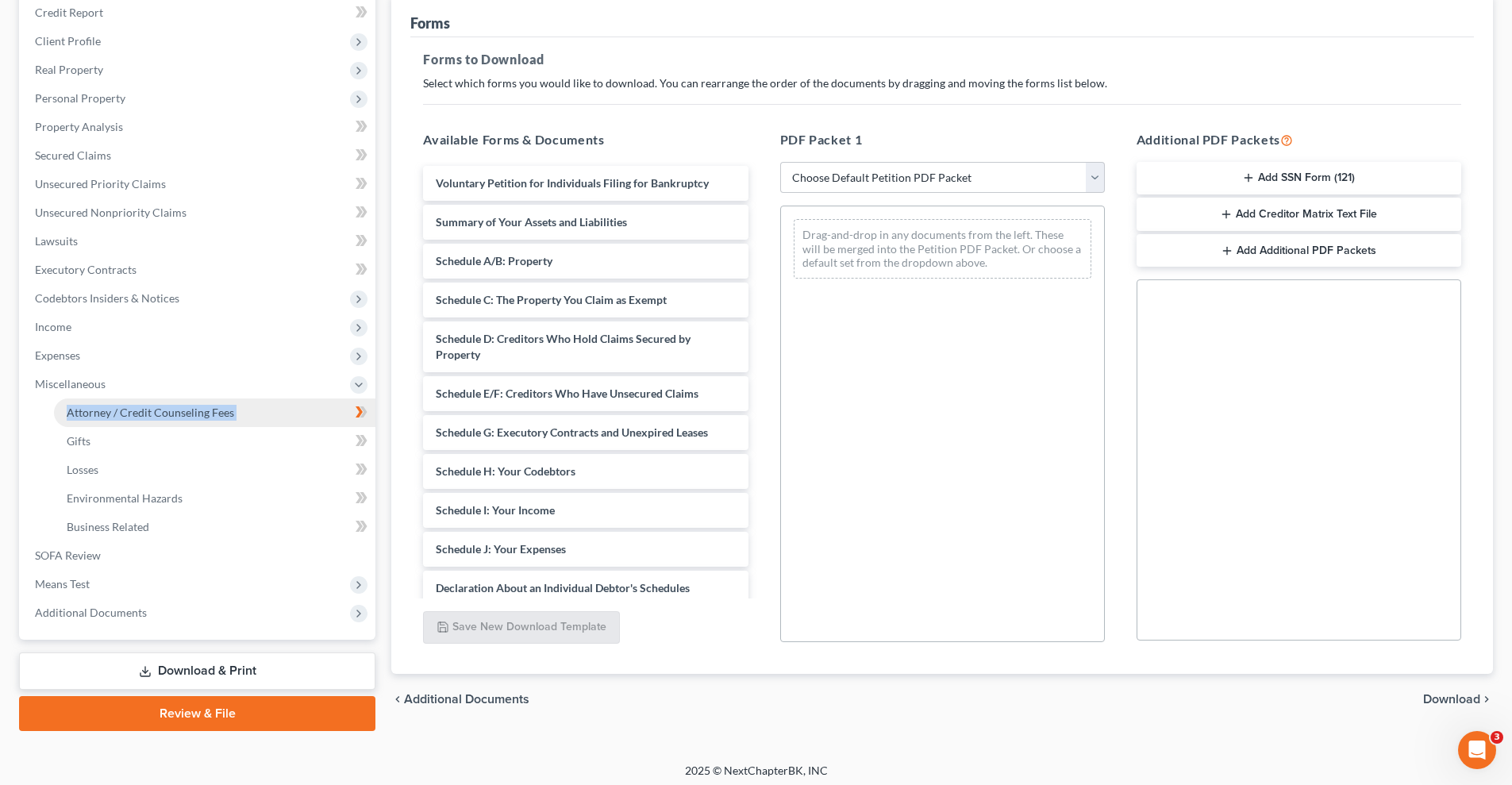
click at [194, 411] on span "Attorney / Credit Counseling Fees" at bounding box center [150, 412] width 167 height 14
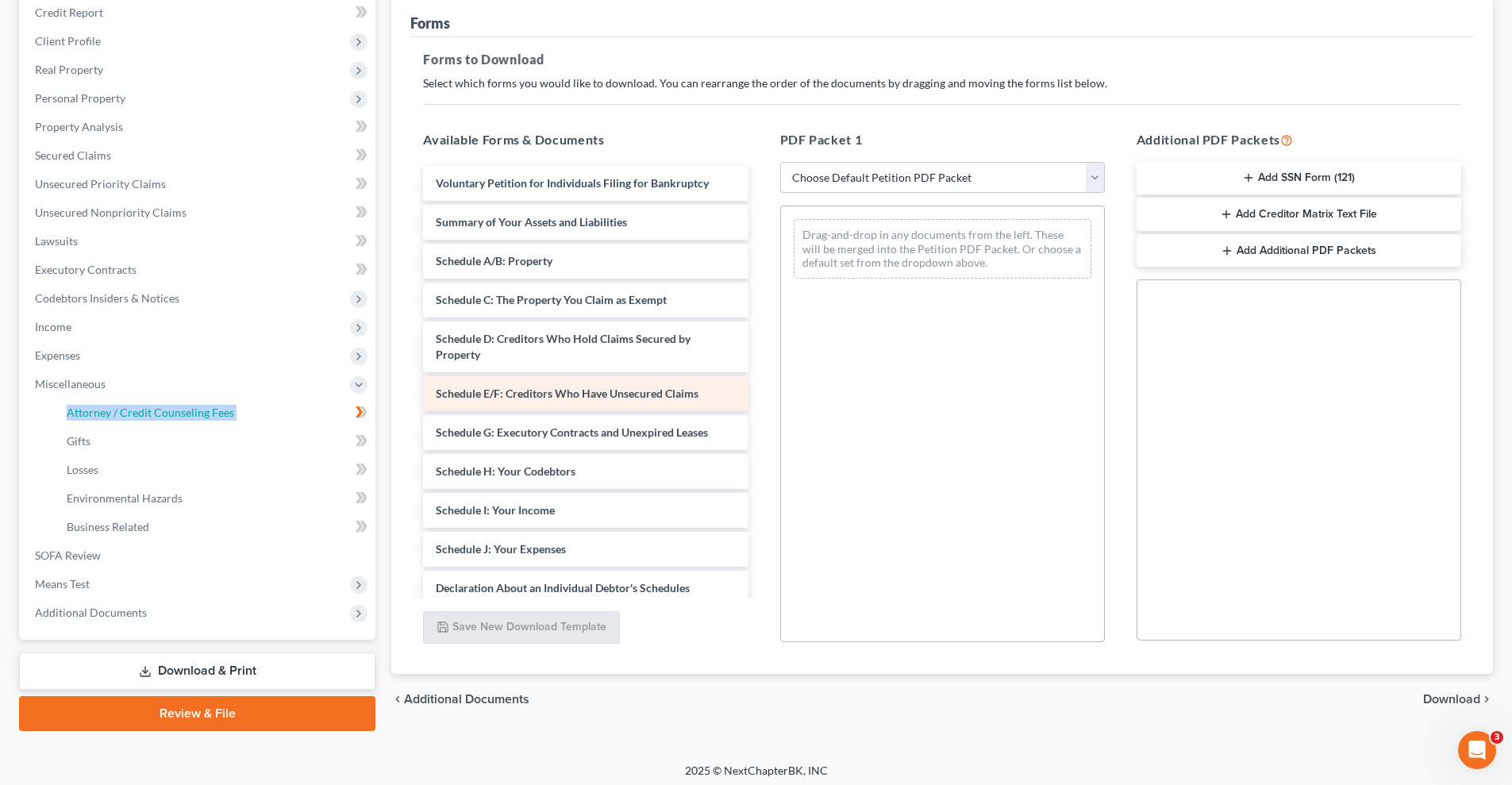
click at [190, 410] on span "Attorney / Credit Counseling Fees" at bounding box center [150, 412] width 167 height 14
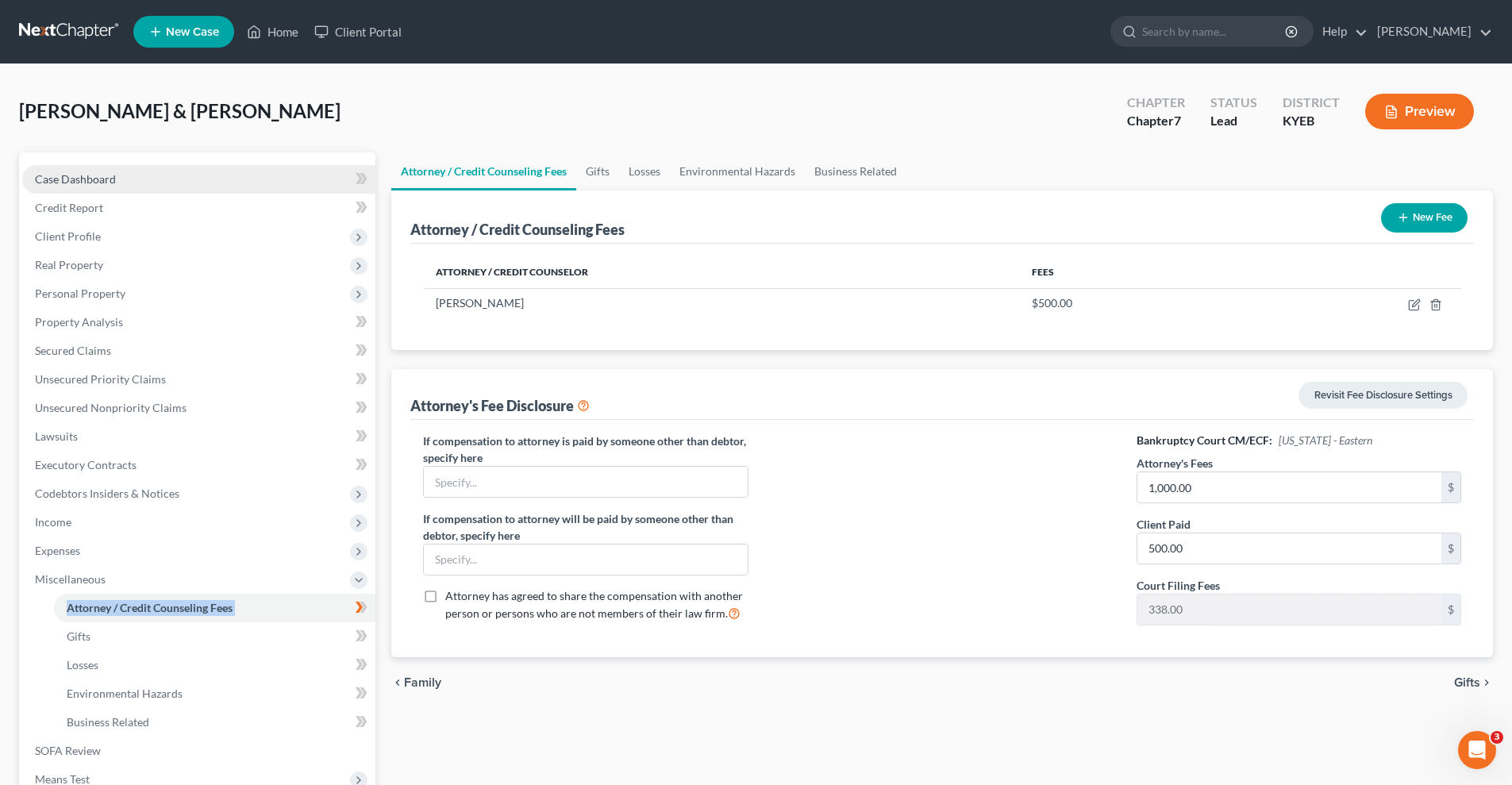
click at [84, 179] on span "Case Dashboard" at bounding box center [75, 179] width 81 height 14
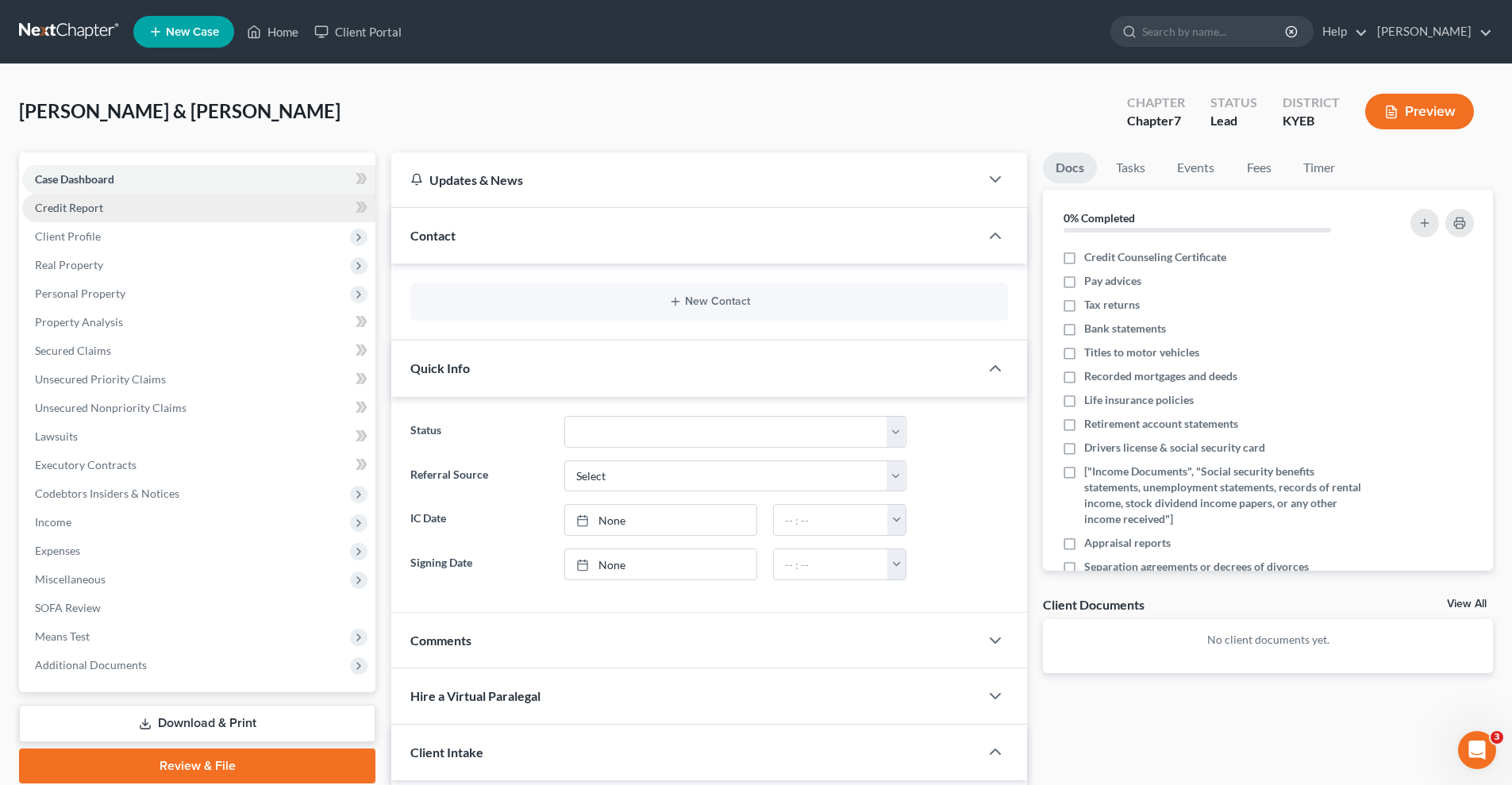
click at [100, 213] on span "Credit Report" at bounding box center [68, 207] width 68 height 14
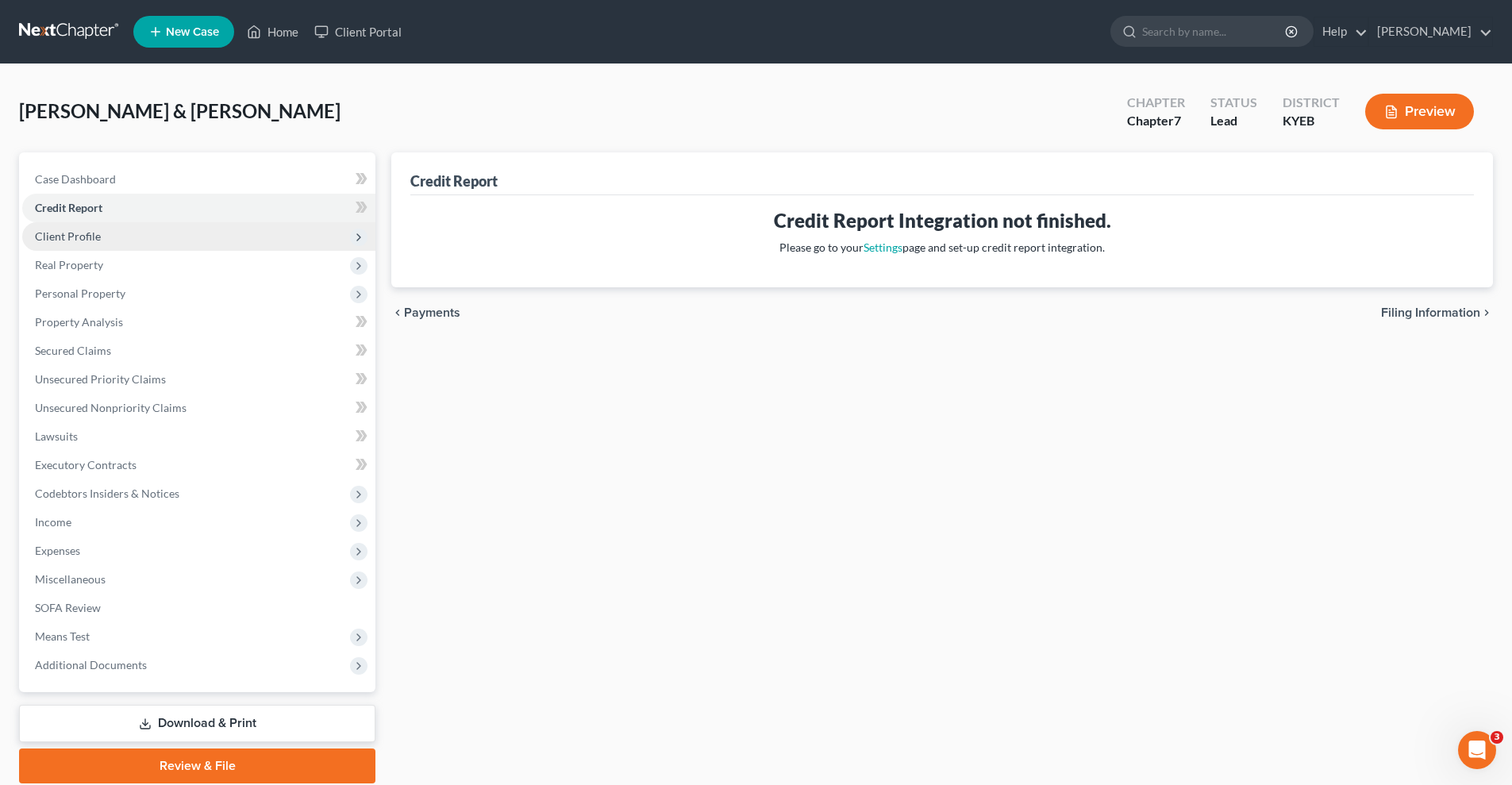
click at [100, 240] on span "Client Profile" at bounding box center [198, 236] width 353 height 28
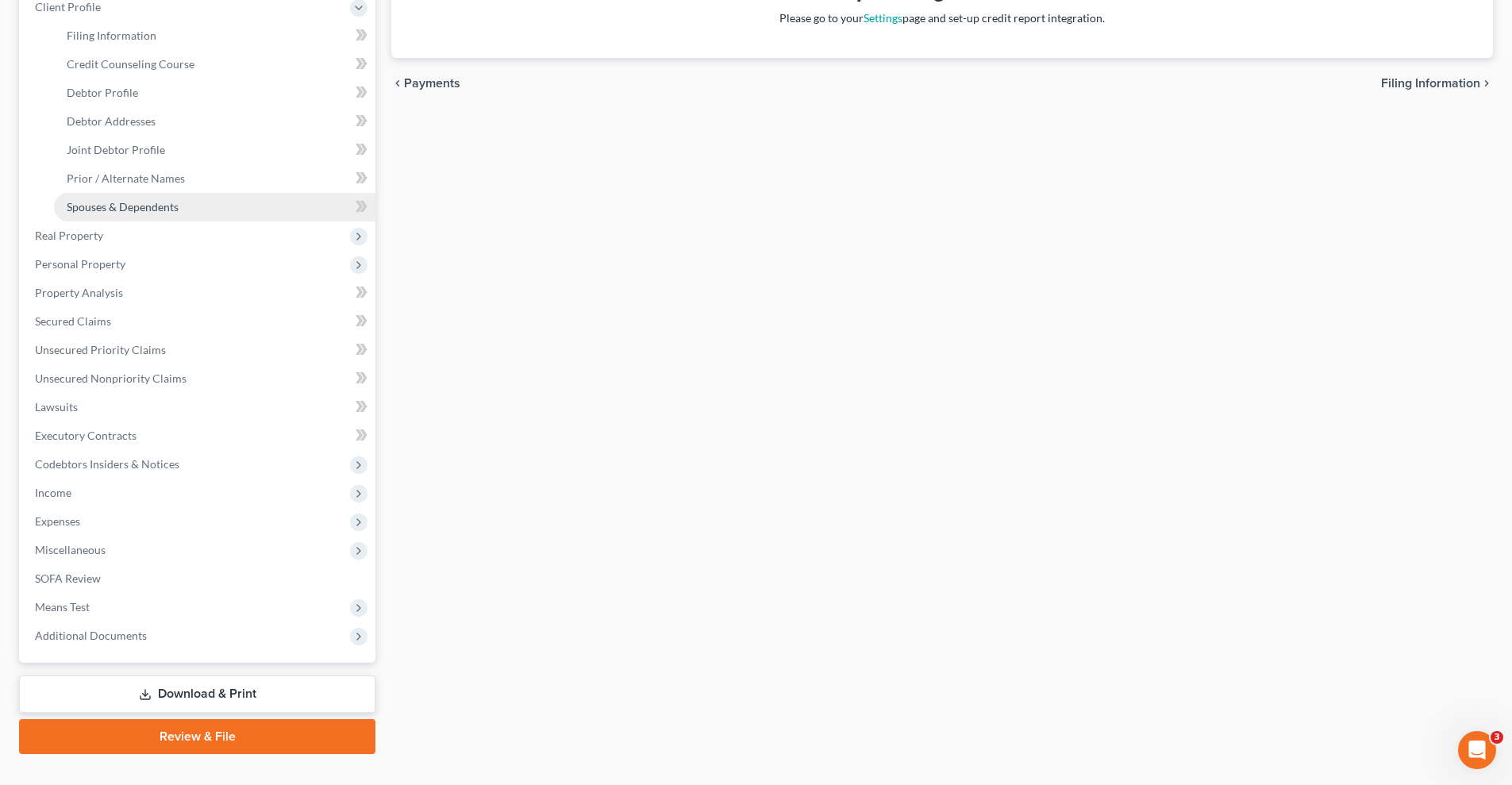
scroll to position [258, 0]
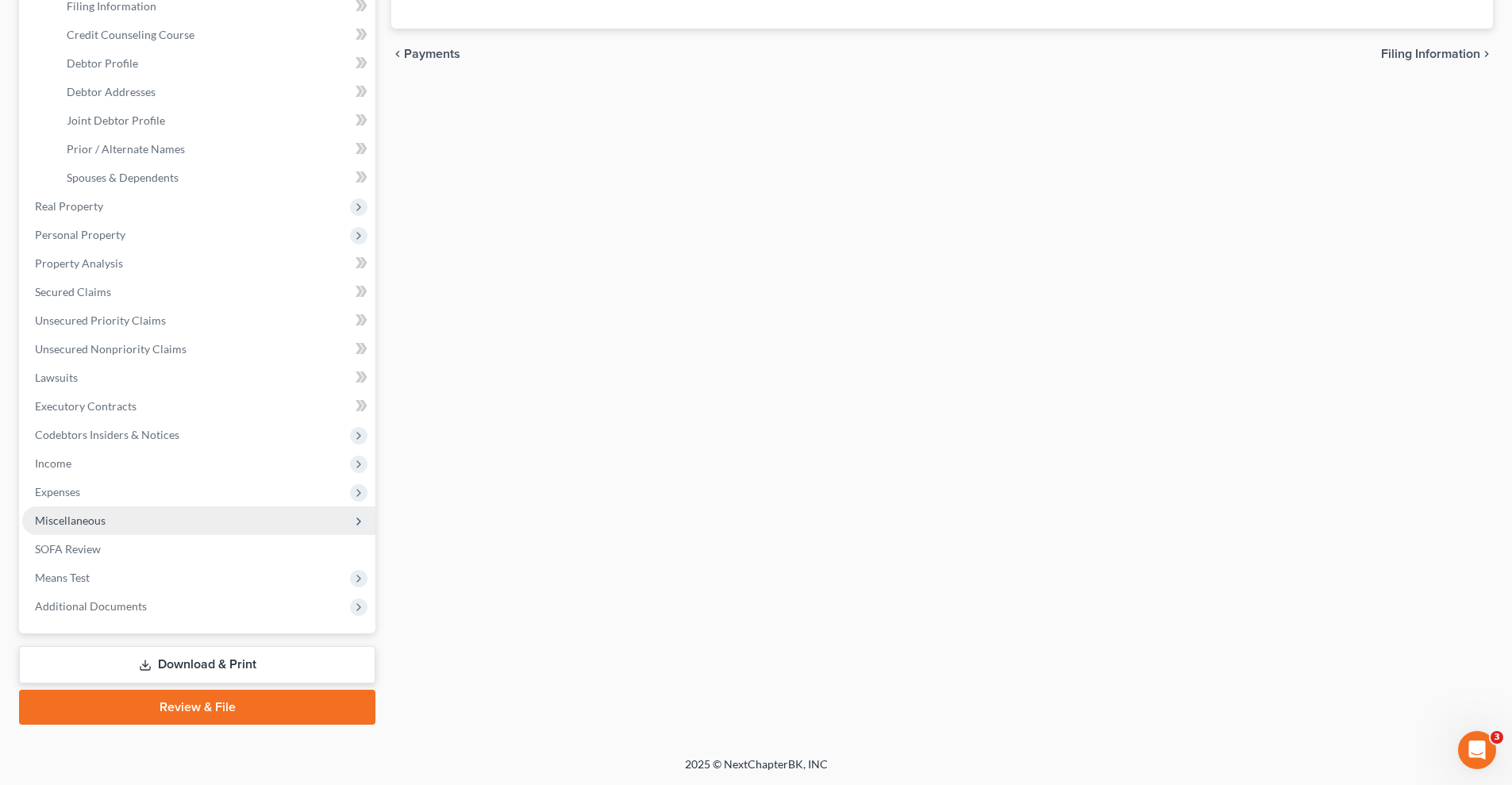
click at [105, 520] on span "Miscellaneous" at bounding box center [198, 520] width 353 height 28
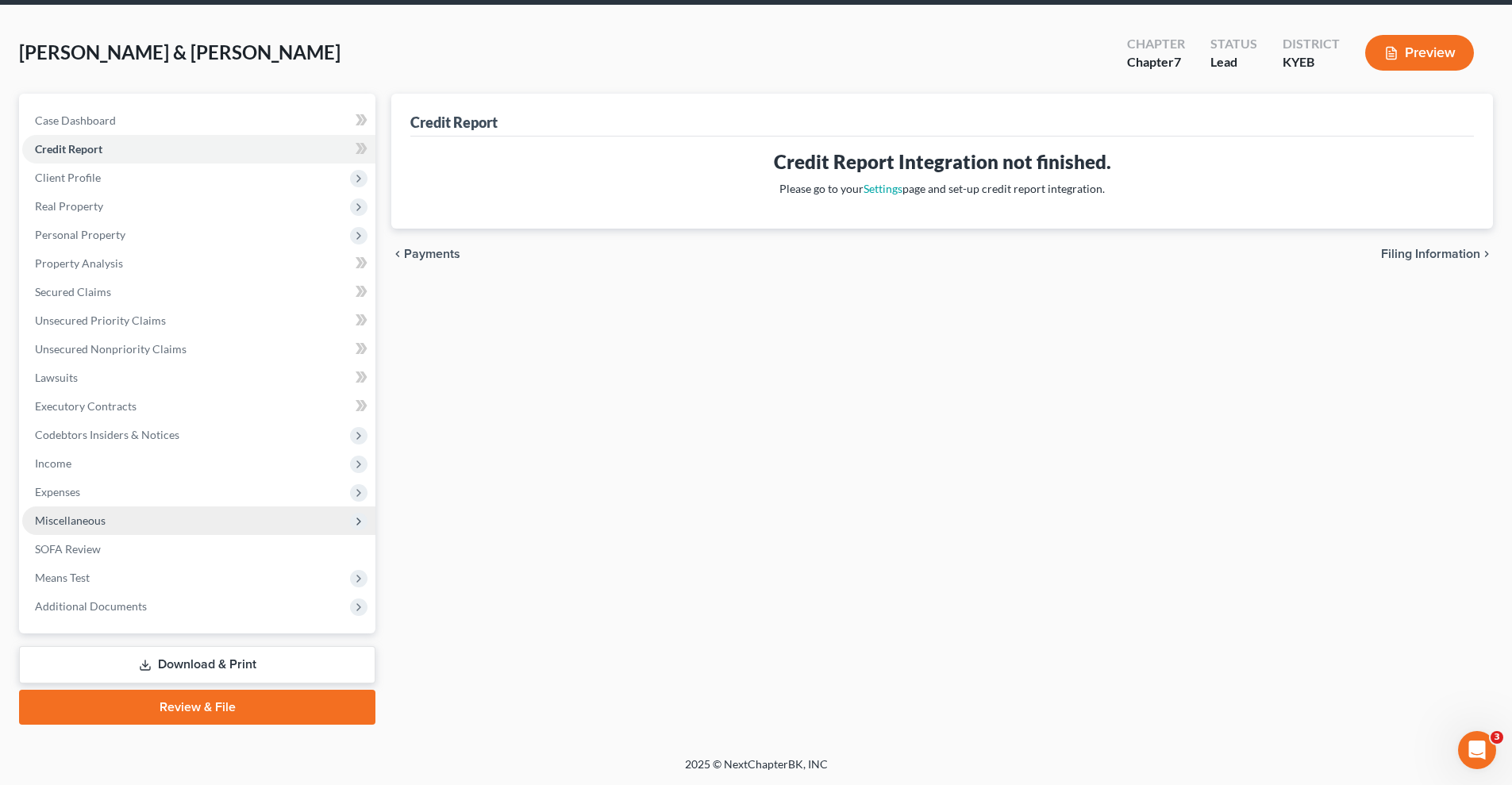
scroll to position [58, 0]
click at [105, 520] on span "Miscellaneous" at bounding box center [198, 520] width 353 height 28
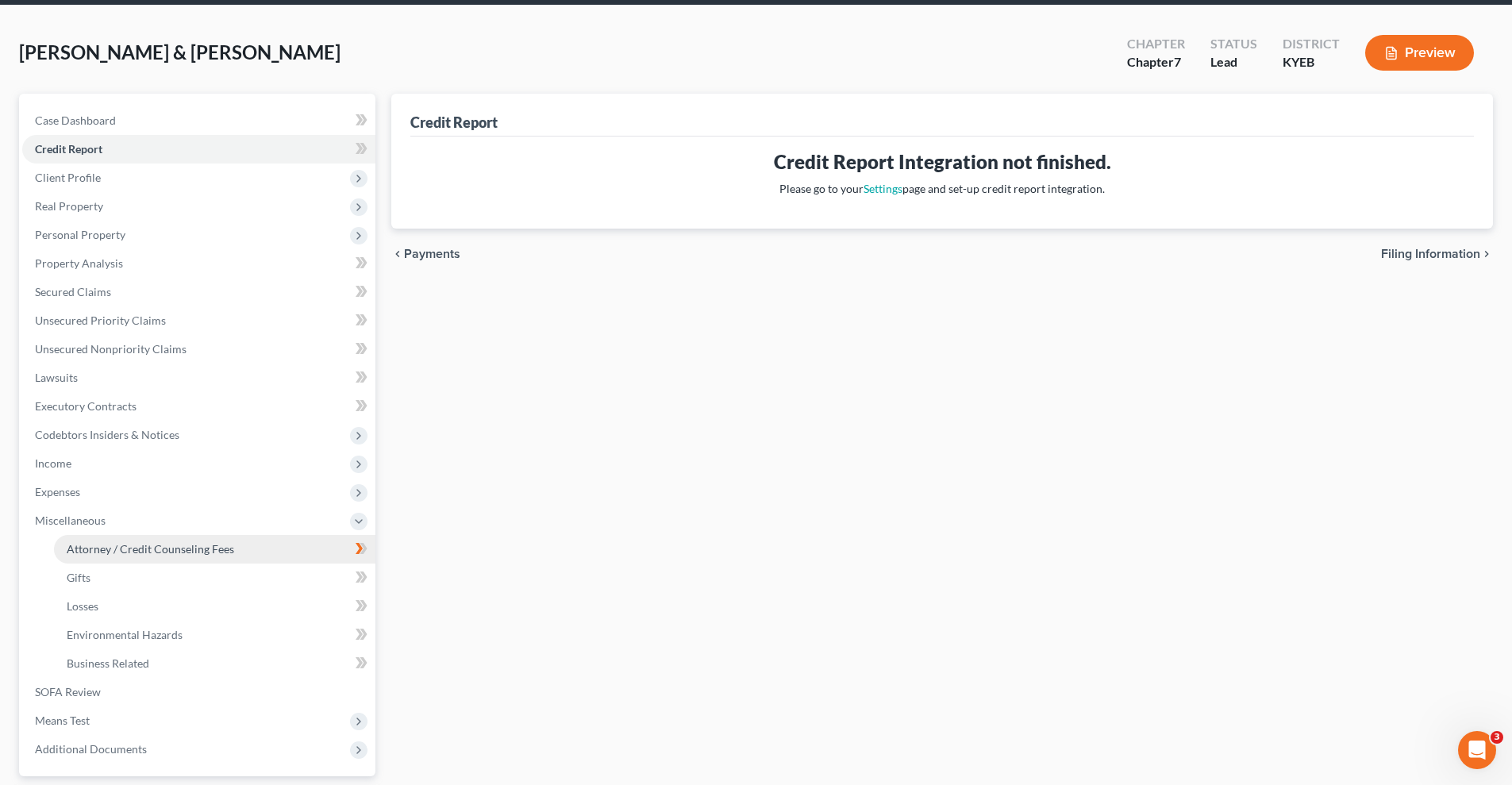
click at [224, 550] on span "Attorney / Credit Counseling Fees" at bounding box center [150, 549] width 167 height 14
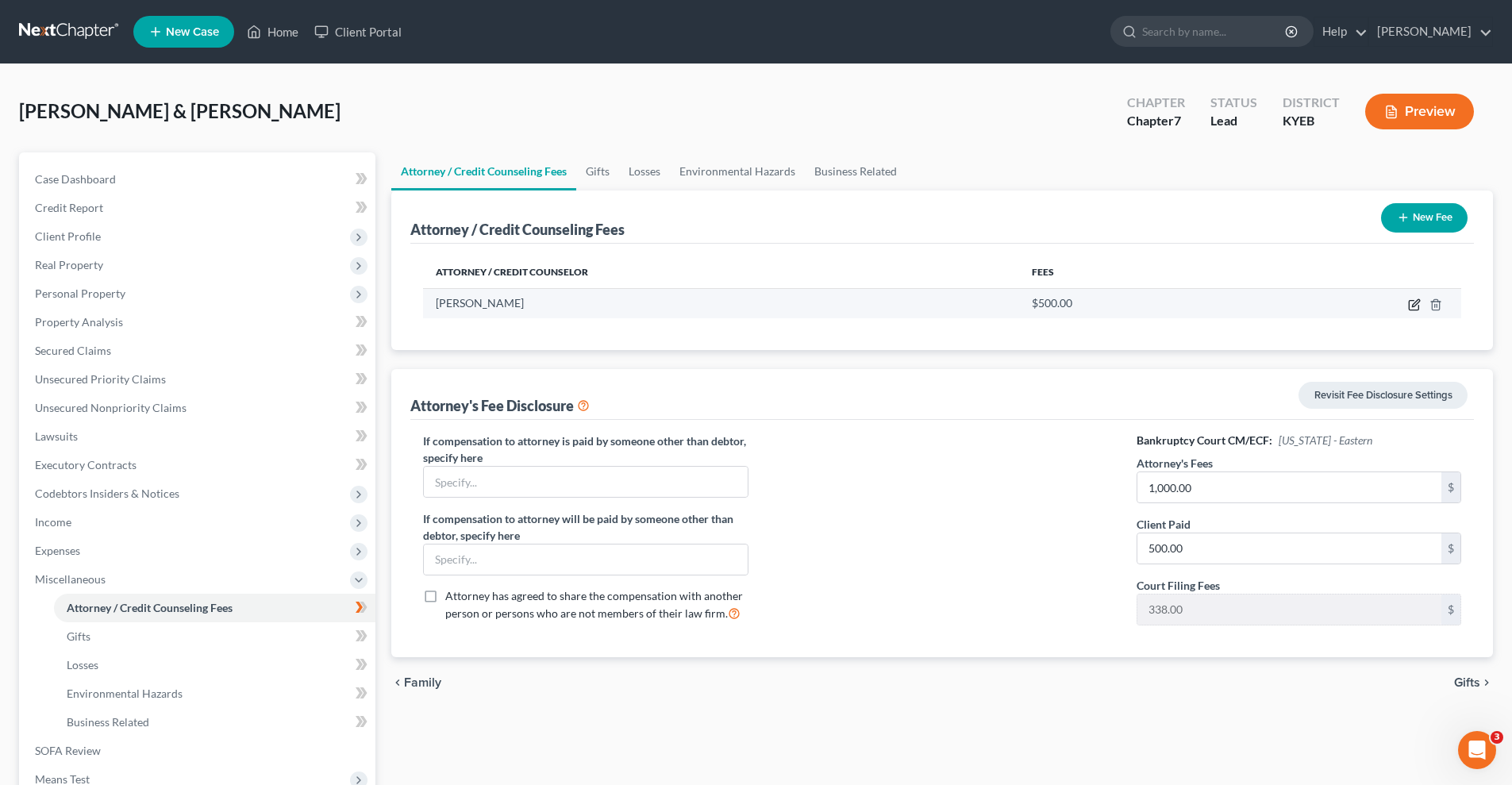
click at [1412, 307] on icon "button" at bounding box center [1414, 305] width 13 height 13
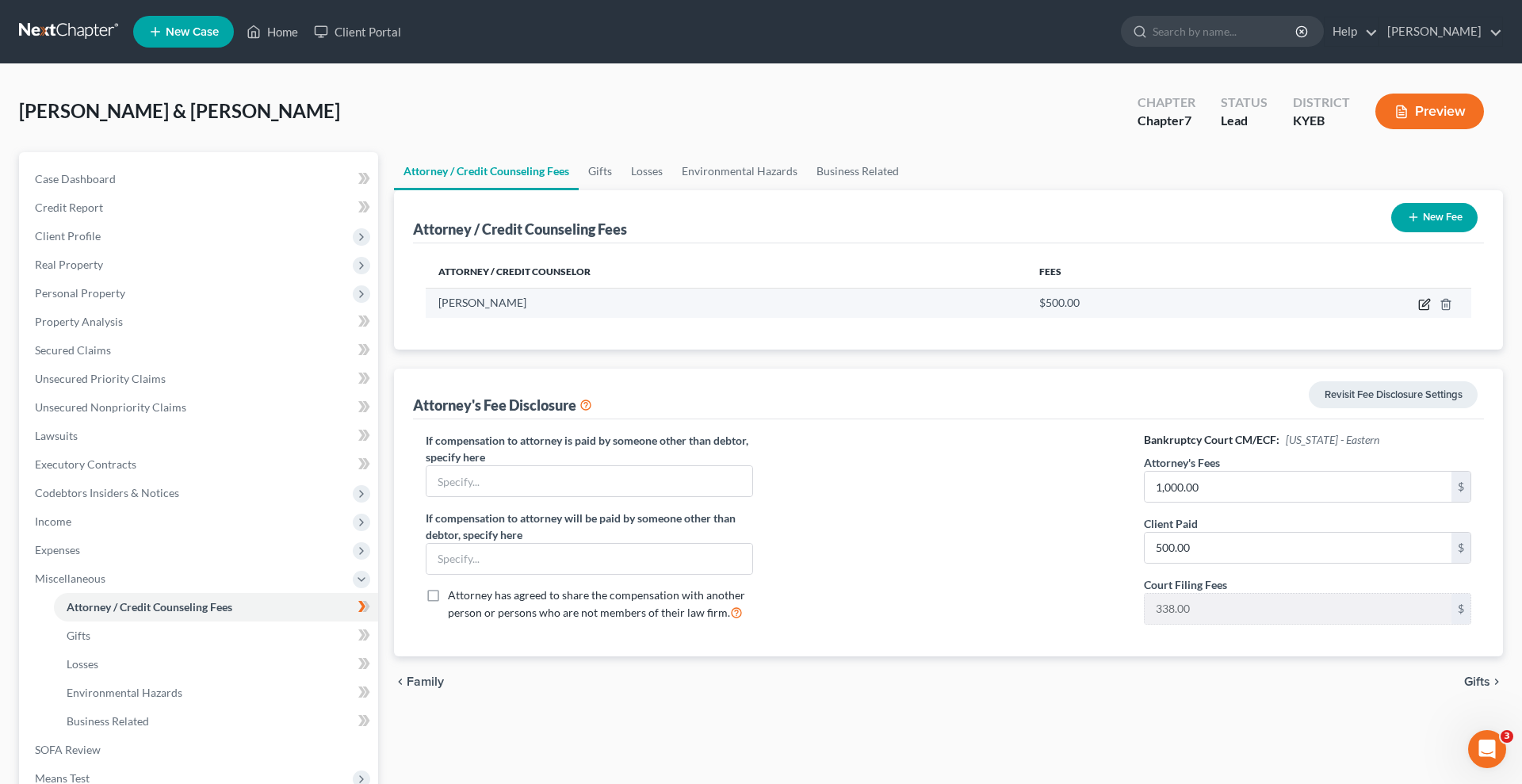
select select "18"
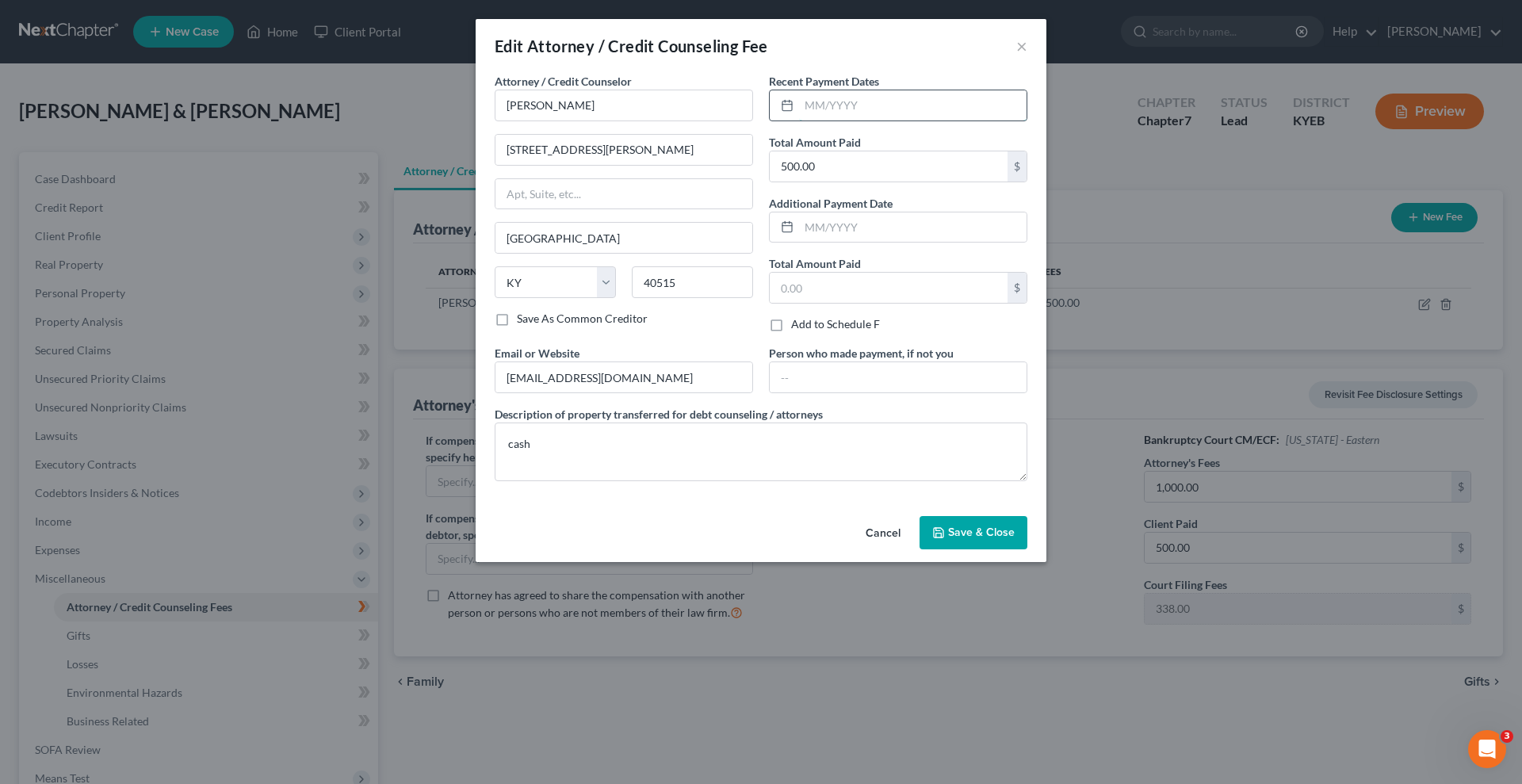
click at [867, 99] on input "text" at bounding box center [912, 105] width 227 height 30
type input "[DATE]"
click at [958, 530] on span "Save & Close" at bounding box center [981, 531] width 67 height 14
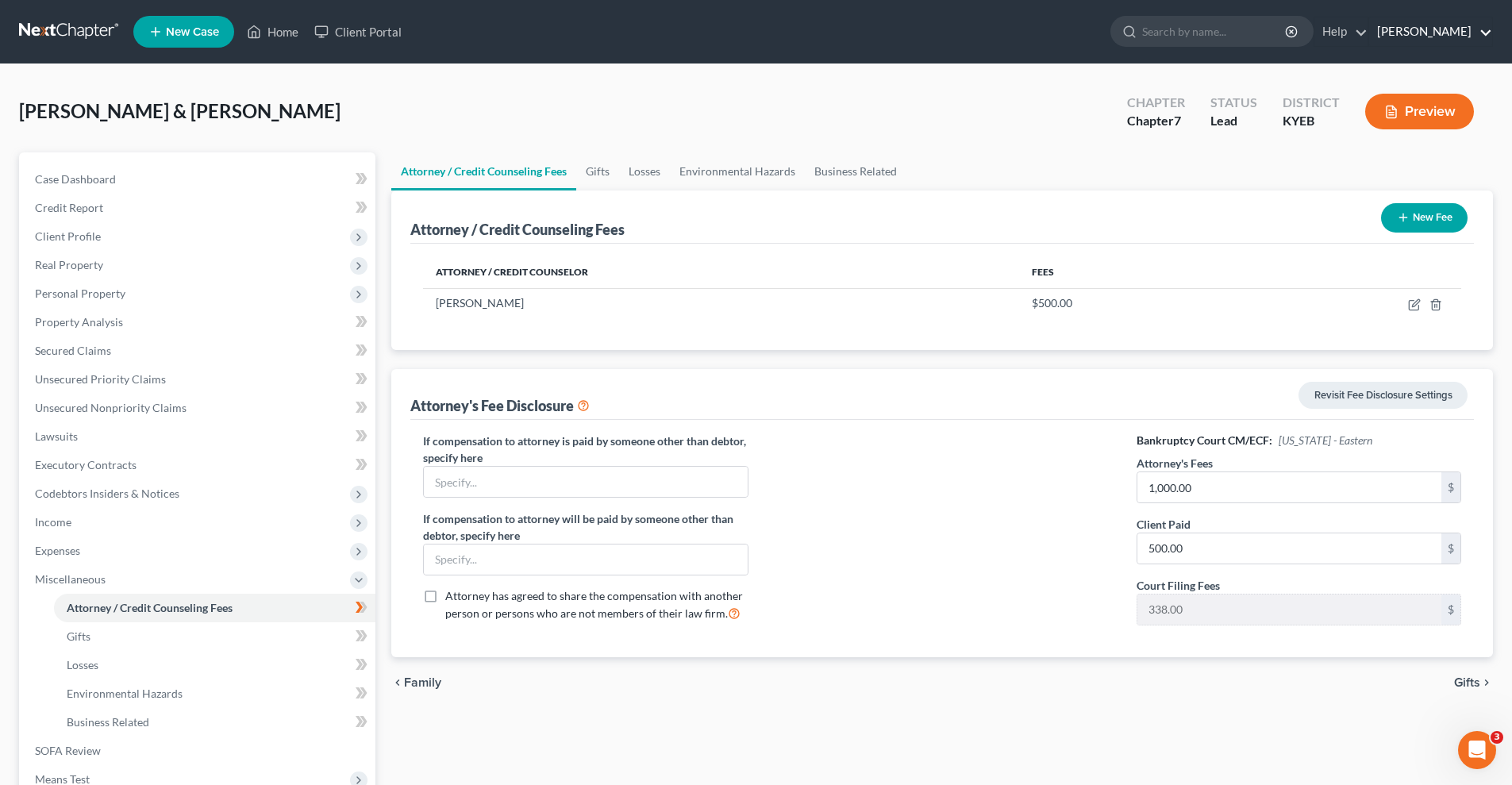
click at [1418, 26] on link "[PERSON_NAME]" at bounding box center [1430, 31] width 123 height 28
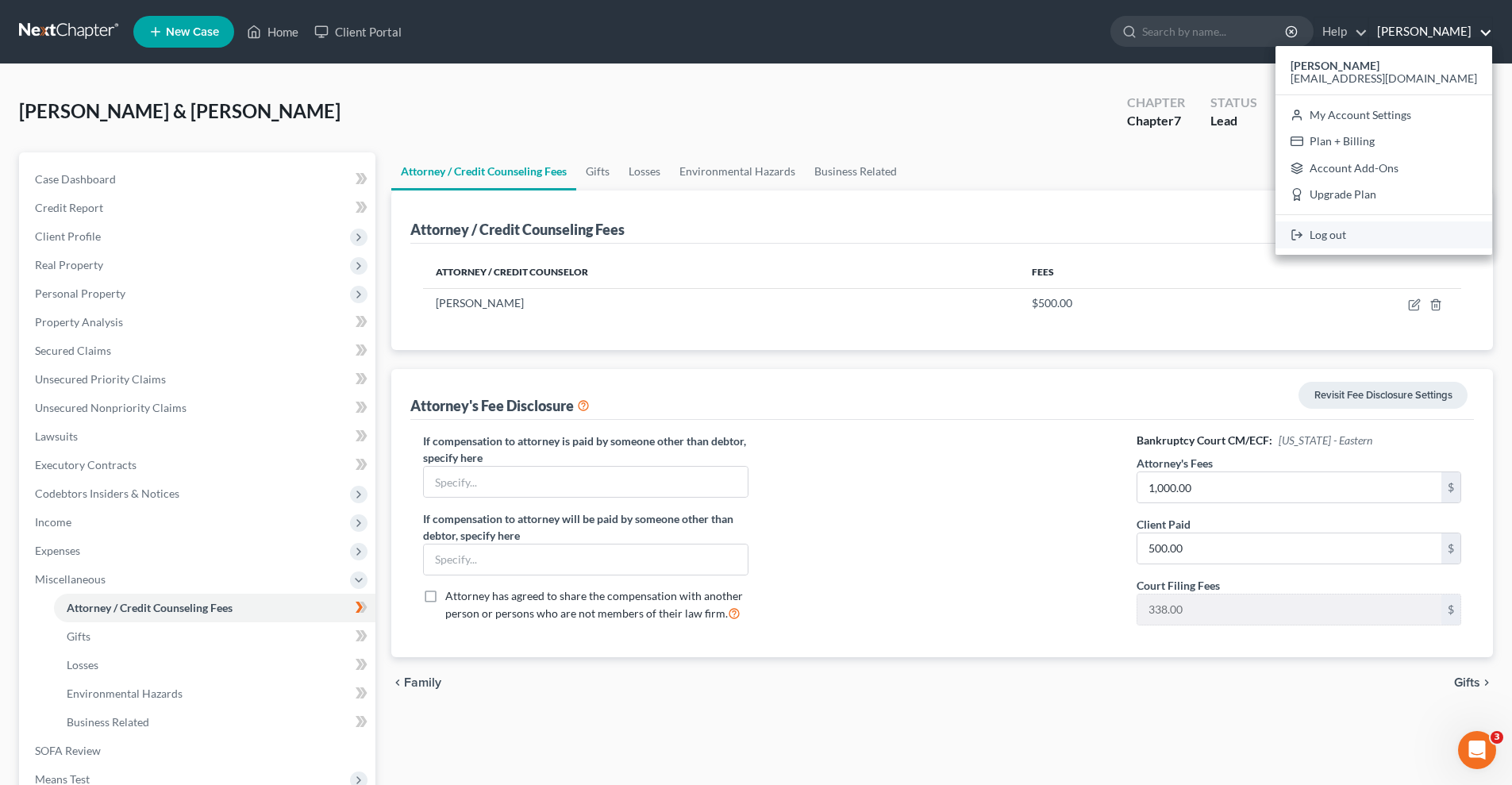
click at [1412, 232] on link "Log out" at bounding box center [1383, 236] width 216 height 27
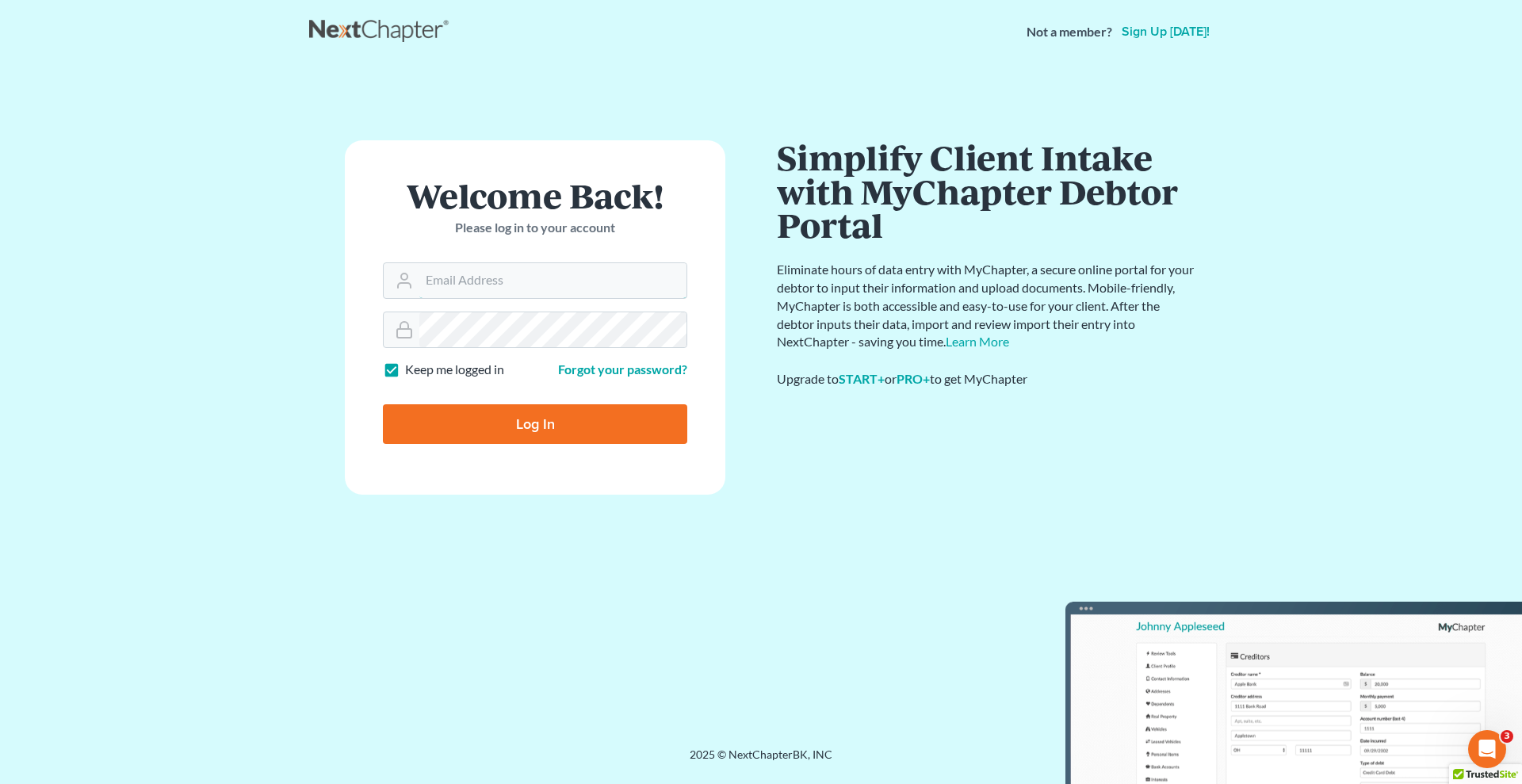
type input "[EMAIL_ADDRESS][DOMAIN_NAME]"
click at [559, 418] on input "Log In" at bounding box center [535, 423] width 305 height 39
type input "Thinking..."
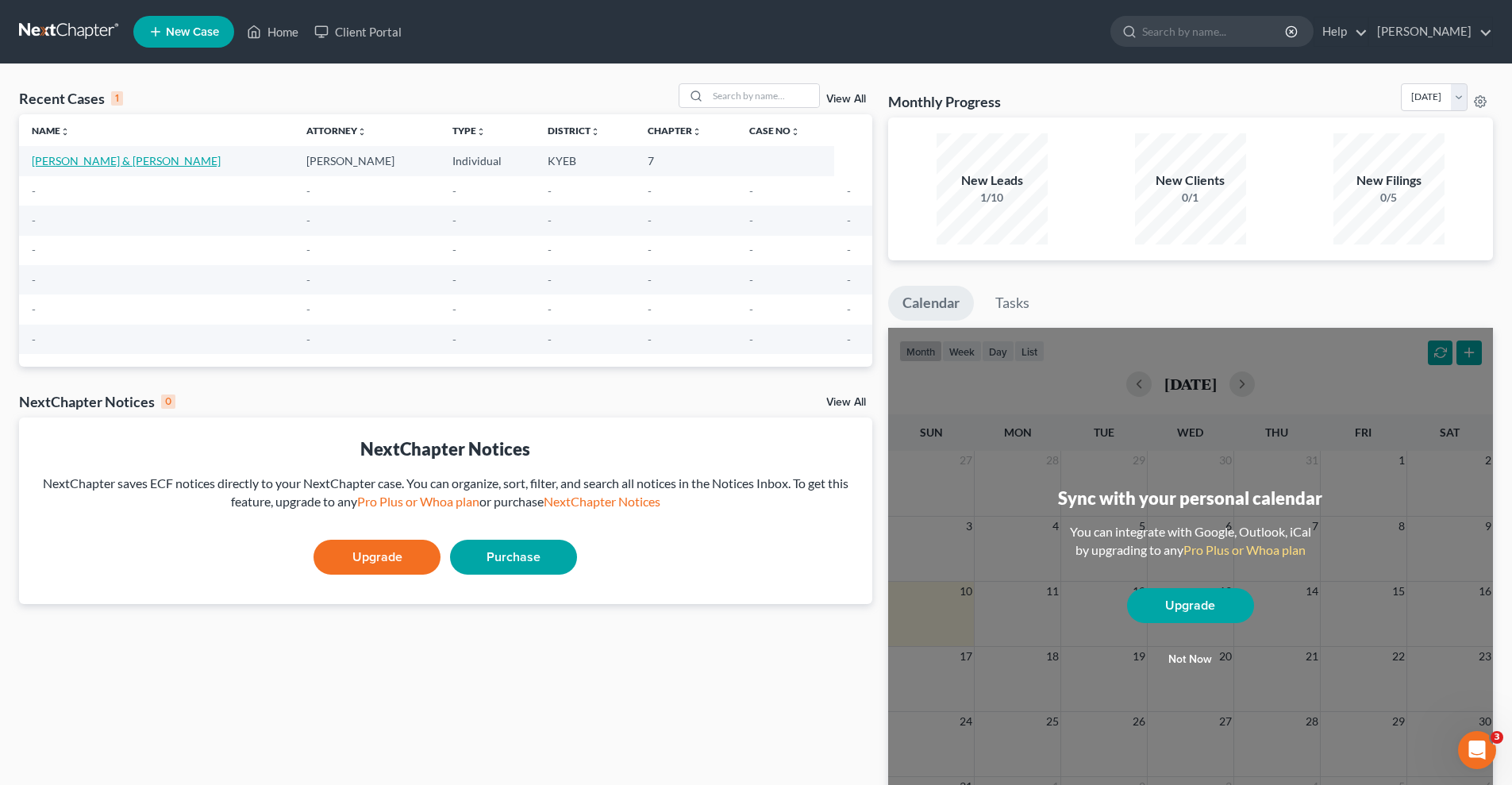
click at [123, 155] on link "[PERSON_NAME] & [PERSON_NAME]" at bounding box center [126, 161] width 189 height 14
select select "10"
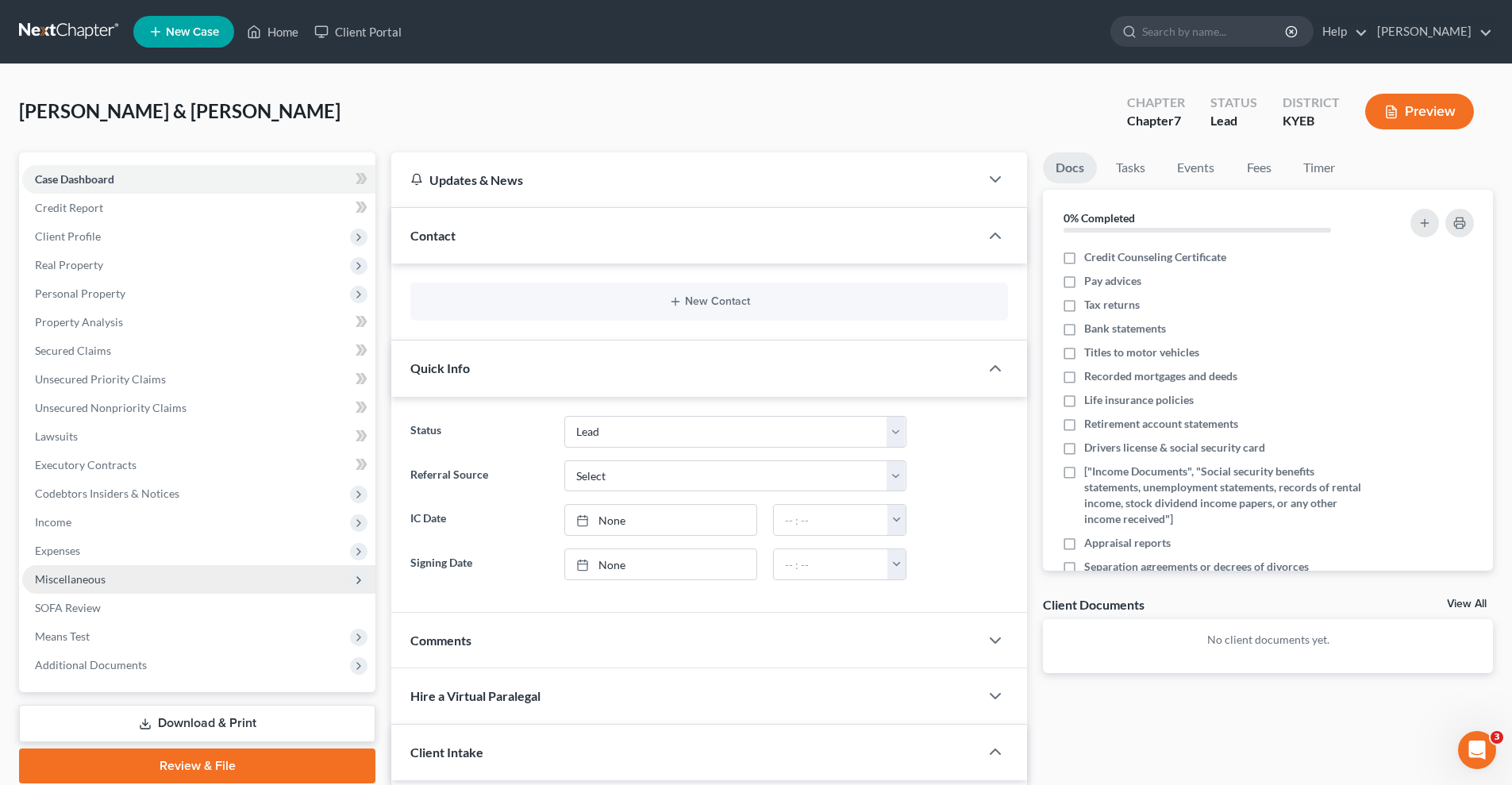
click at [128, 580] on span "Miscellaneous" at bounding box center [198, 579] width 353 height 28
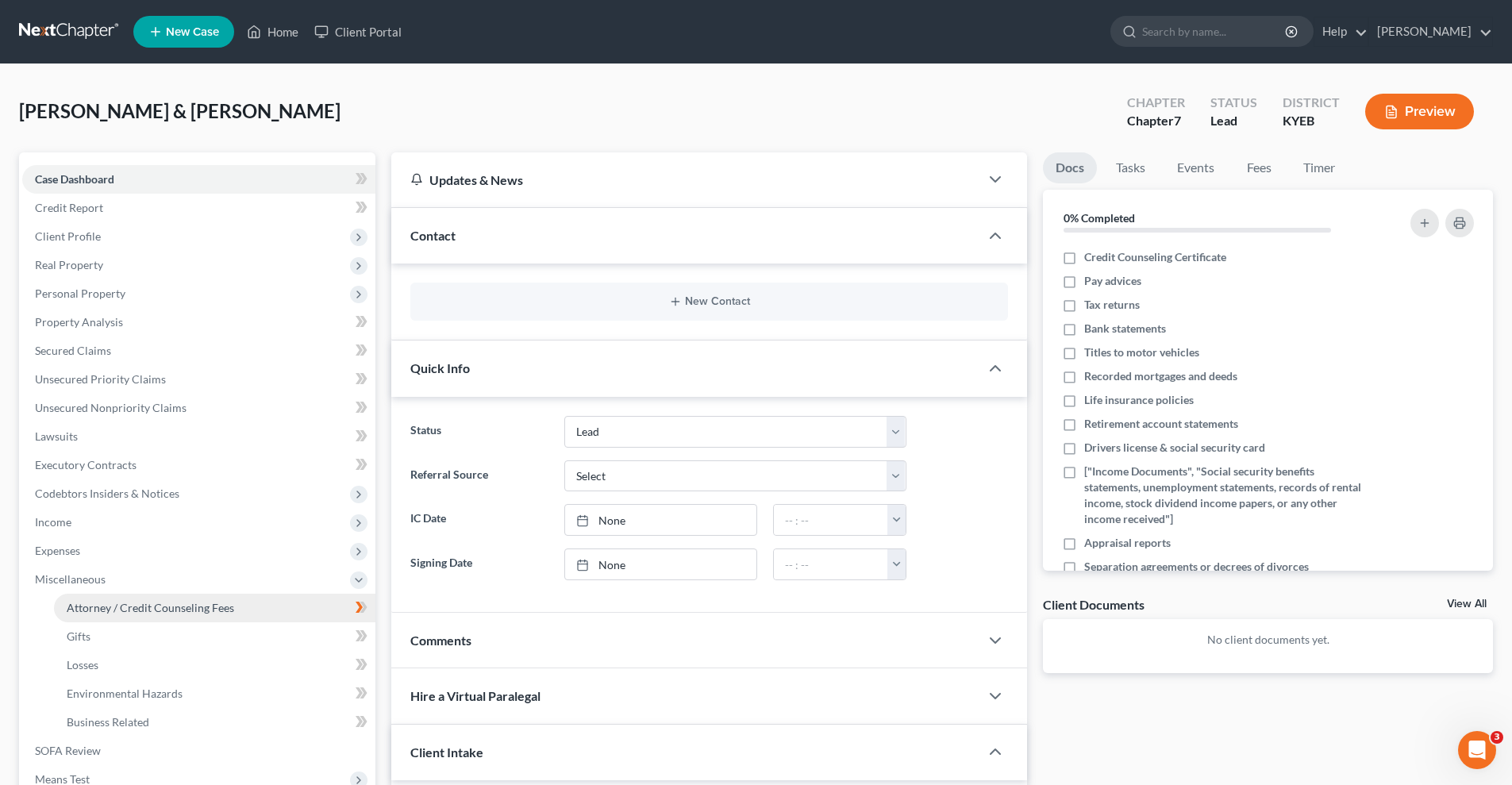
click at [342, 603] on link "Attorney / Credit Counseling Fees" at bounding box center [215, 607] width 321 height 28
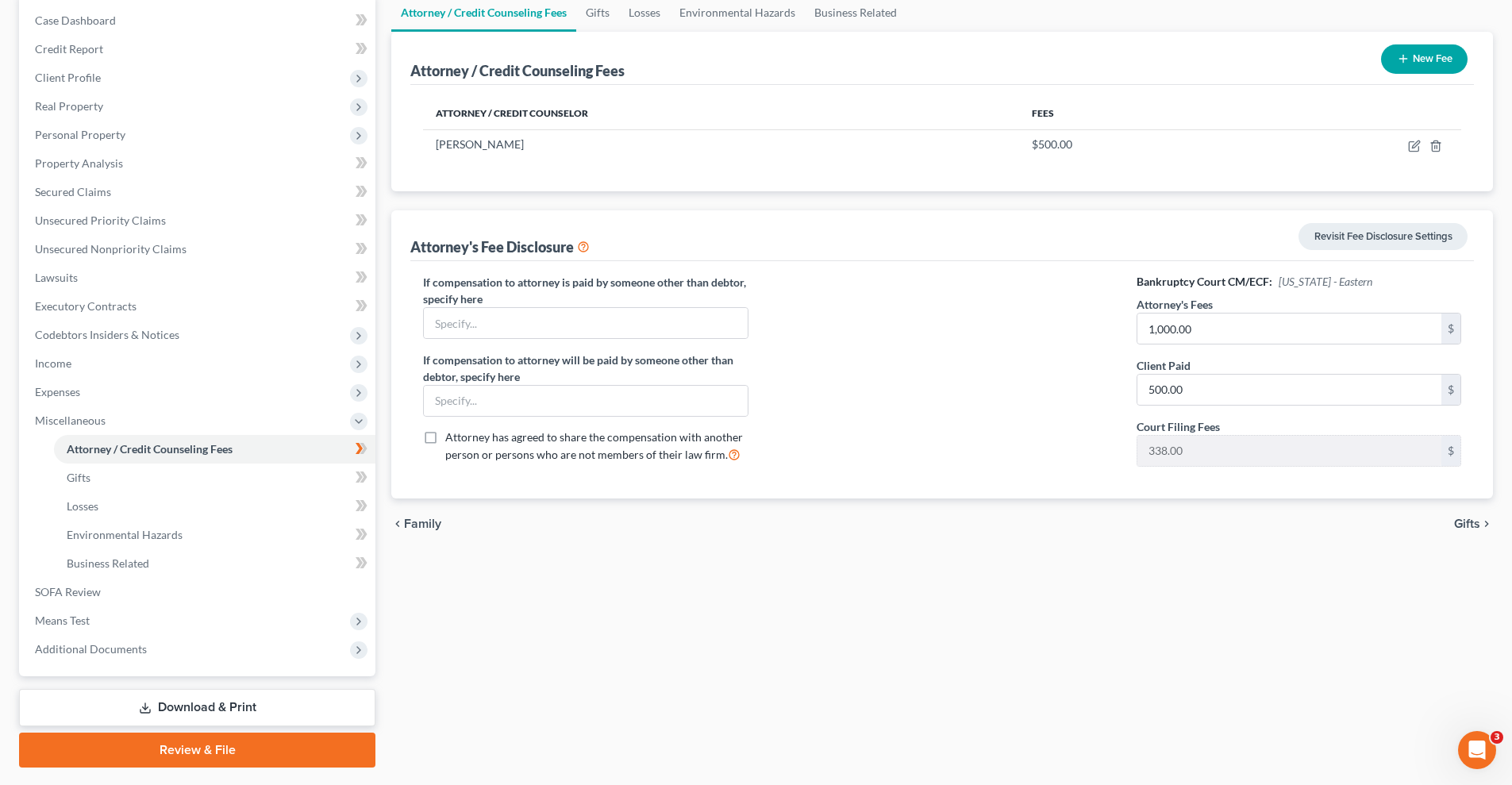
scroll to position [202, 0]
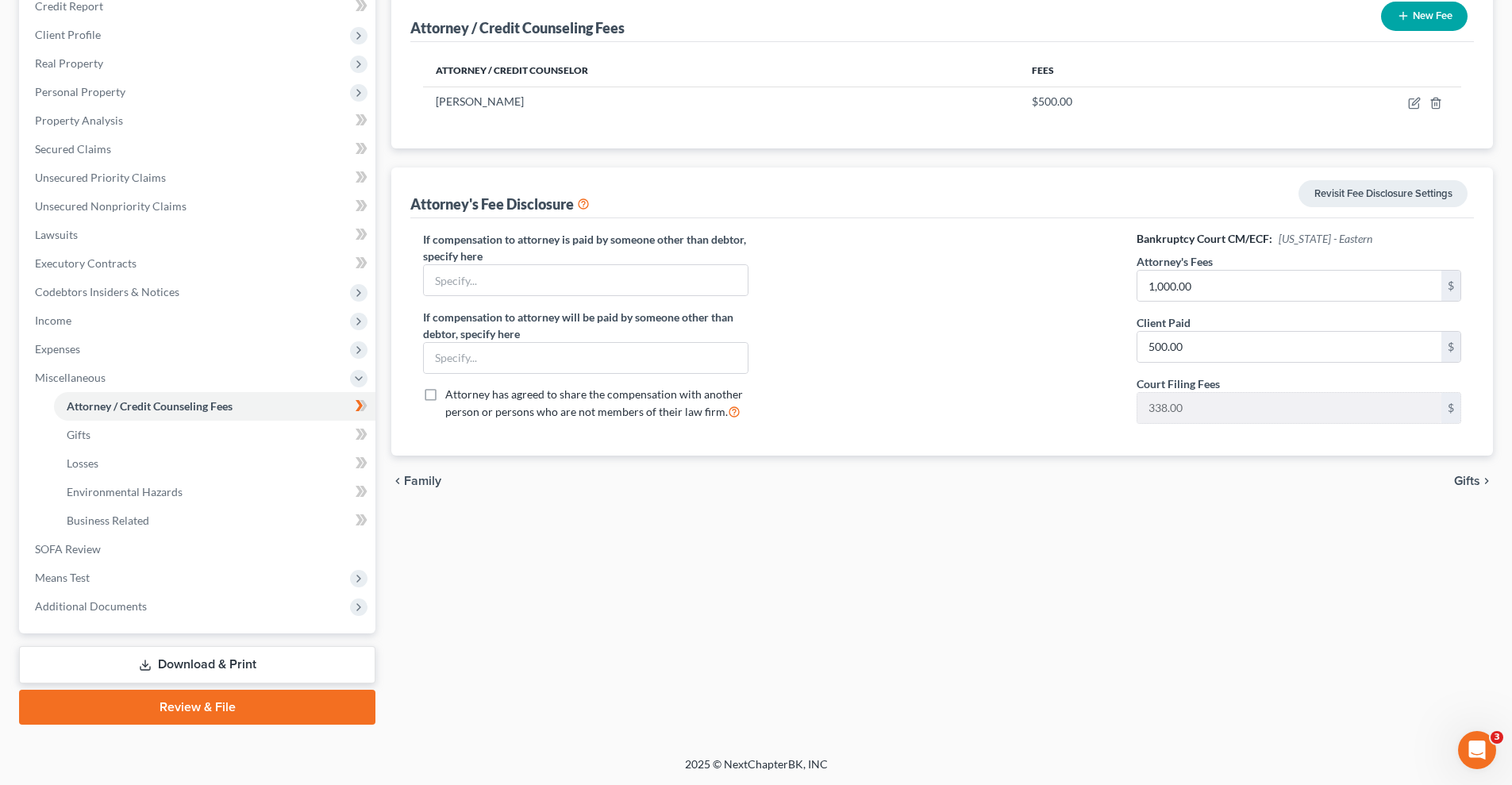
click at [1472, 476] on span "Gifts" at bounding box center [1466, 481] width 26 height 13
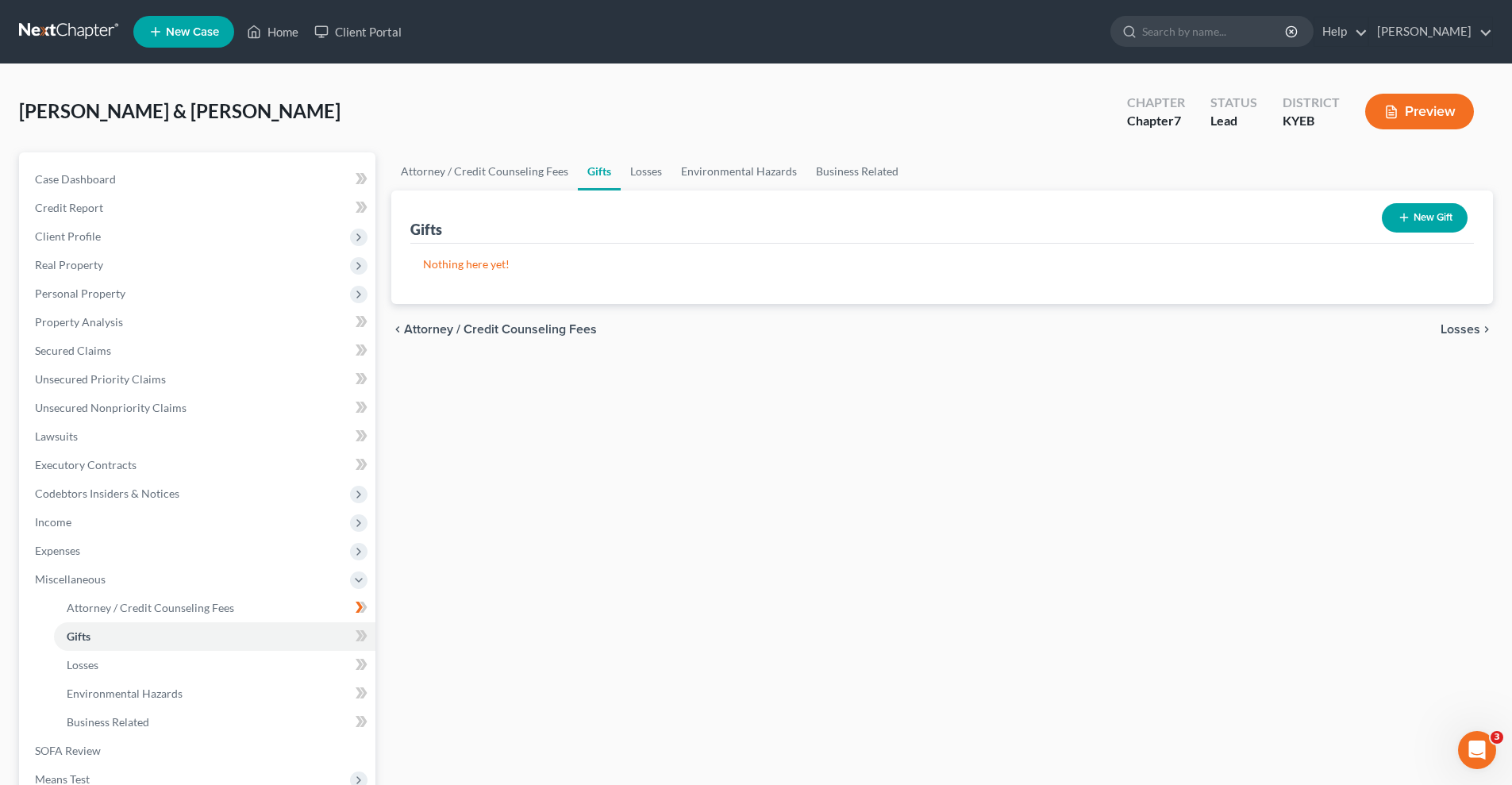
click at [1473, 324] on span "Losses" at bounding box center [1460, 330] width 39 height 13
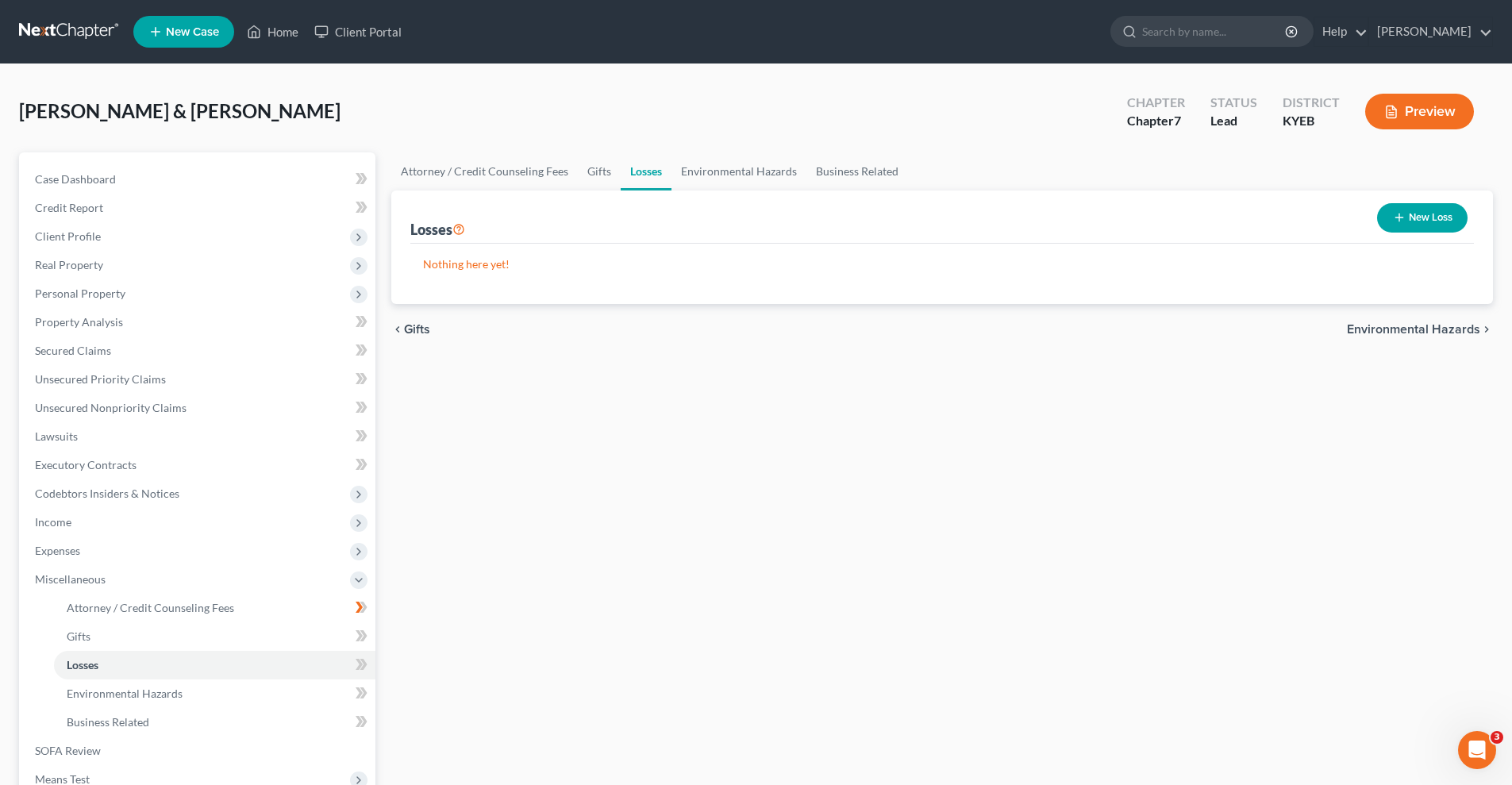
click at [1443, 330] on span "Environmental Hazards" at bounding box center [1413, 330] width 133 height 13
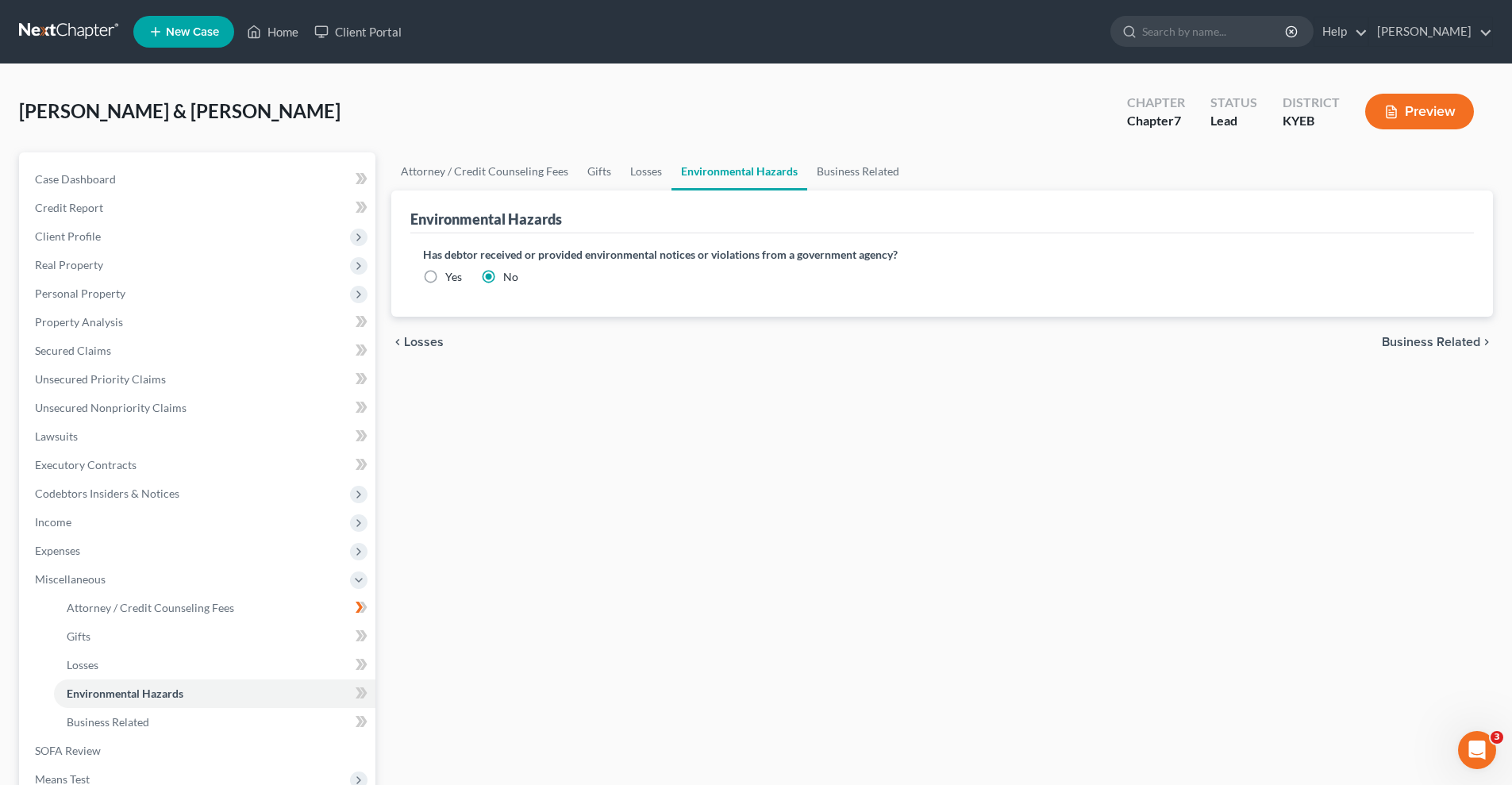
click at [1436, 339] on span "Business Related" at bounding box center [1431, 342] width 99 height 13
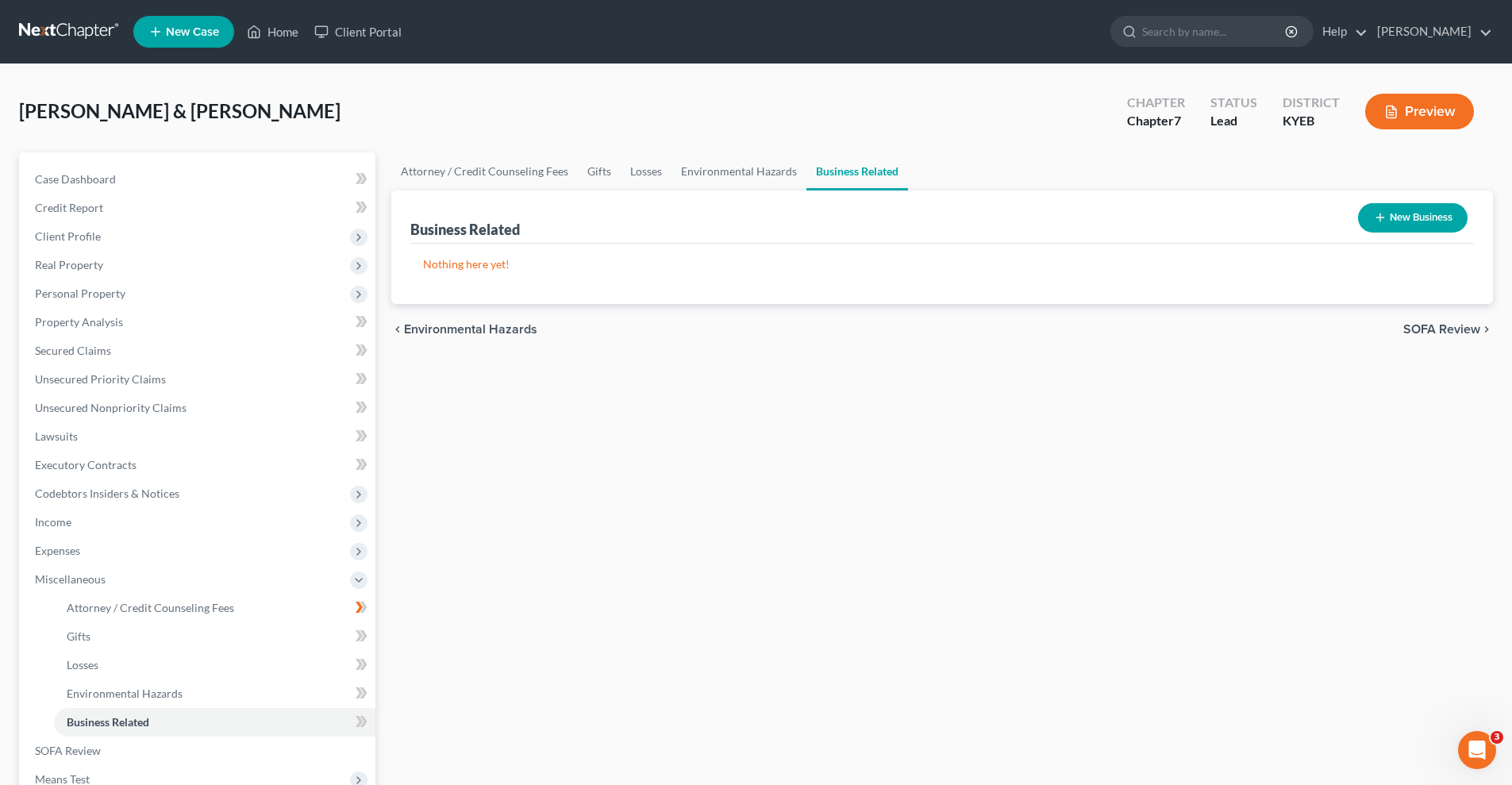
click at [1440, 326] on span "SOFA Review" at bounding box center [1442, 330] width 77 height 13
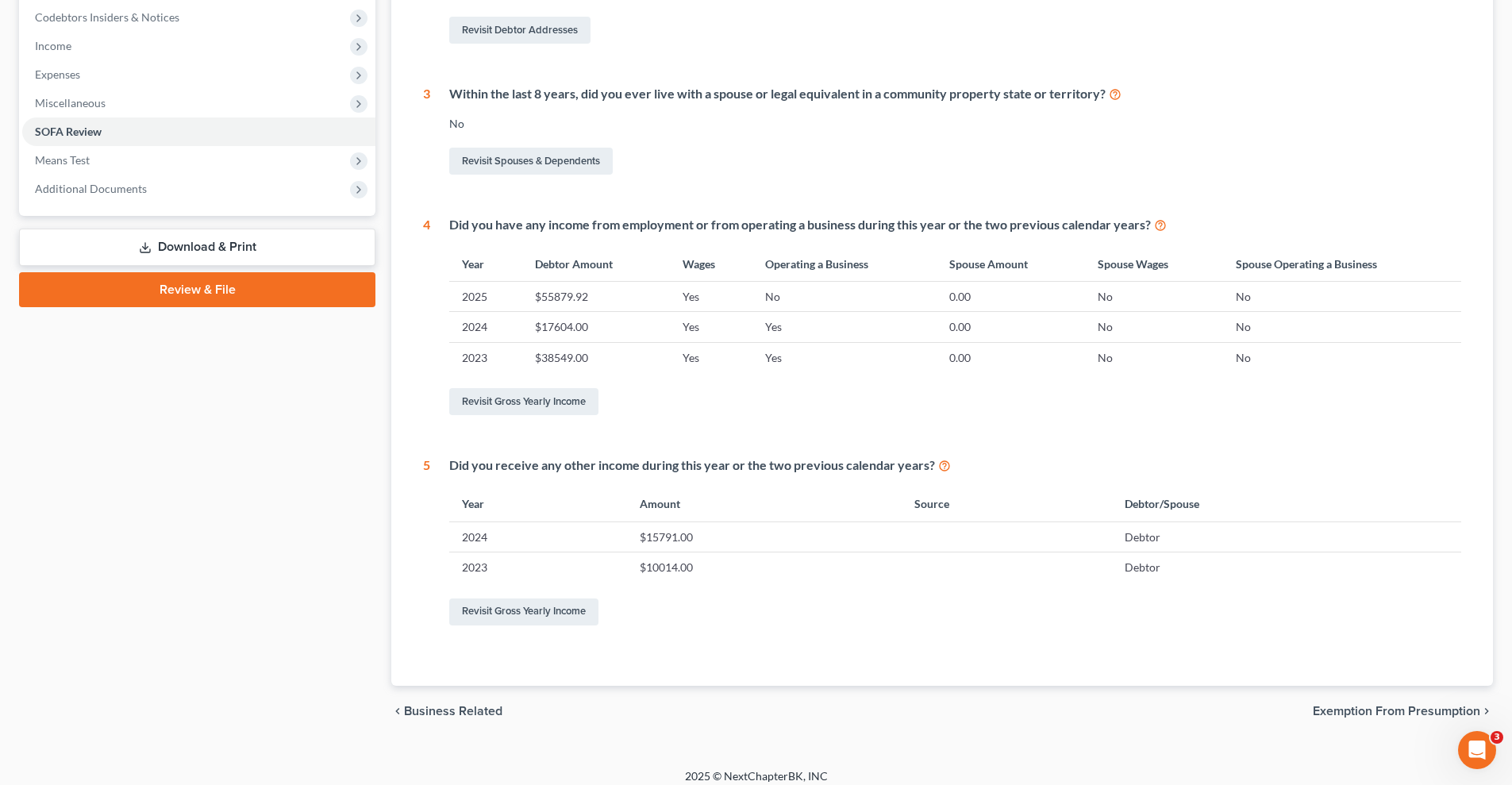
scroll to position [488, 0]
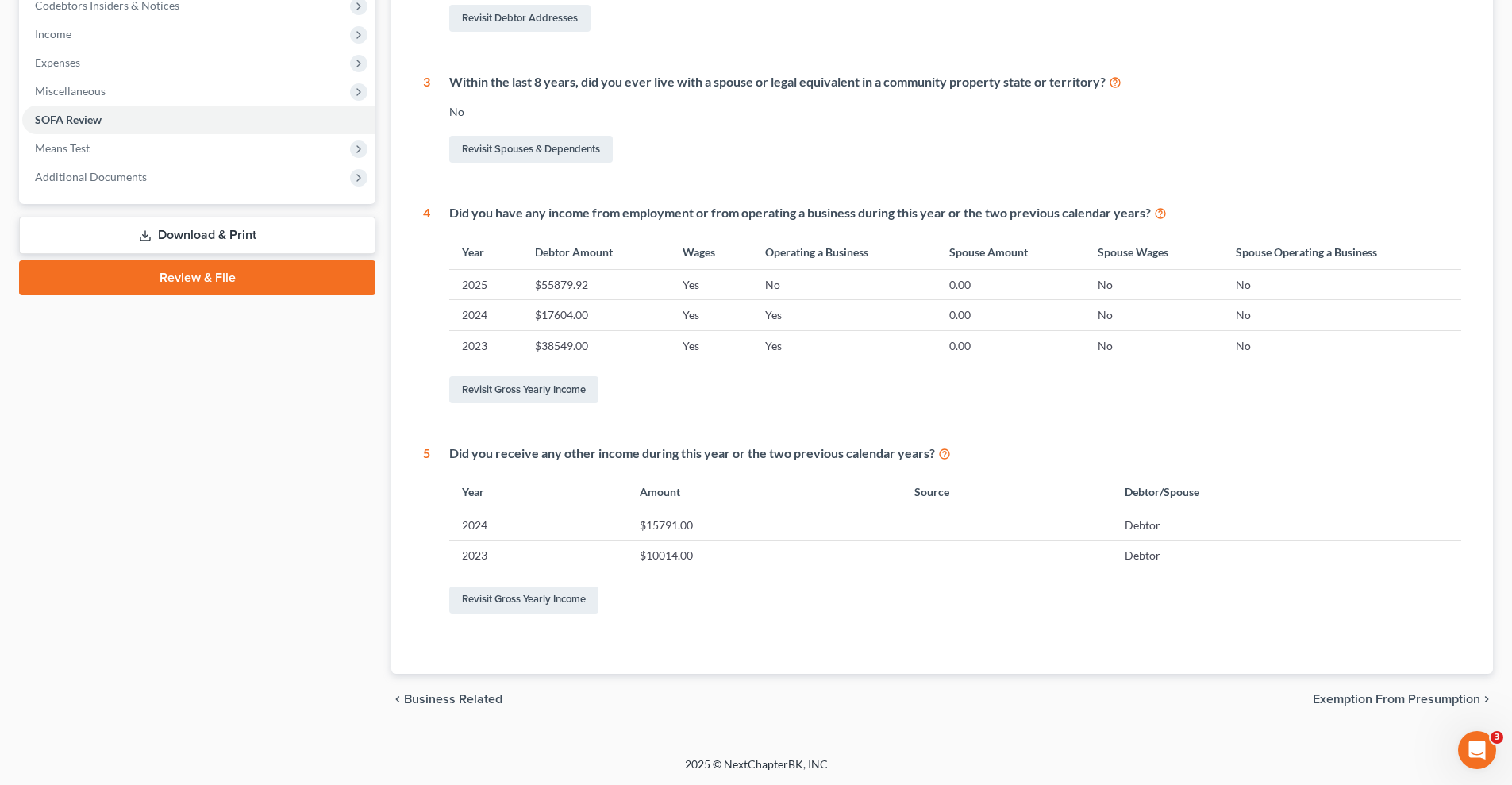
click at [1399, 698] on span "Exemption from Presumption" at bounding box center [1396, 699] width 167 height 13
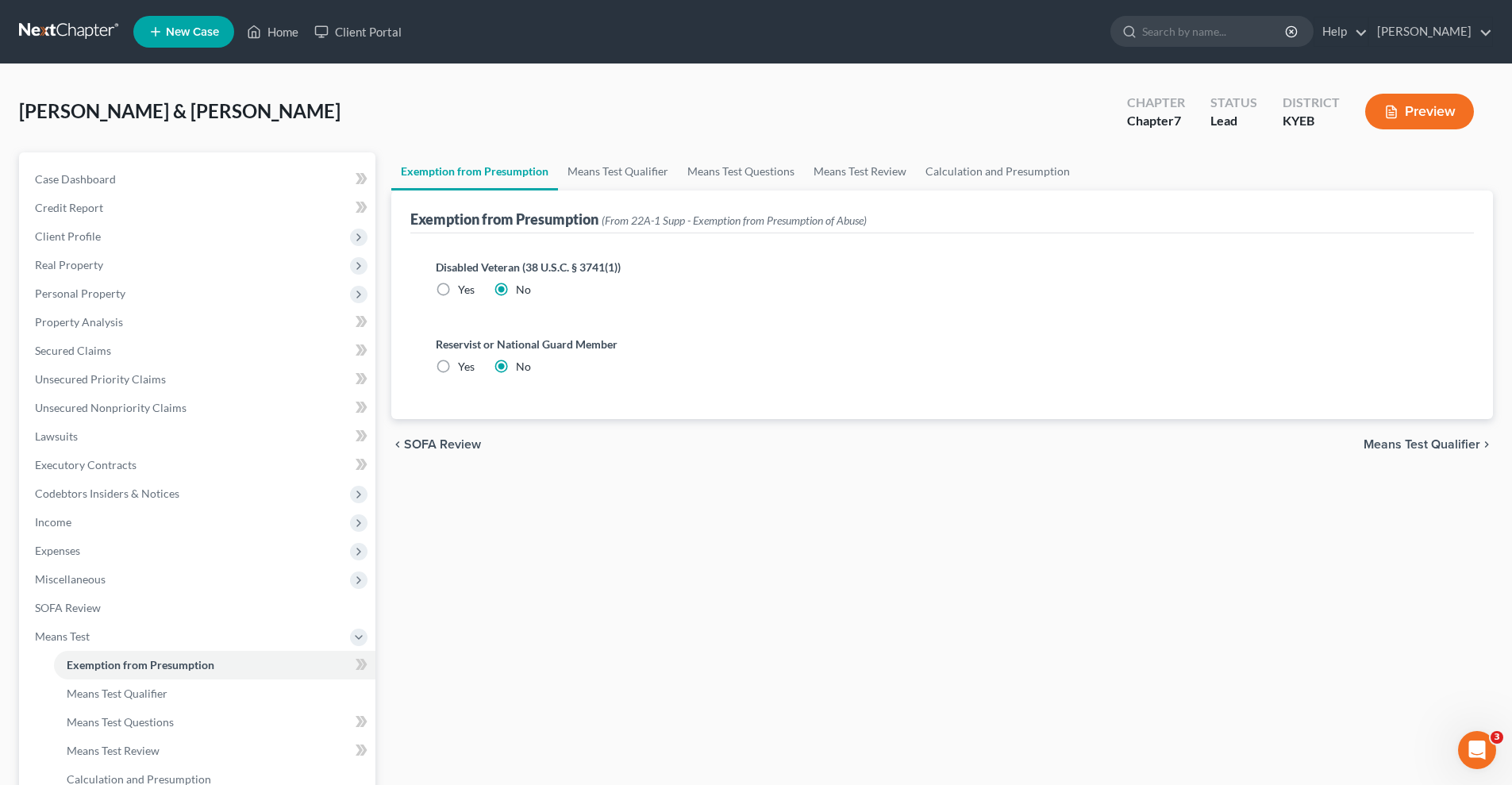
click at [1432, 445] on span "Means Test Qualifier" at bounding box center [1422, 445] width 117 height 13
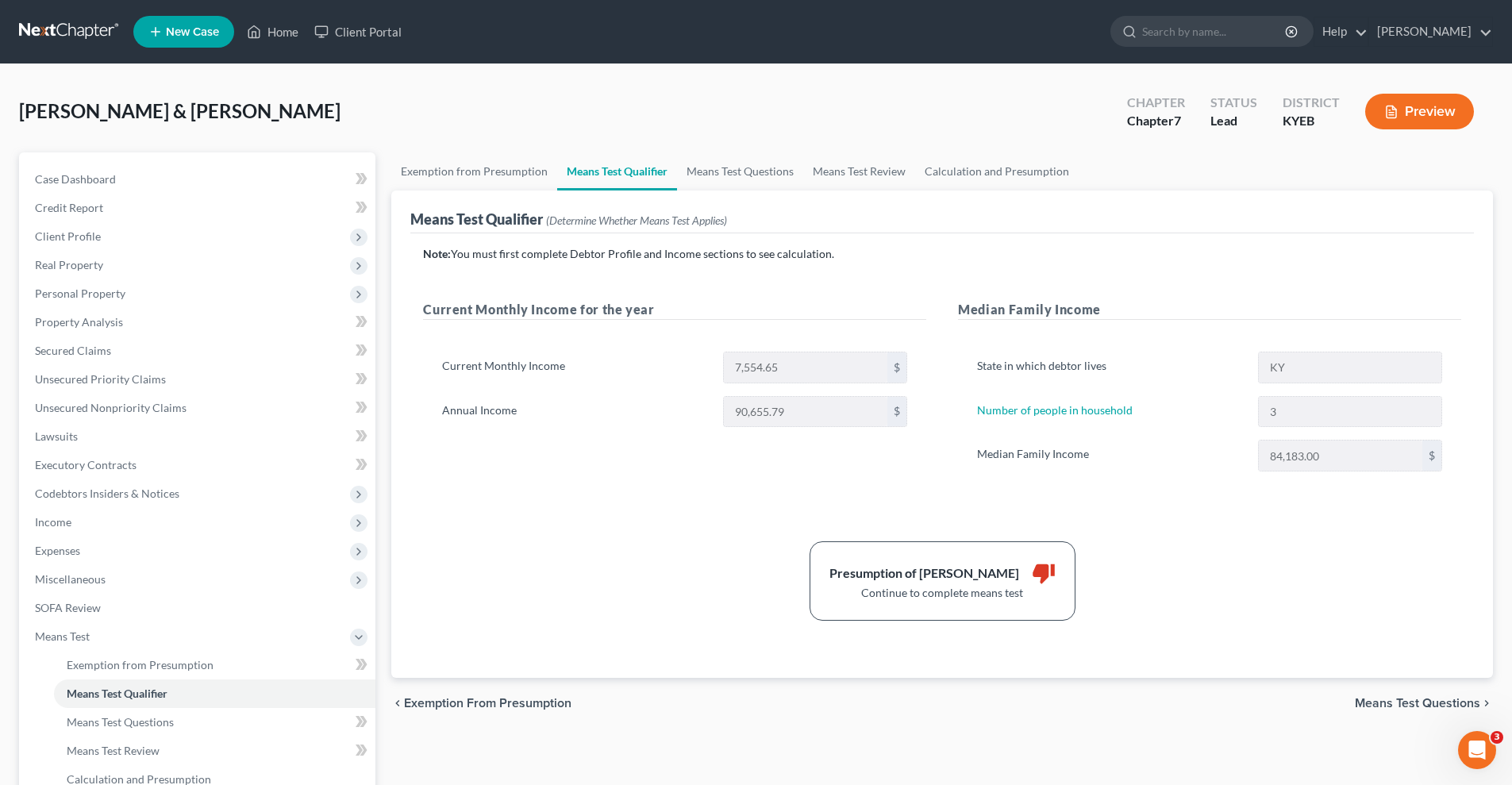
click at [1411, 705] on span "Means Test Questions" at bounding box center [1417, 703] width 125 height 13
click at [1411, 705] on div "Exemption from Presumption Means Test Qualifier Means Test Questions Means Test…" at bounding box center [942, 539] width 1118 height 774
select select "3"
select select "0"
select select "2"
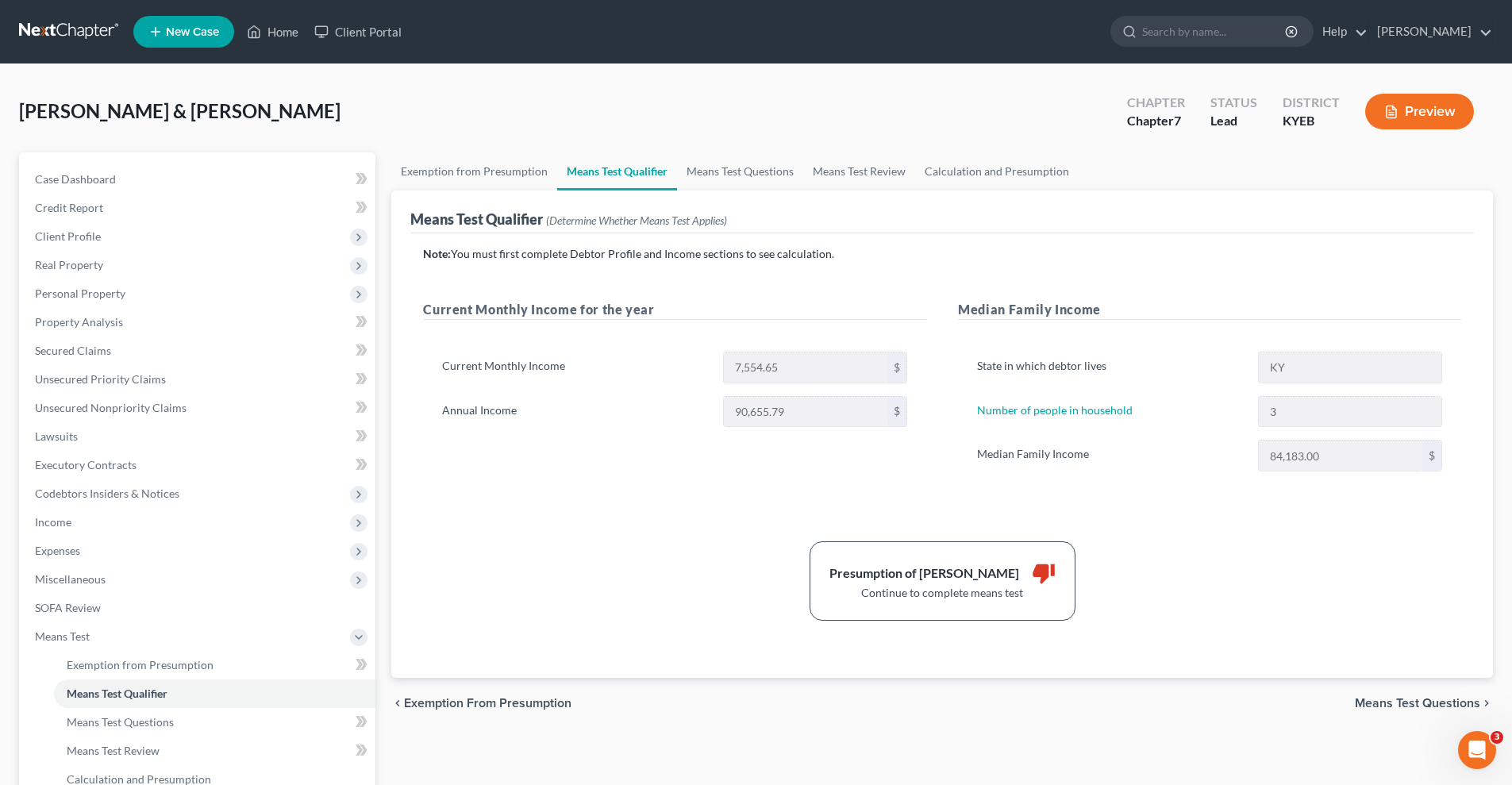
select select "0"
select select "60"
select select "1"
select select "60"
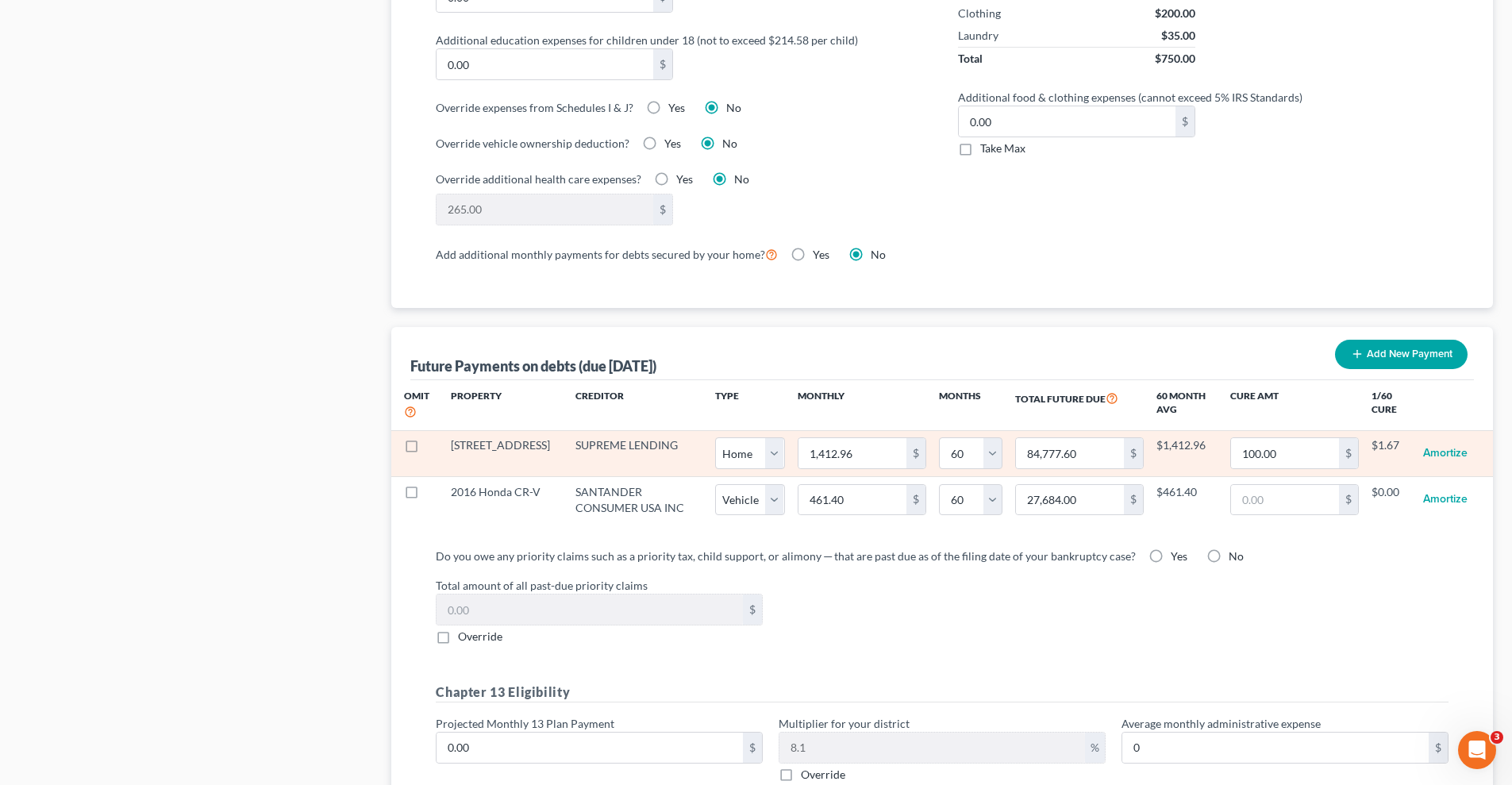
scroll to position [1270, 0]
click at [1269, 440] on input "100.00" at bounding box center [1285, 452] width 108 height 30
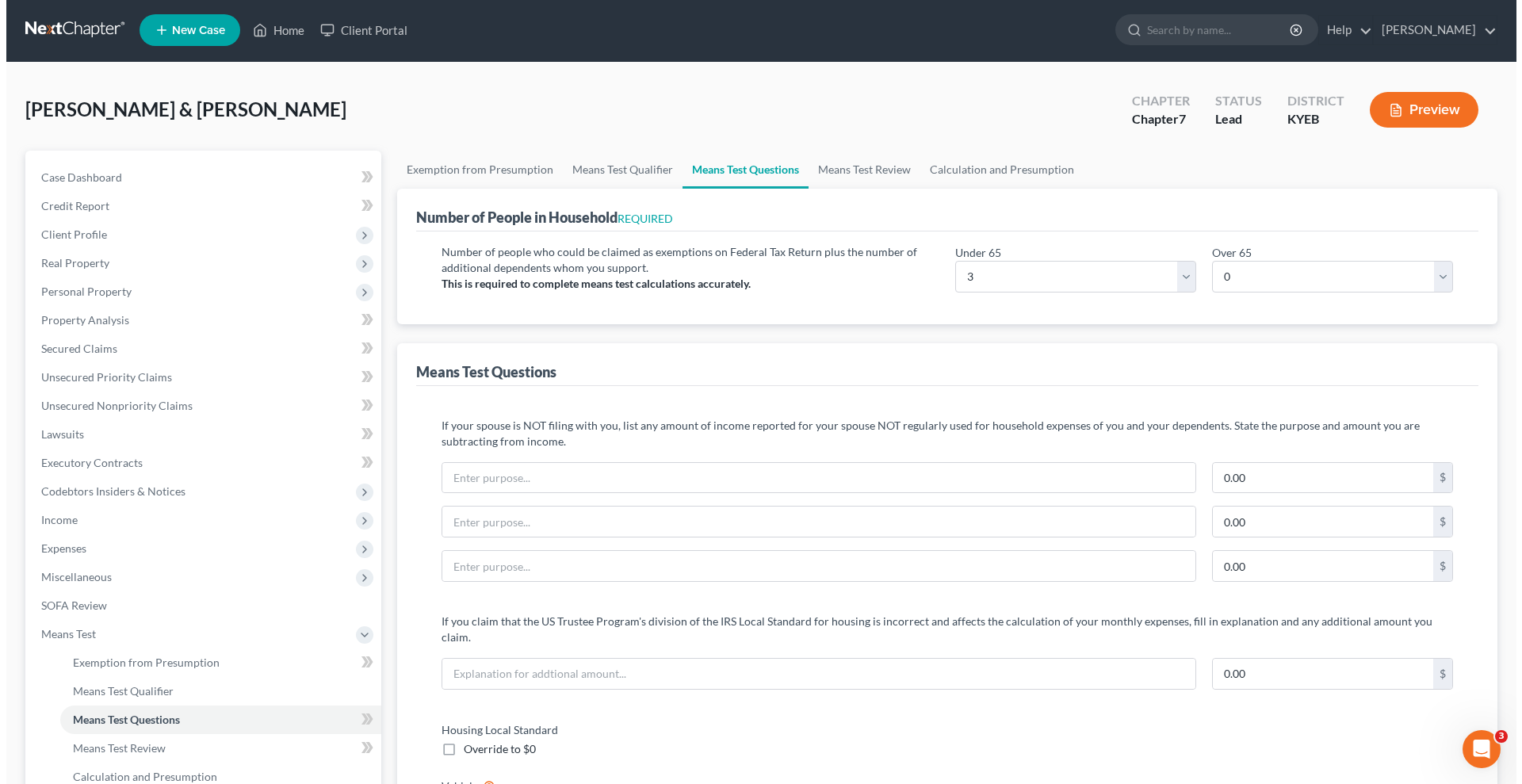
scroll to position [0, 0]
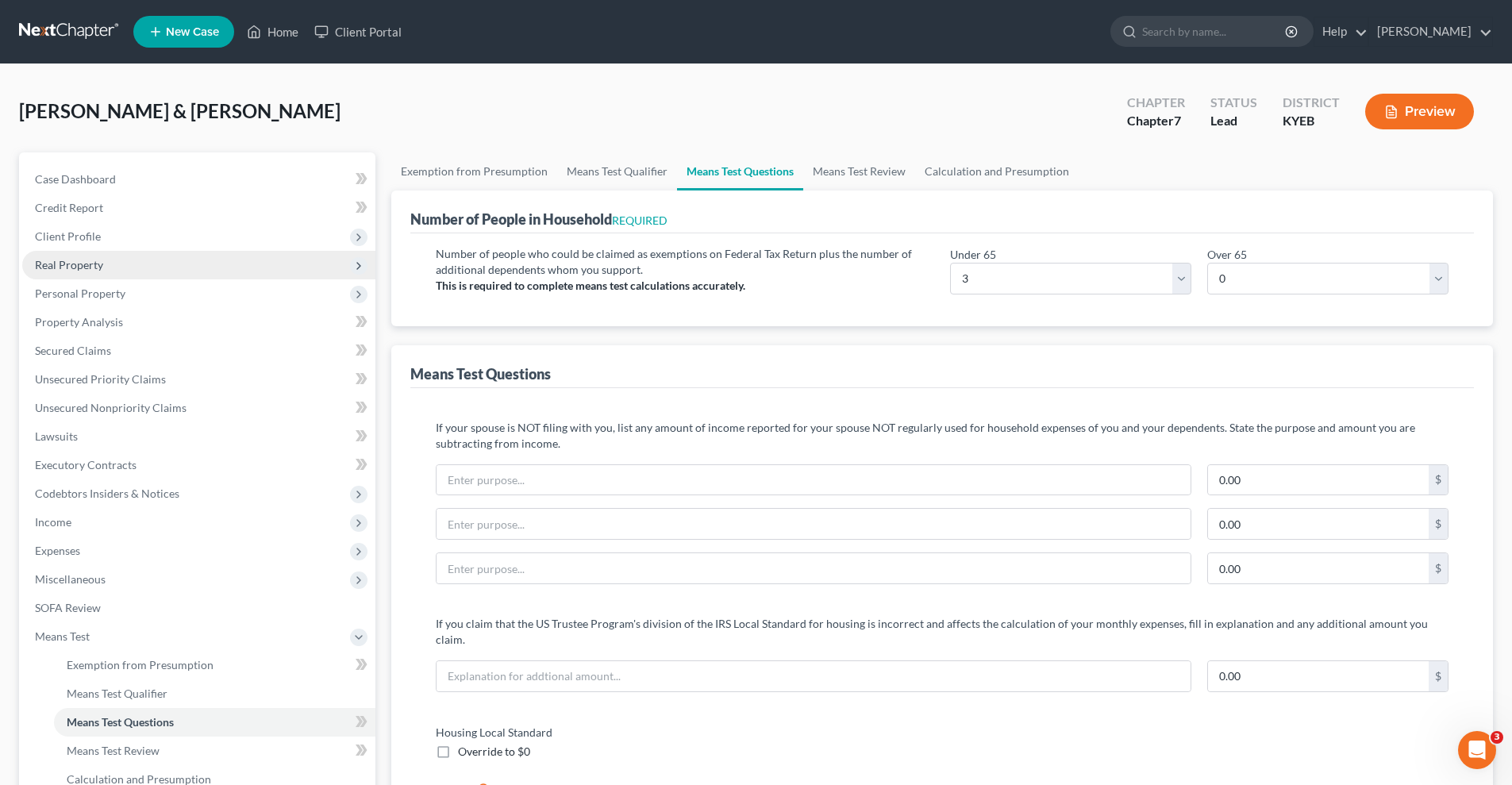
click at [138, 264] on span "Real Property" at bounding box center [198, 265] width 353 height 28
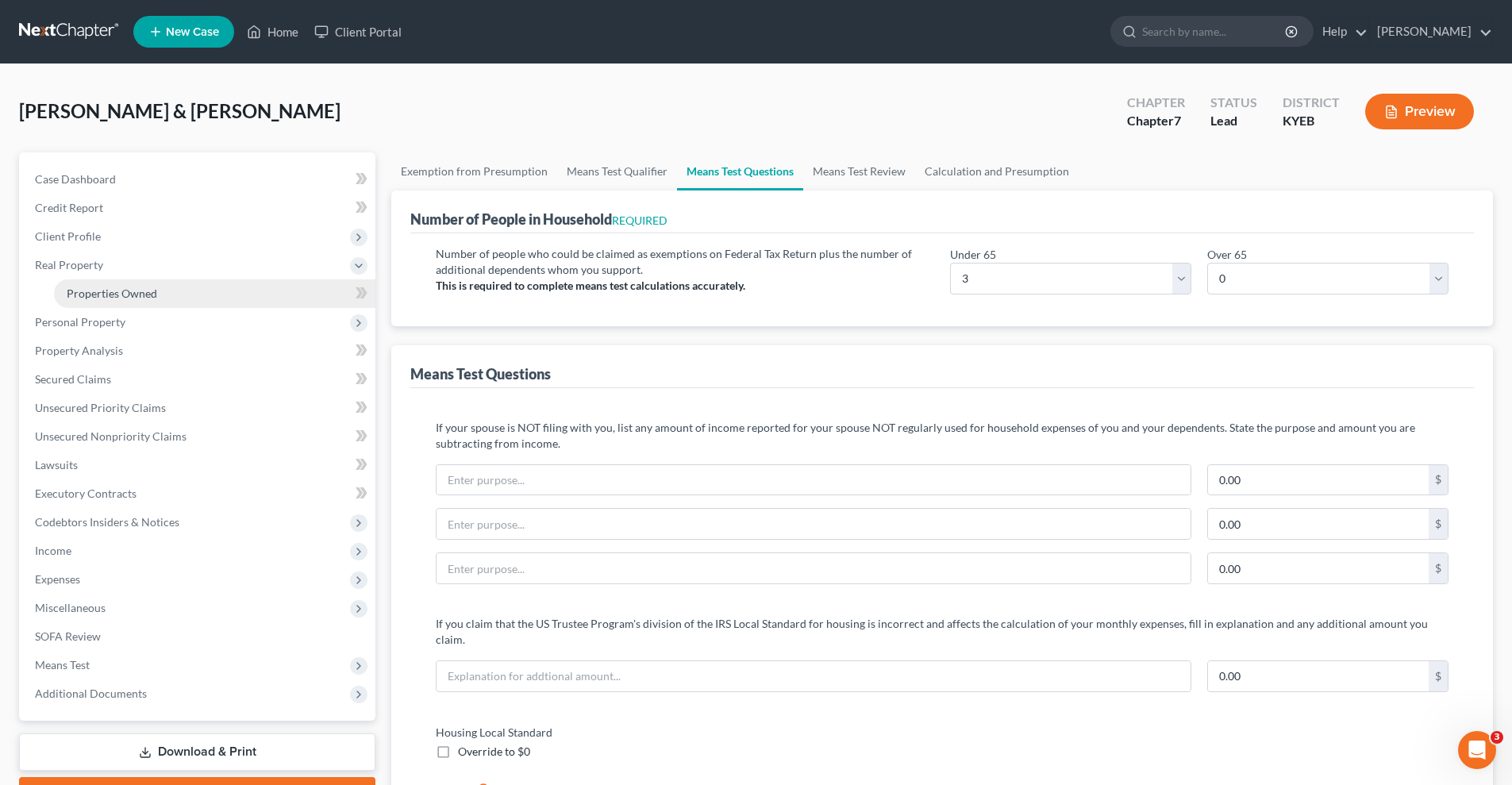
click at [142, 288] on span "Properties Owned" at bounding box center [111, 293] width 90 height 14
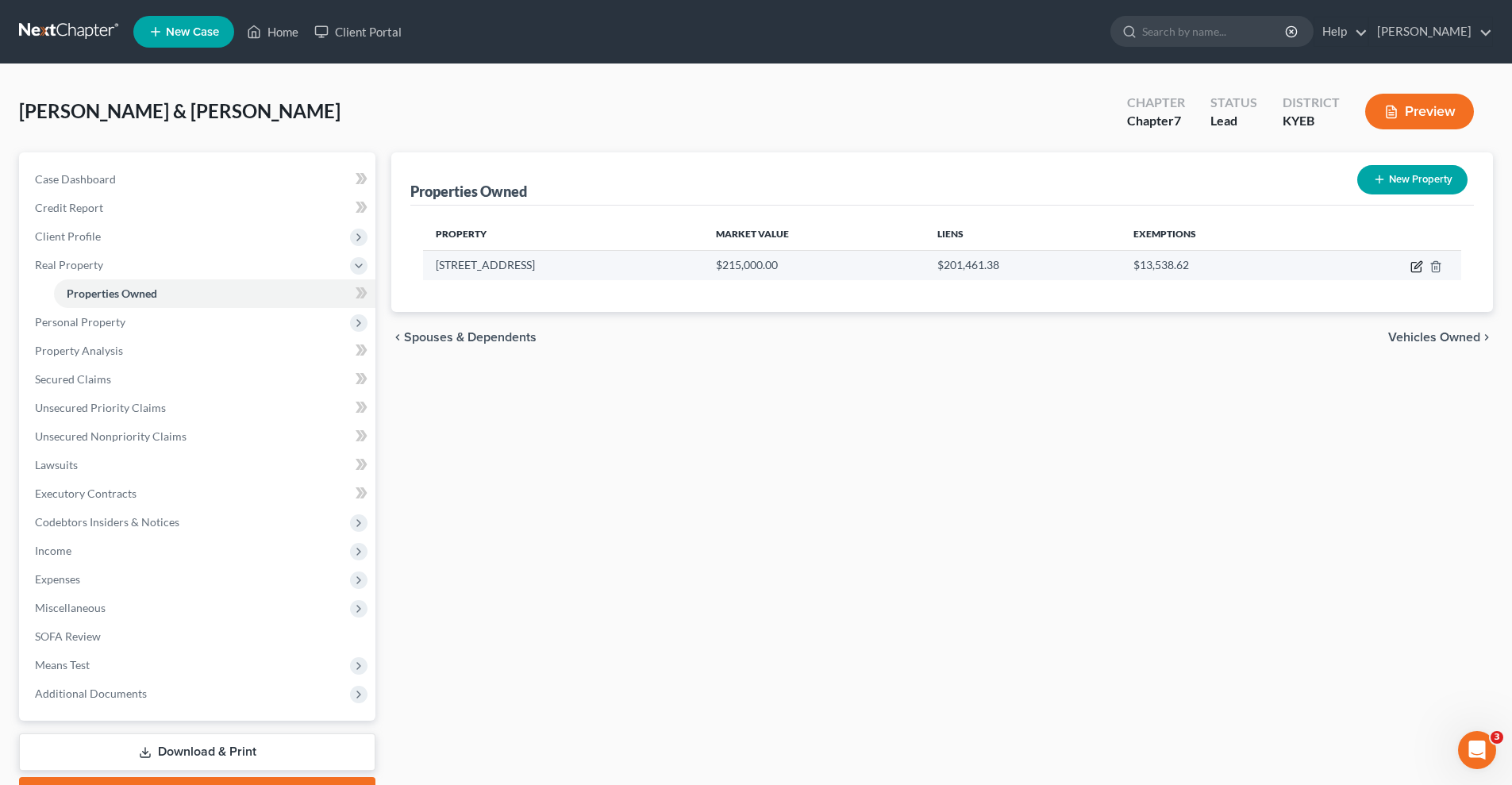
click at [1415, 264] on icon "button" at bounding box center [1417, 267] width 13 height 13
select select "18"
select select "2"
select select "0"
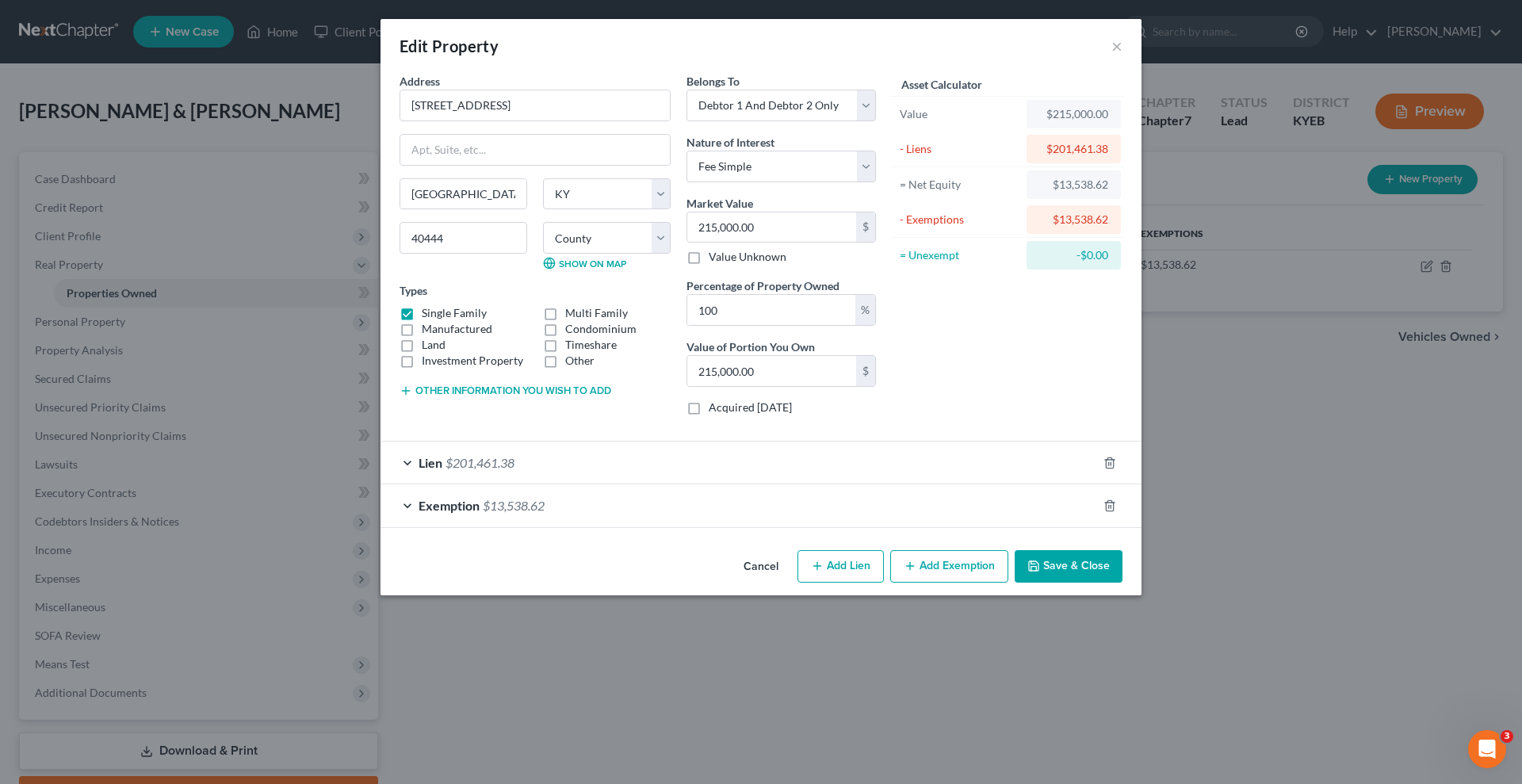
click at [876, 461] on div "Lien $201,461.38" at bounding box center [739, 462] width 717 height 42
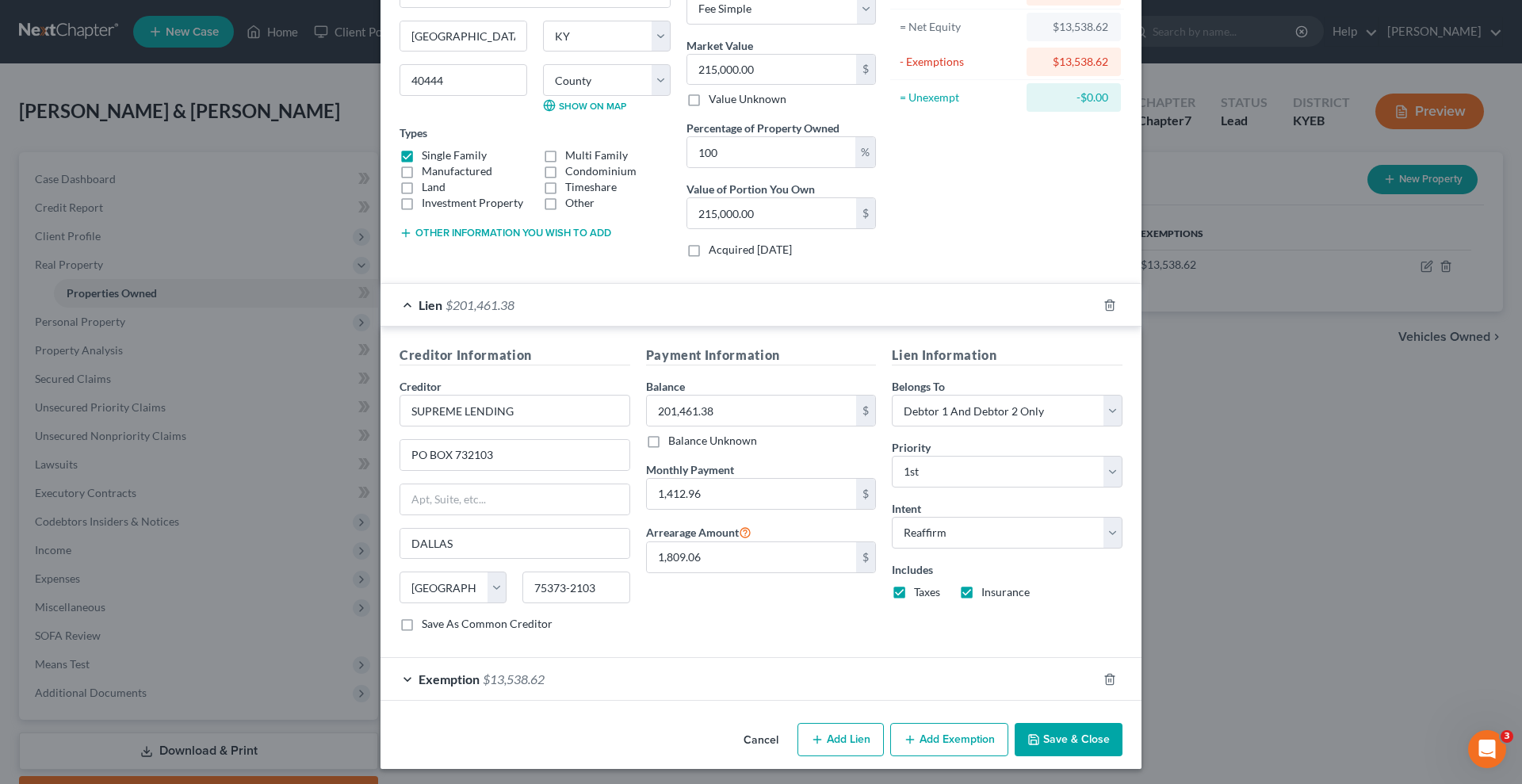
scroll to position [159, 0]
click at [1260, 526] on div "Edit Property × Address * [GEOGRAPHIC_DATA] [GEOGRAPHIC_DATA] [US_STATE][GEOGRA…" at bounding box center [761, 392] width 1522 height 784
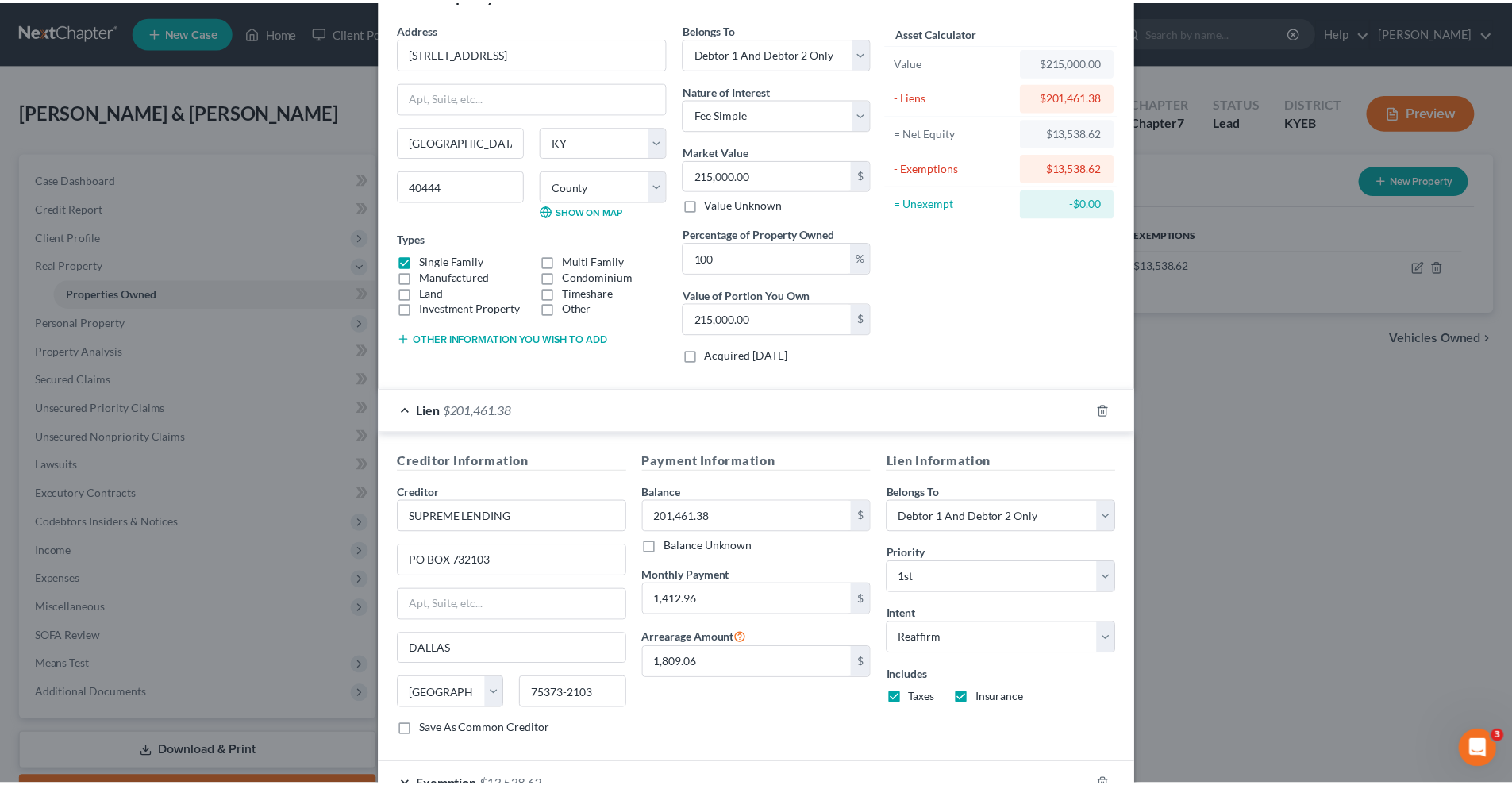
scroll to position [0, 0]
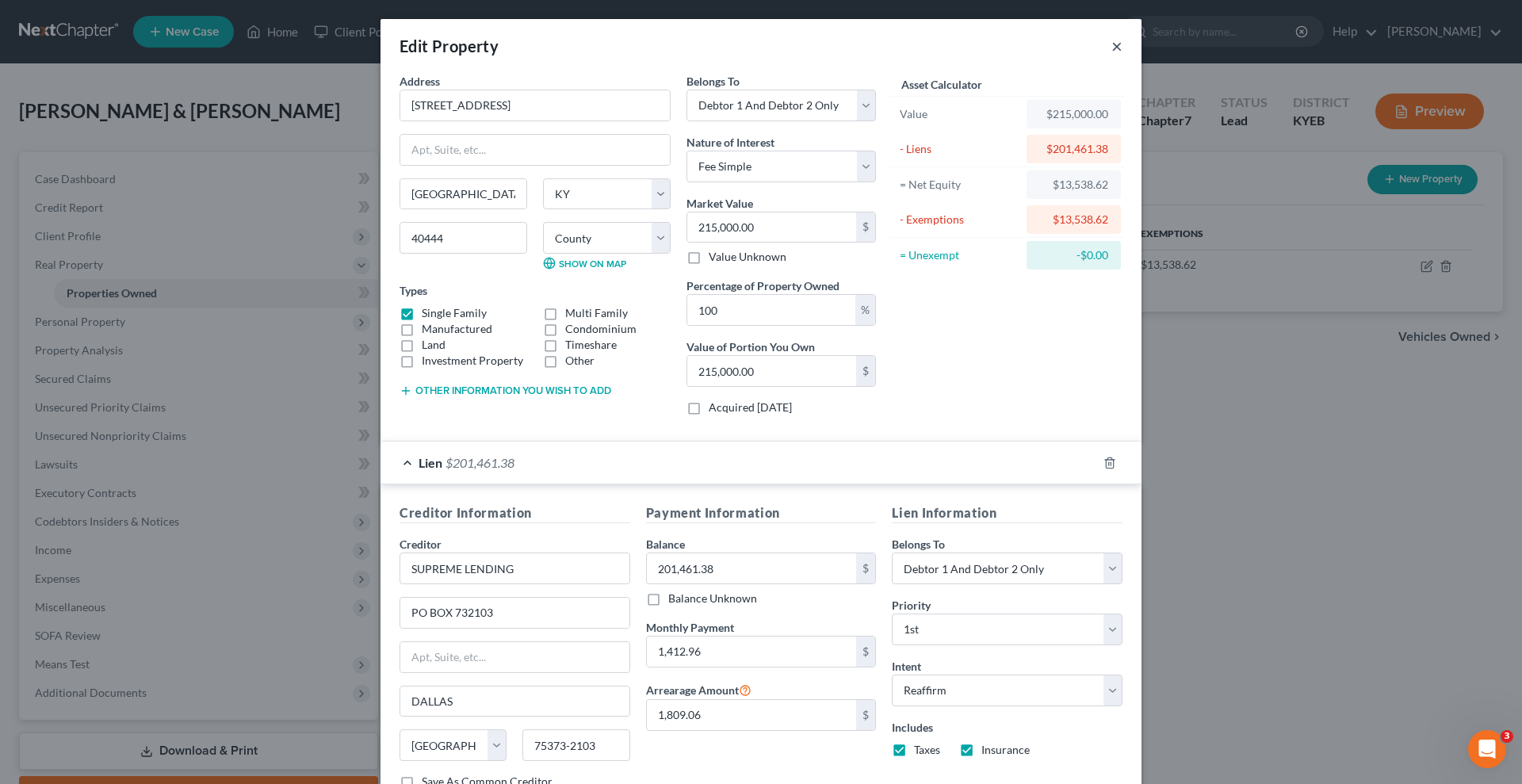
click at [1115, 46] on button "×" at bounding box center [1117, 46] width 11 height 19
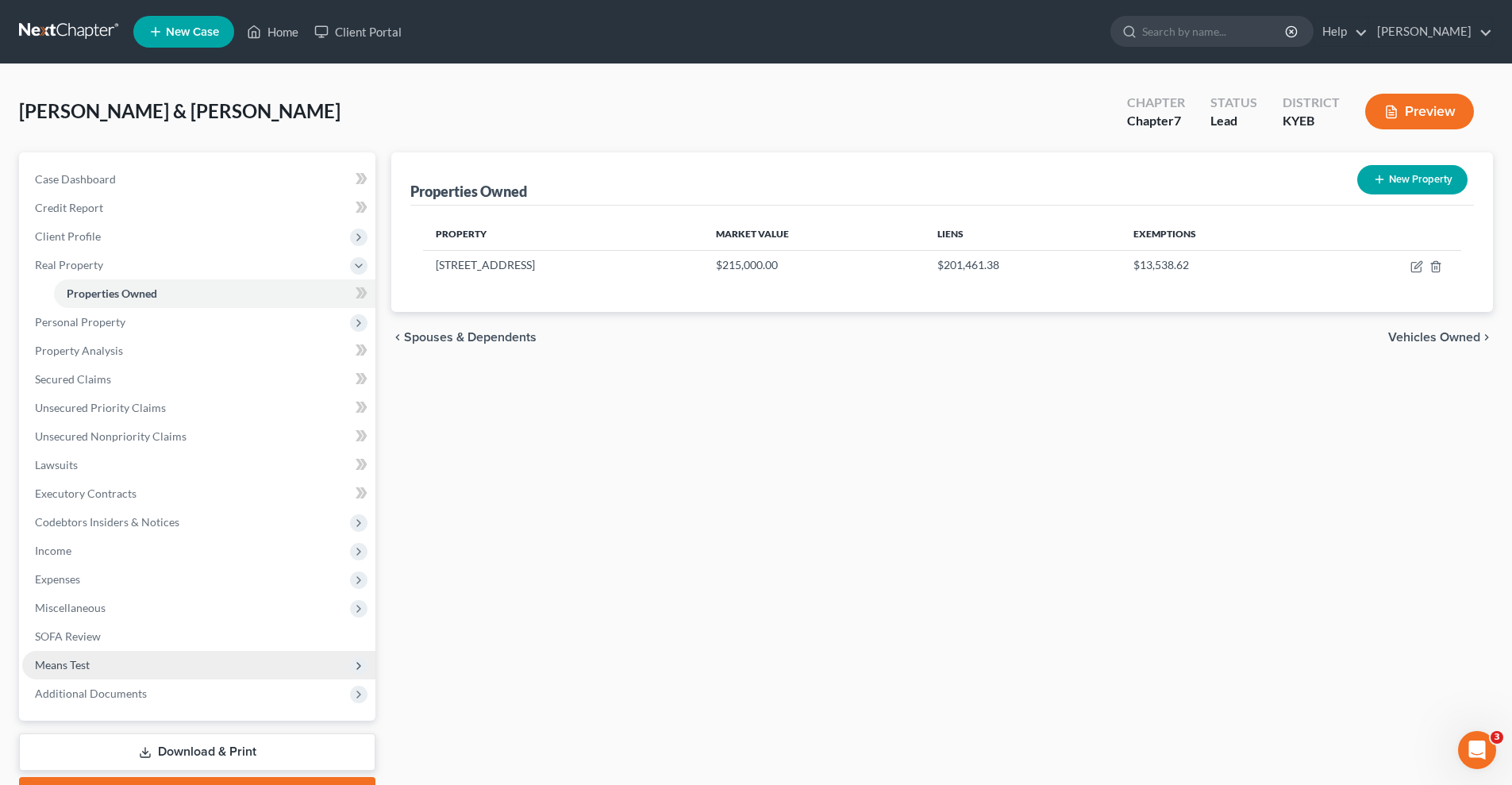
click at [185, 661] on span "Means Test" at bounding box center [198, 665] width 353 height 28
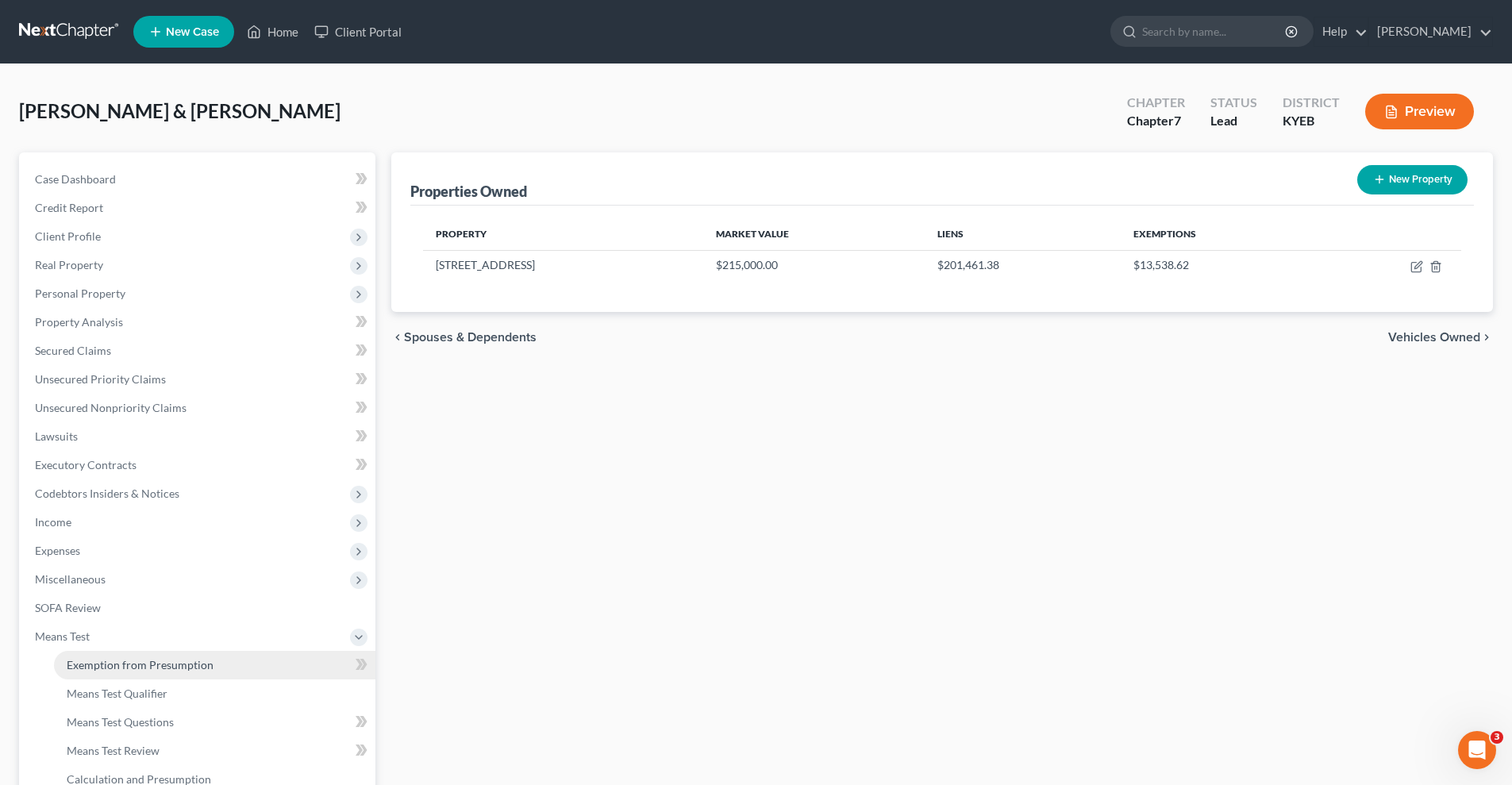
click at [258, 656] on link "Exemption from Presumption" at bounding box center [215, 665] width 321 height 28
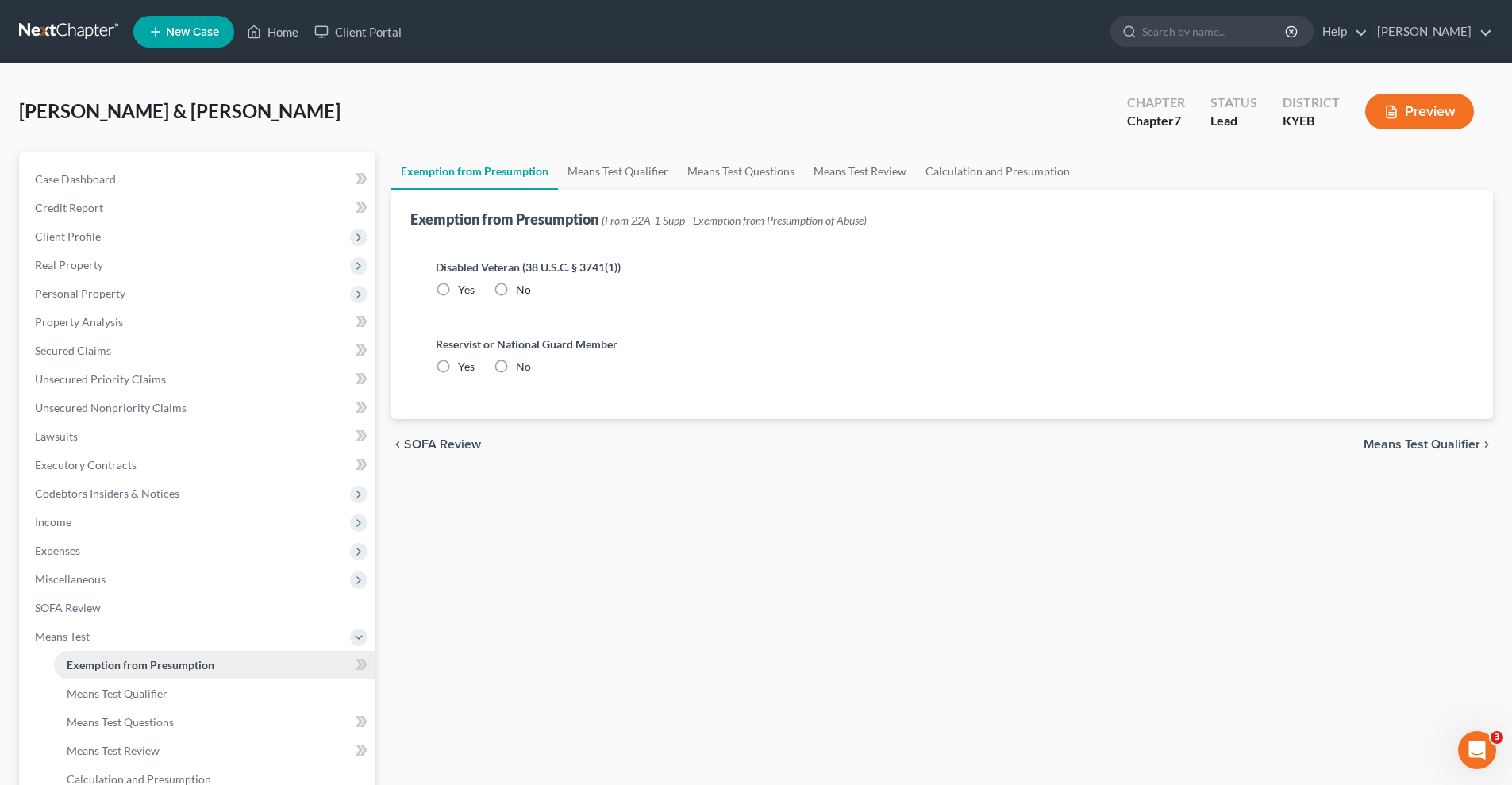
radio input "true"
click at [1434, 438] on span "Means Test Qualifier" at bounding box center [1422, 445] width 117 height 13
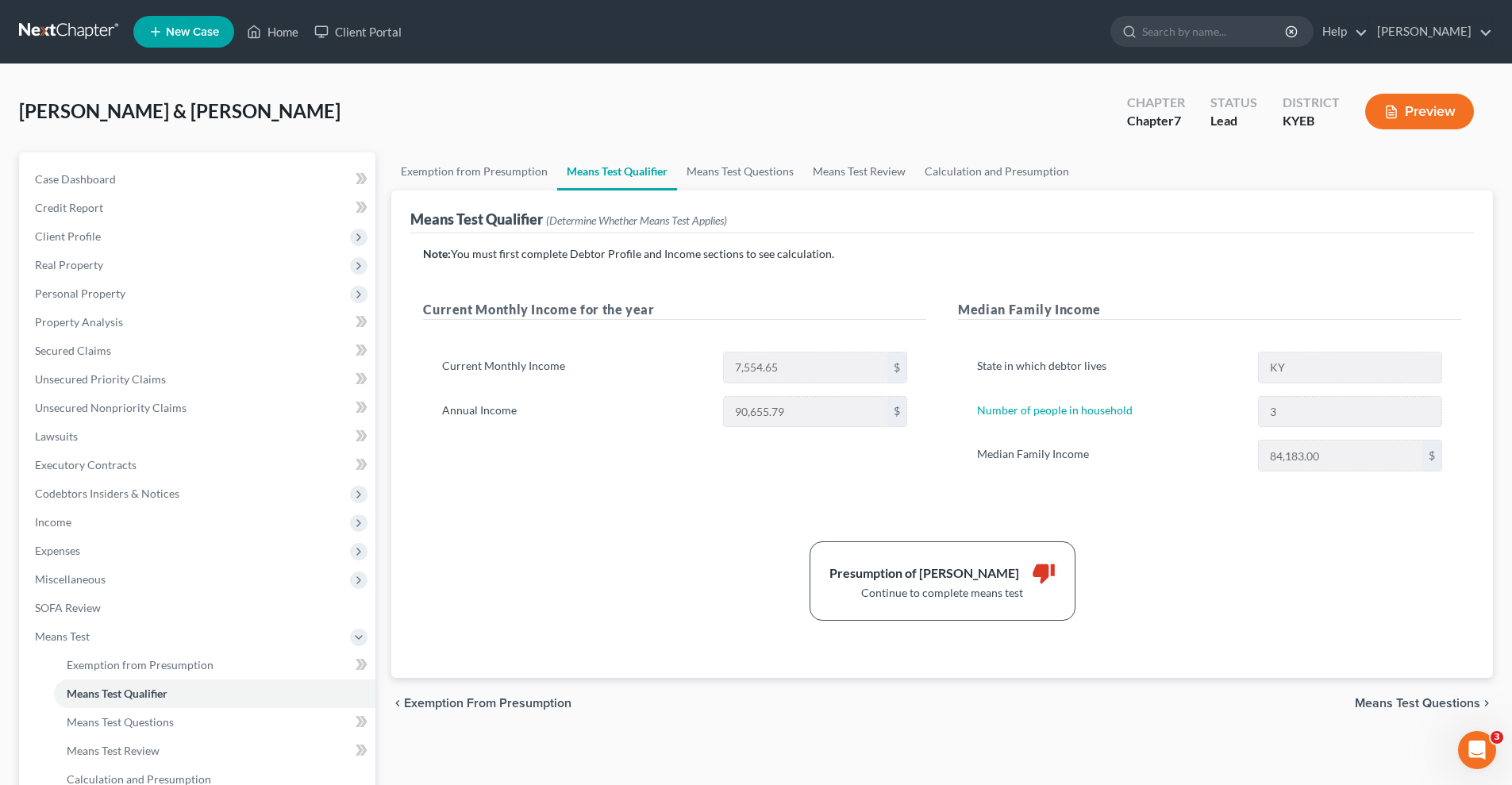
click at [1418, 706] on span "Means Test Questions" at bounding box center [1417, 703] width 125 height 13
select select "3"
select select "0"
select select "2"
select select "0"
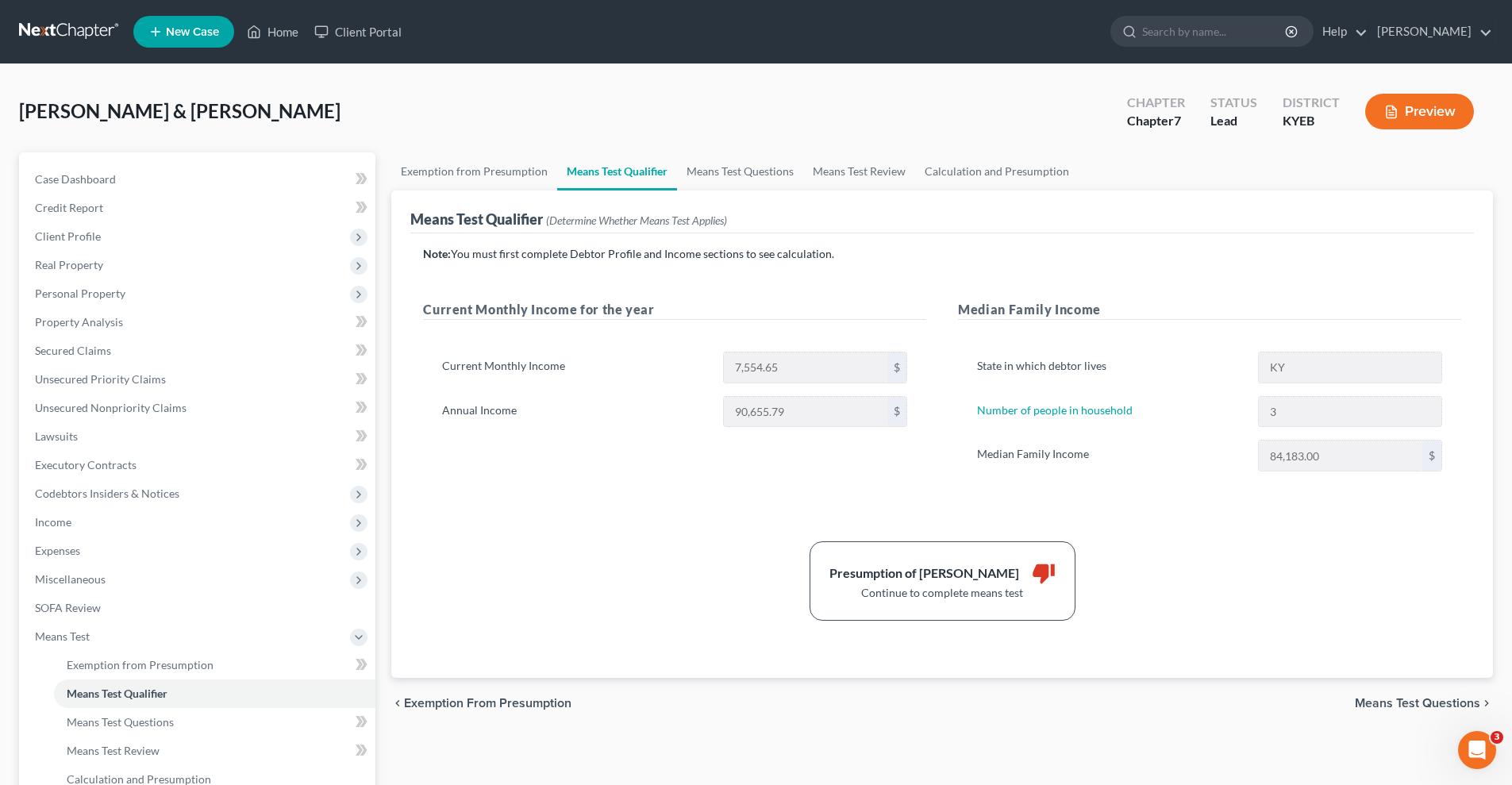
select select "60"
select select "1"
select select "60"
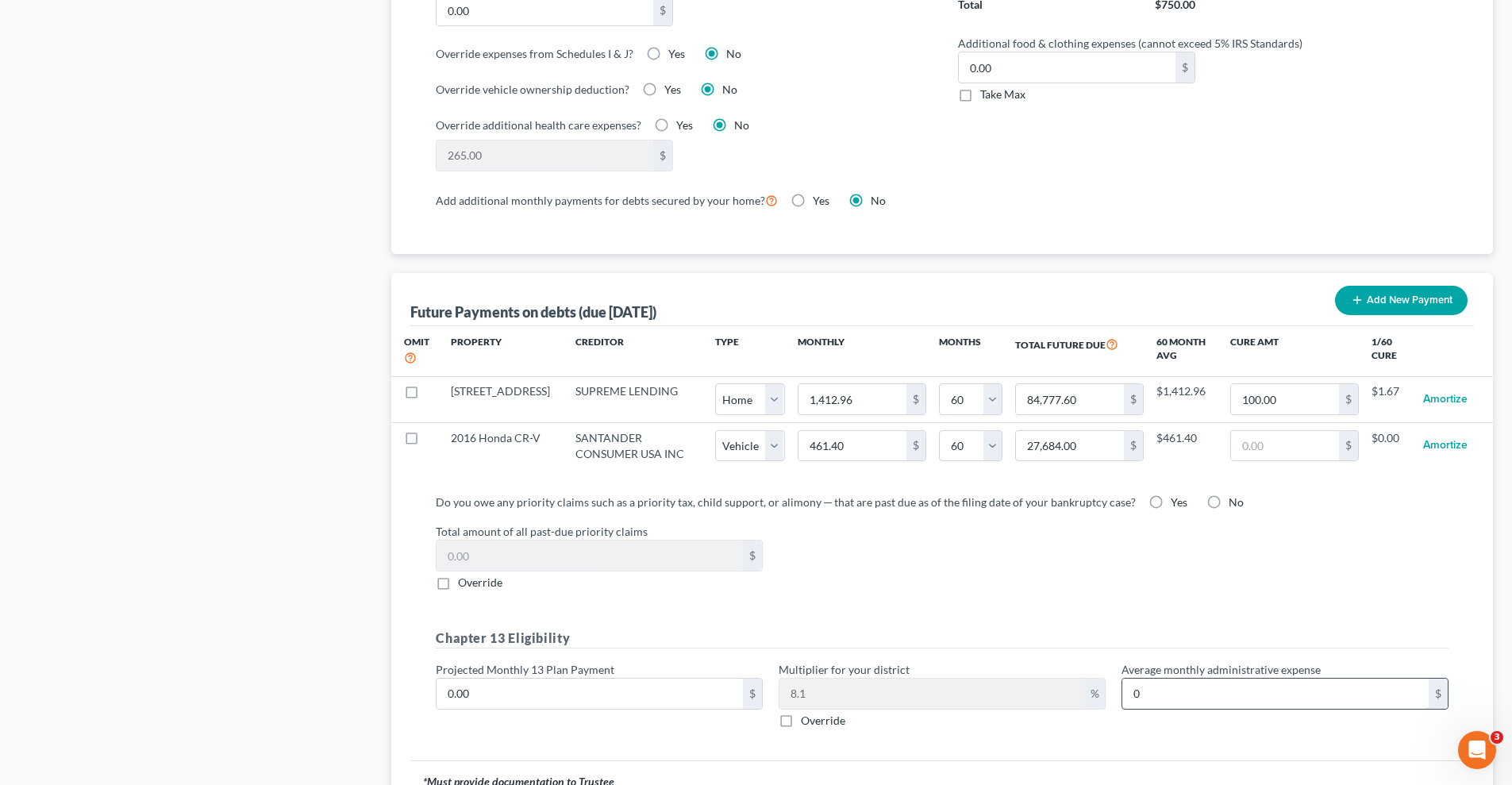
scroll to position [1467, 0]
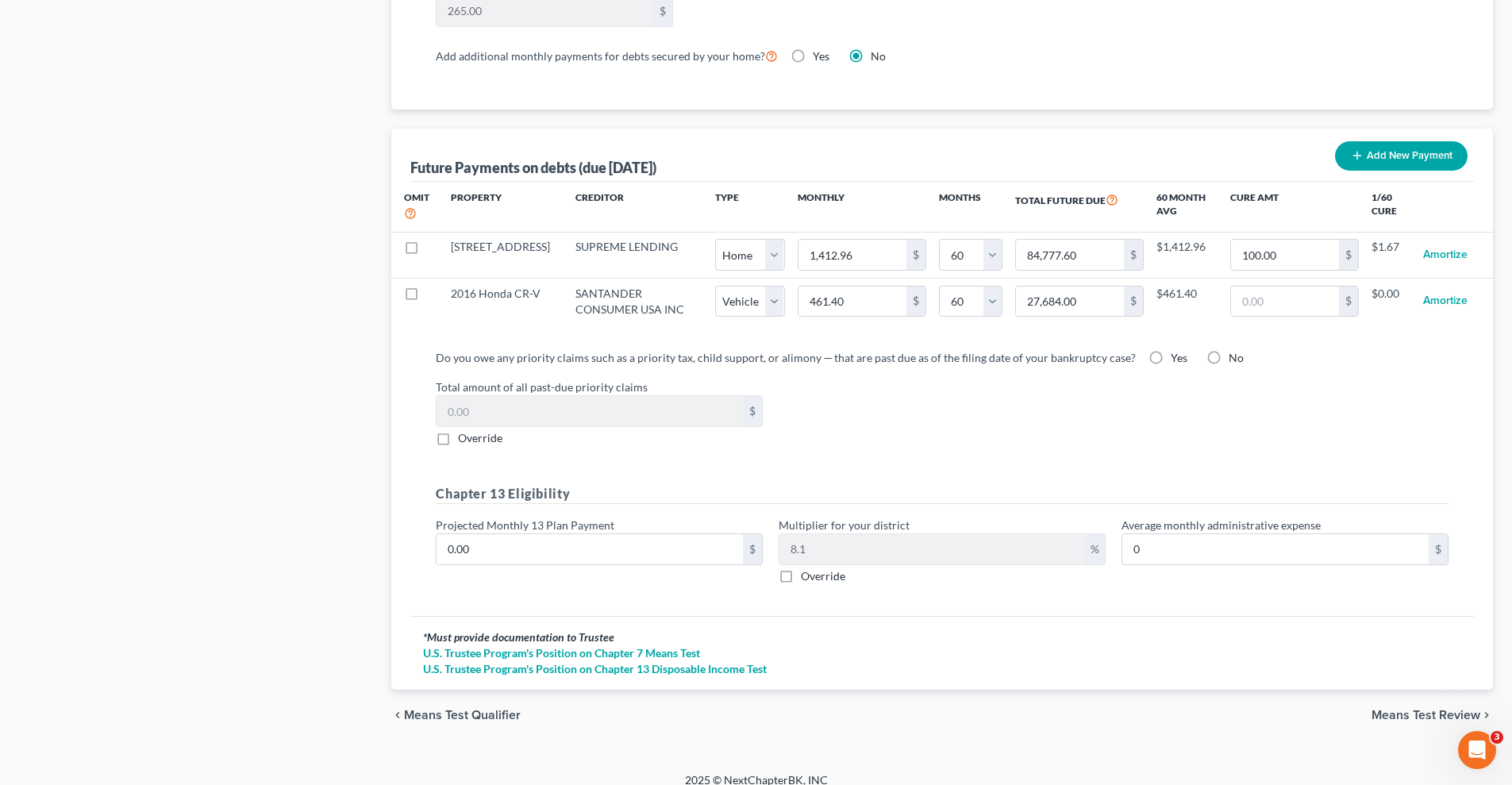
click at [1420, 708] on span "Means Test Review" at bounding box center [1425, 715] width 109 height 13
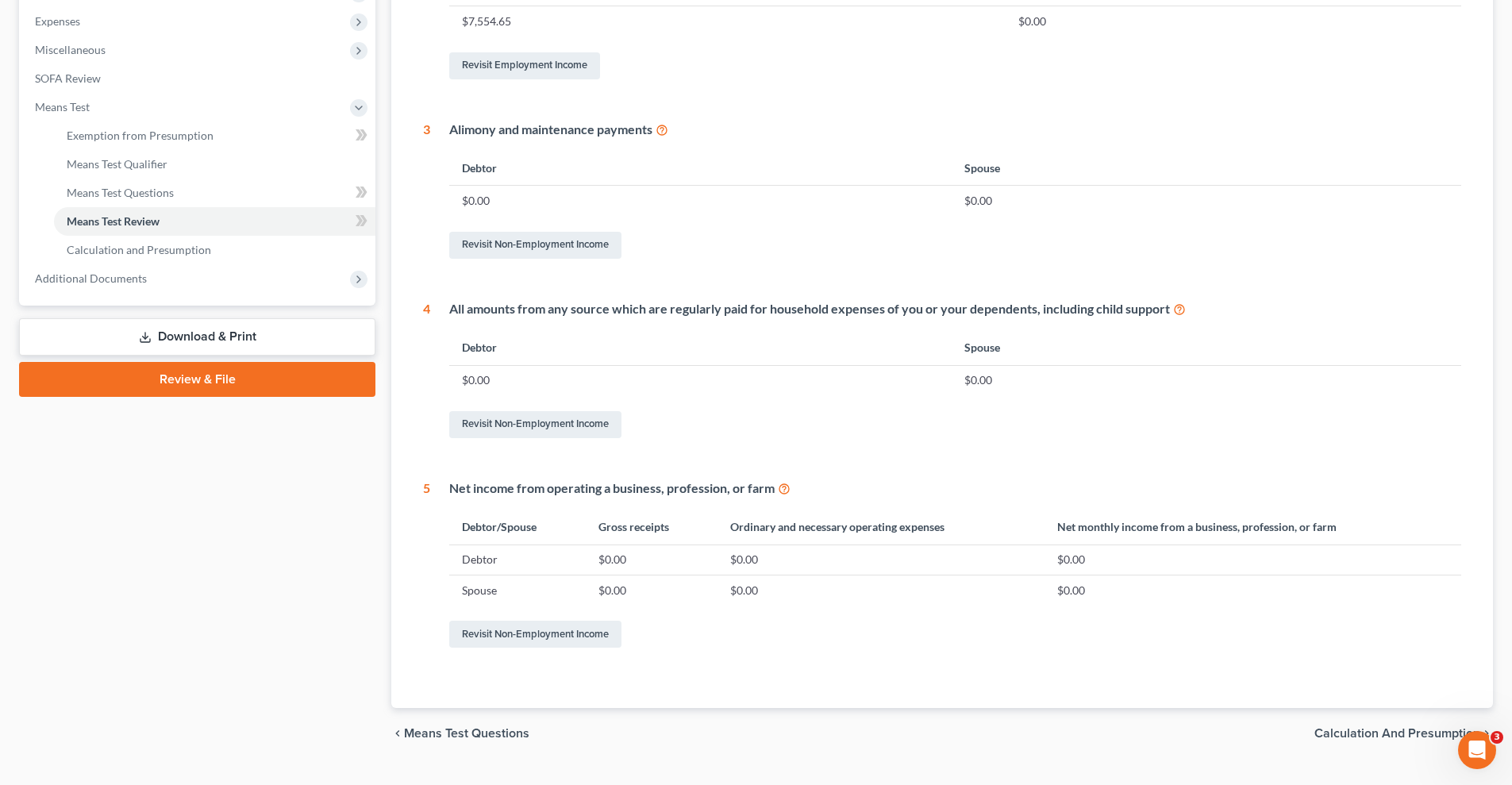
scroll to position [563, 0]
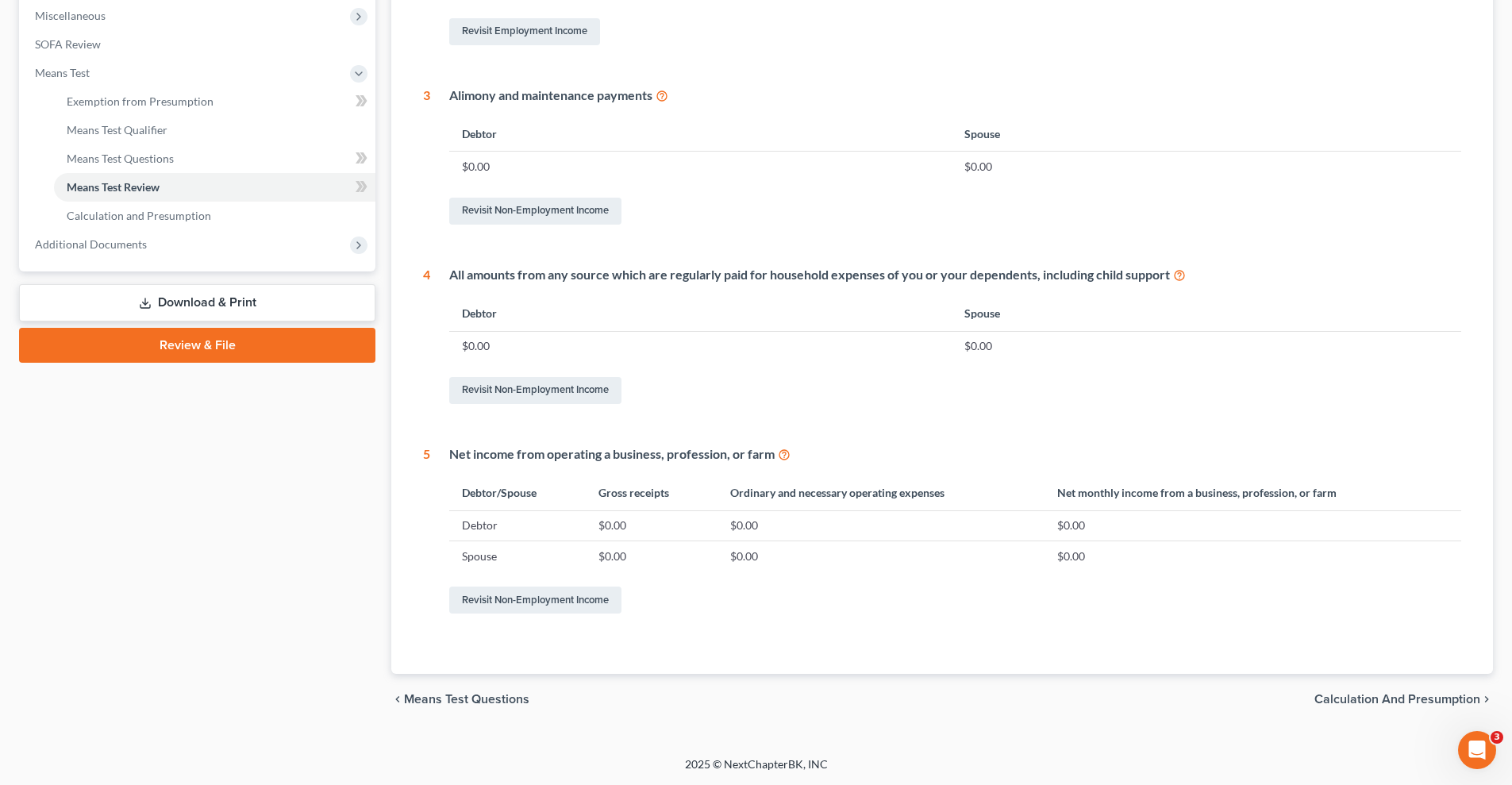
click at [1378, 700] on span "Calculation and Presumption" at bounding box center [1397, 699] width 166 height 13
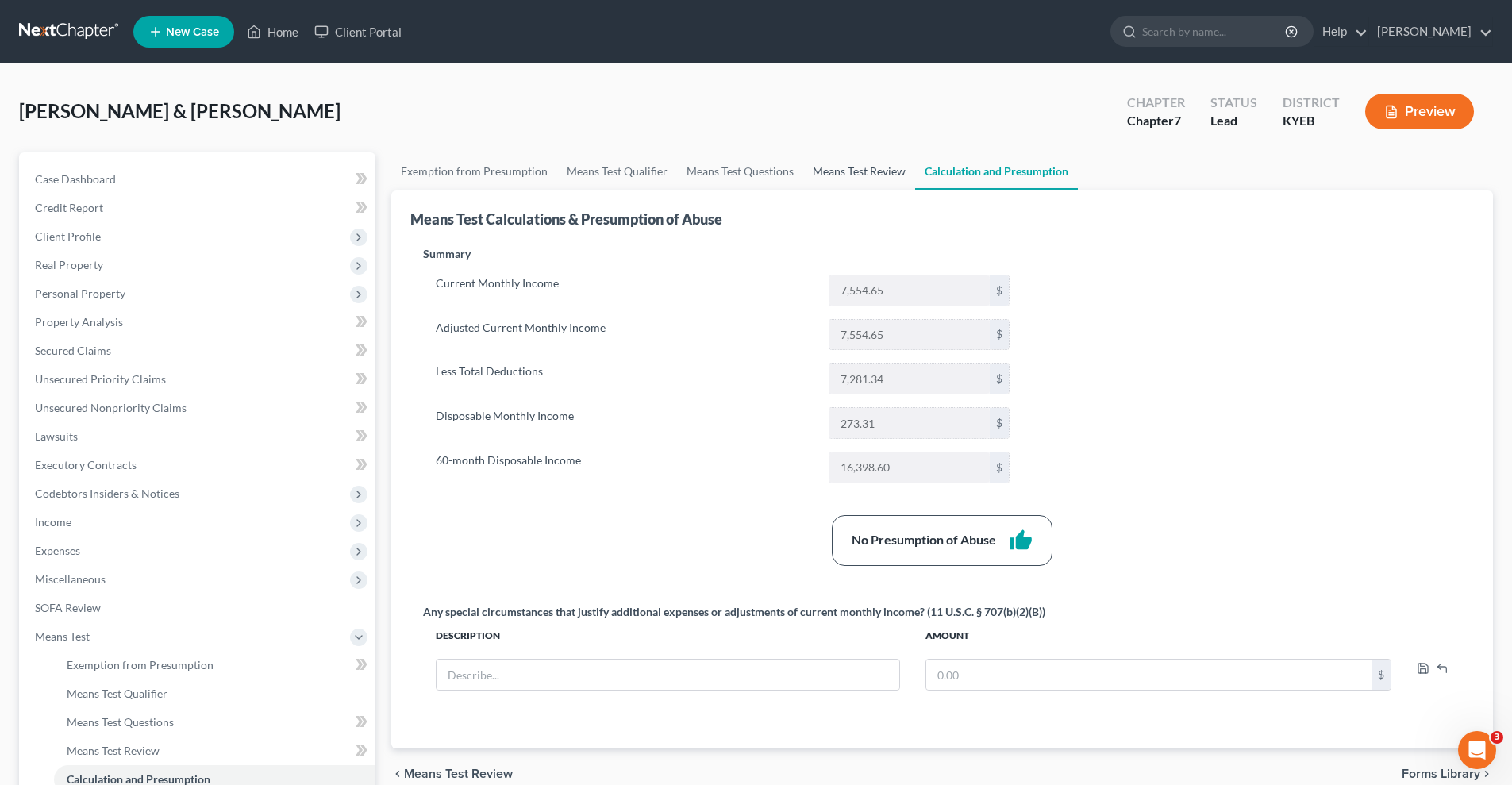
click at [856, 172] on link "Means Test Review" at bounding box center [859, 172] width 112 height 38
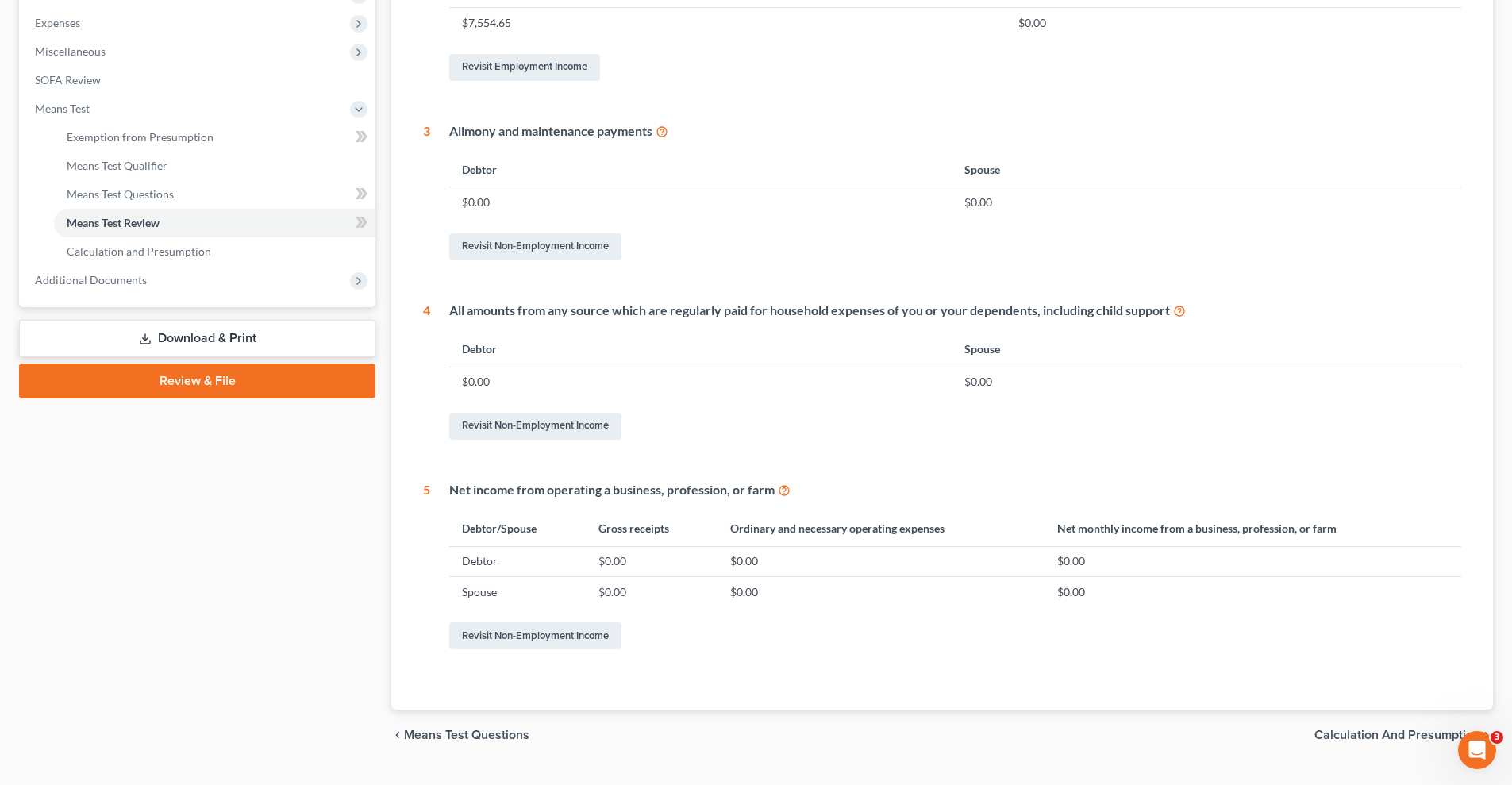
scroll to position [563, 0]
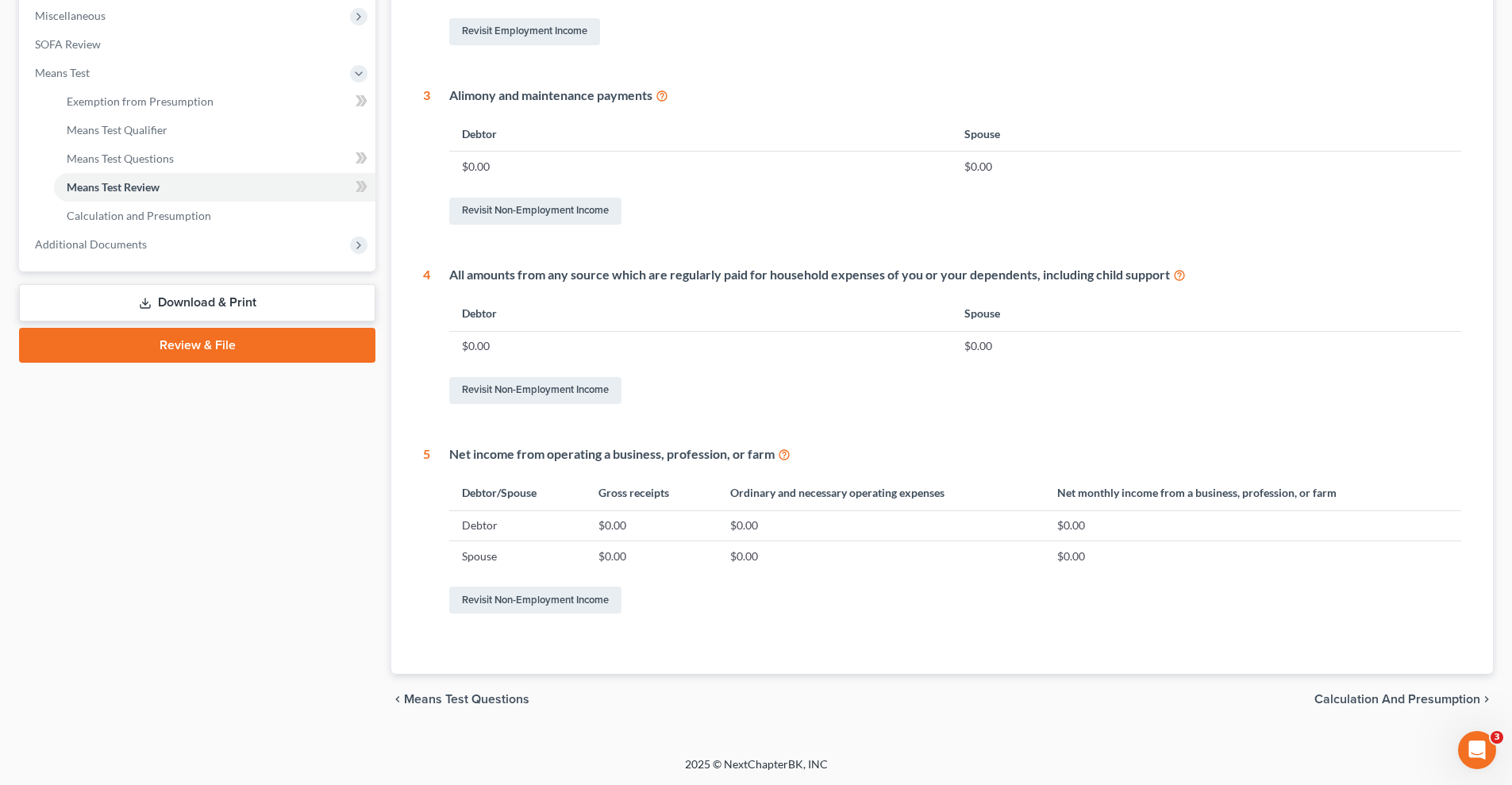
click at [1397, 700] on span "Calculation and Presumption" at bounding box center [1397, 699] width 166 height 13
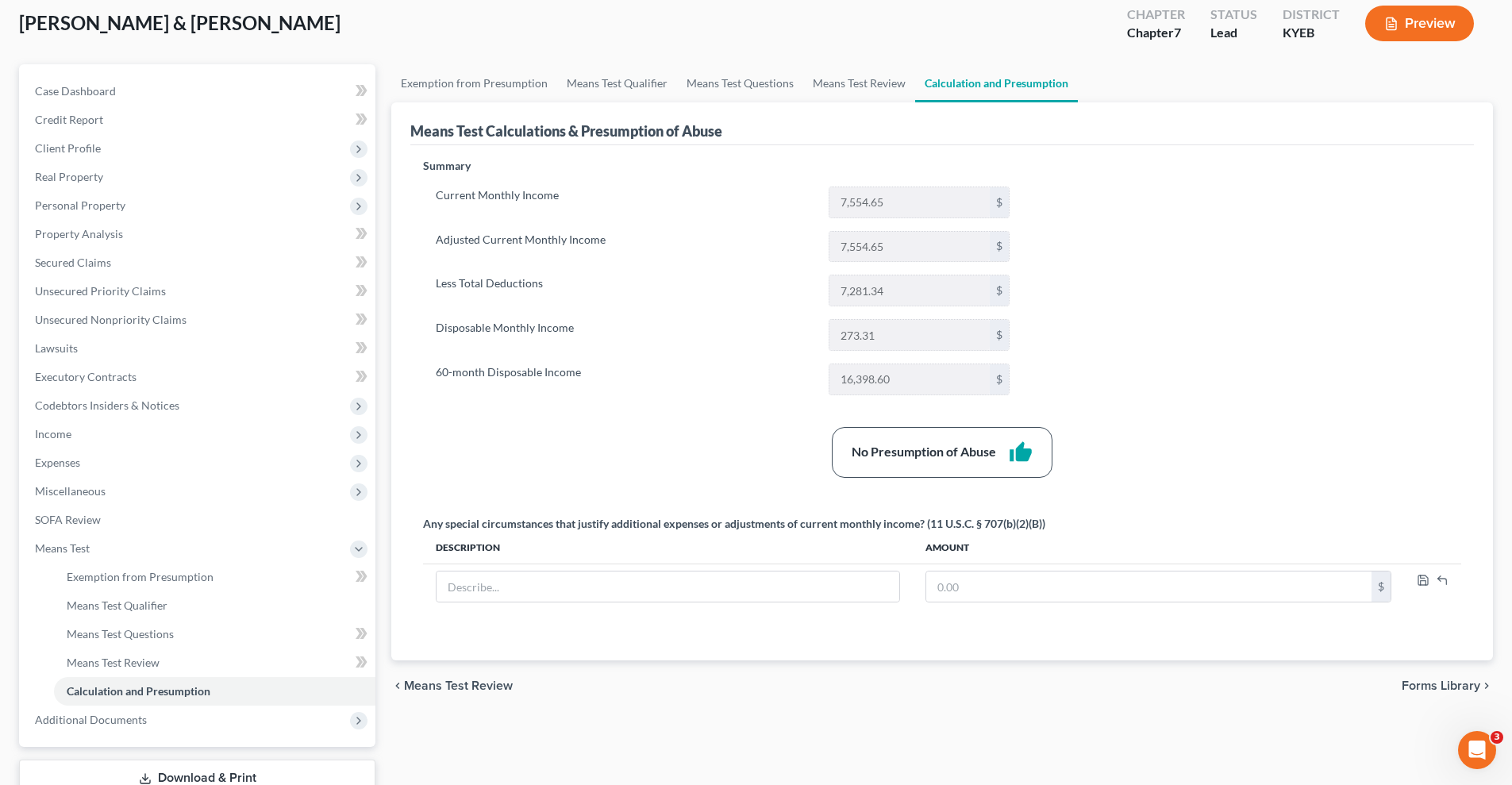
scroll to position [159, 0]
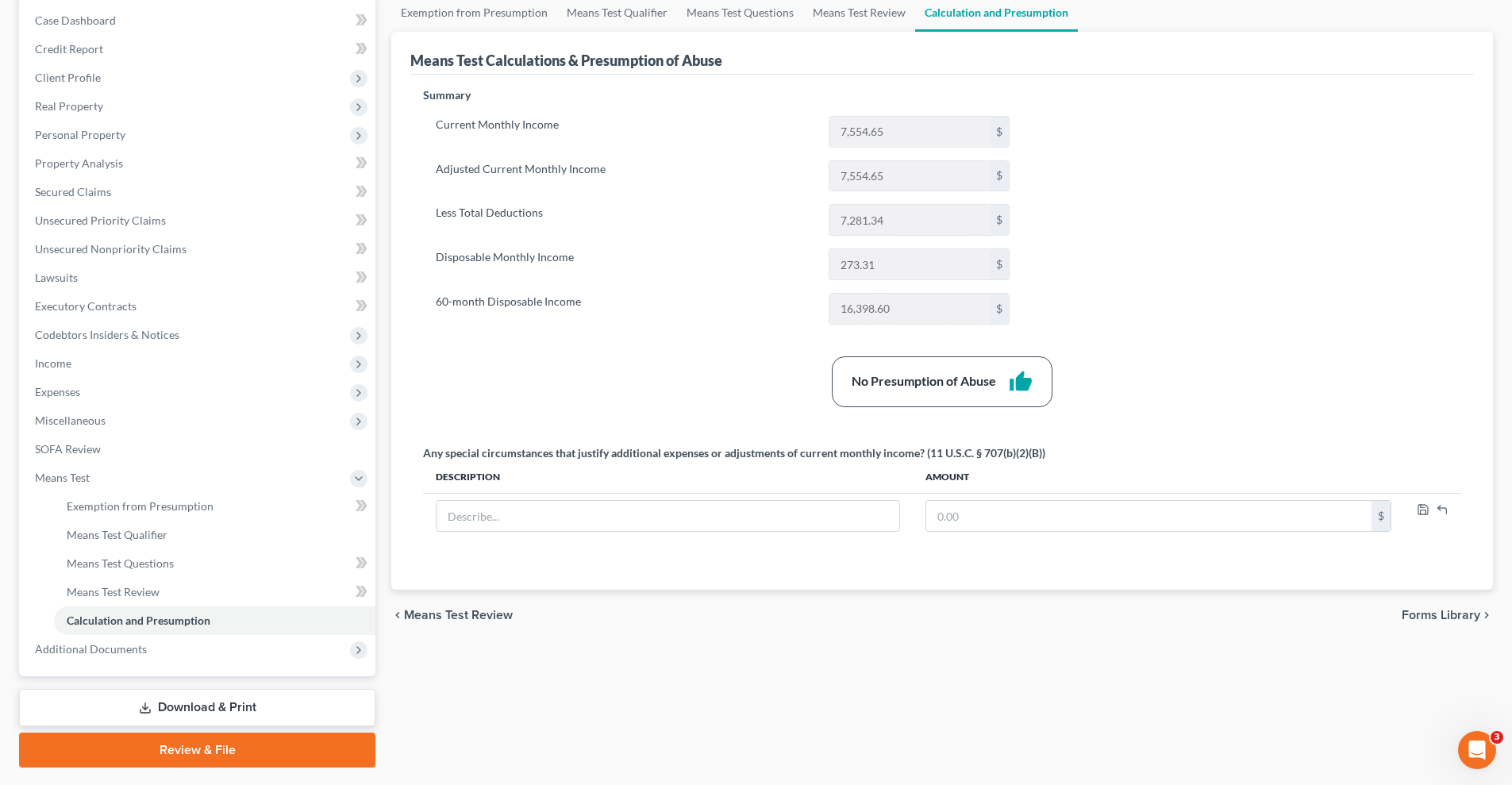
click at [457, 613] on span "Means Test Review" at bounding box center [457, 615] width 109 height 13
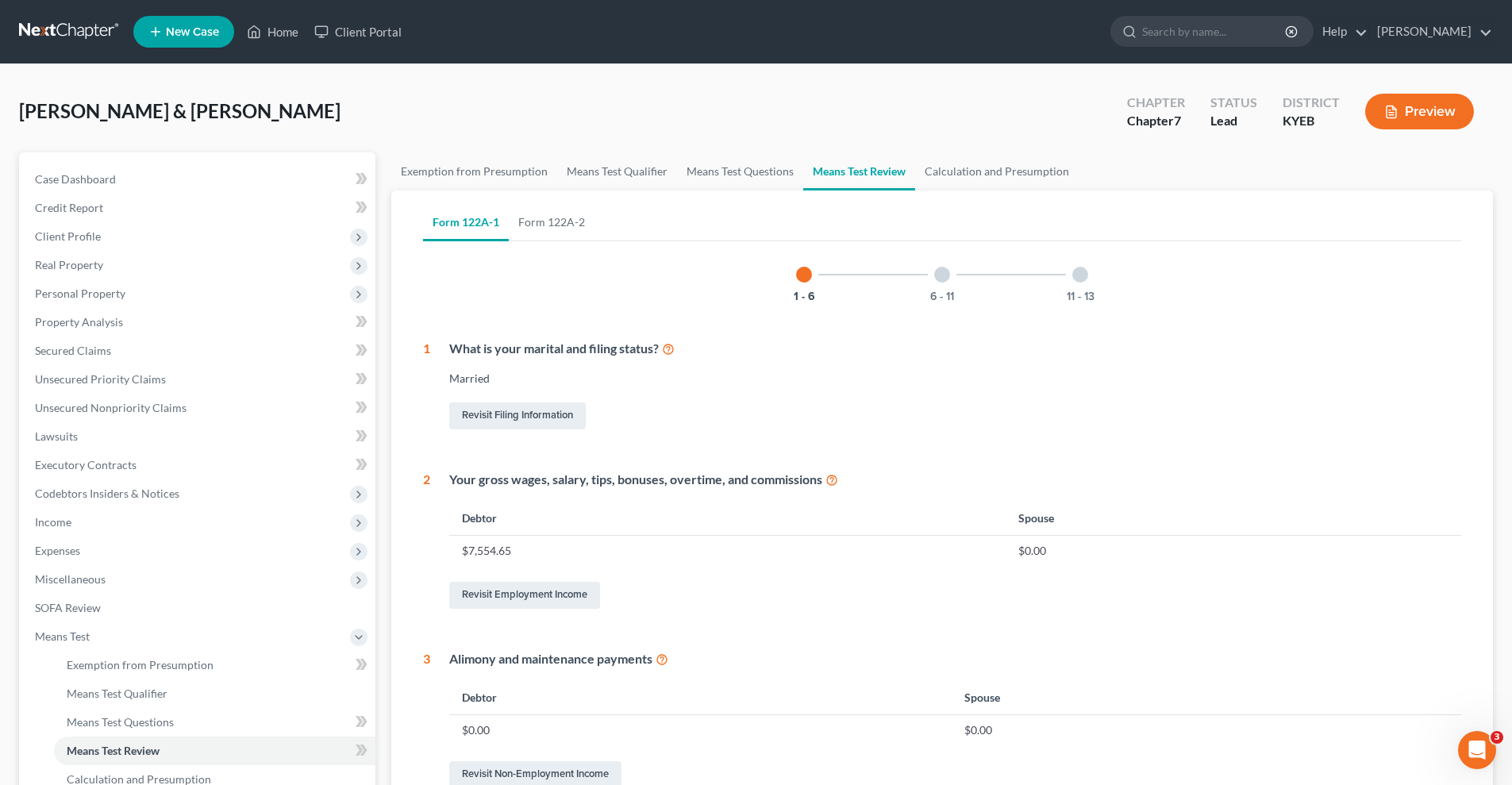
click at [943, 271] on div at bounding box center [941, 274] width 16 height 16
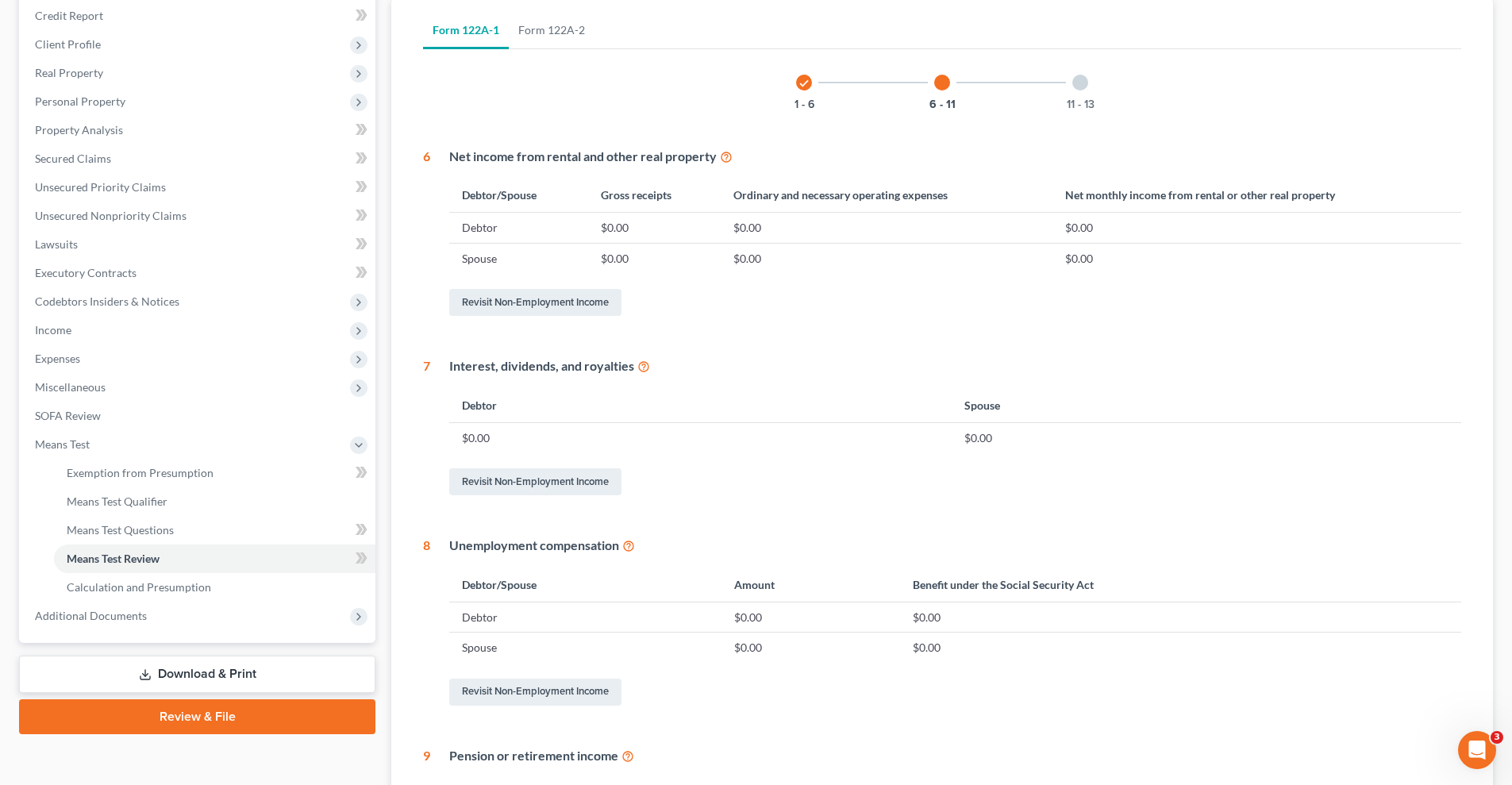
scroll to position [13, 0]
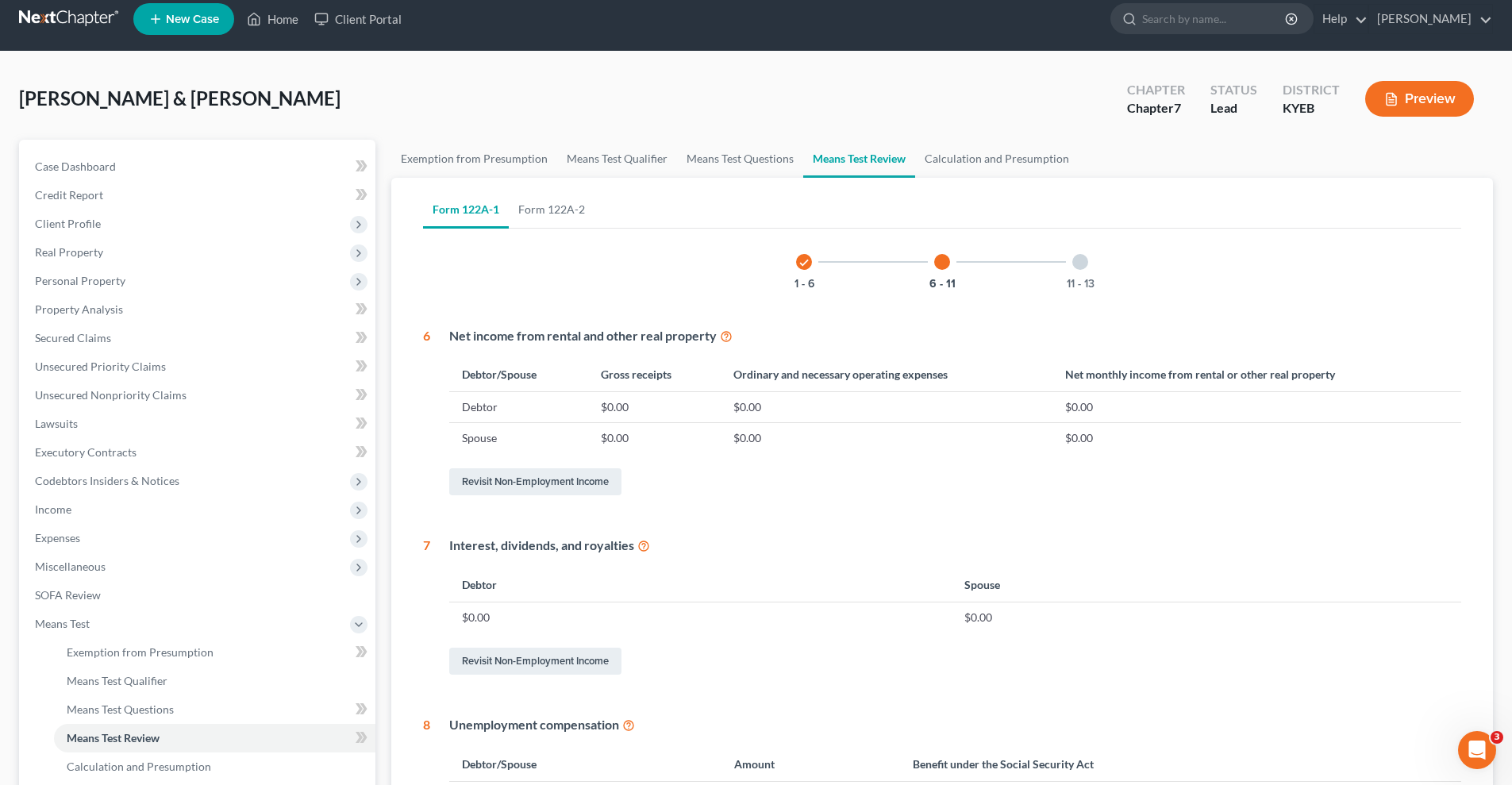
click at [1079, 258] on div at bounding box center [1079, 261] width 16 height 16
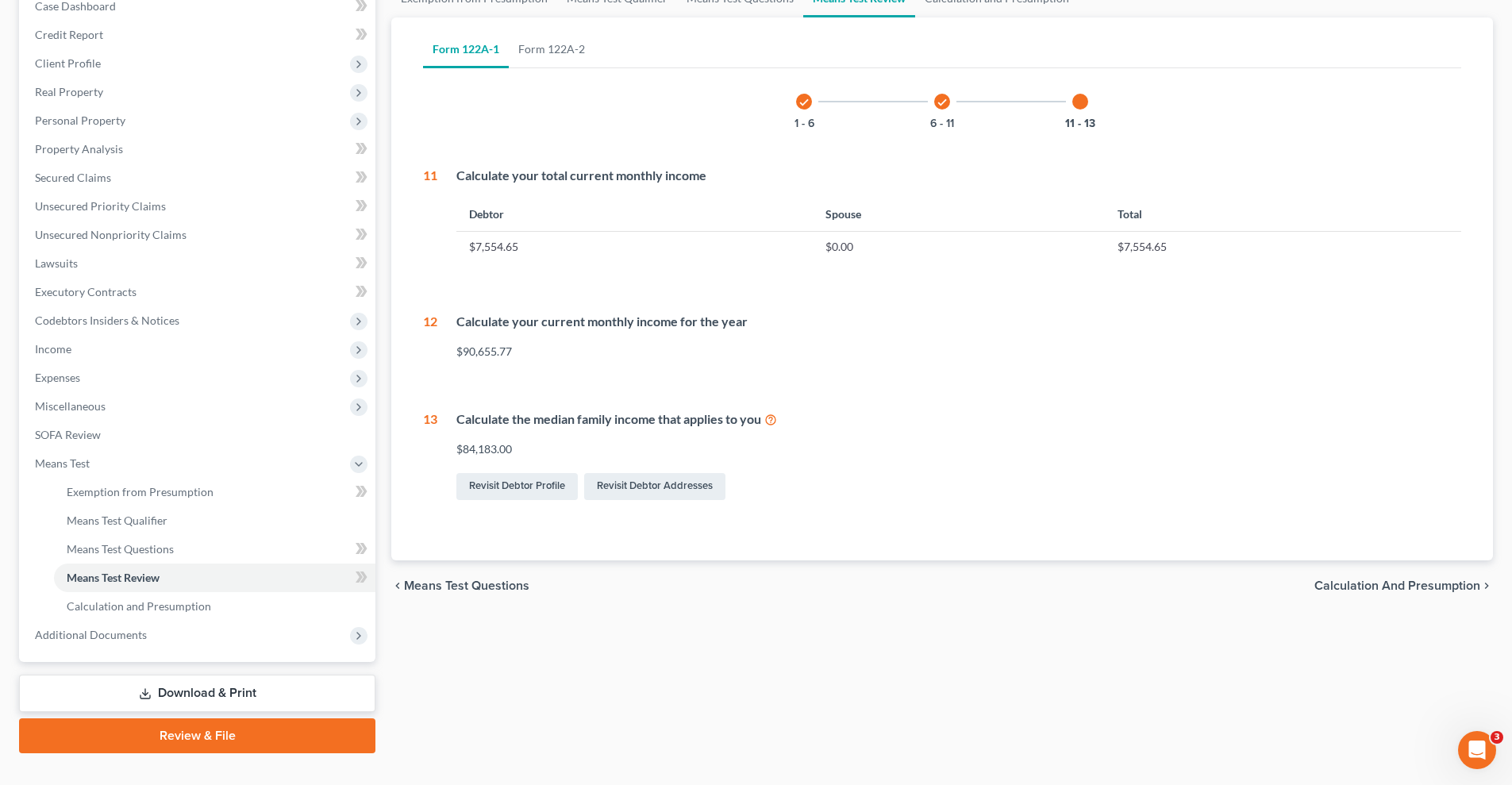
scroll to position [202, 0]
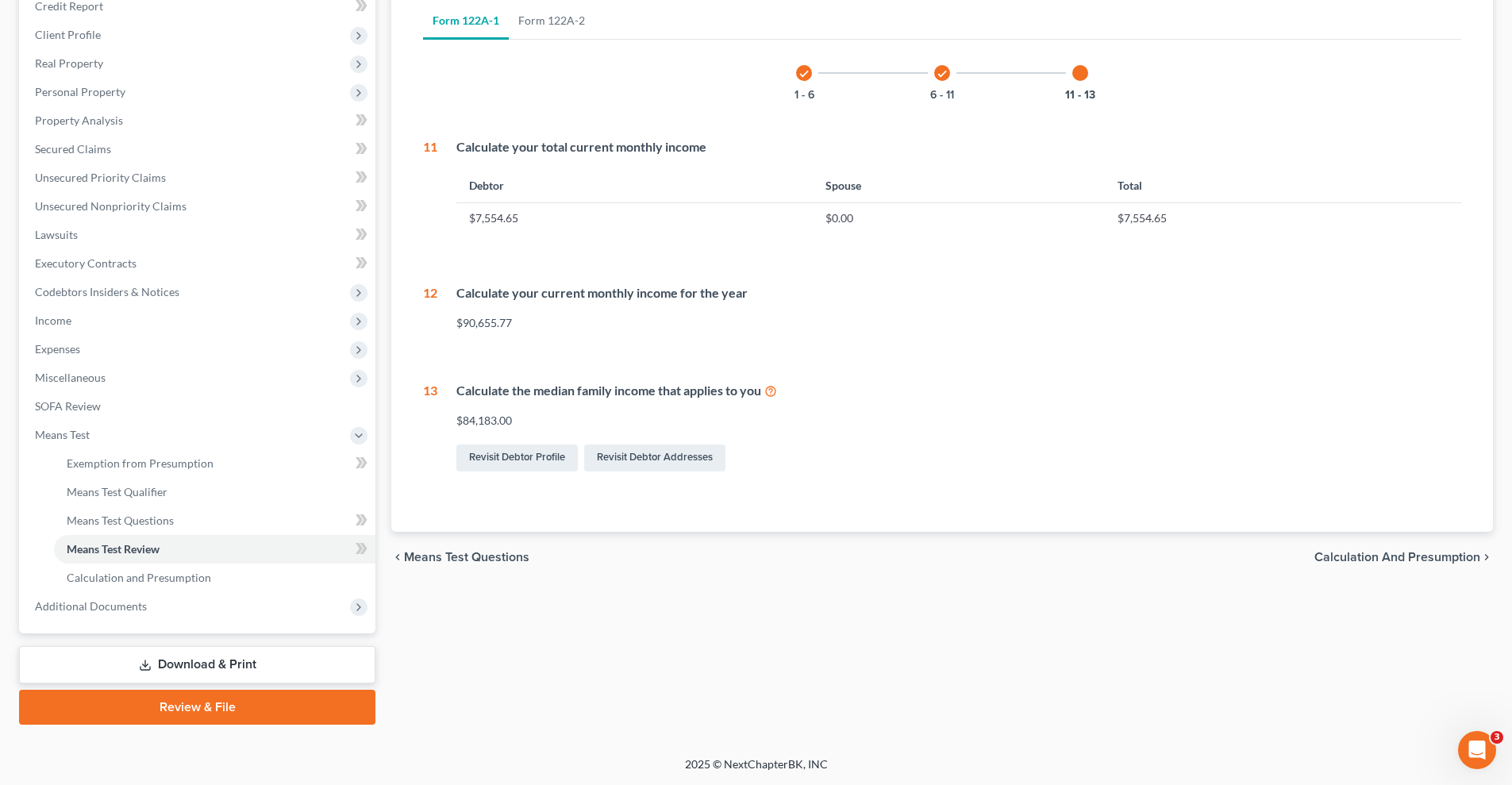
click at [1379, 553] on span "Calculation and Presumption" at bounding box center [1397, 557] width 166 height 13
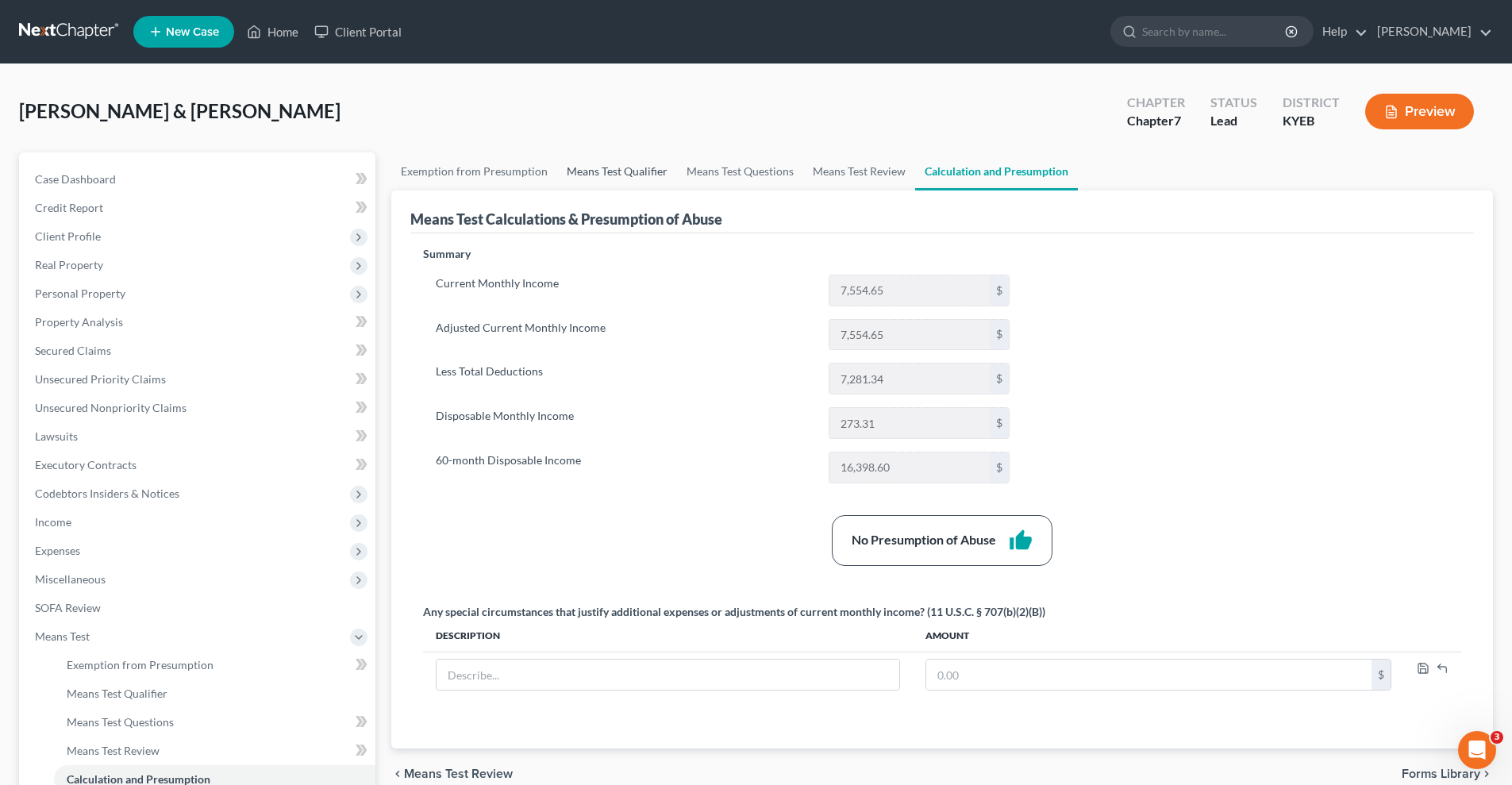
click at [596, 172] on link "Means Test Qualifier" at bounding box center [616, 172] width 120 height 38
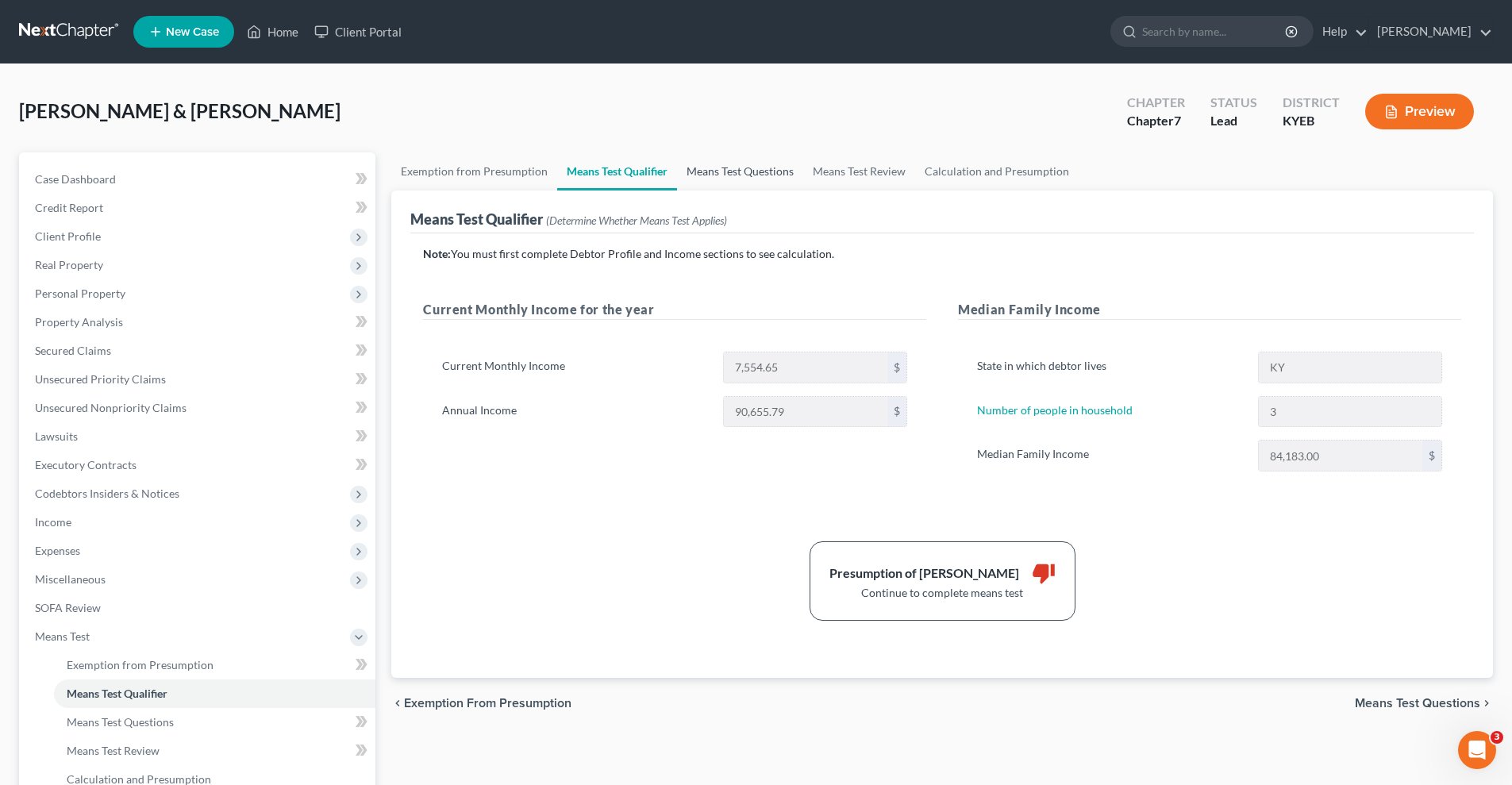
click at [741, 169] on link "Means Test Questions" at bounding box center [740, 172] width 126 height 38
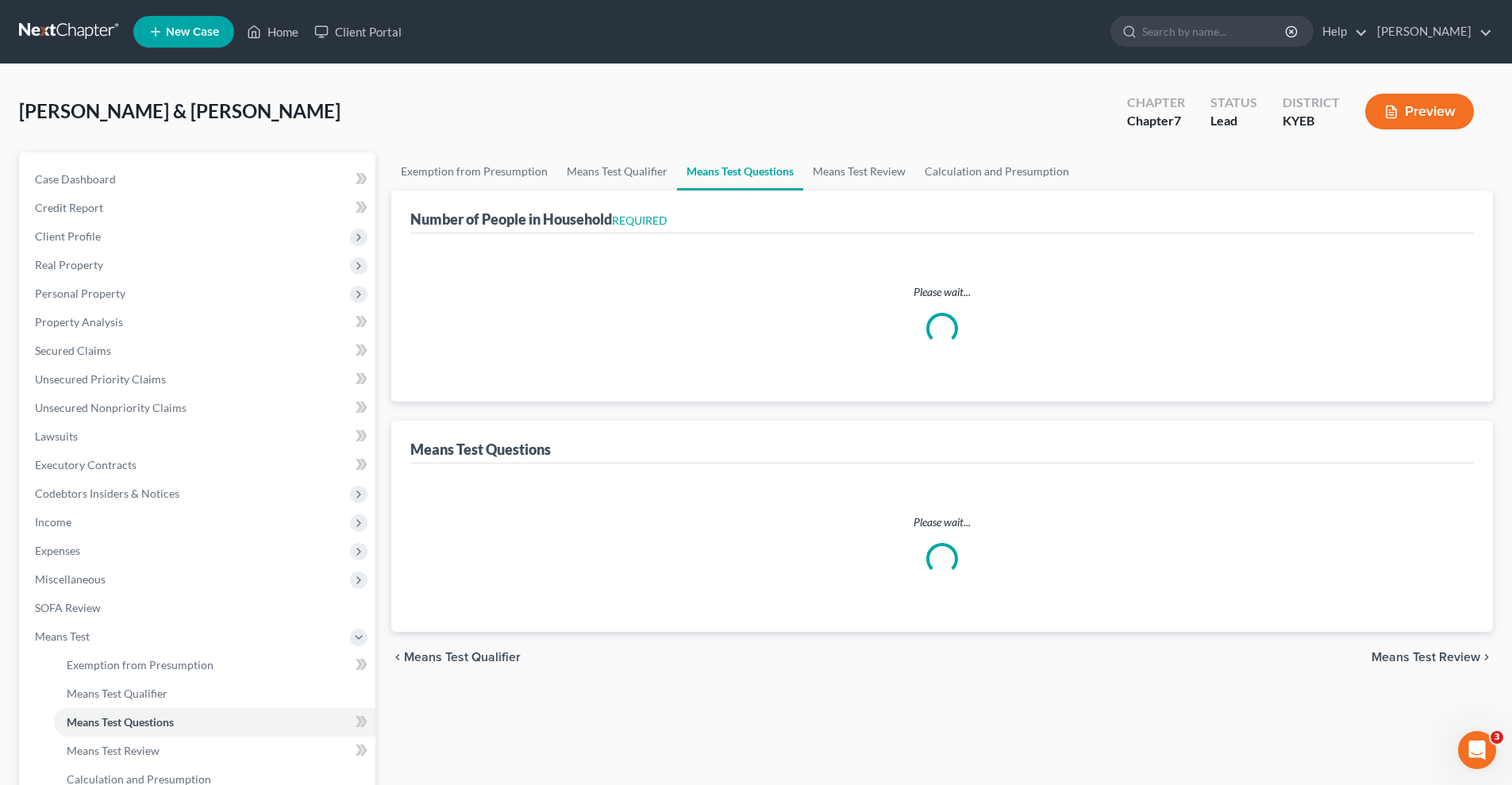
select select "0"
select select "60"
select select "1"
select select "60"
select select "3"
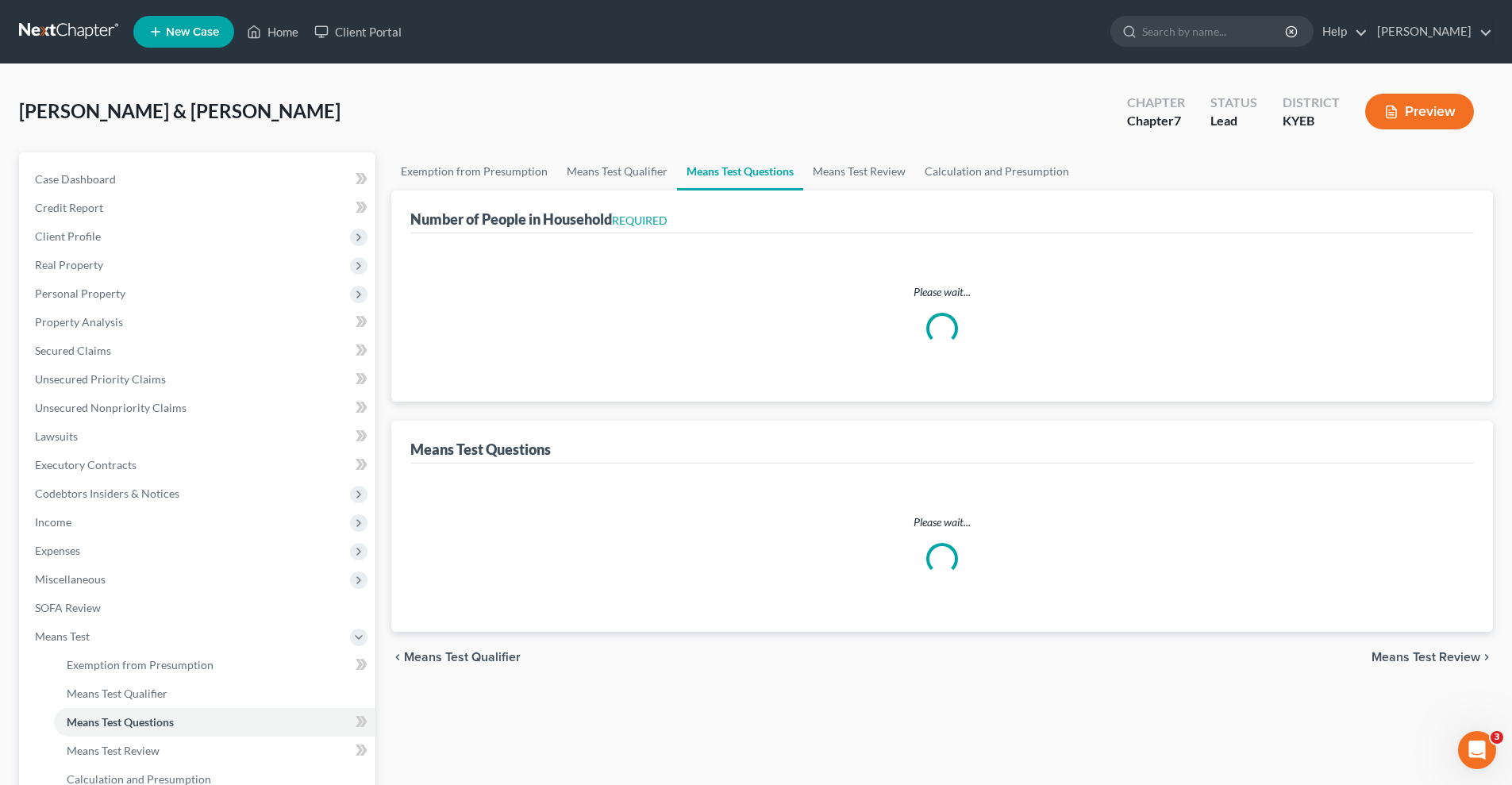
select select "0"
select select "2"
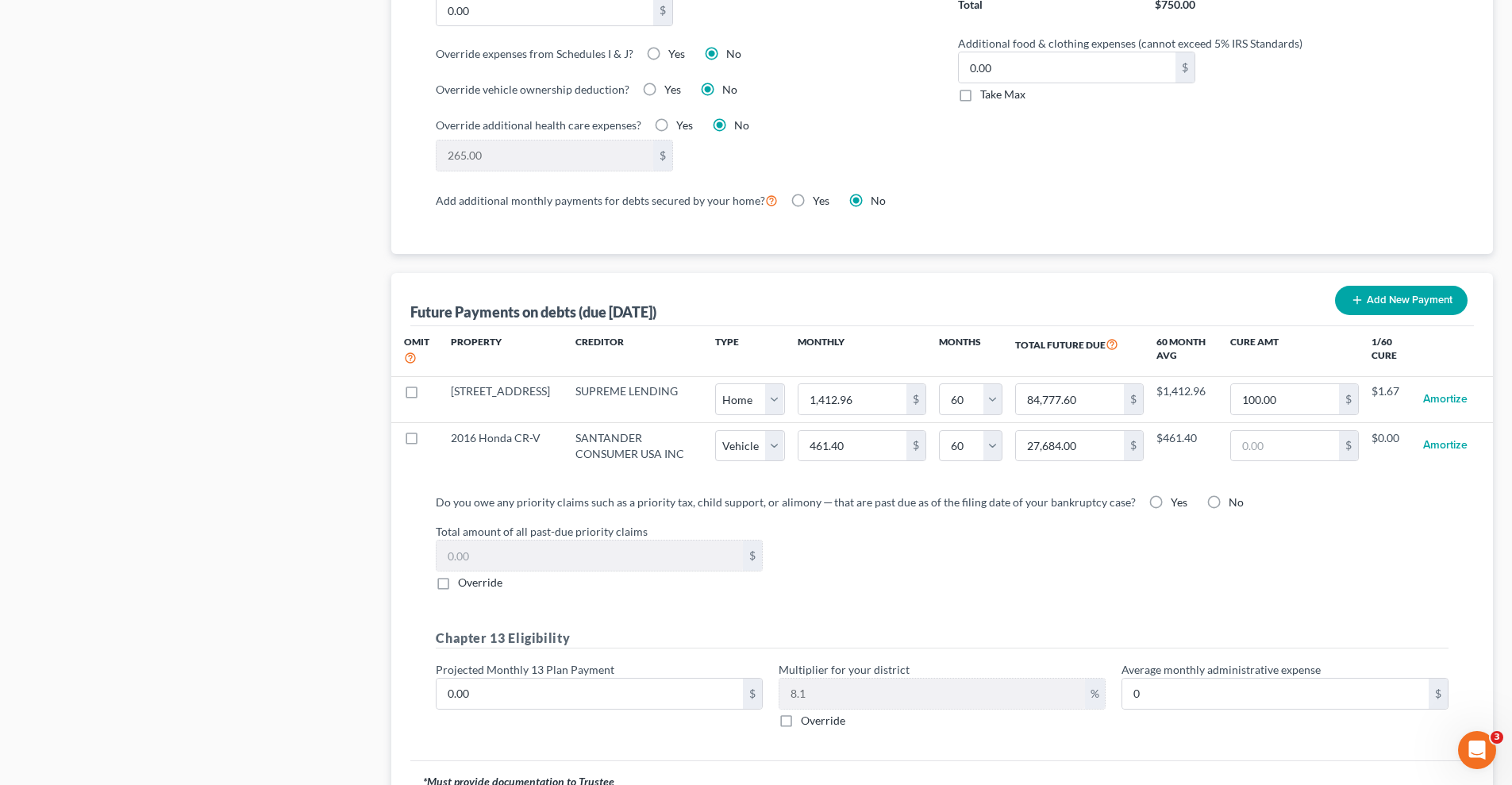
scroll to position [1375, 0]
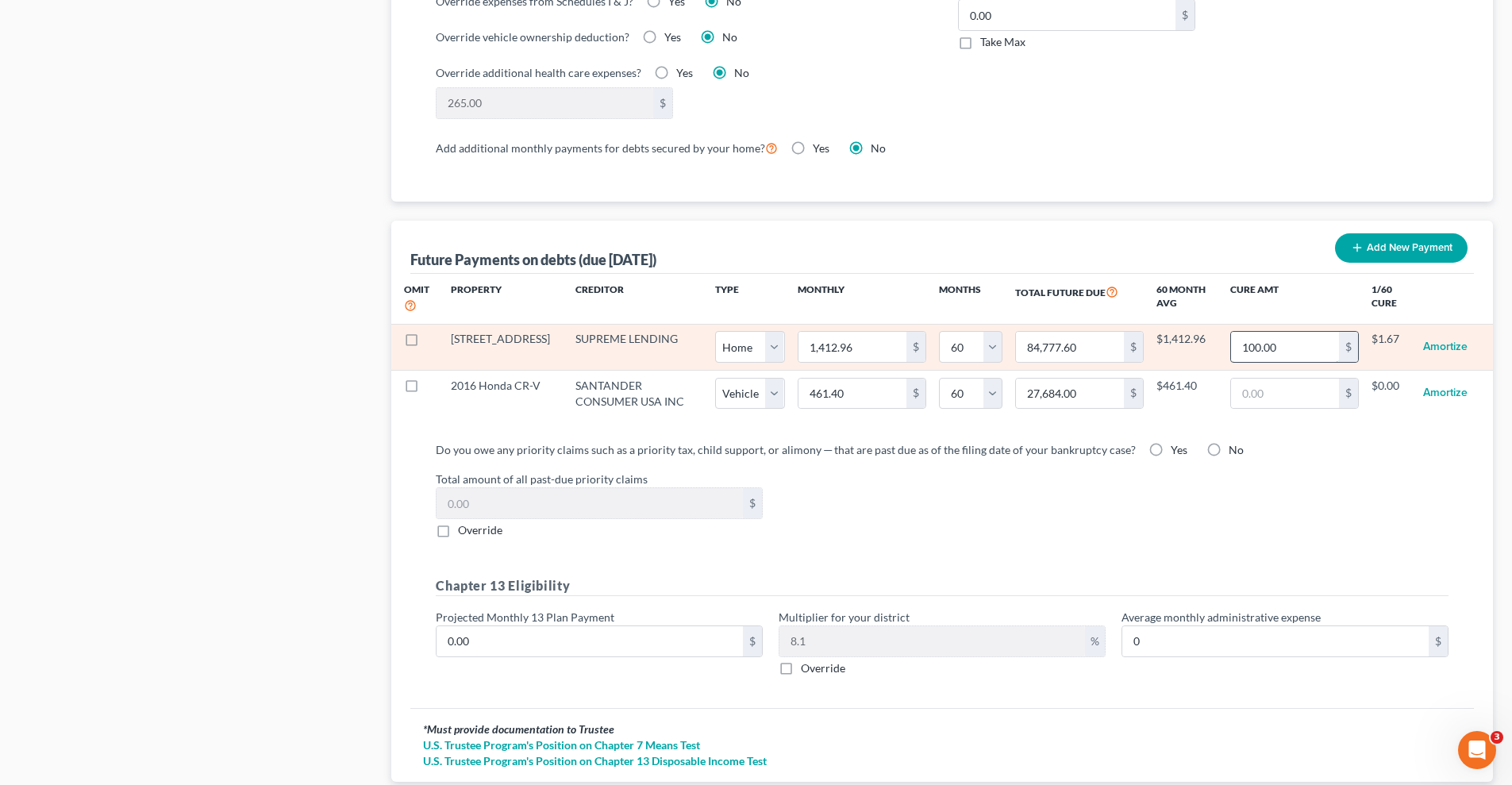
click at [1272, 331] on input "100.00" at bounding box center [1285, 346] width 108 height 30
type input "18"
select select "0"
select select "60"
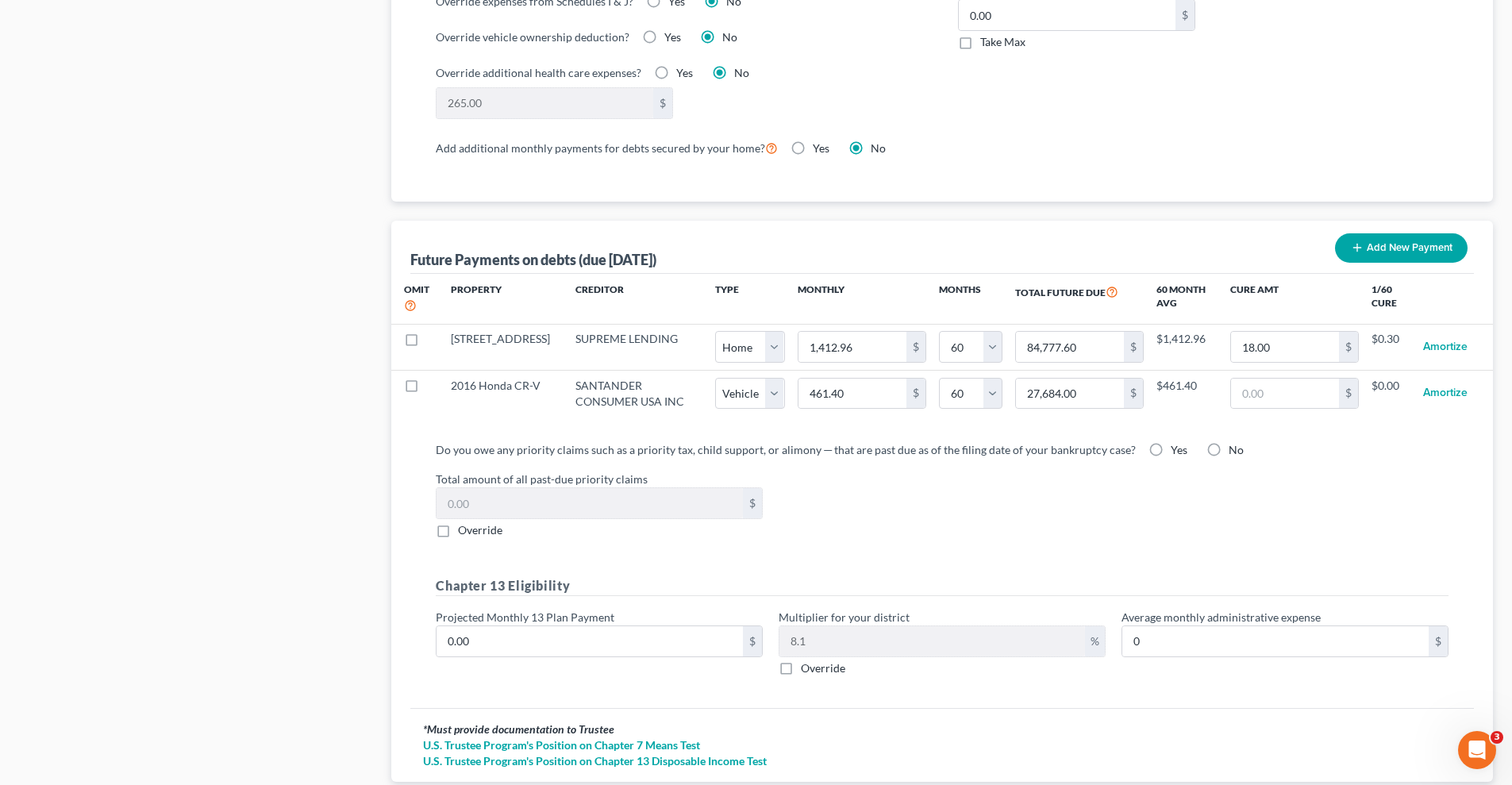
select select "0"
select select "60"
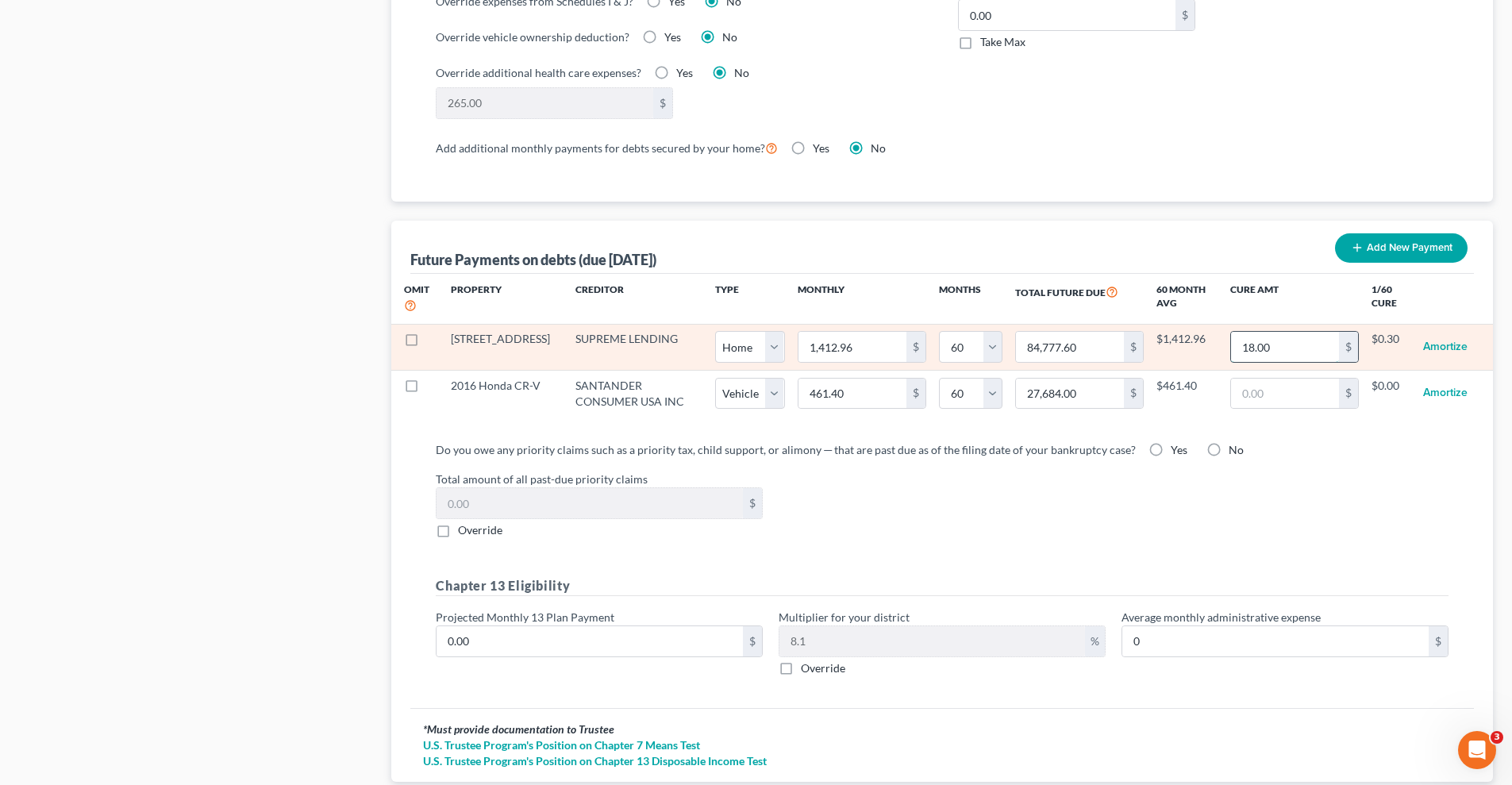
click at [1272, 331] on input "18.00" at bounding box center [1285, 346] width 108 height 30
type input "18"
select select "0"
select select "60"
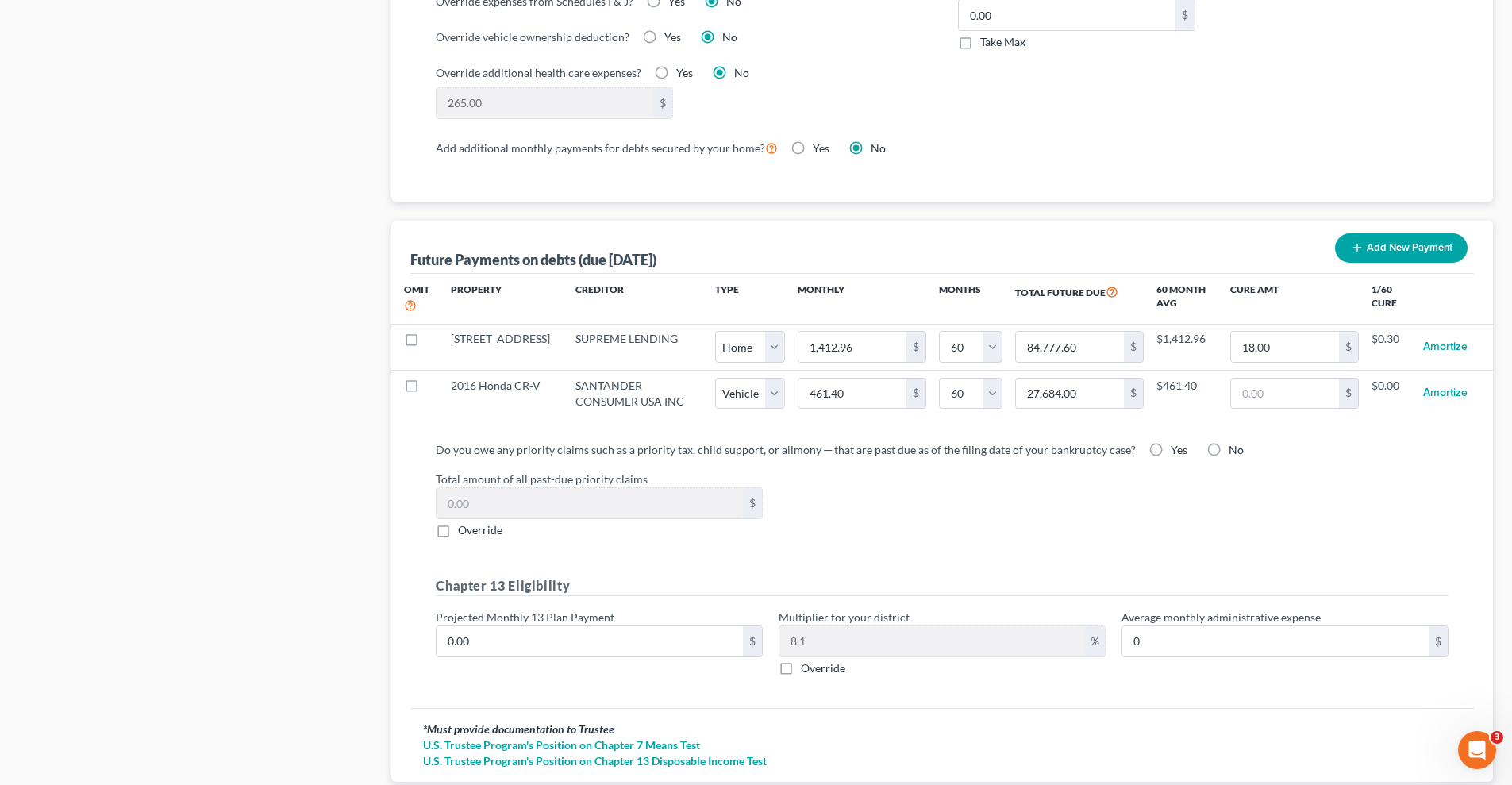
select select "0"
select select "60"
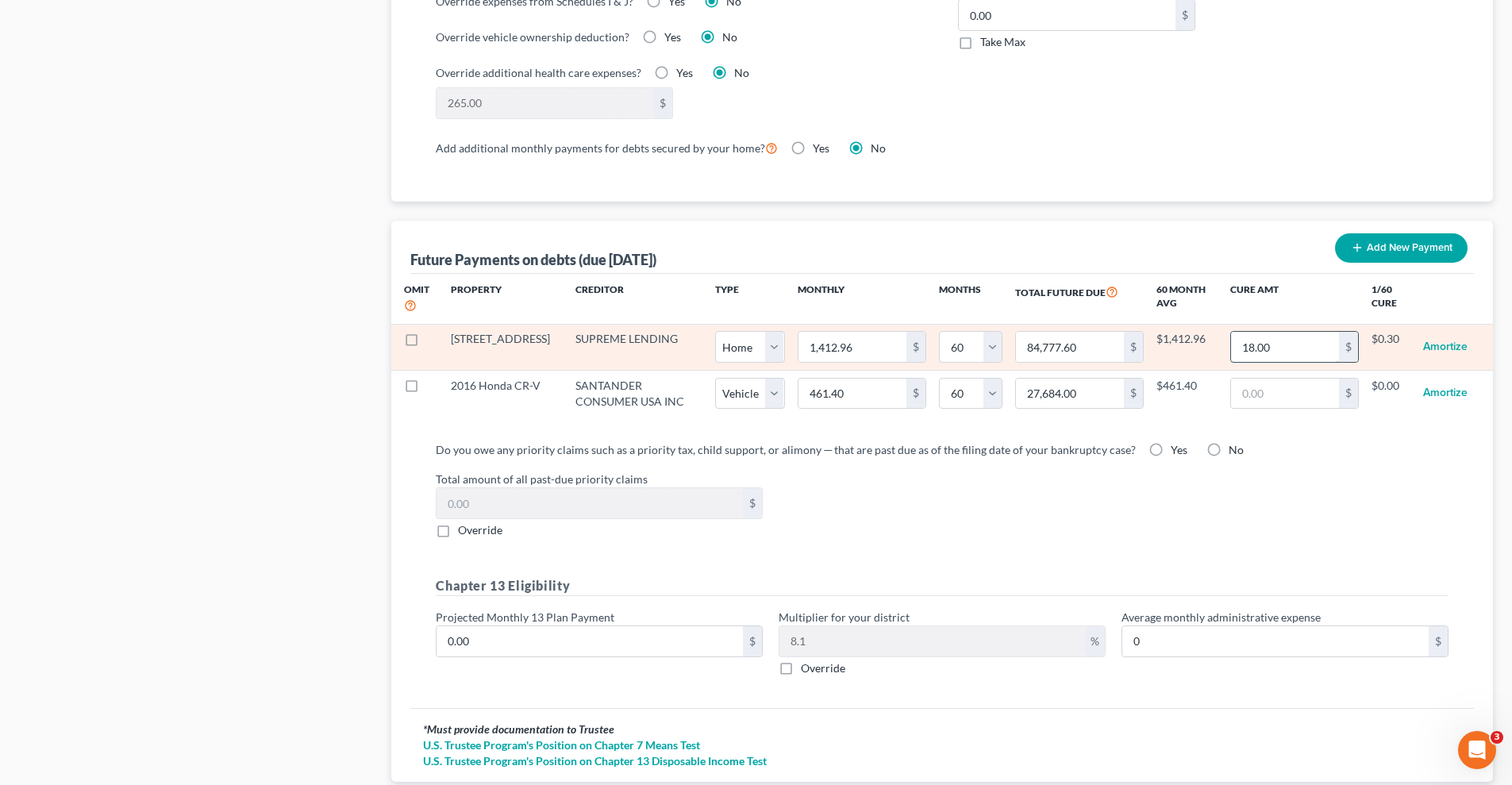
click at [1271, 331] on input "18.00" at bounding box center [1285, 346] width 108 height 30
type input "0"
select select "0"
select select "60"
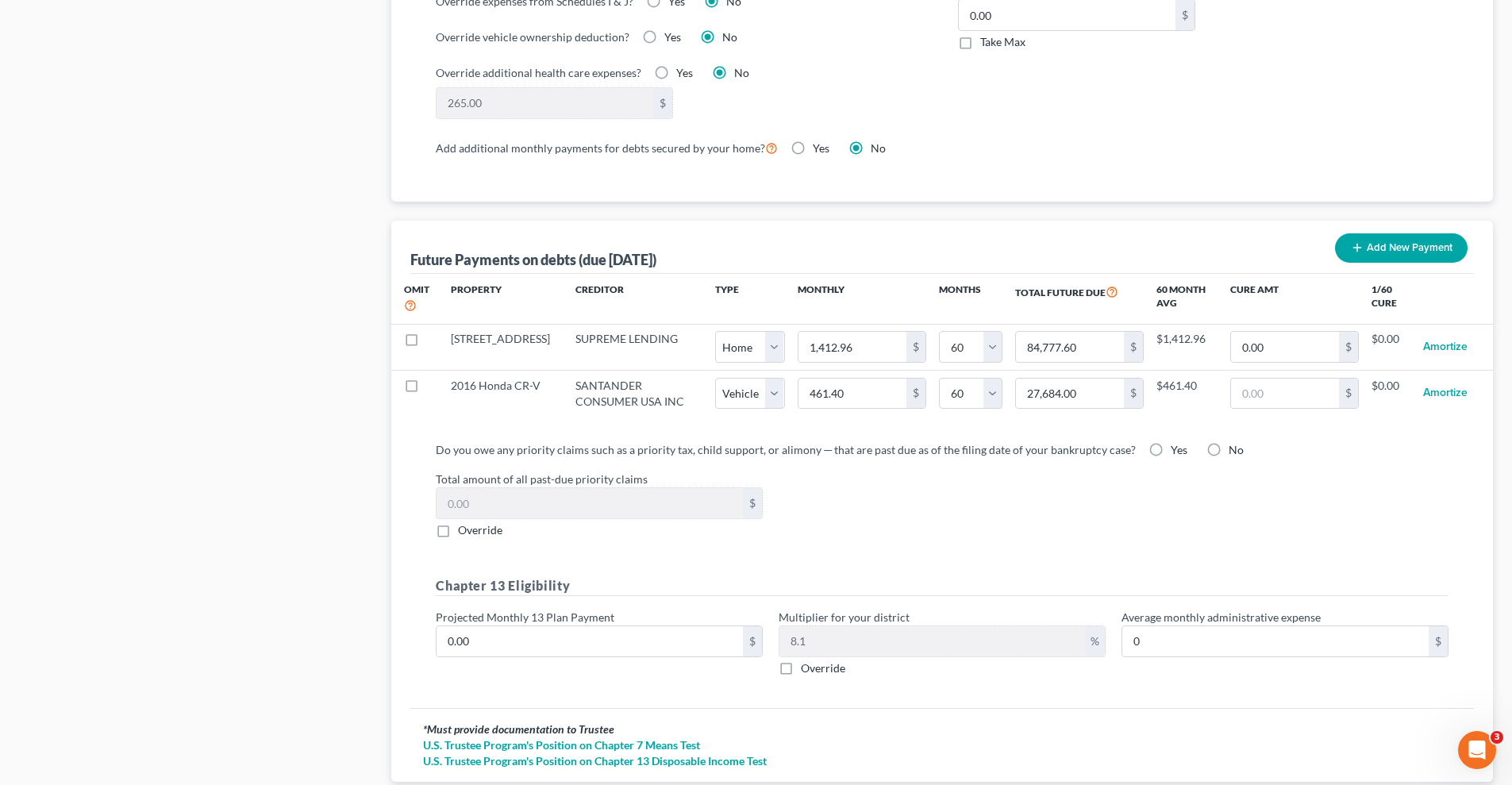
click at [1446, 449] on div "Do you owe any priority claims such as a priority tax, child support, or alimon…" at bounding box center [941, 489] width 1013 height 97
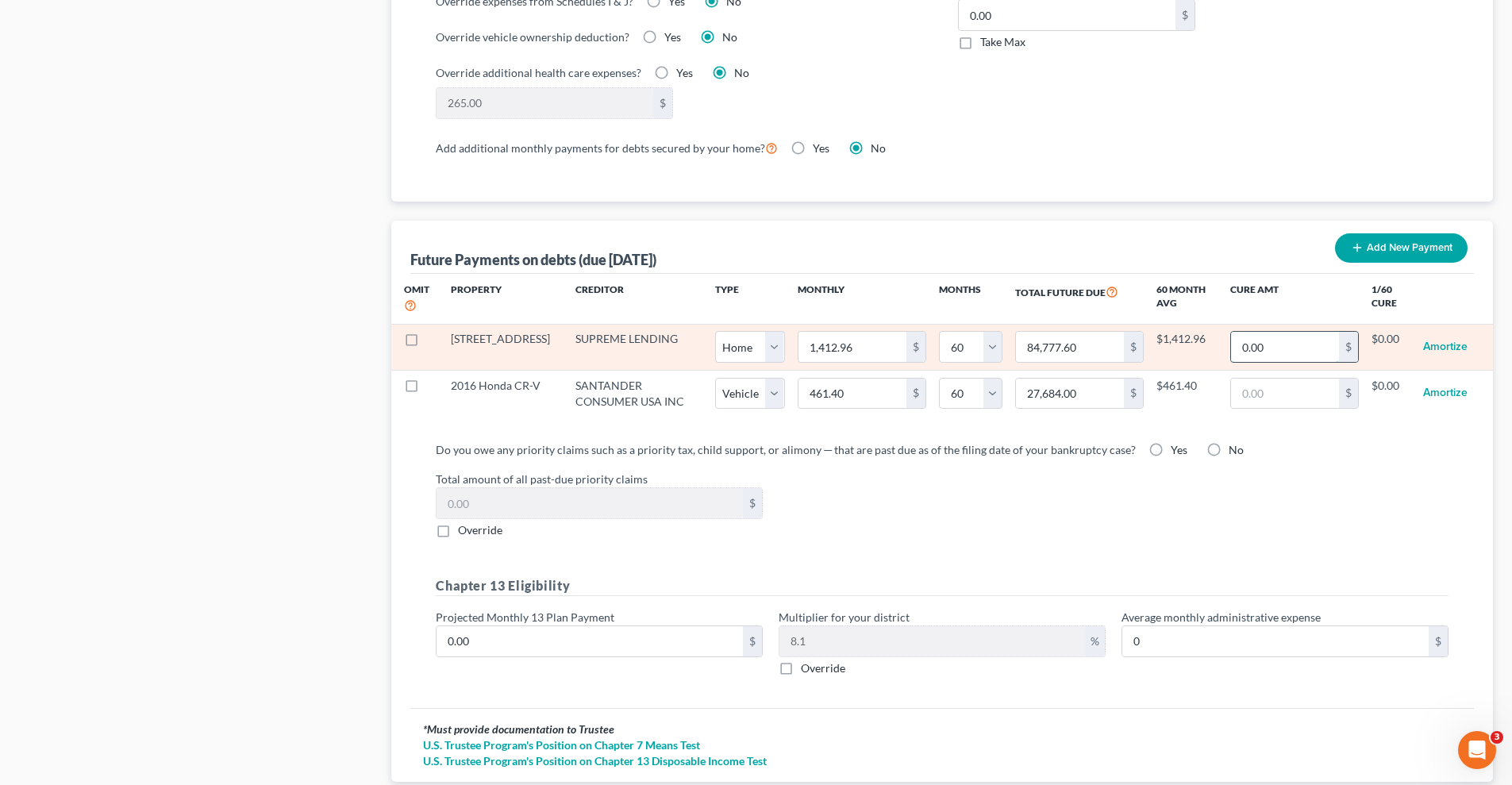
click at [1259, 331] on input "0.00" at bounding box center [1285, 346] width 108 height 30
type input "100"
select select "0"
select select "60"
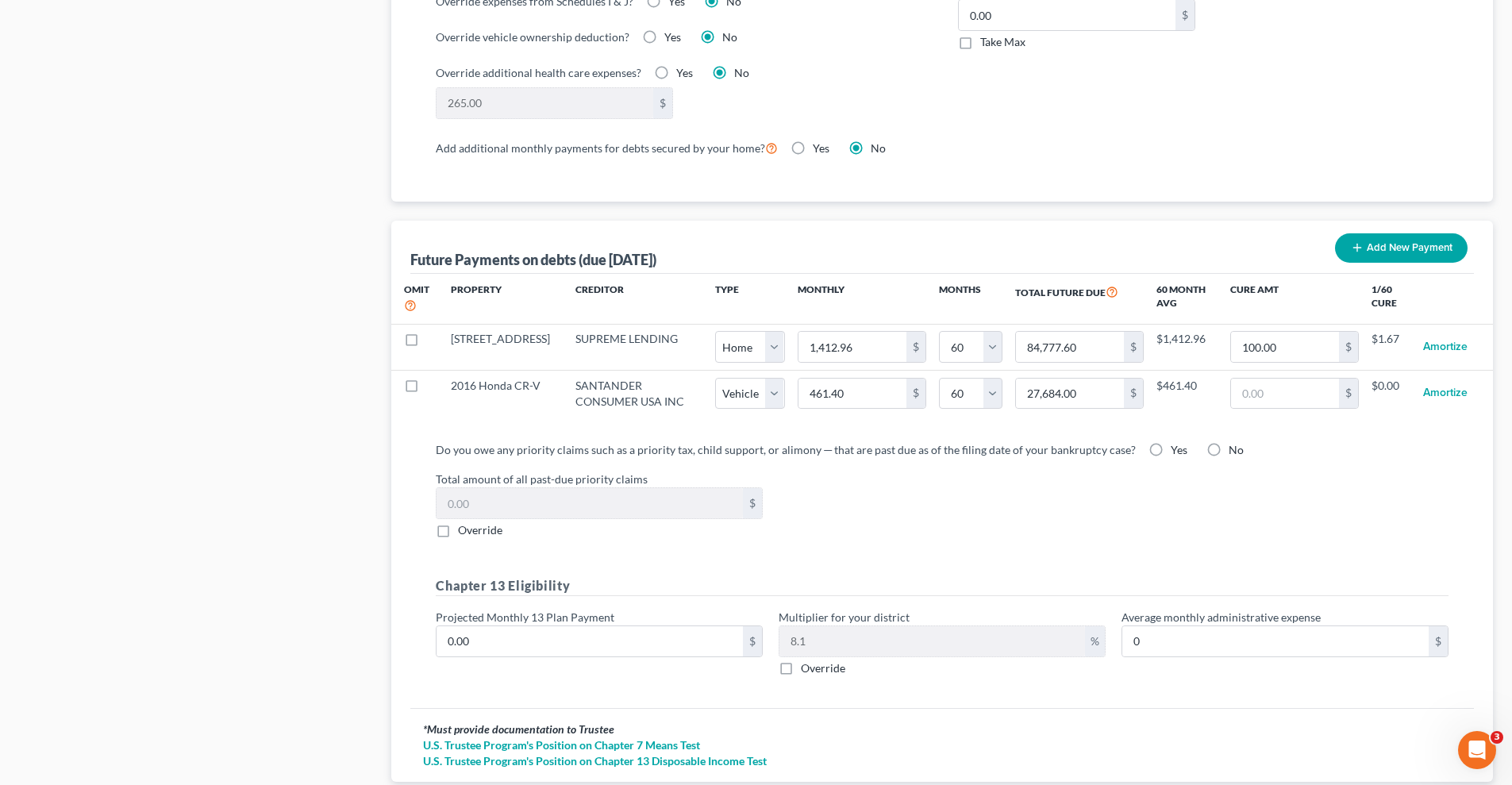
select select "0"
select select "60"
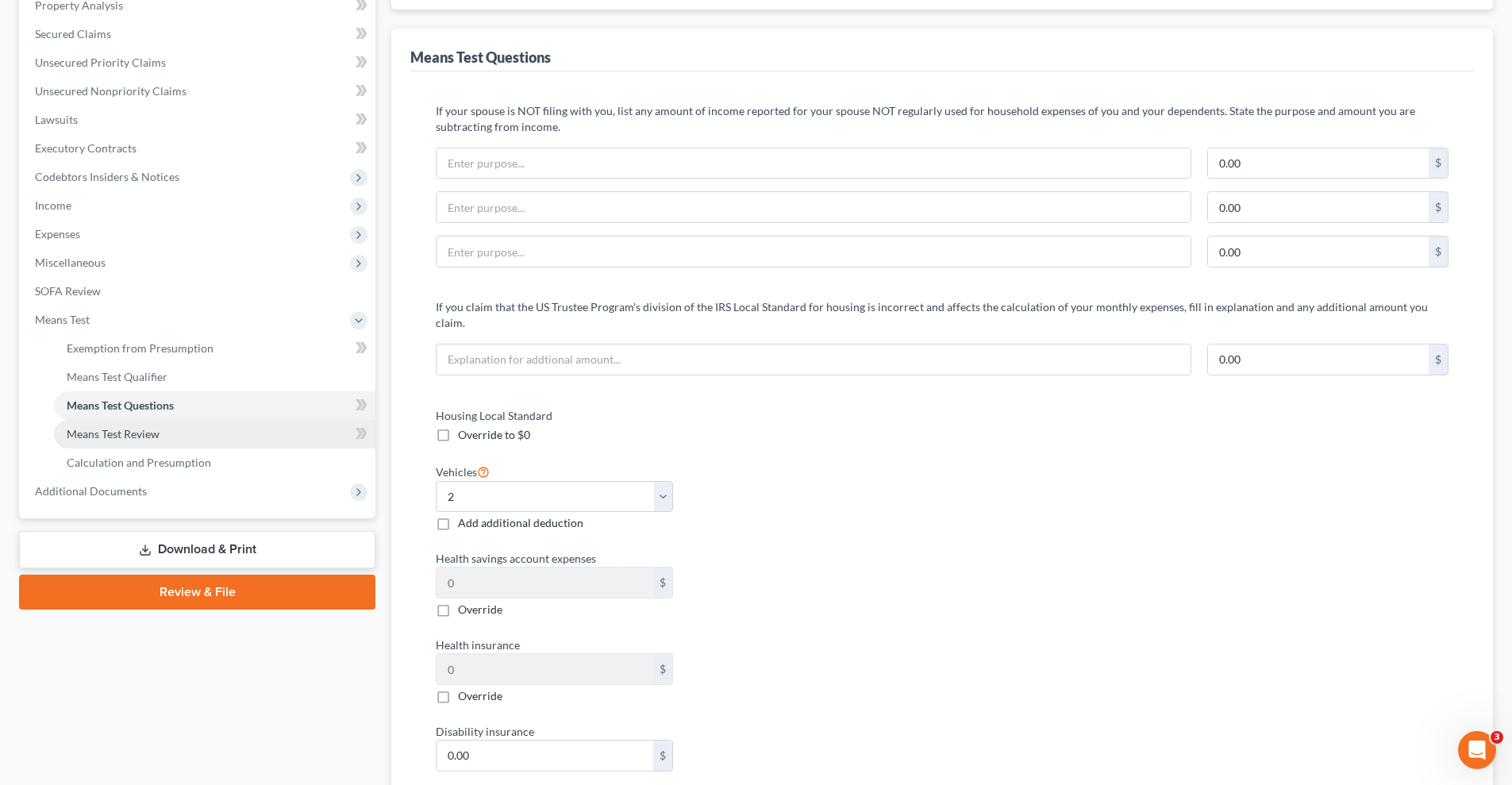
scroll to position [212, 0]
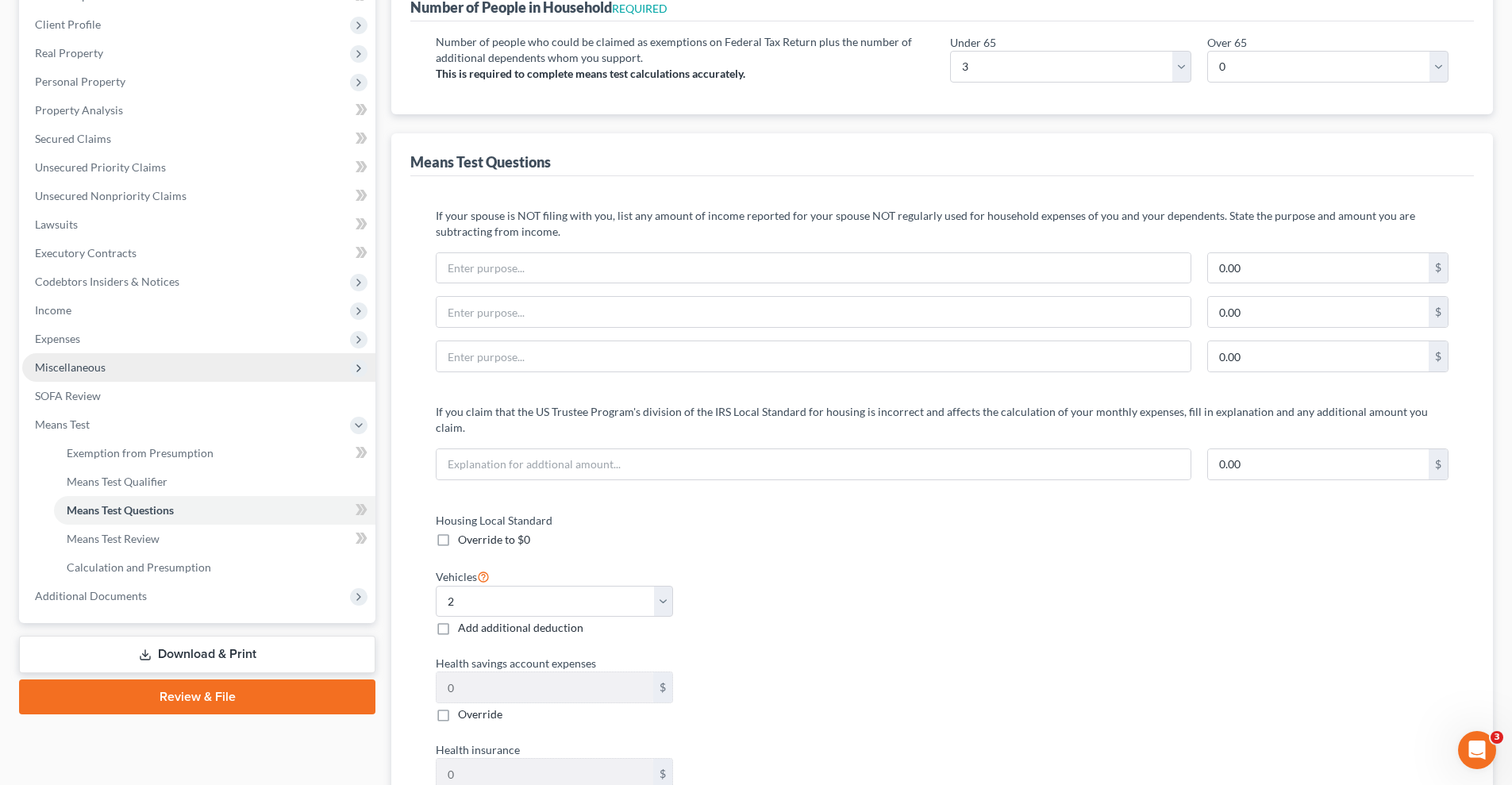
click at [128, 361] on span "Miscellaneous" at bounding box center [198, 367] width 353 height 28
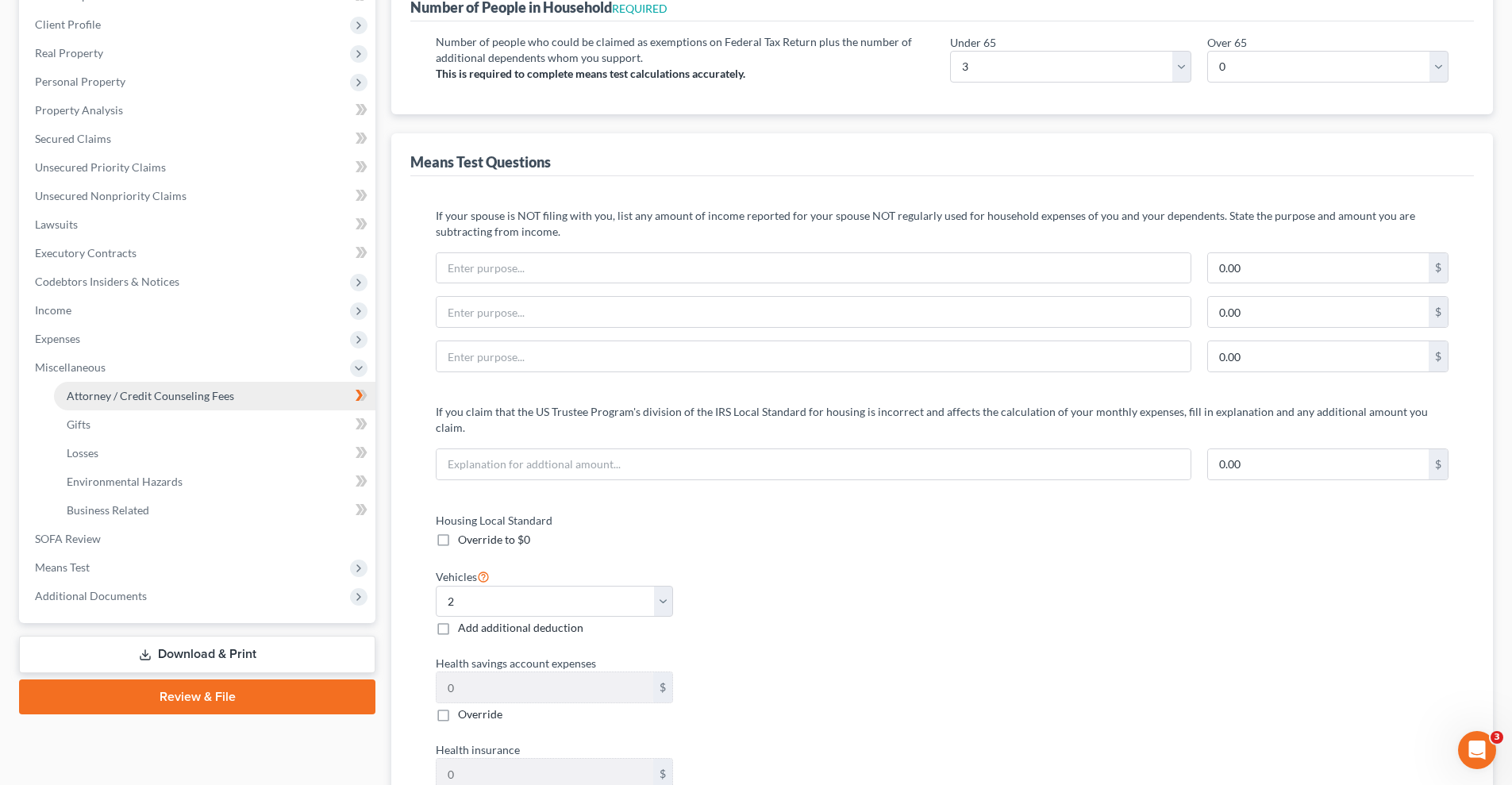
click at [158, 396] on span "Attorney / Credit Counseling Fees" at bounding box center [150, 395] width 167 height 14
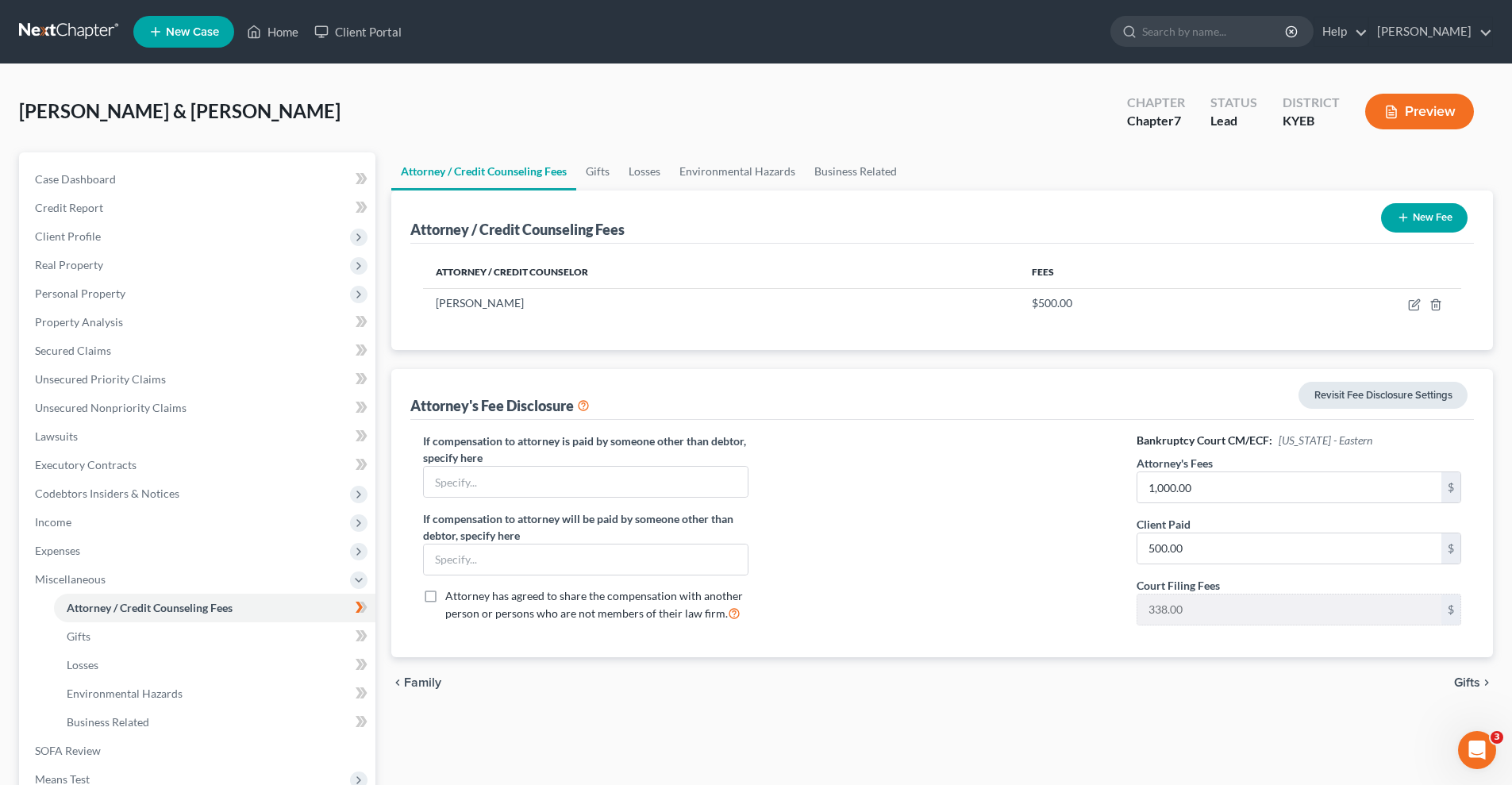
click at [1379, 397] on link "Revisit Fee Disclosure Settings" at bounding box center [1382, 395] width 169 height 27
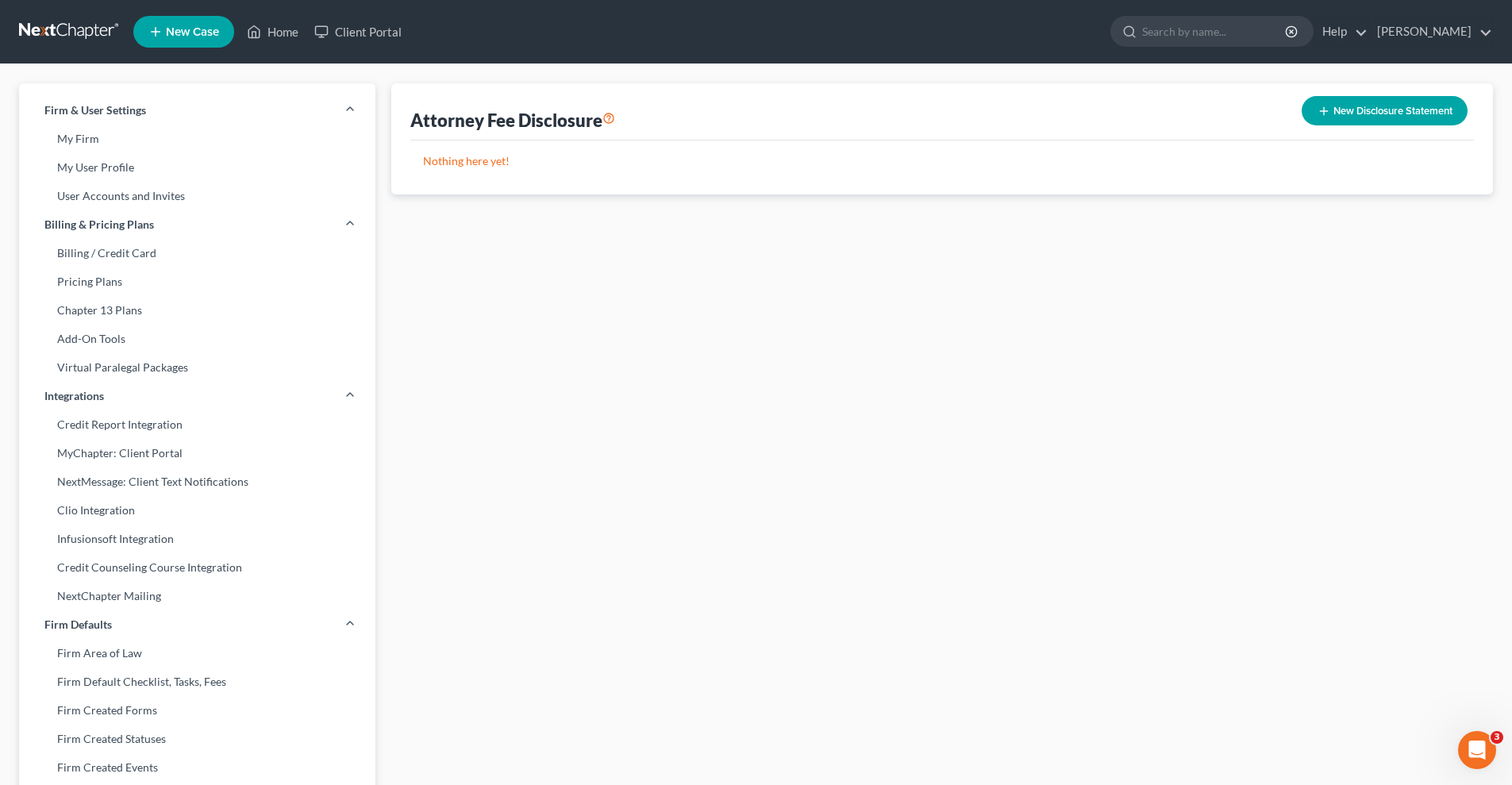
click at [1381, 110] on button "New Disclosure Statement" at bounding box center [1385, 110] width 166 height 29
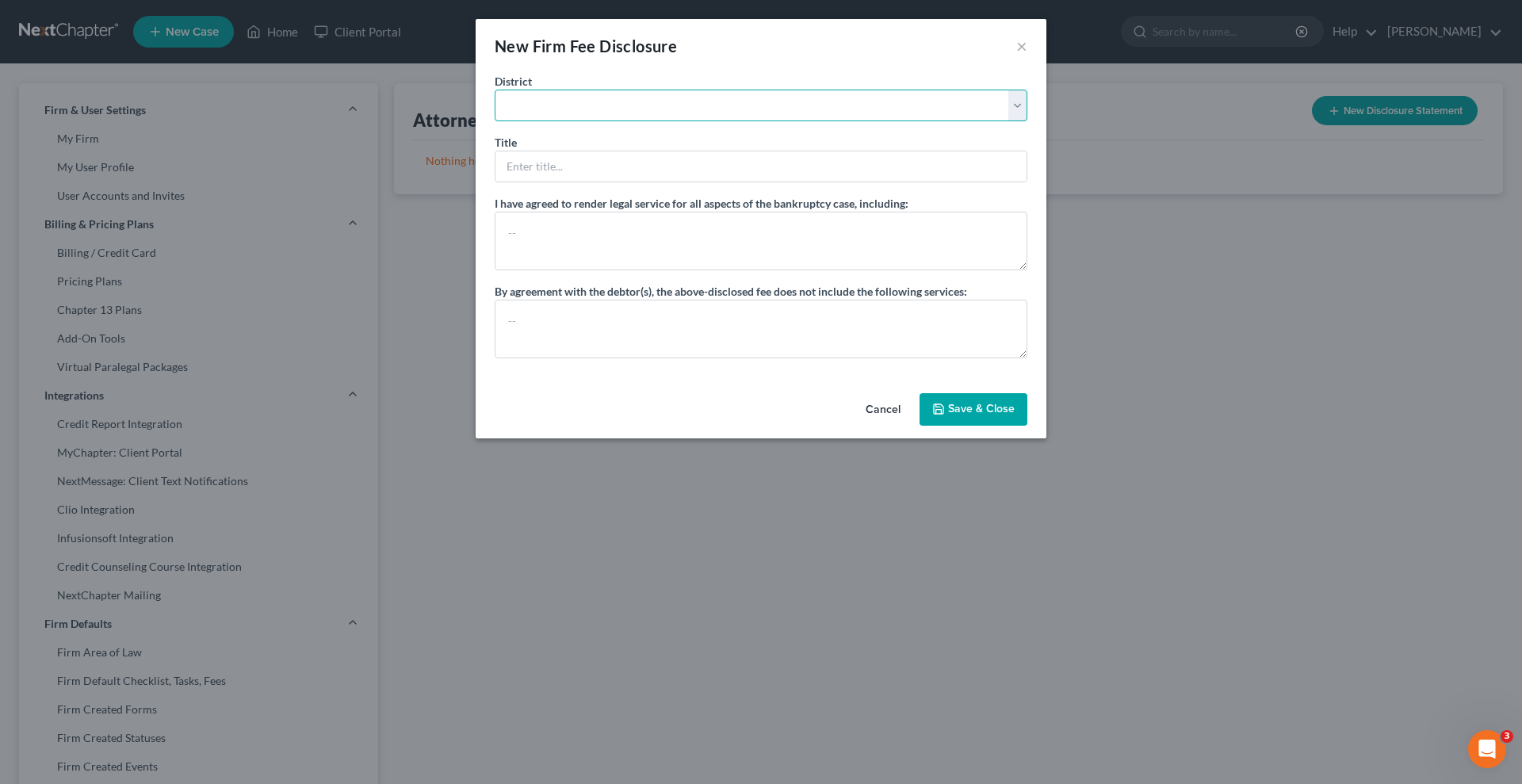
click at [524, 98] on select "[US_STATE] - [GEOGRAPHIC_DATA] [US_STATE] - [GEOGRAPHIC_DATA][US_STATE] - South…" at bounding box center [761, 105] width 533 height 32
select select "32"
click at [494, 89] on select "[US_STATE] - [GEOGRAPHIC_DATA] [US_STATE] - [GEOGRAPHIC_DATA][US_STATE] - South…" at bounding box center [761, 105] width 533 height 32
click at [565, 164] on input "text" at bounding box center [761, 166] width 531 height 30
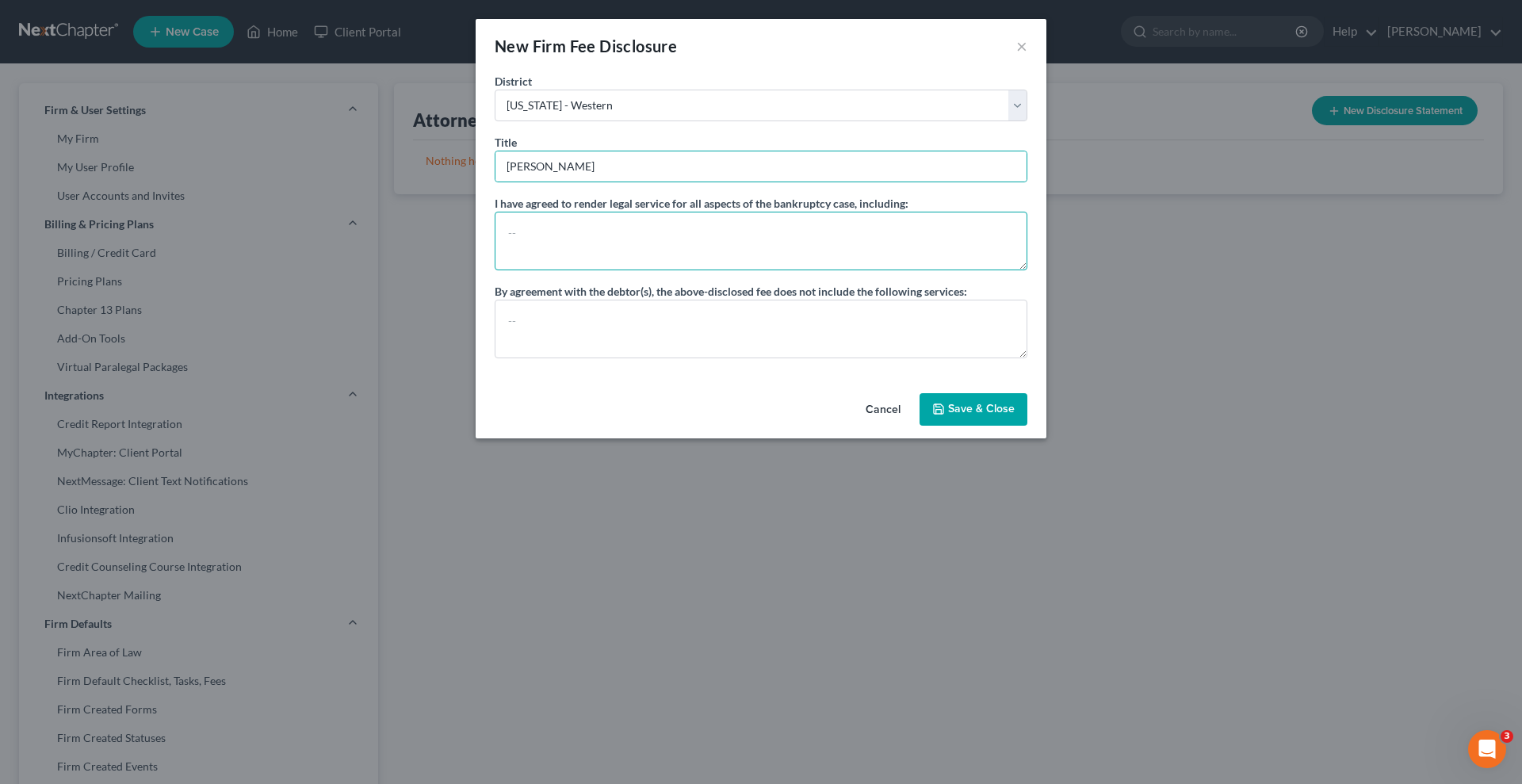
click at [591, 232] on textarea at bounding box center [761, 241] width 533 height 58
click at [568, 163] on input "[PERSON_NAME]" at bounding box center [761, 166] width 531 height 30
type input "[PERSON_NAME]"
click at [538, 223] on textarea at bounding box center [761, 241] width 533 height 58
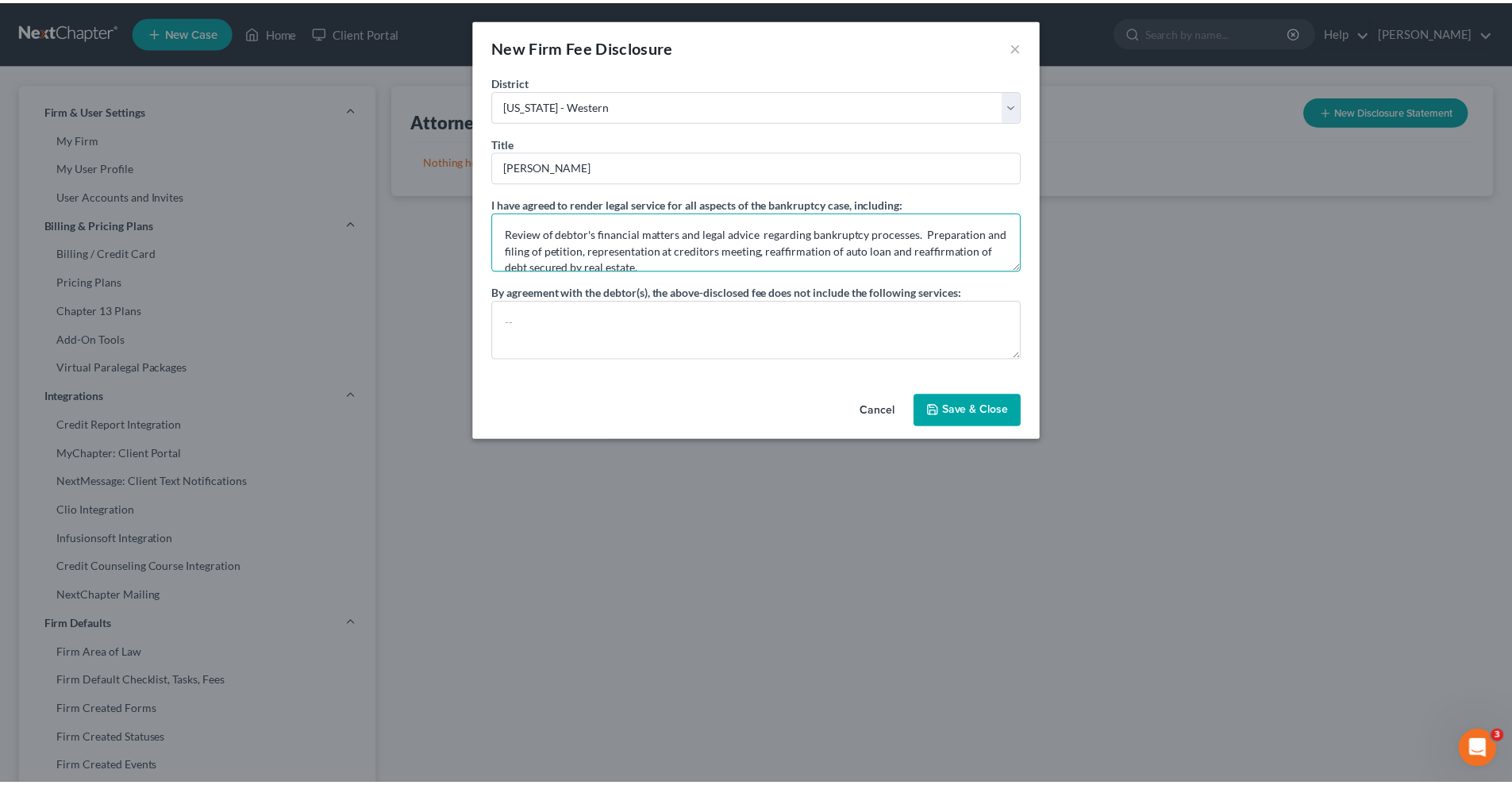
scroll to position [3, 0]
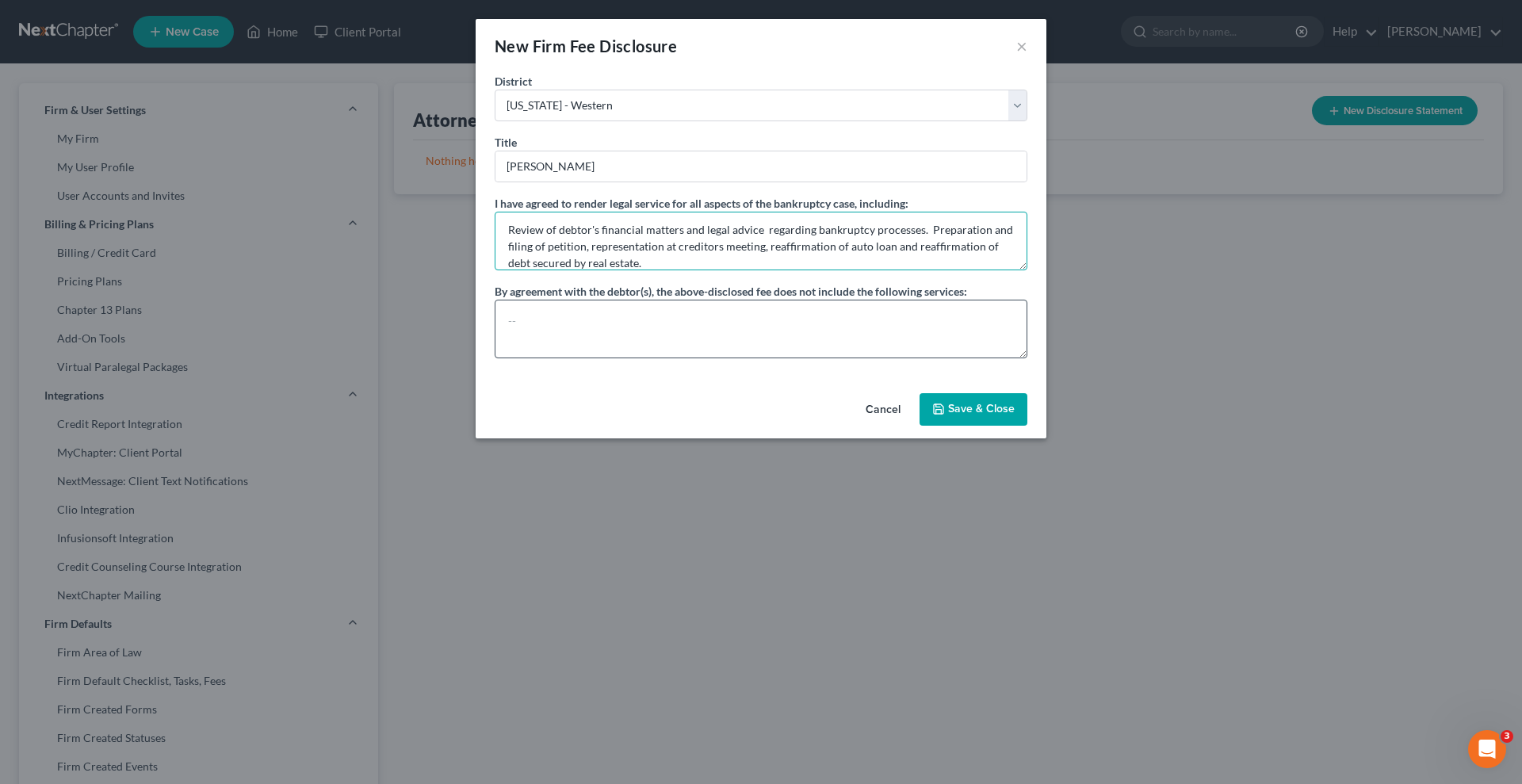
type textarea "Review of debtor's financial matters and legal advice regarding bankruptcy proc…"
click at [514, 312] on textarea at bounding box center [761, 329] width 533 height 58
type textarea "Adversay"
click at [566, 248] on textarea "Review of debtor's financial matters and legal advice regarding bankruptcy proc…" at bounding box center [761, 241] width 533 height 58
type textarea "Review of debtor's financial matters and legal advice regarding bankruptcy proc…"
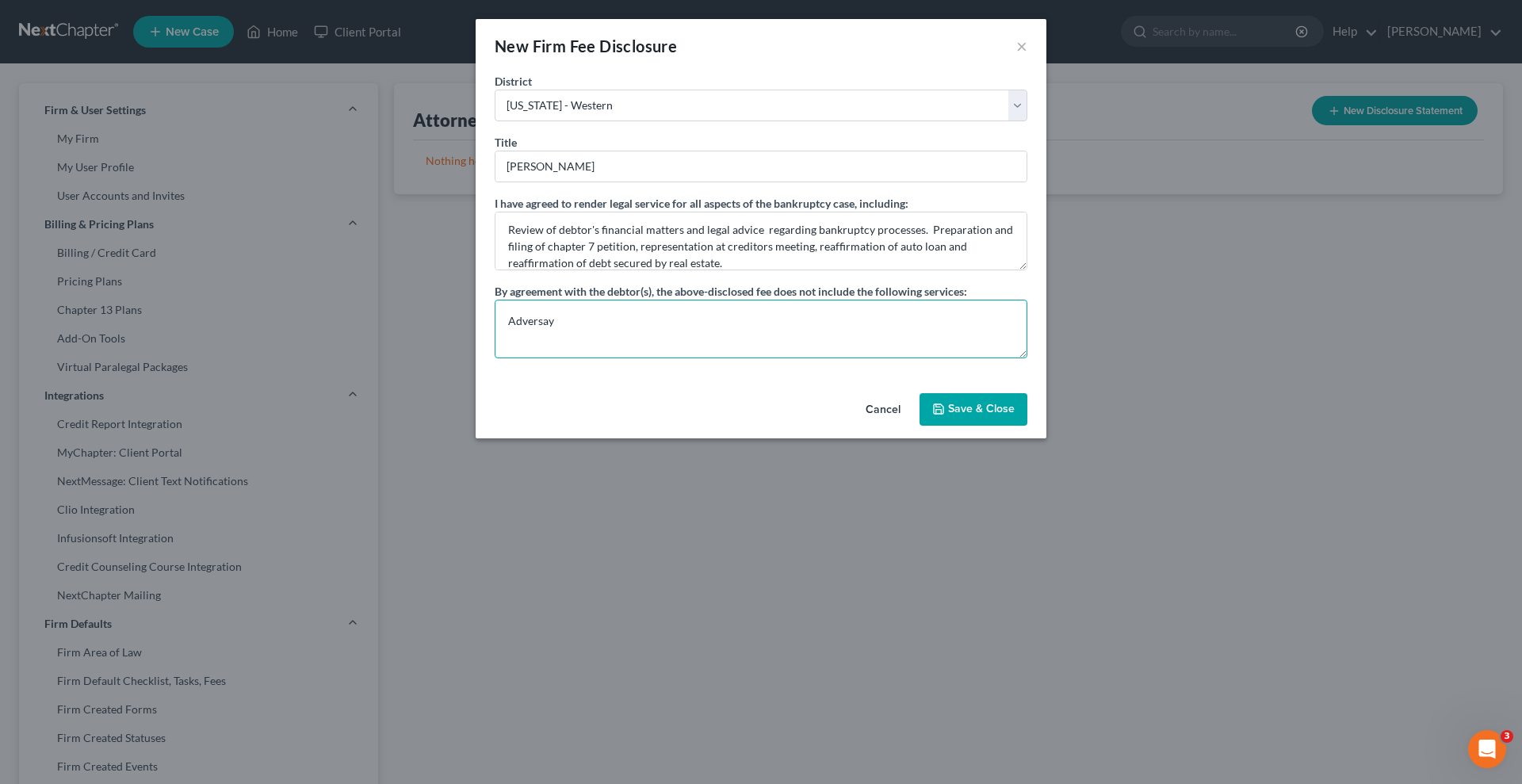
click at [554, 324] on textarea "Adversay" at bounding box center [761, 329] width 533 height 58
type textarea "Adversary proceedings, if any, filed by creditors."
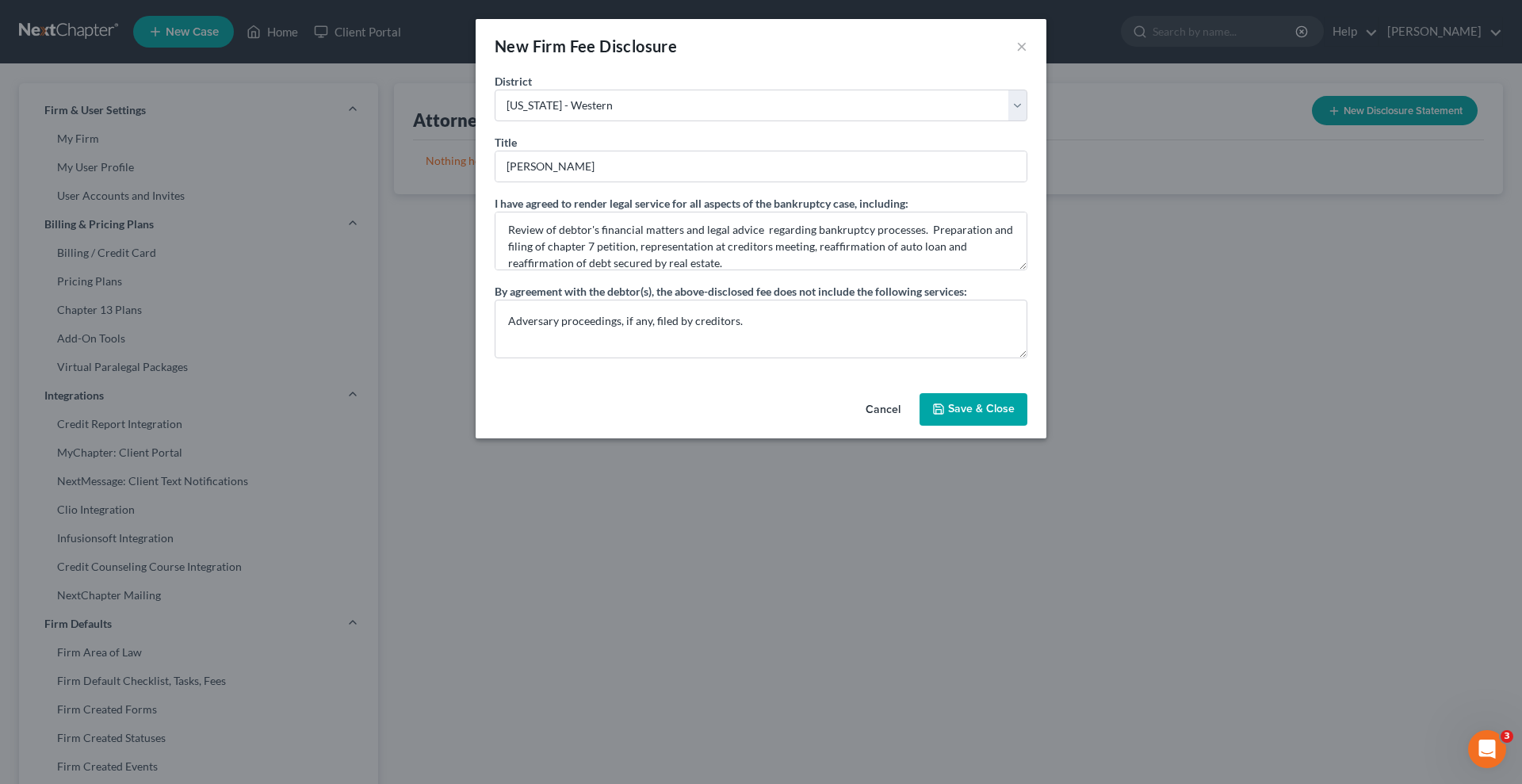
click at [969, 405] on button "Save & Close" at bounding box center [973, 409] width 108 height 34
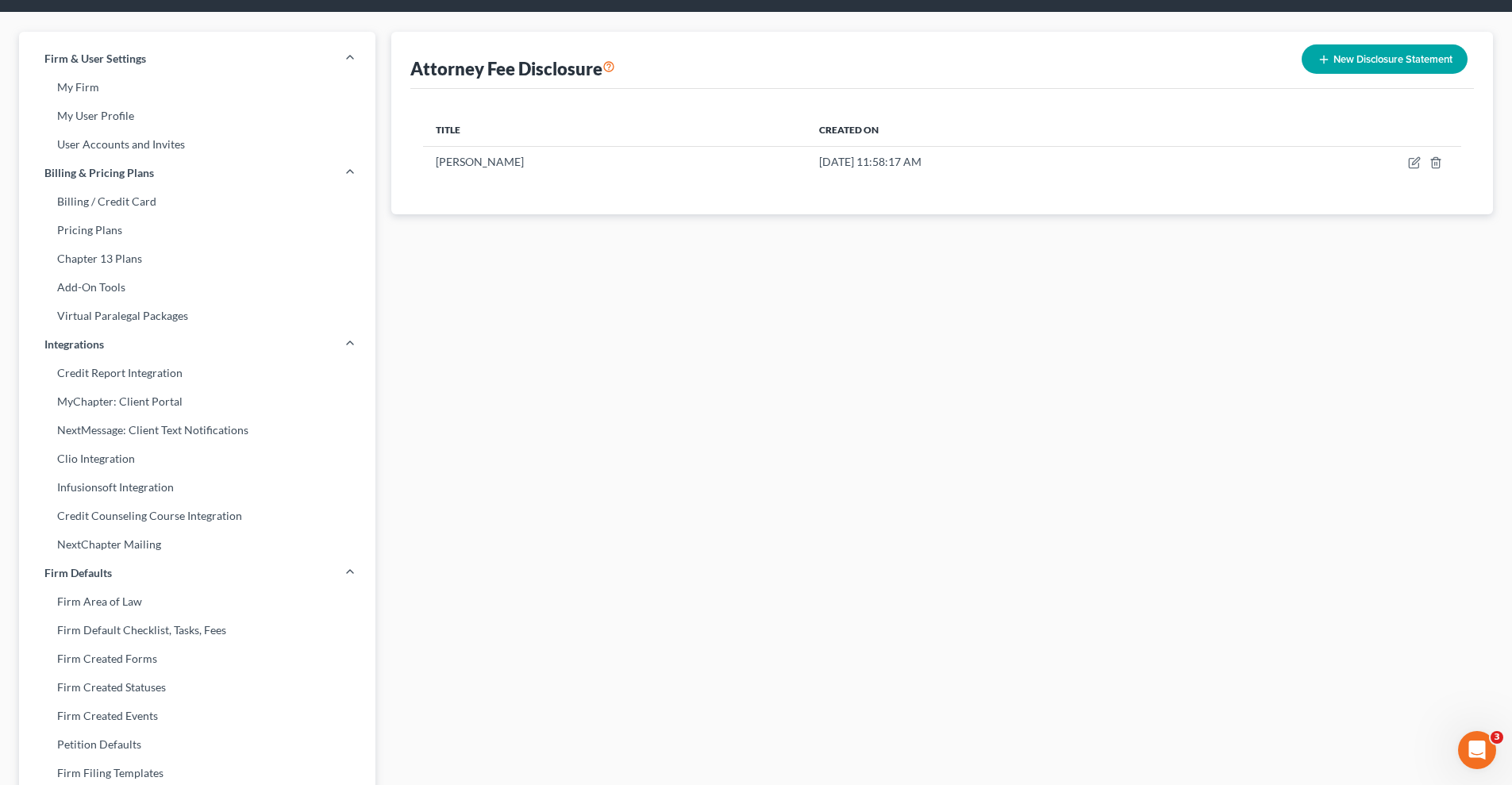
scroll to position [0, 0]
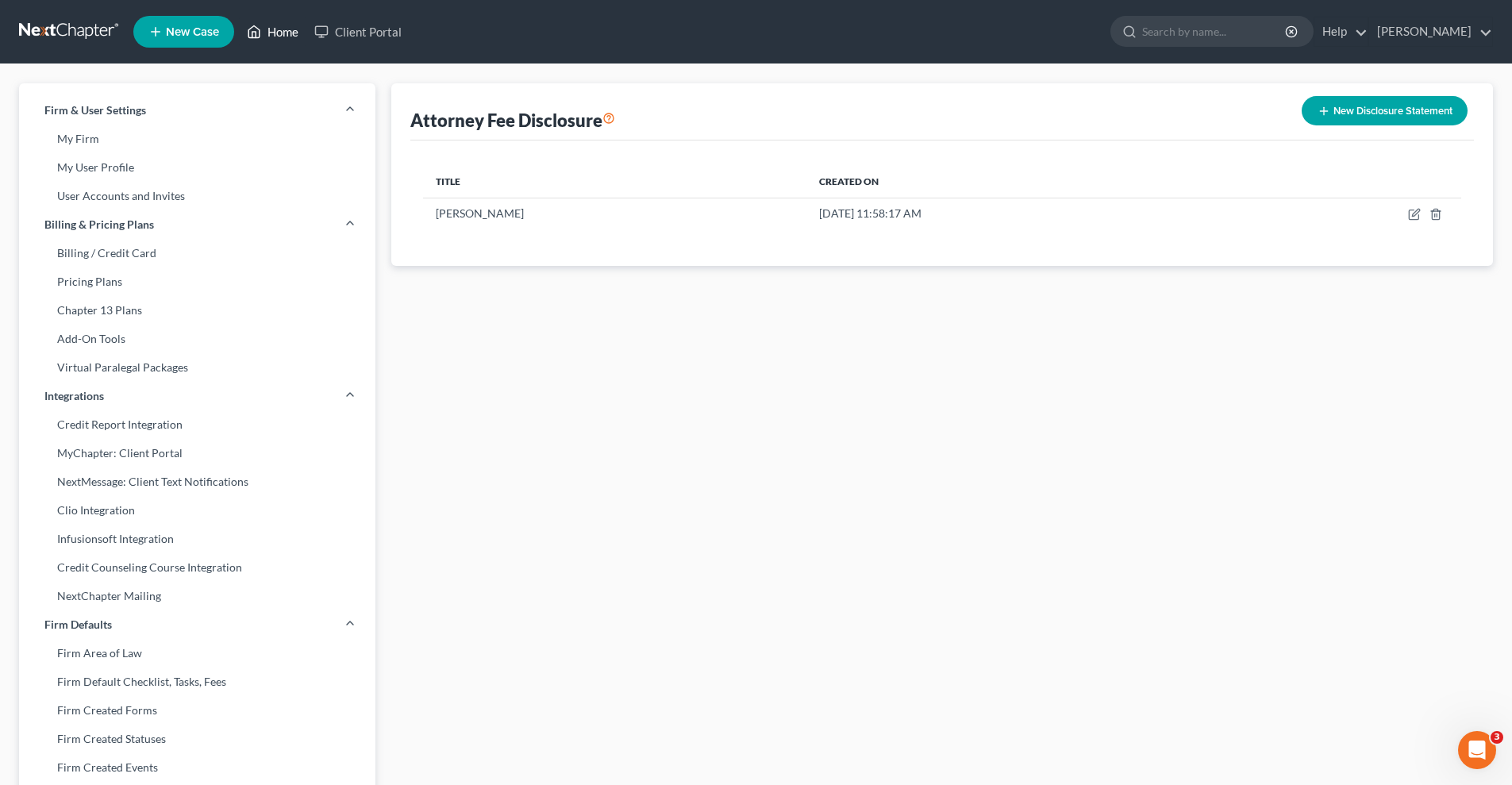
click at [284, 29] on link "Home" at bounding box center [273, 31] width 68 height 28
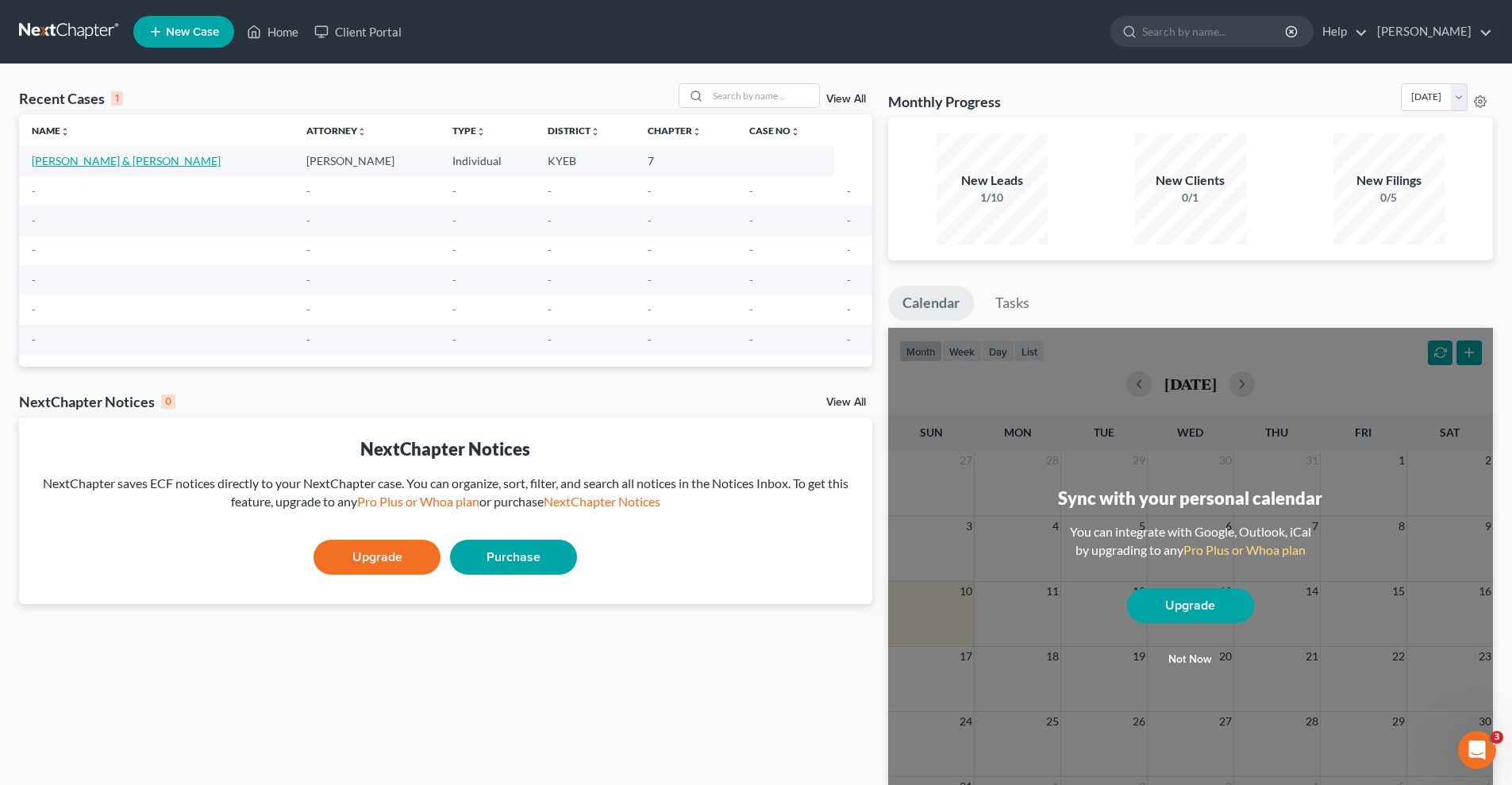
click at [151, 158] on link "[PERSON_NAME] & [PERSON_NAME]" at bounding box center [126, 161] width 189 height 14
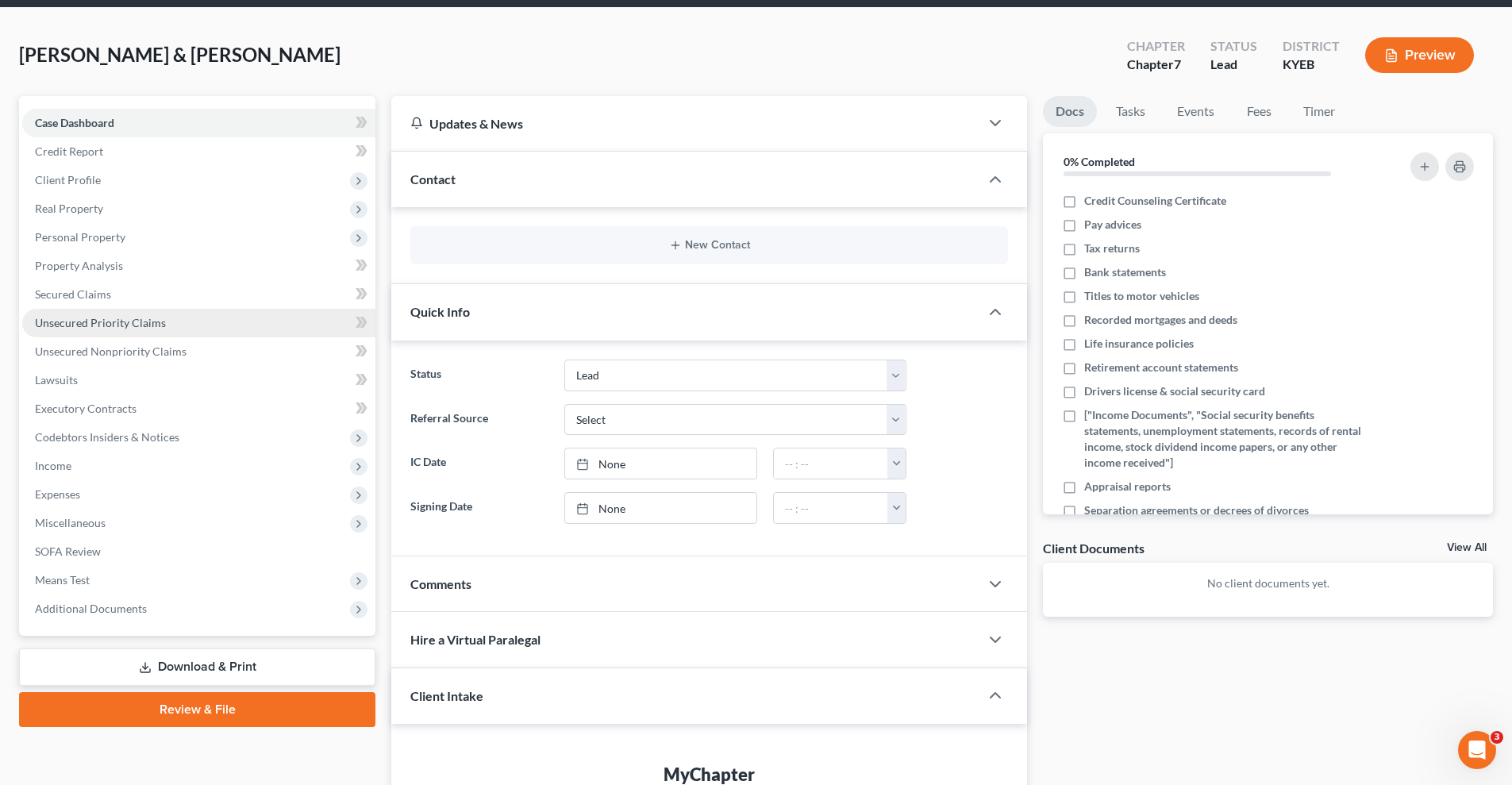
scroll to position [106, 0]
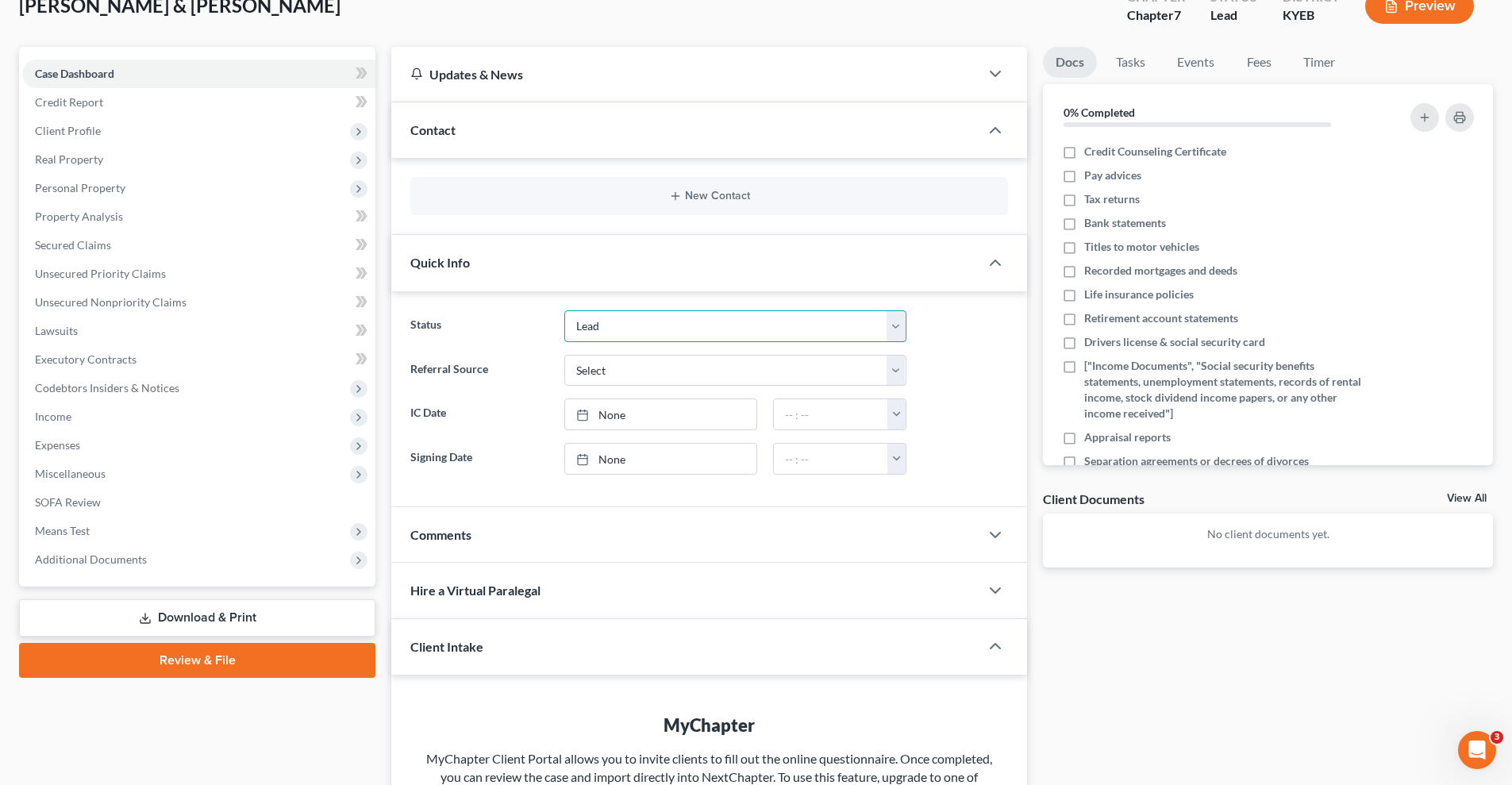
click at [640, 325] on select "Discharged Discharged & Reported Discharge Litigation Dismissal Notice Dismisse…" at bounding box center [735, 326] width 342 height 32
select select "17"
click at [564, 310] on select "Discharged Discharged & Reported Discharge Litigation Dismissal Notice Dismisse…" at bounding box center [735, 326] width 342 height 32
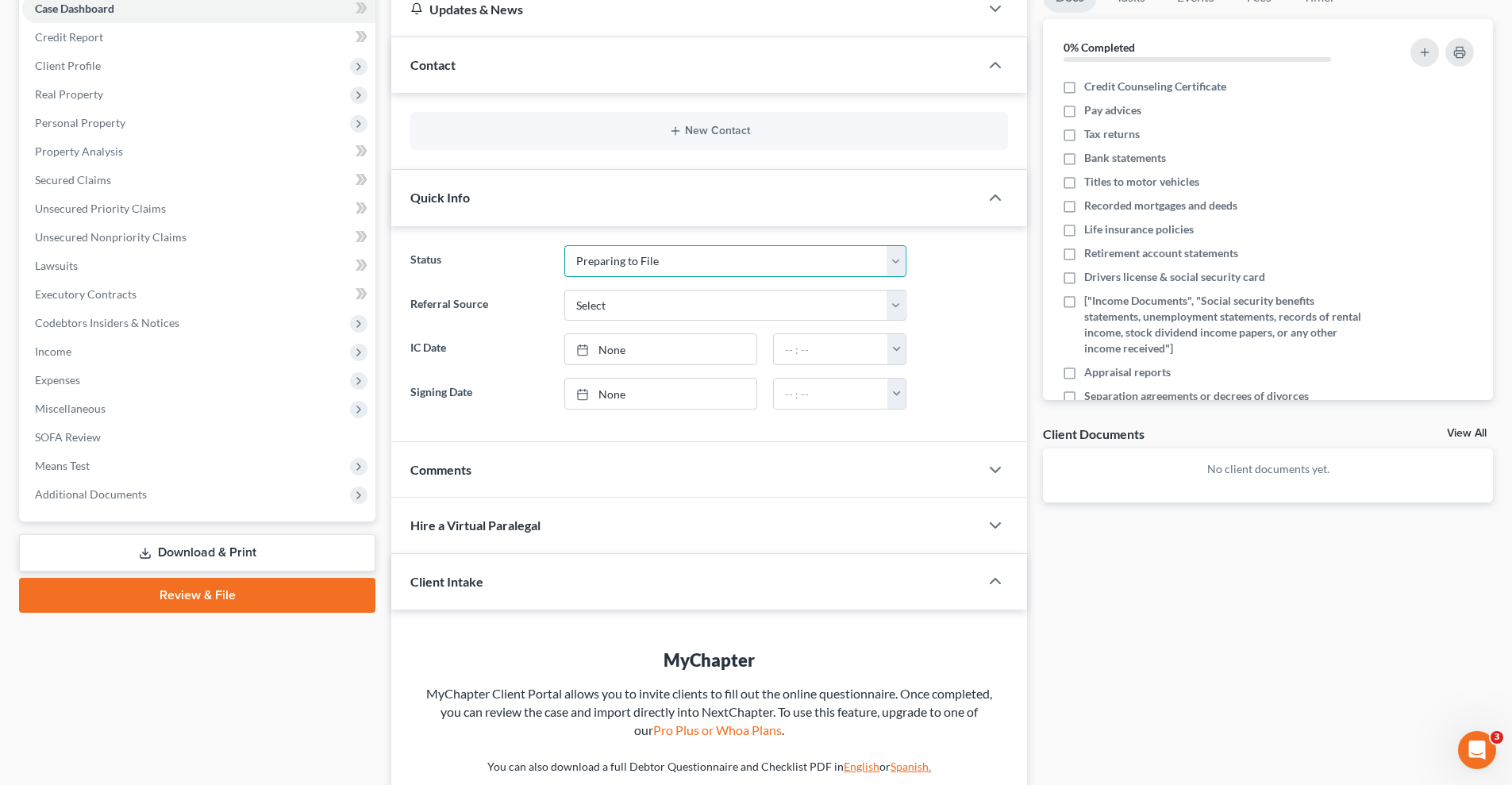
scroll to position [212, 0]
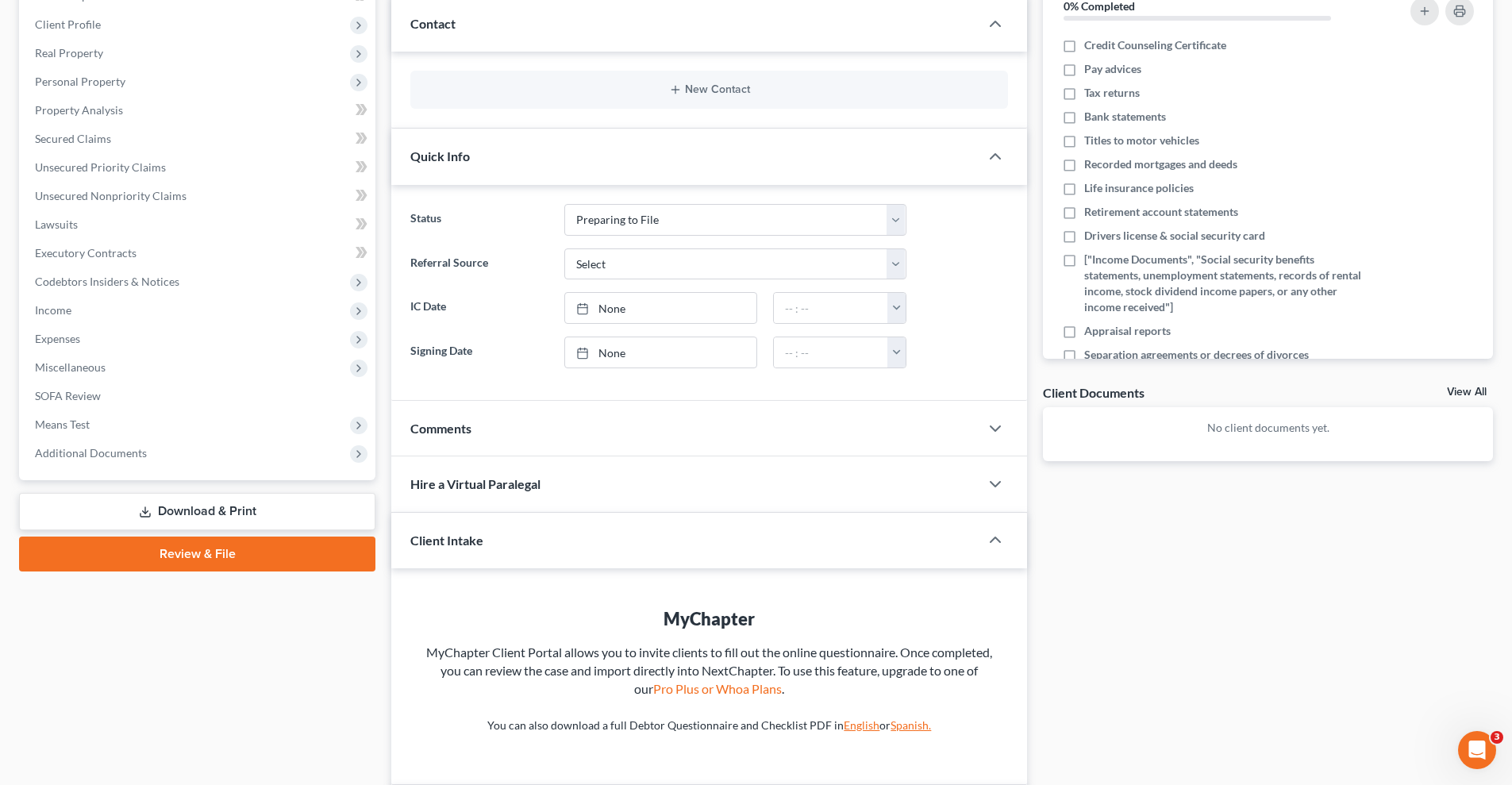
click at [682, 423] on div "Comments" at bounding box center [686, 428] width 588 height 55
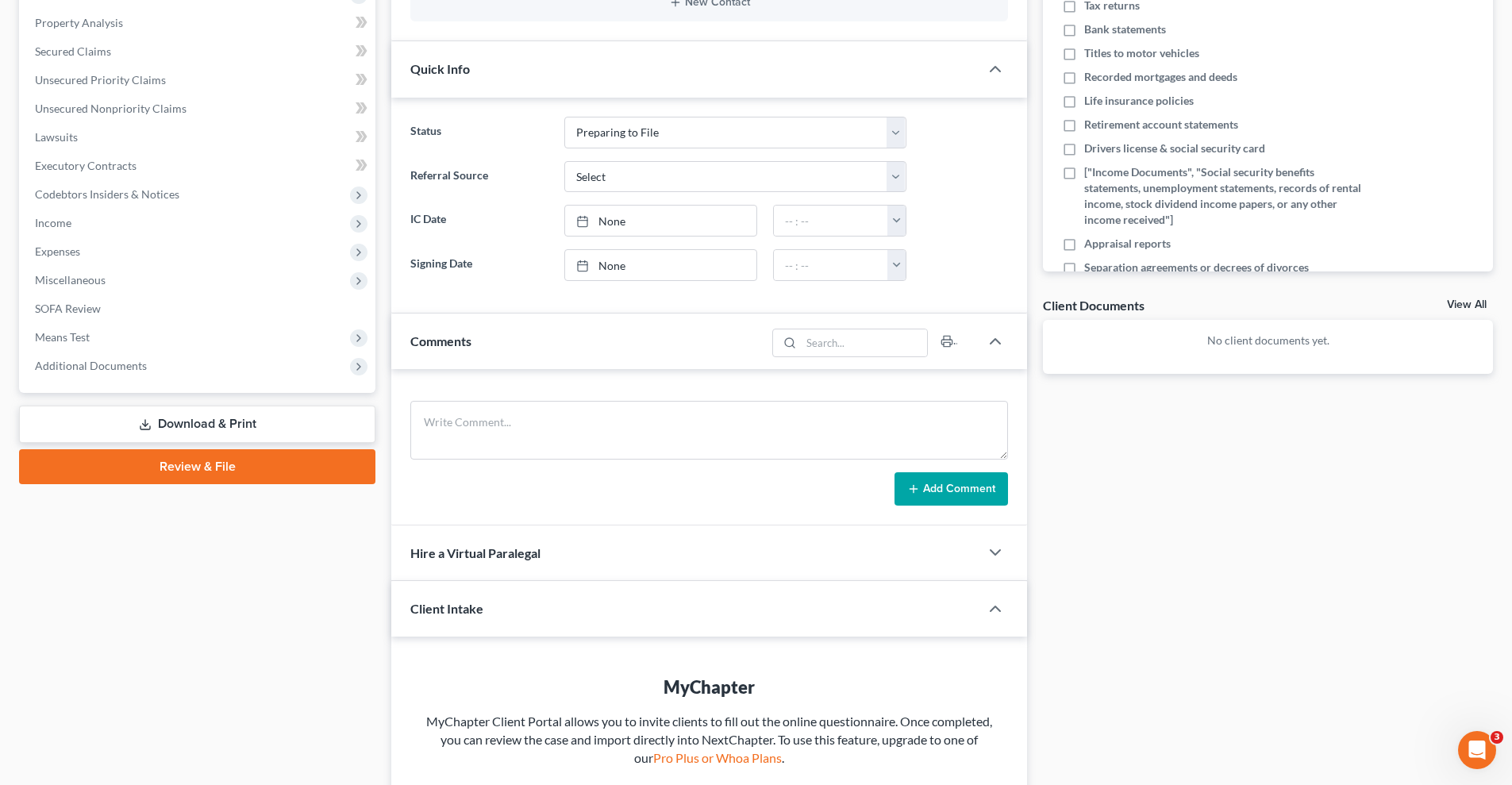
scroll to position [371, 0]
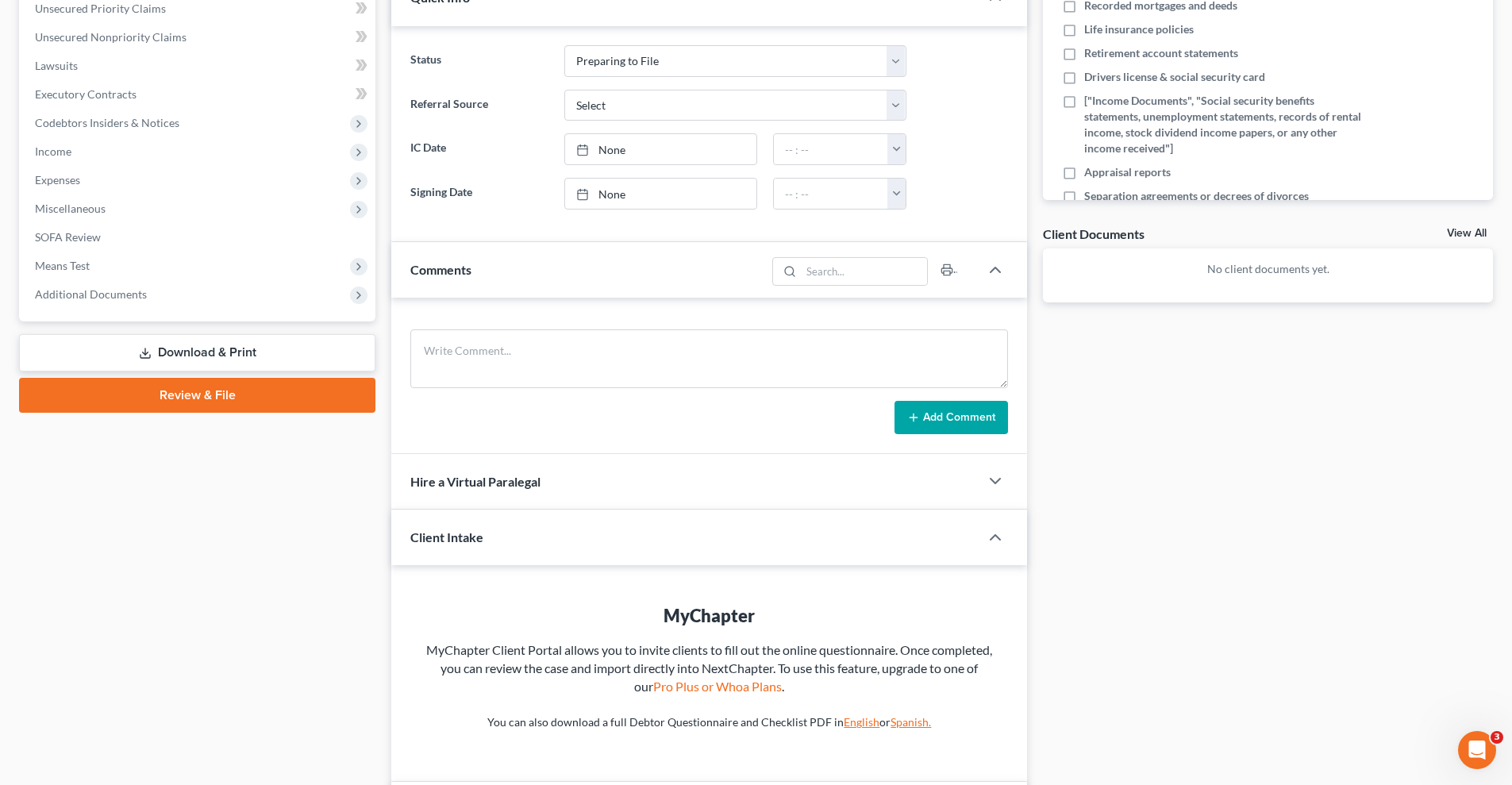
click at [661, 535] on div "Client Intake" at bounding box center [675, 537] width 566 height 55
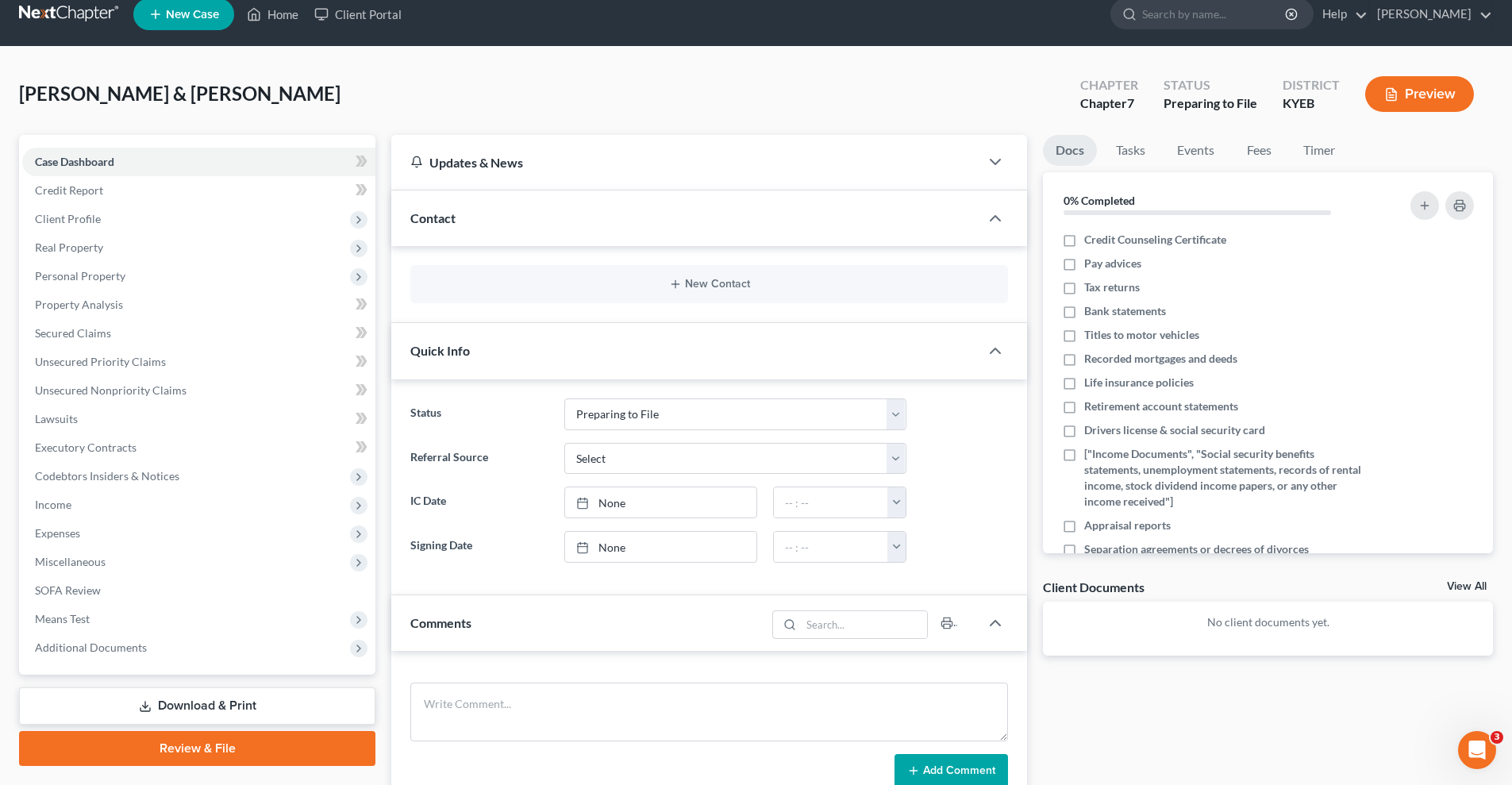
scroll to position [0, 0]
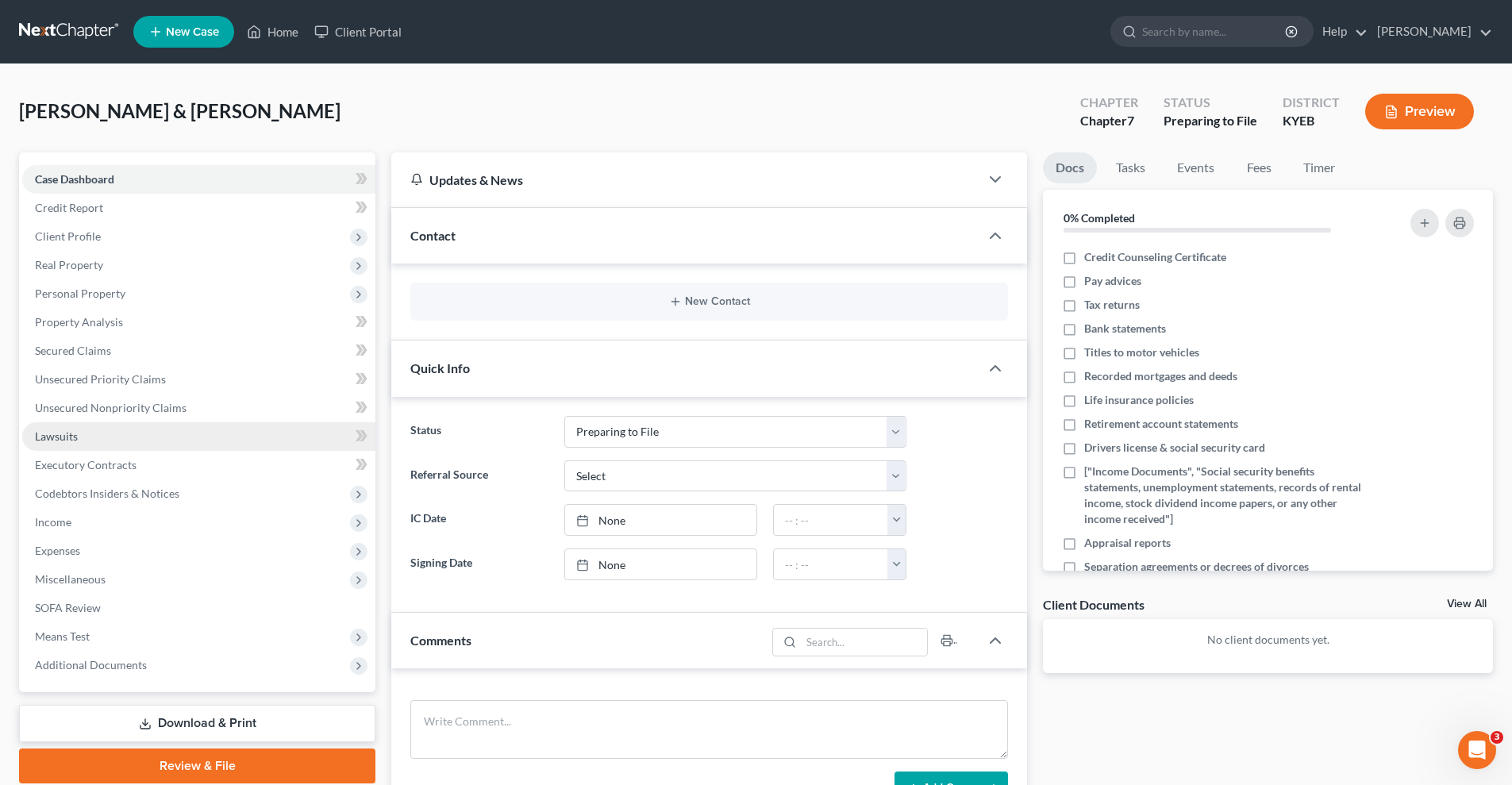
click at [72, 432] on span "Lawsuits" at bounding box center [56, 435] width 43 height 14
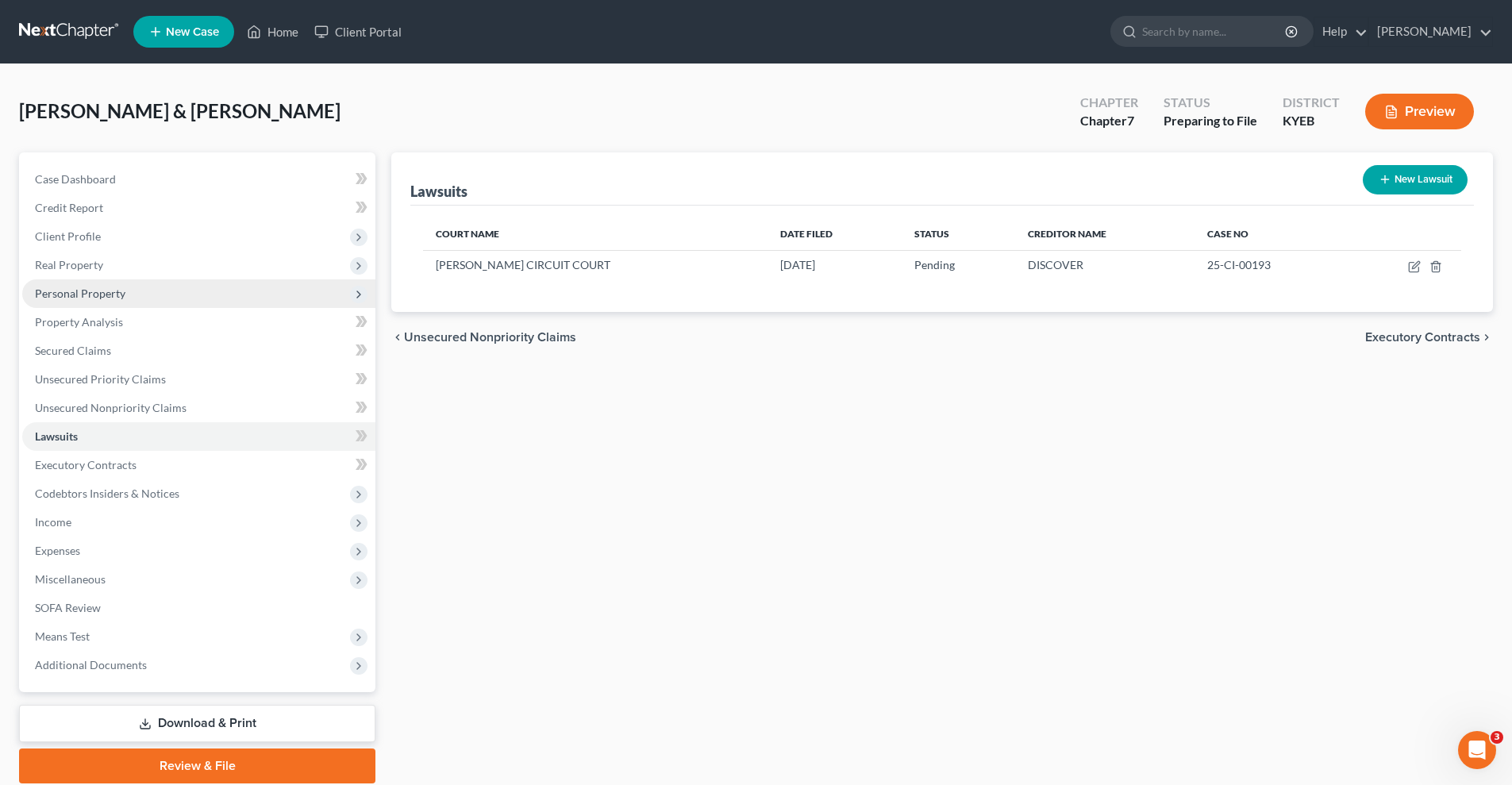
click at [123, 294] on span "Personal Property" at bounding box center [79, 293] width 90 height 14
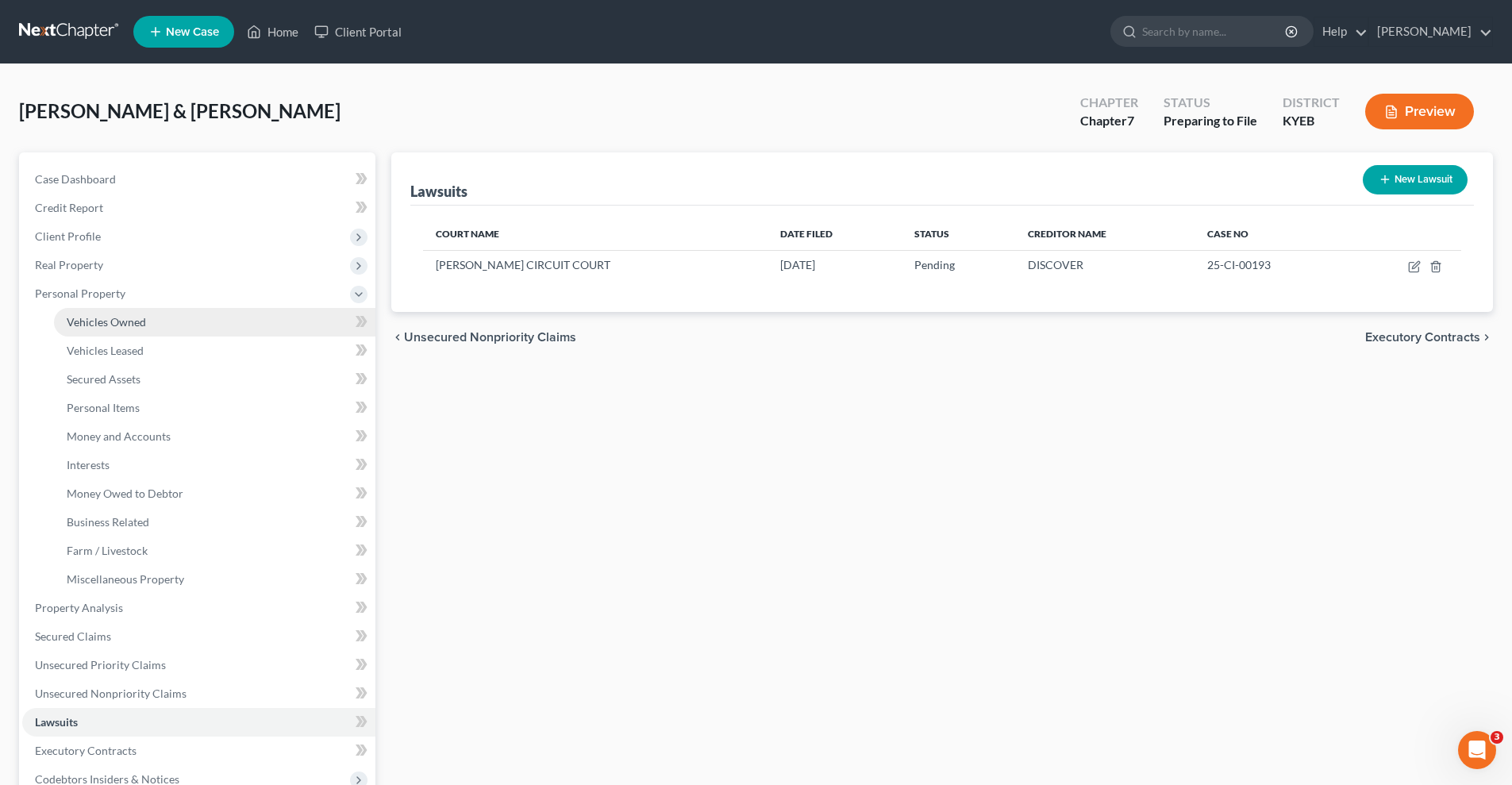
click at [144, 319] on span "Vehicles Owned" at bounding box center [106, 321] width 79 height 14
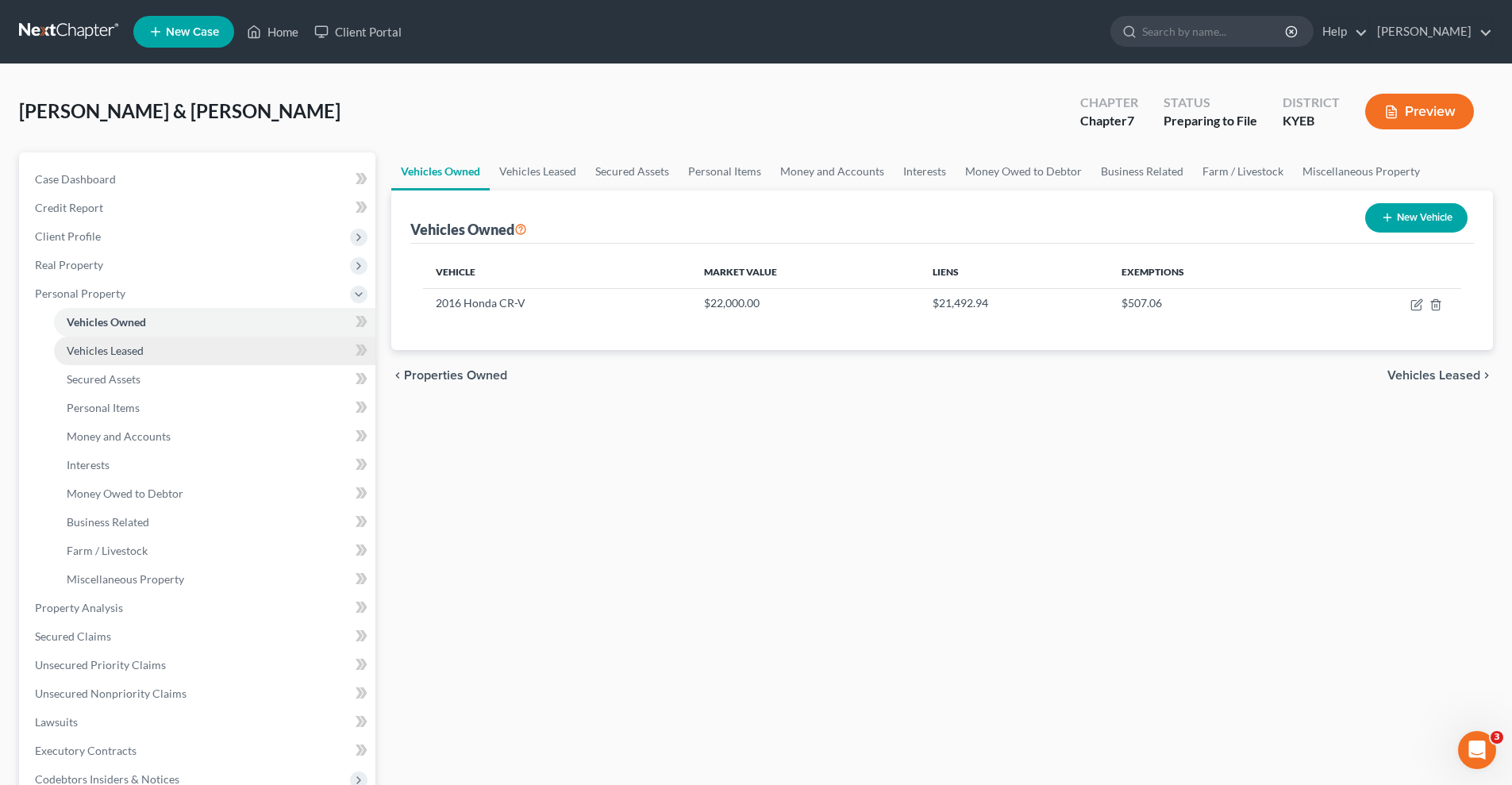
click at [142, 351] on span "Vehicles Leased" at bounding box center [105, 350] width 77 height 14
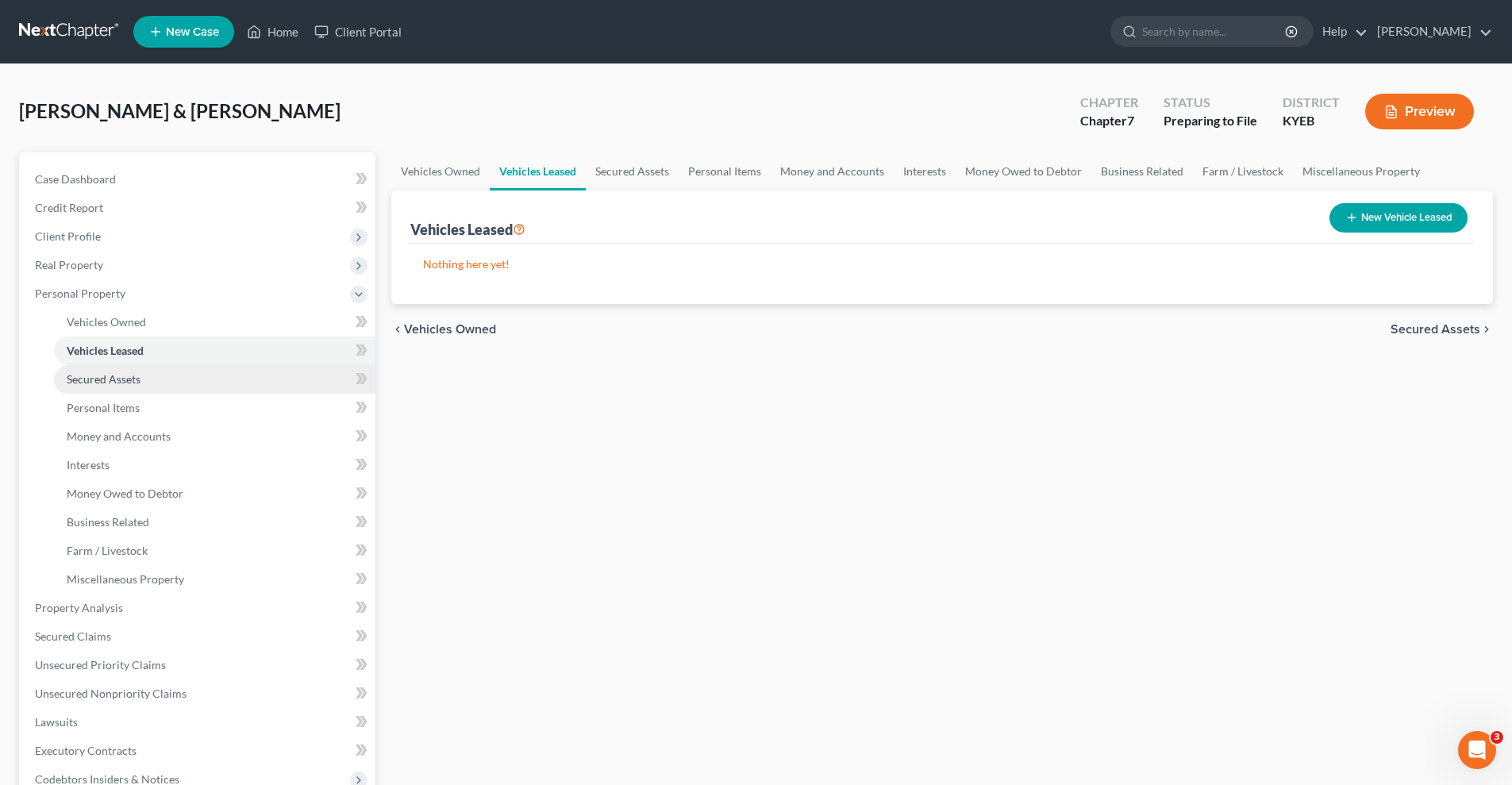
click at [137, 380] on span "Secured Assets" at bounding box center [103, 379] width 74 height 14
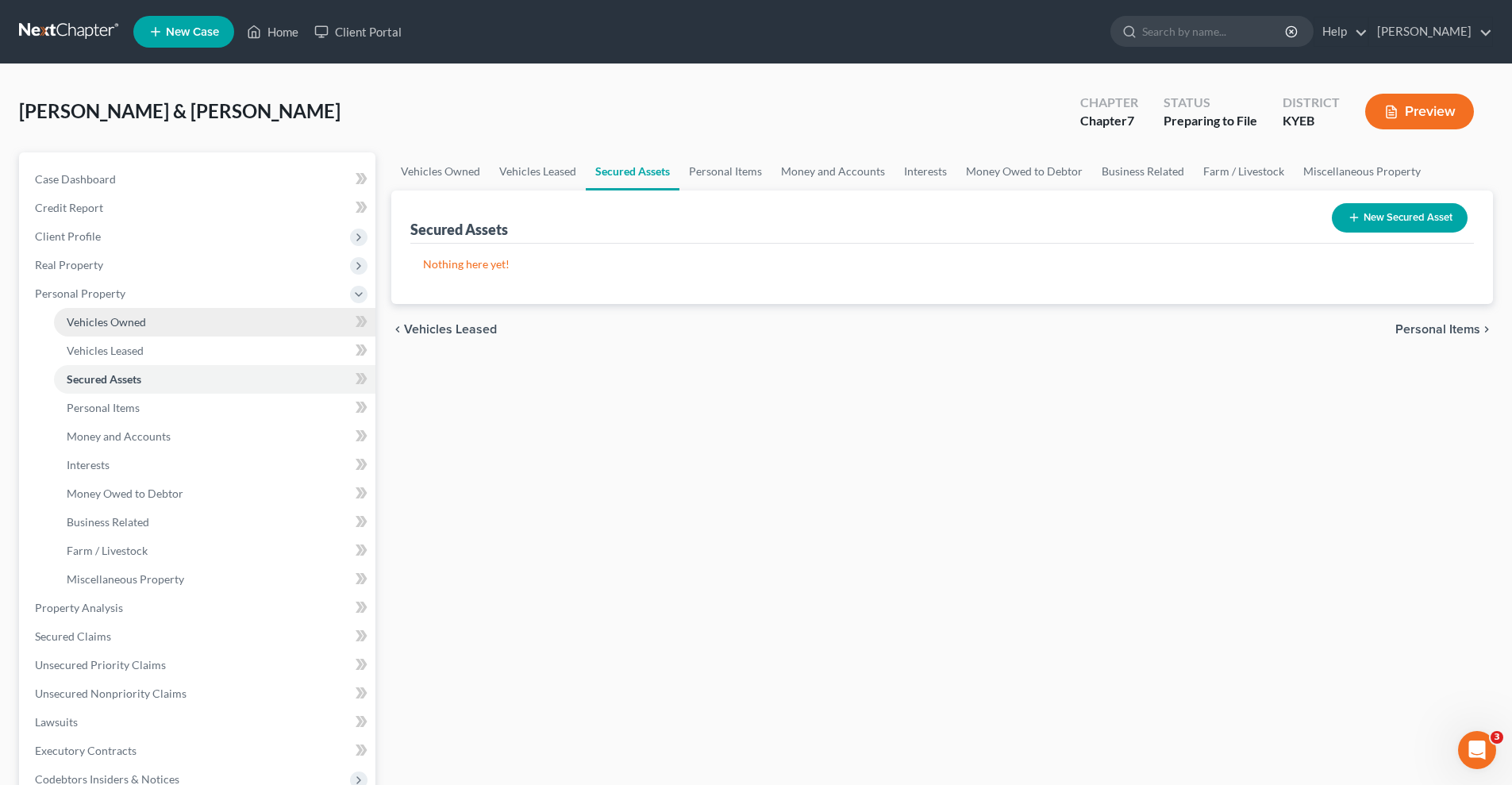
click at [143, 319] on span "Vehicles Owned" at bounding box center [106, 321] width 79 height 14
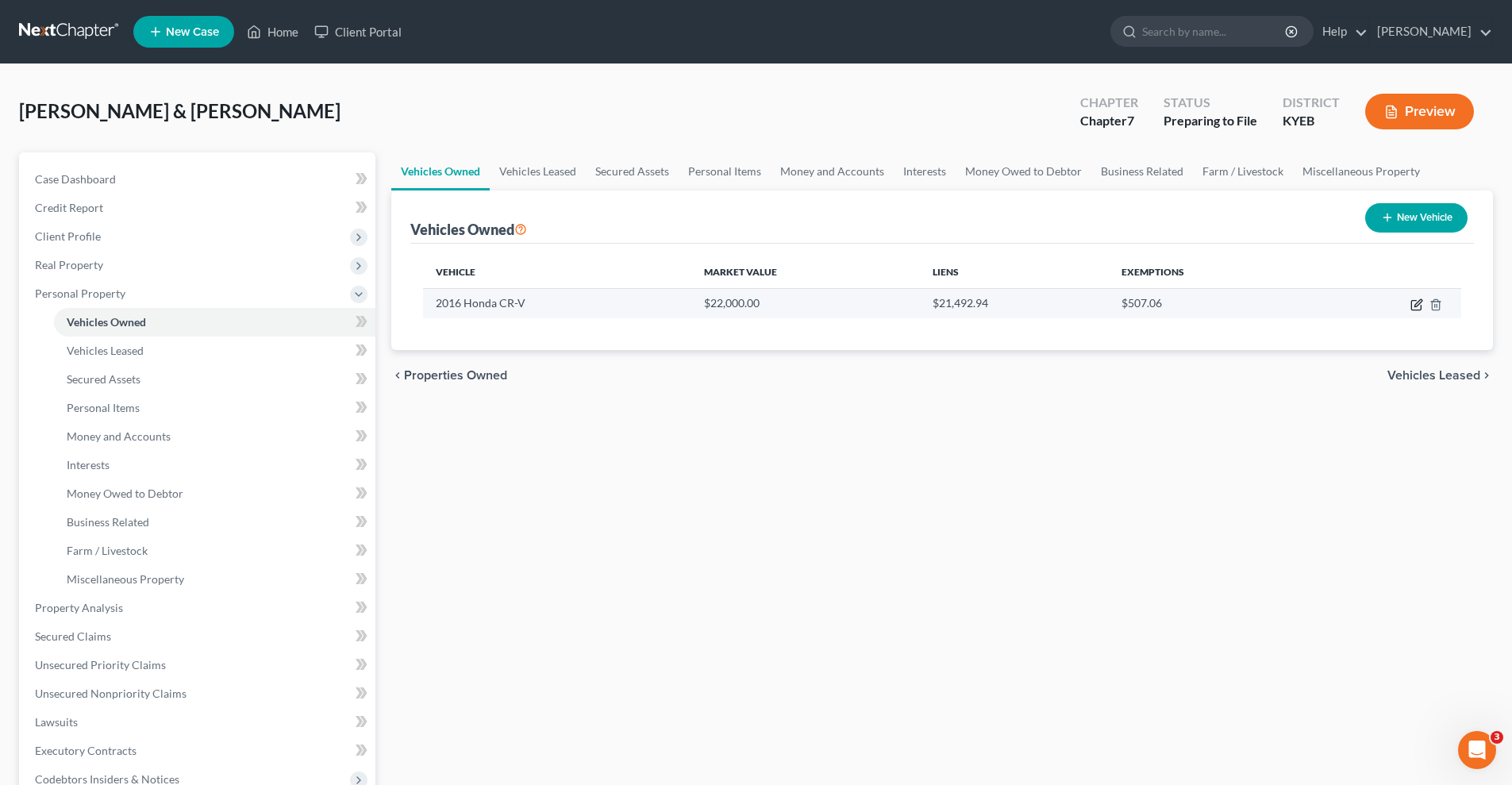
click at [1420, 304] on icon "button" at bounding box center [1417, 305] width 13 height 13
select select "0"
select select "10"
select select "2"
select select "3"
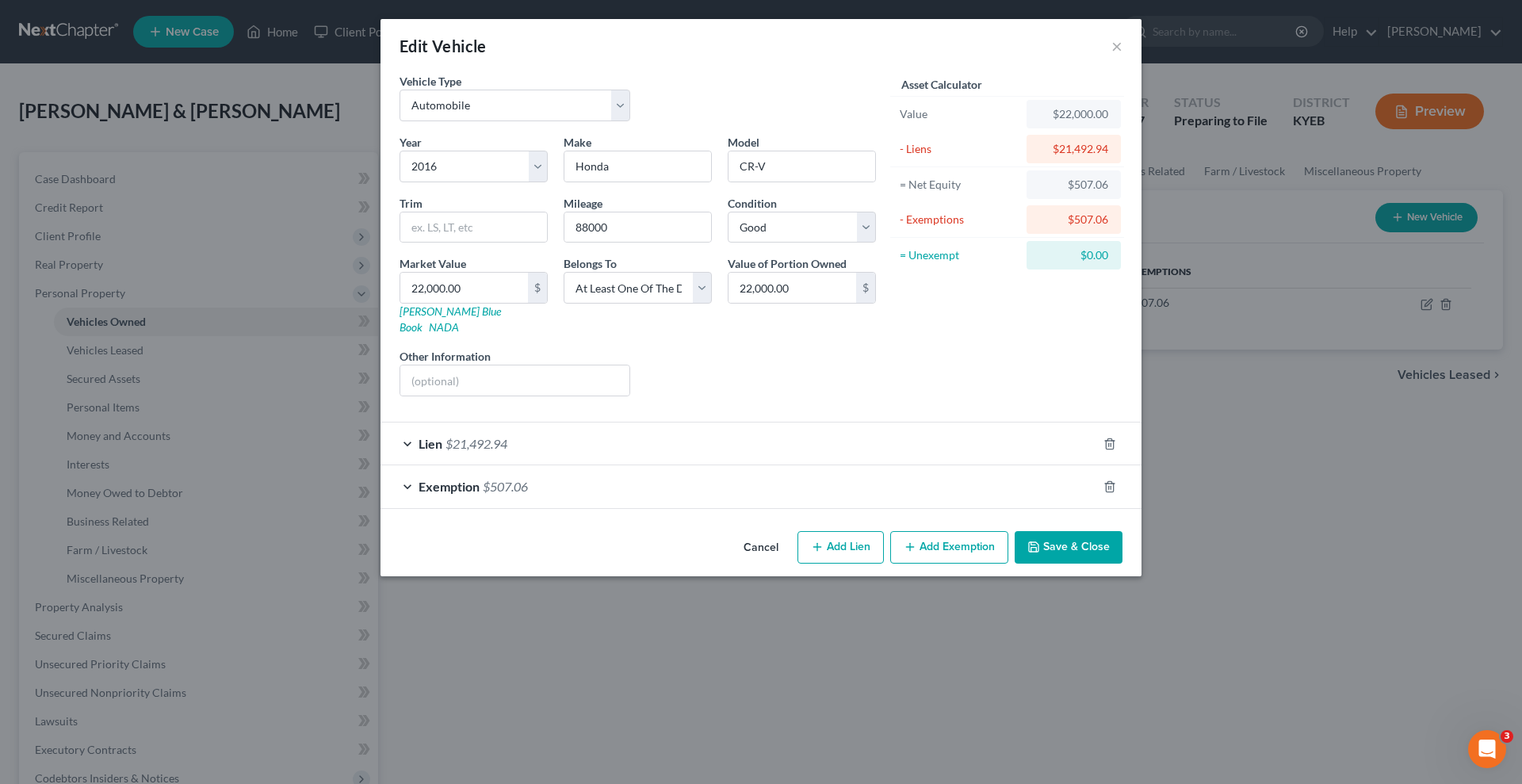
click at [973, 428] on div "Lien $21,492.94" at bounding box center [739, 443] width 717 height 42
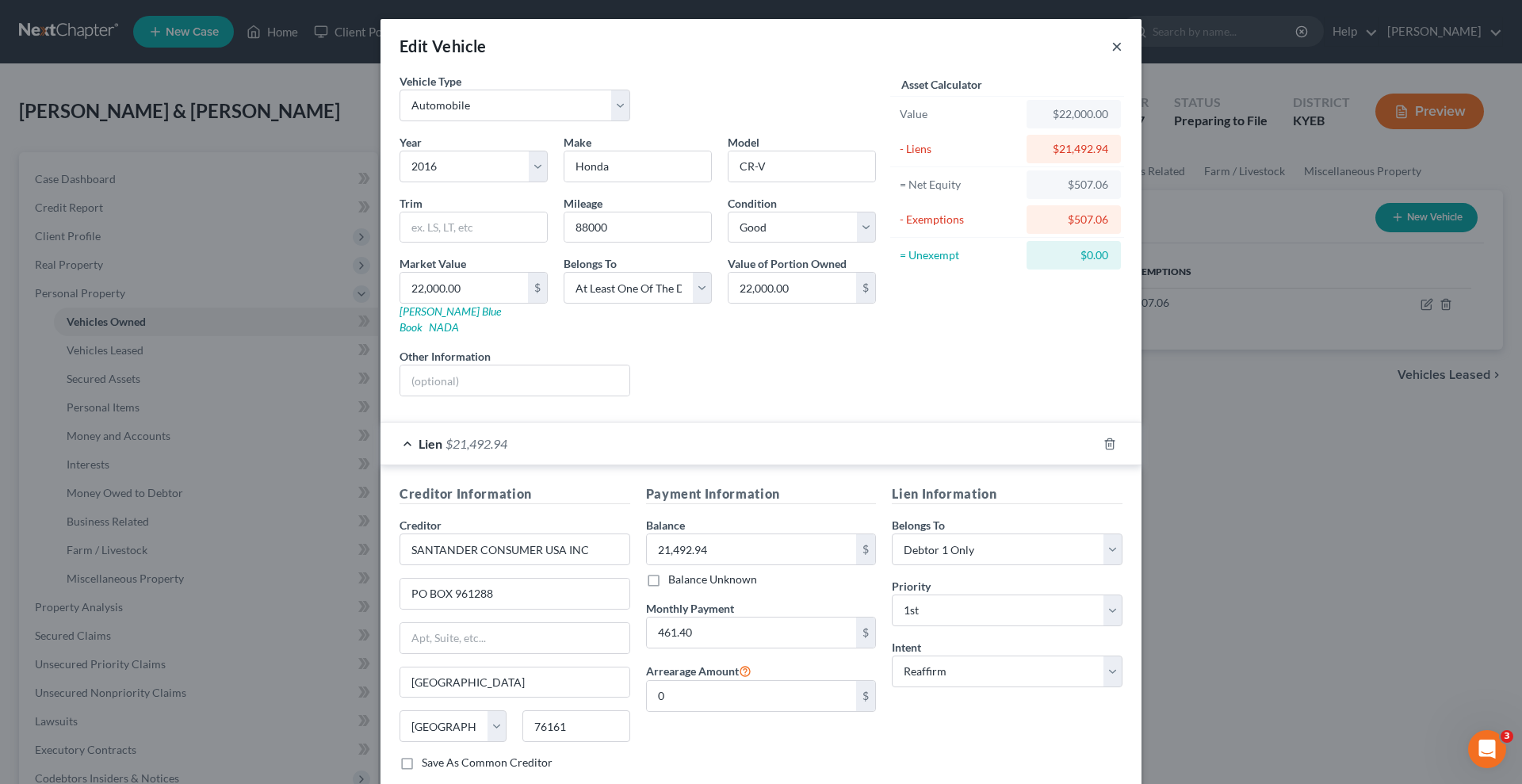
click at [1113, 45] on button "×" at bounding box center [1117, 46] width 11 height 19
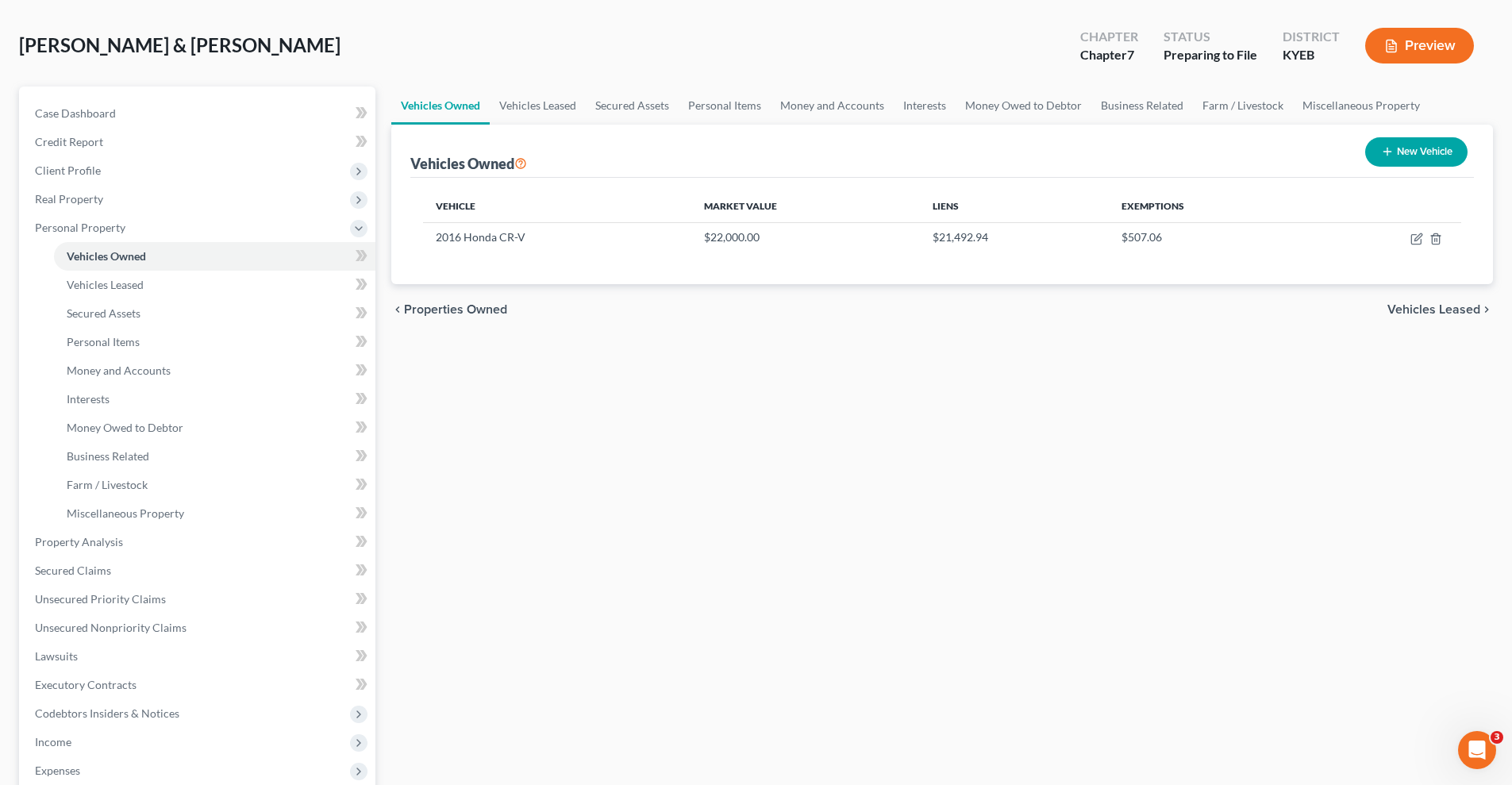
scroll to position [106, 0]
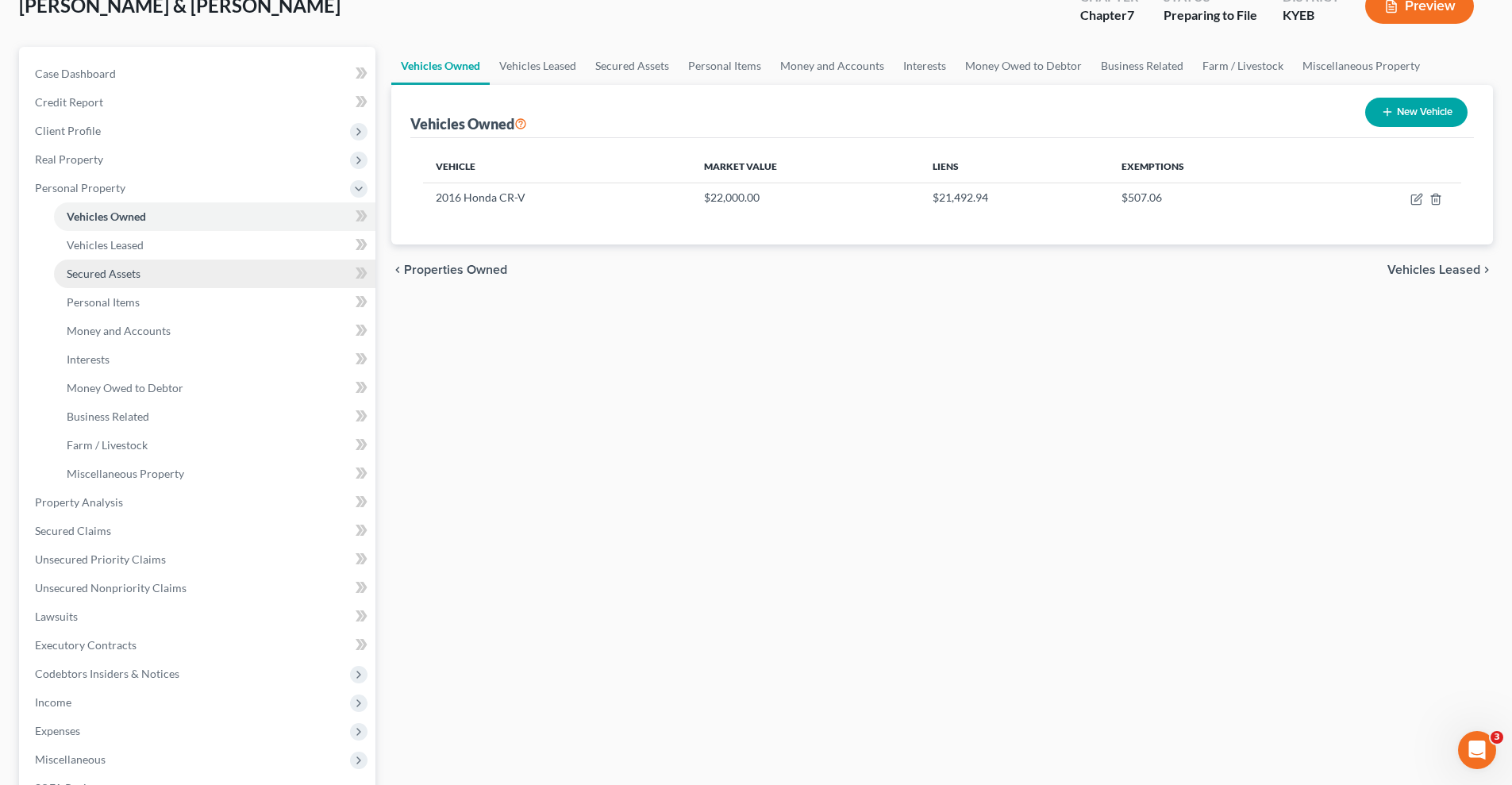
click at [128, 274] on span "Secured Assets" at bounding box center [103, 273] width 74 height 14
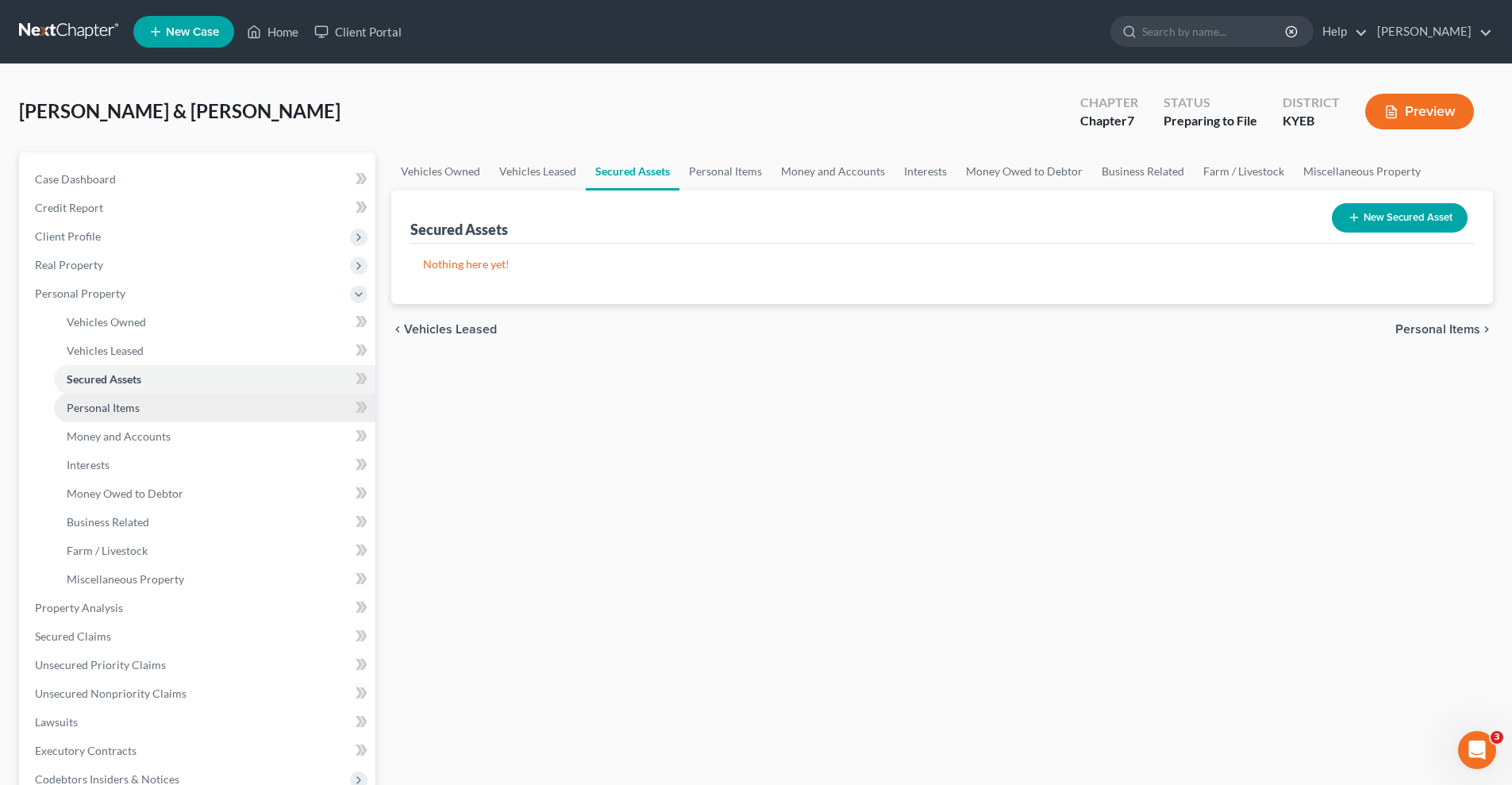
click at [199, 407] on link "Personal Items" at bounding box center [215, 407] width 321 height 28
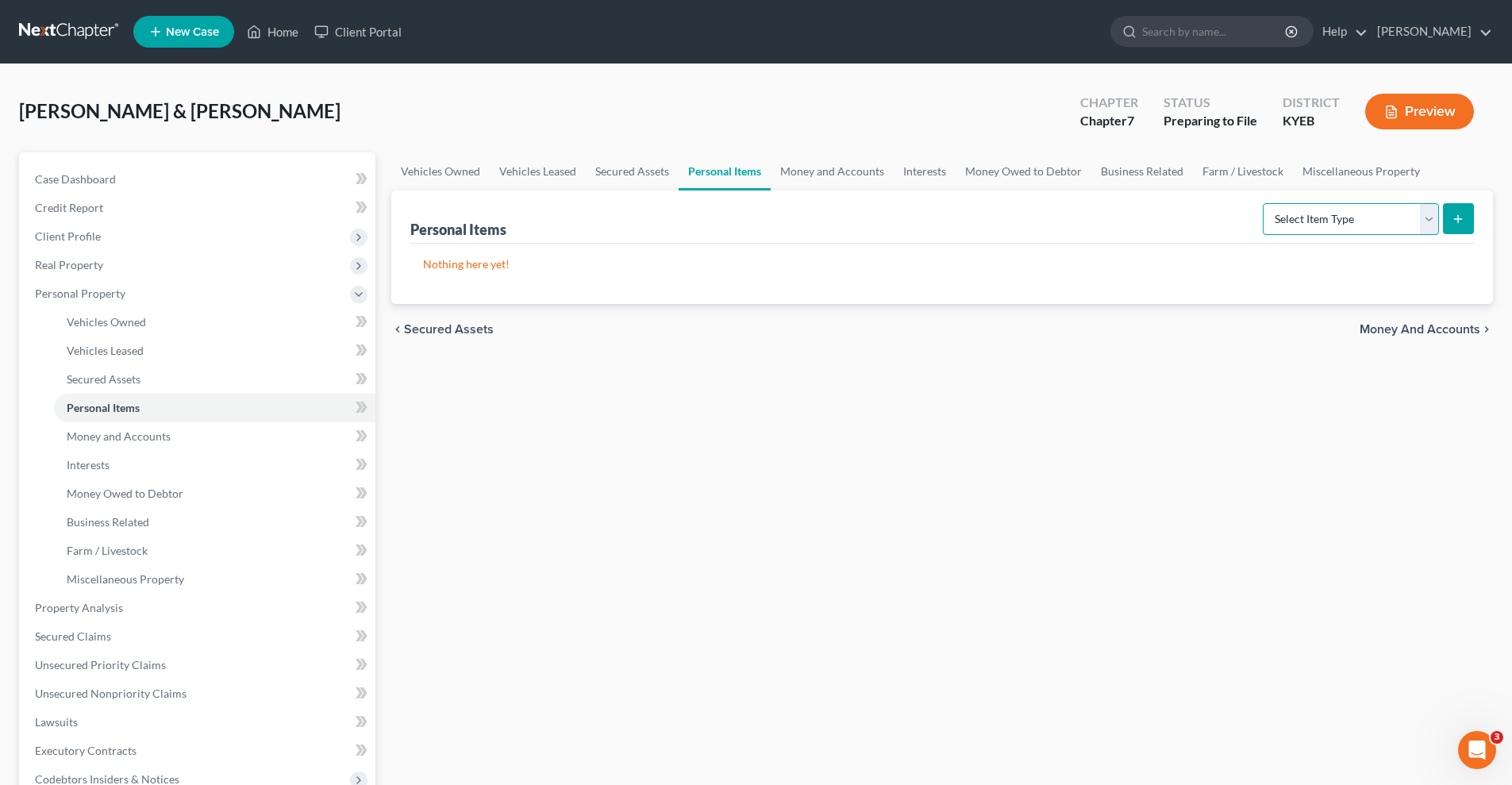
click at [1431, 217] on select "Select Item Type Clothing Collectibles Of Value Electronics Firearms Household …" at bounding box center [1350, 219] width 176 height 32
select select "clothing"
click at [1265, 204] on select "Select Item Type Clothing Collectibles Of Value Electronics Firearms Household …" at bounding box center [1350, 219] width 176 height 32
click at [1464, 218] on icon "submit" at bounding box center [1458, 219] width 13 height 13
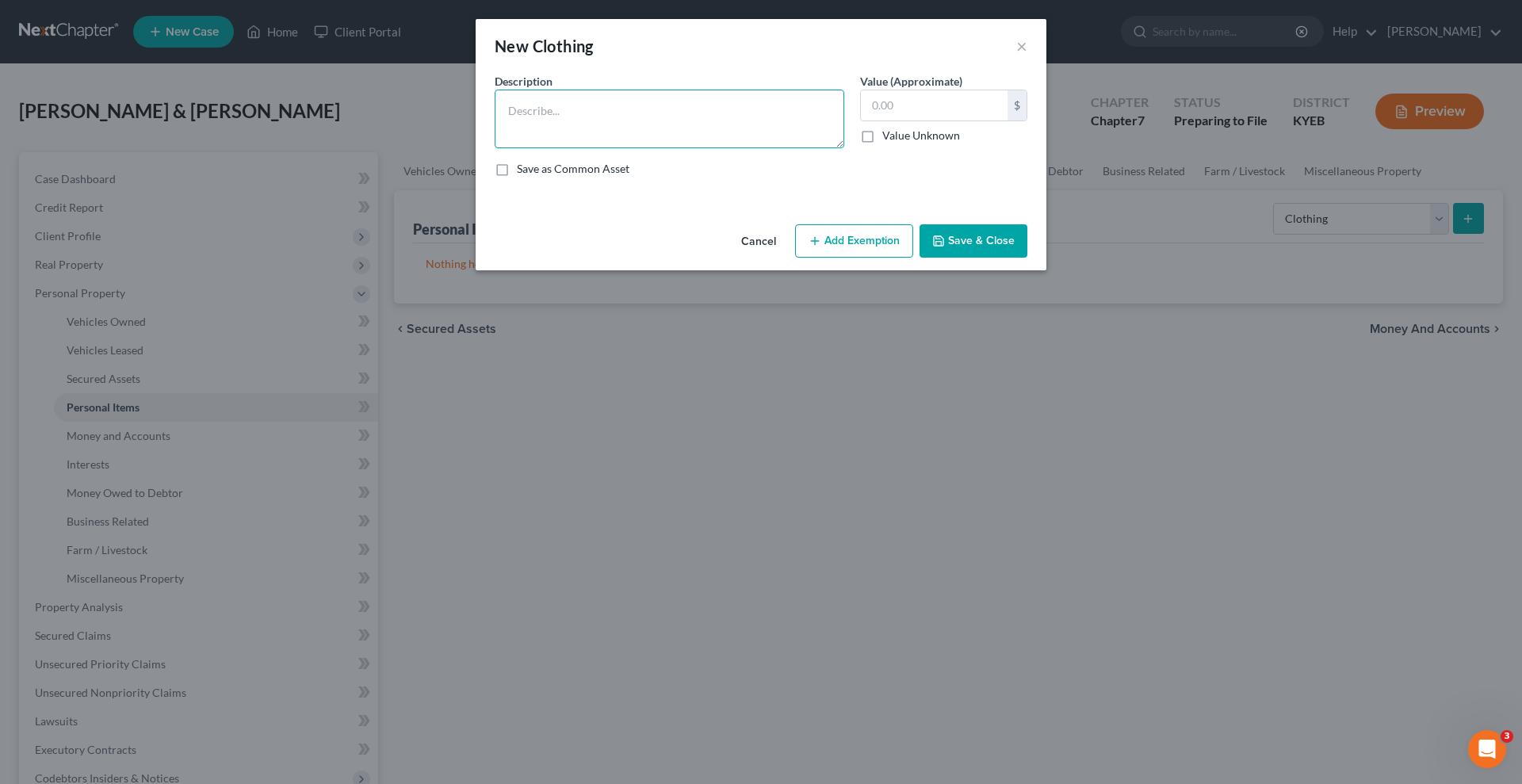
click at [561, 117] on textarea at bounding box center [668, 119] width 349 height 58
type textarea "men's and women's clothing and shoes"
click at [900, 107] on input "text" at bounding box center [934, 105] width 147 height 30
type input "400"
click at [855, 234] on button "Add Exemption" at bounding box center [854, 241] width 119 height 34
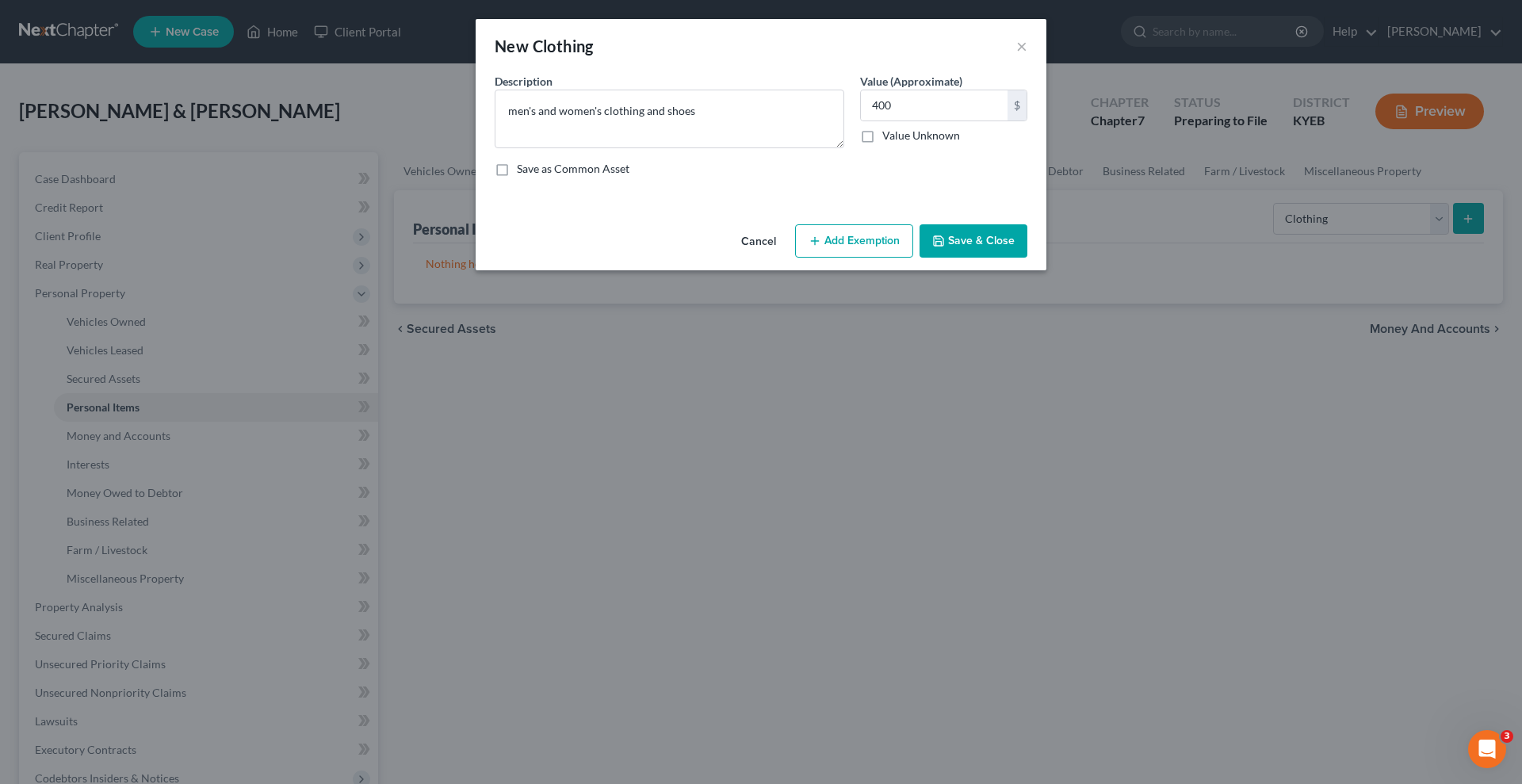
select select "2"
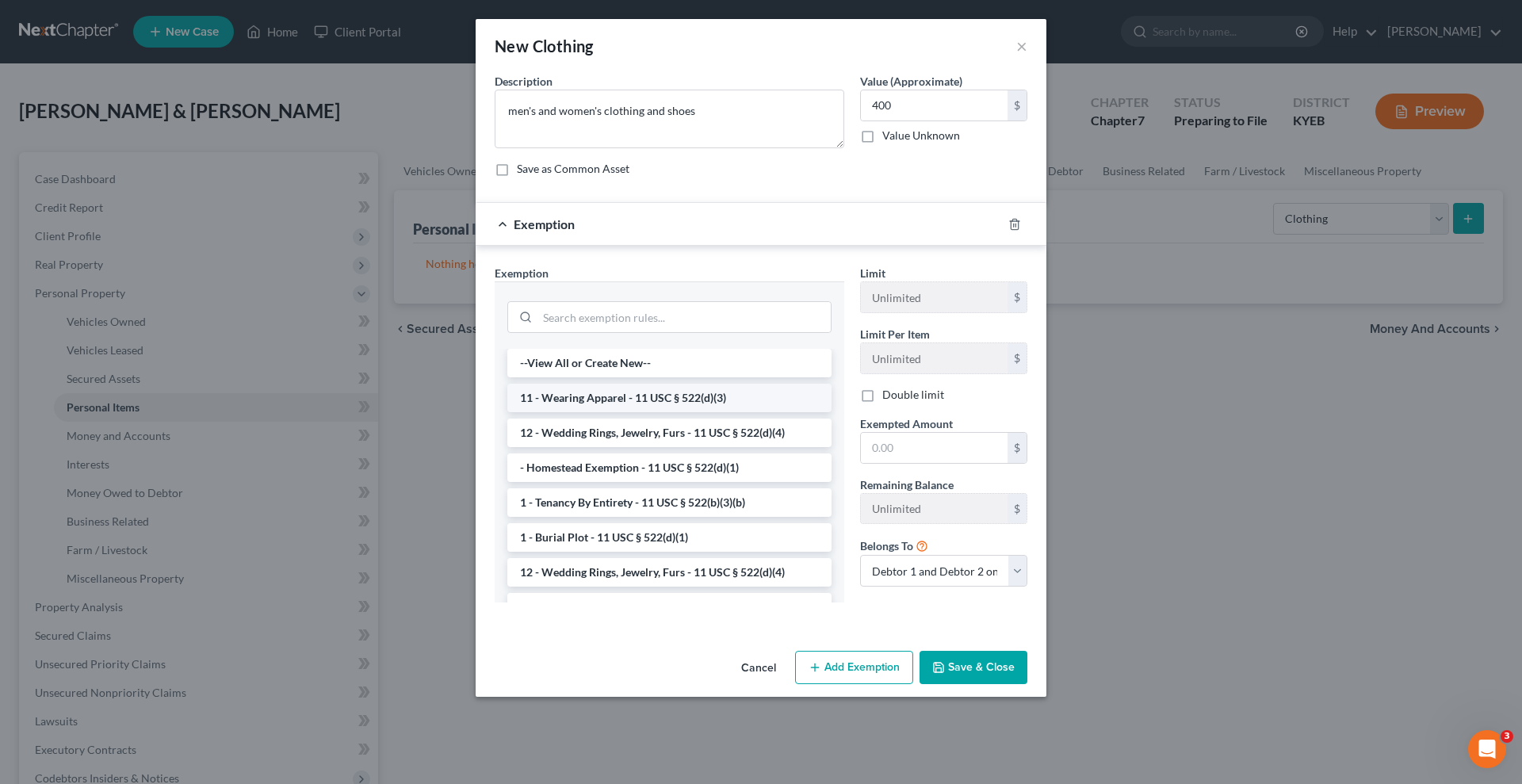
click at [663, 397] on li "11 - Wearing Apparel - 11 USC § 522(d)(3)" at bounding box center [669, 397] width 325 height 28
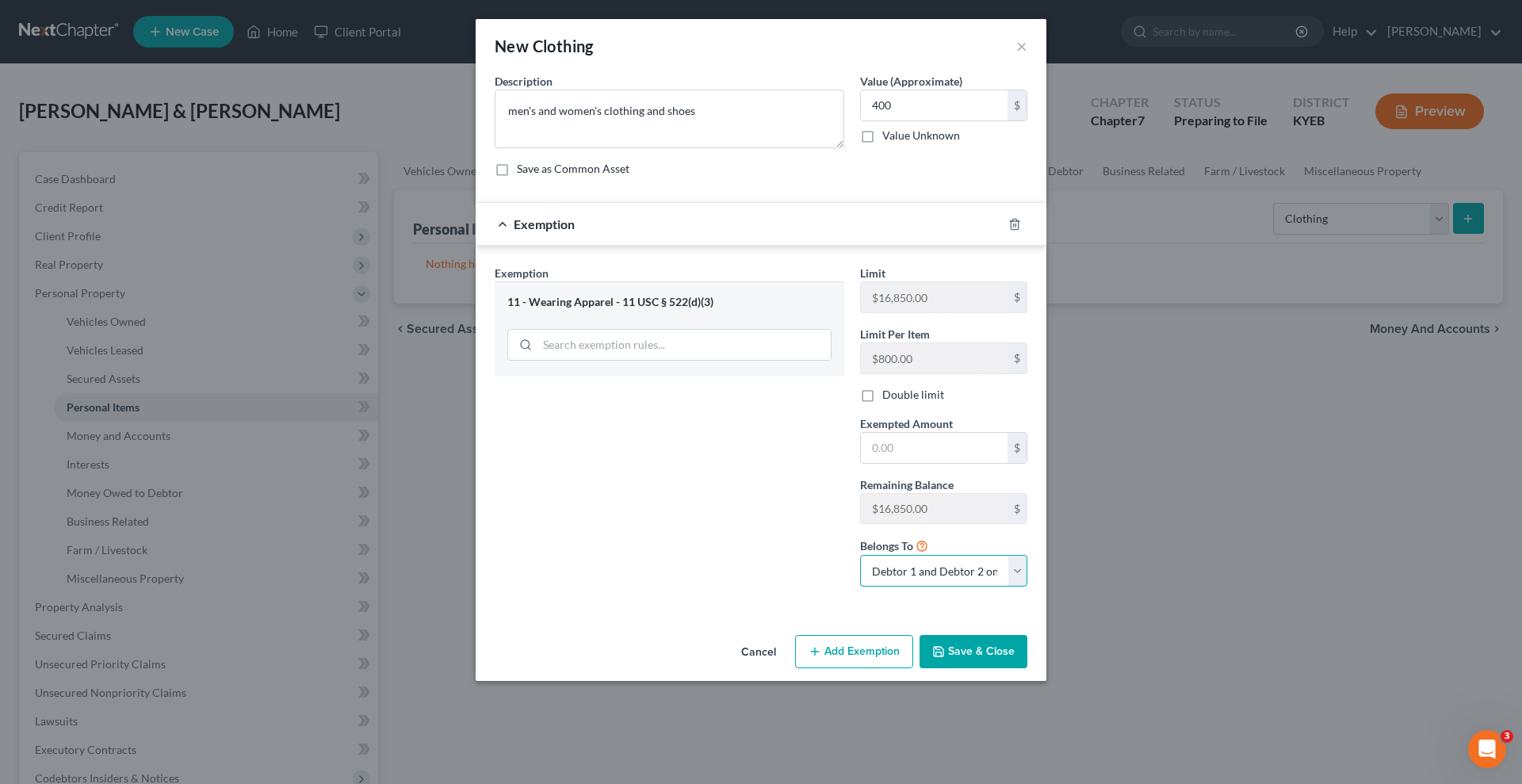
click at [1015, 573] on select "Debtor 1 only Debtor 2 only Debtor 1 and Debtor 2 only" at bounding box center [943, 570] width 167 height 32
click at [860, 554] on select "Debtor 1 only Debtor 2 only Debtor 1 and Debtor 2 only" at bounding box center [943, 570] width 167 height 32
click at [988, 645] on button "Save & Close" at bounding box center [973, 651] width 108 height 34
click at [911, 442] on input "text" at bounding box center [934, 448] width 147 height 30
type input "400"
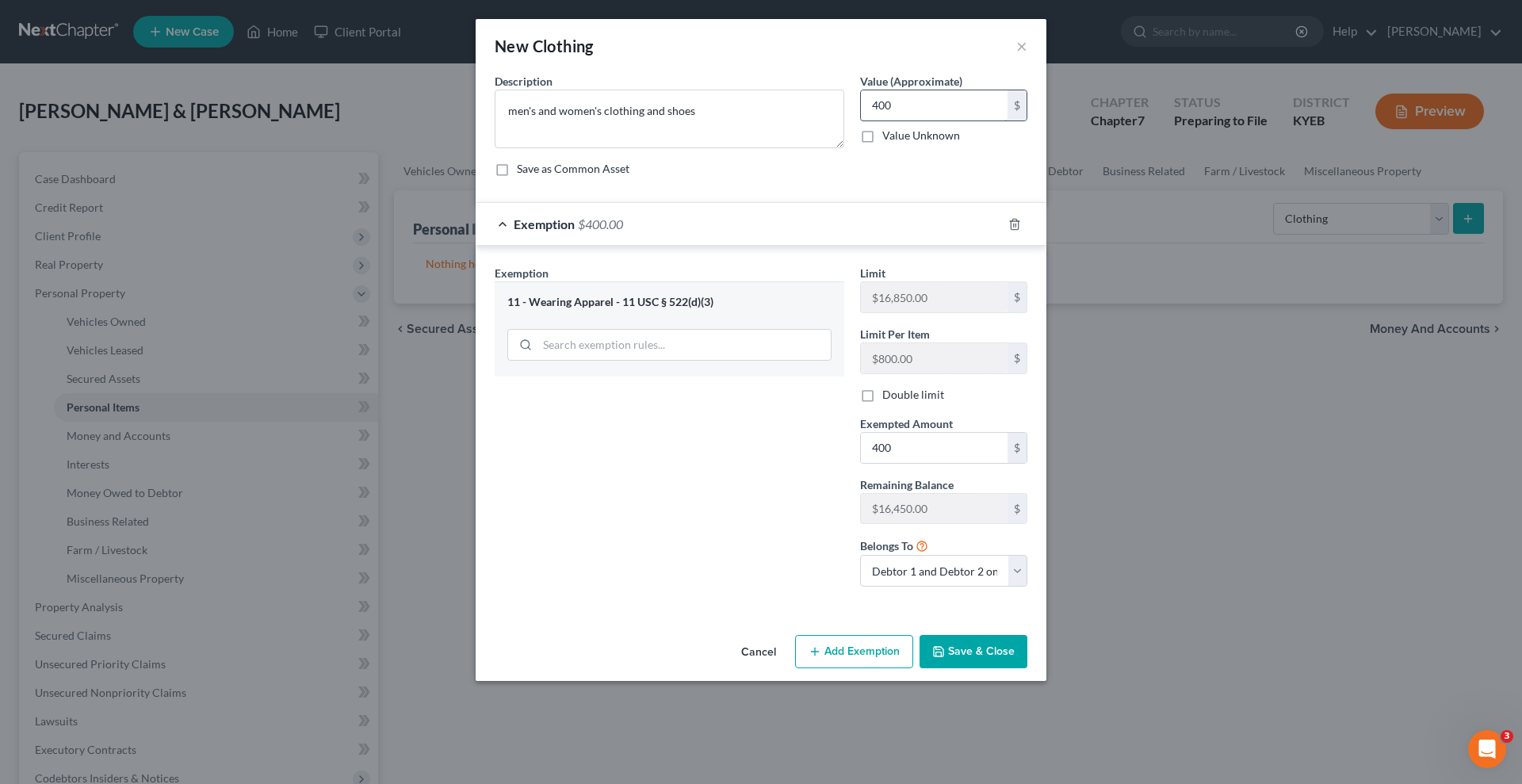
click at [896, 102] on input "400" at bounding box center [934, 105] width 147 height 30
type input "600"
click at [895, 442] on input "400" at bounding box center [934, 448] width 147 height 30
type input "600"
click at [976, 648] on button "Save & Close" at bounding box center [973, 651] width 108 height 34
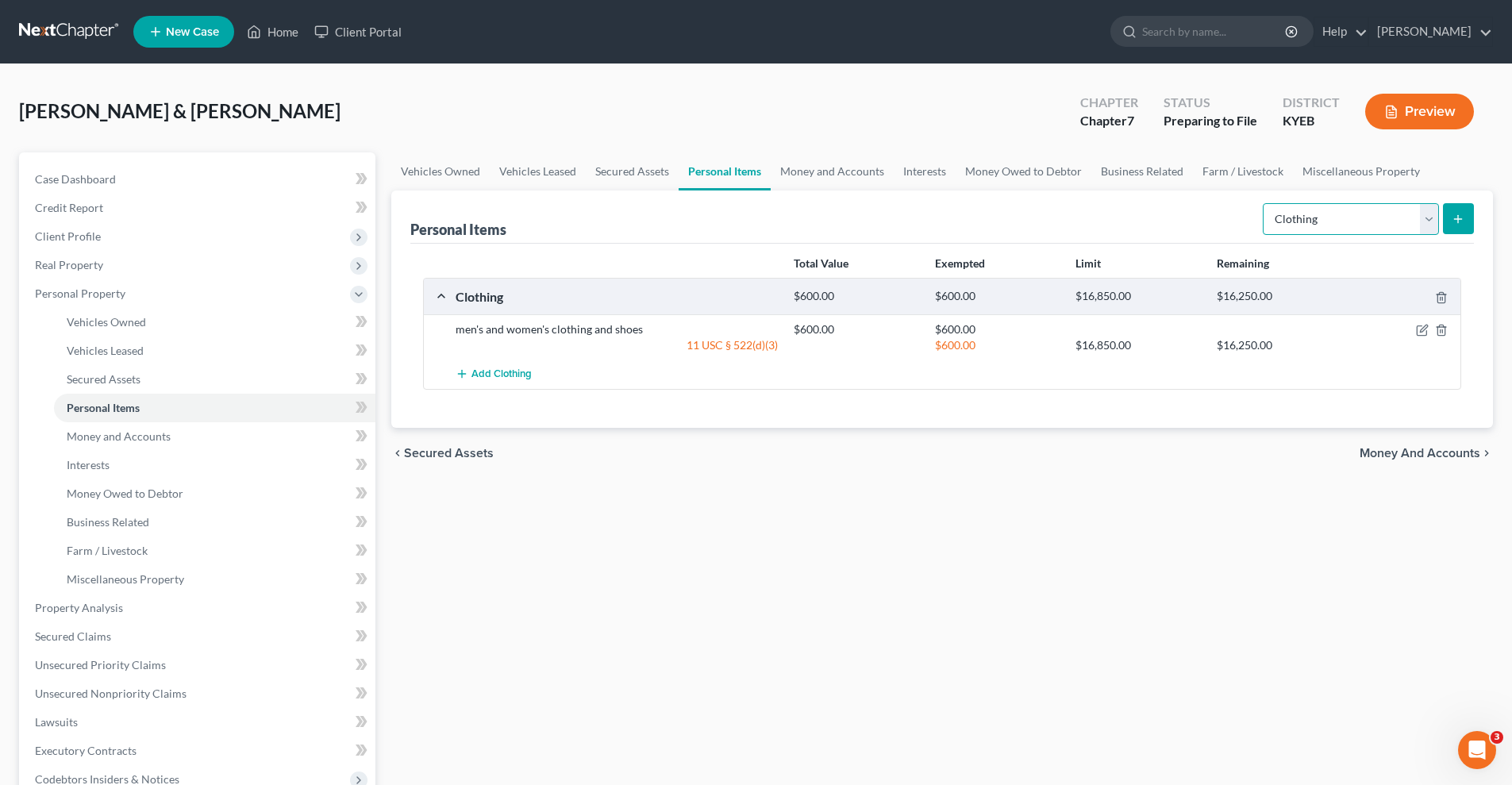
click at [1428, 220] on select "Select Item Type Clothing Collectibles Of Value Electronics Firearms Household …" at bounding box center [1350, 219] width 176 height 32
select select "electronics"
click at [1265, 204] on select "Select Item Type Clothing Collectibles Of Value Electronics Firearms Household …" at bounding box center [1350, 219] width 176 height 32
click at [1460, 213] on icon "submit" at bounding box center [1458, 219] width 13 height 13
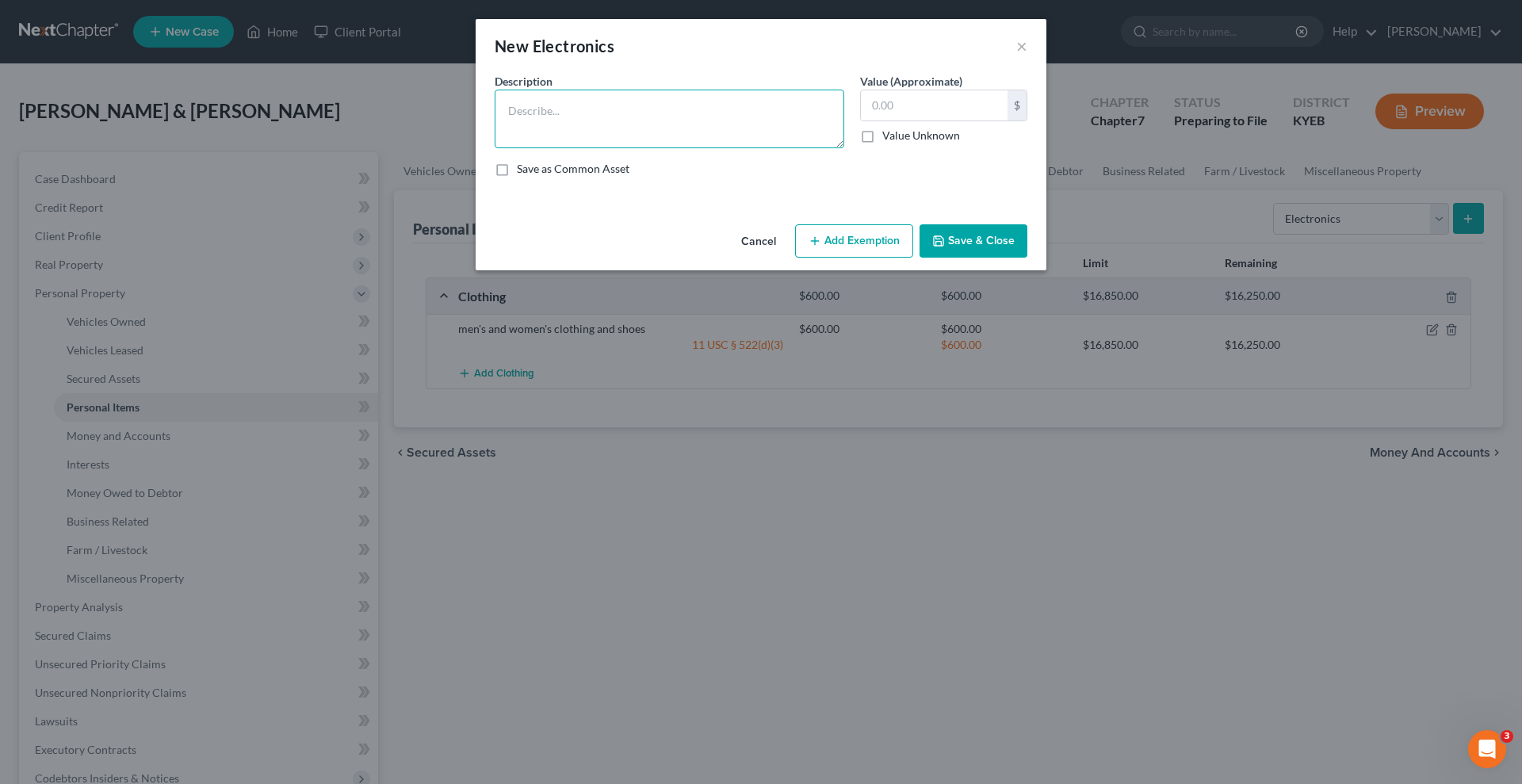
click at [515, 105] on textarea at bounding box center [668, 119] width 349 height 58
type textarea "television, cd player, cell phones, keyboard, speakers"
click at [869, 234] on button "Add Exemption" at bounding box center [854, 241] width 119 height 34
select select "2"
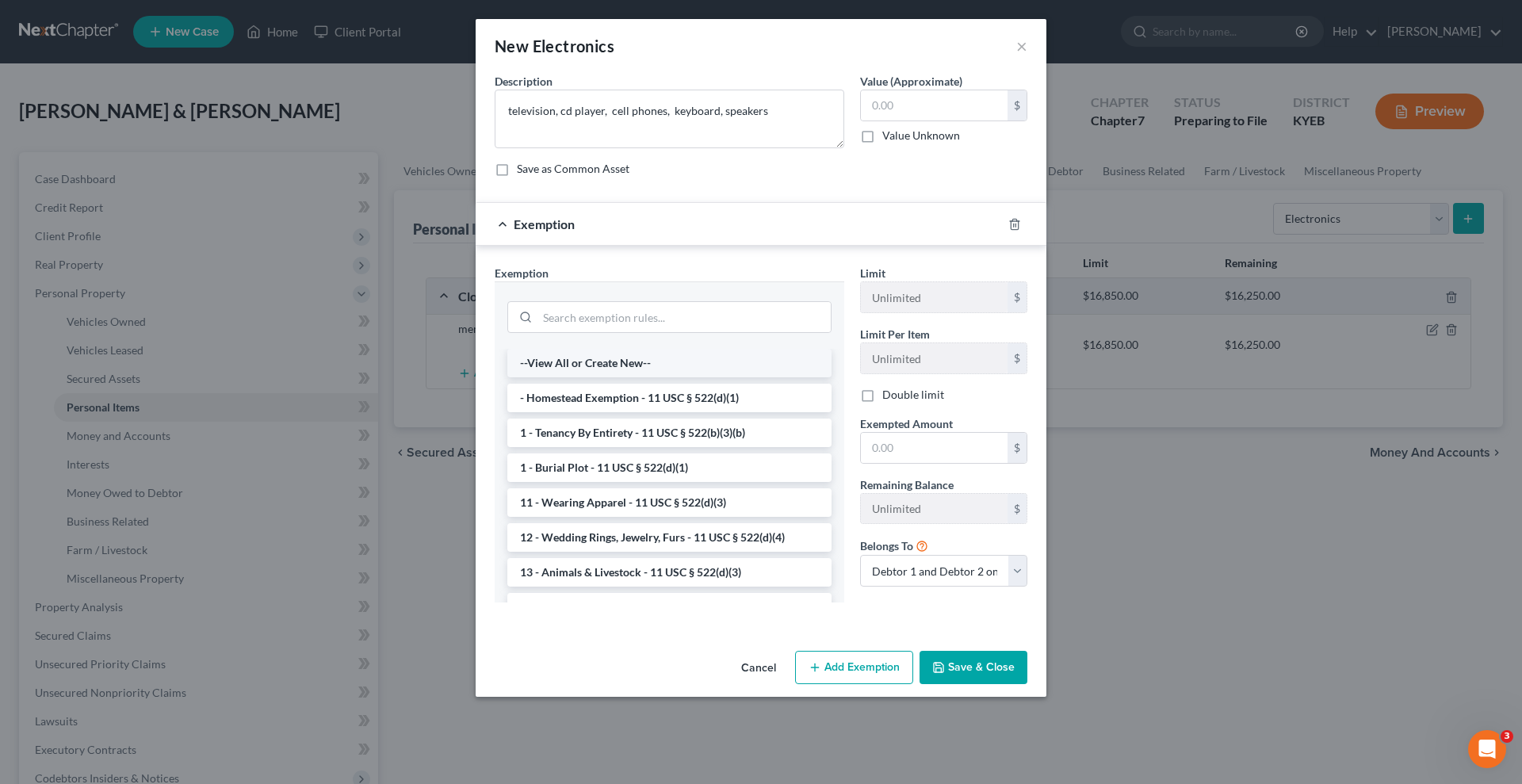
click at [638, 359] on li "--View All or Create New--" at bounding box center [669, 362] width 325 height 28
select select "0"
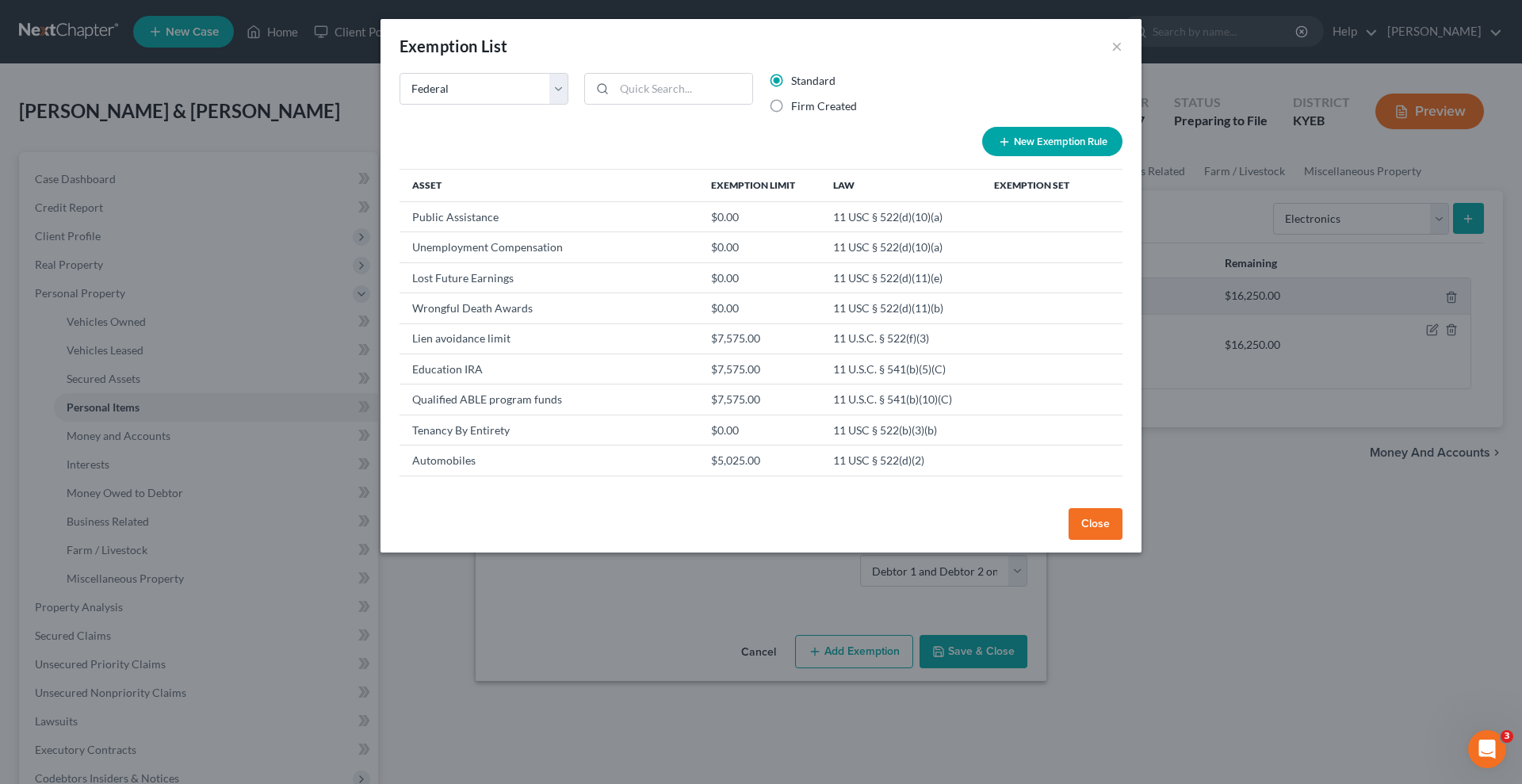
click at [1095, 514] on button "Close" at bounding box center [1095, 523] width 54 height 32
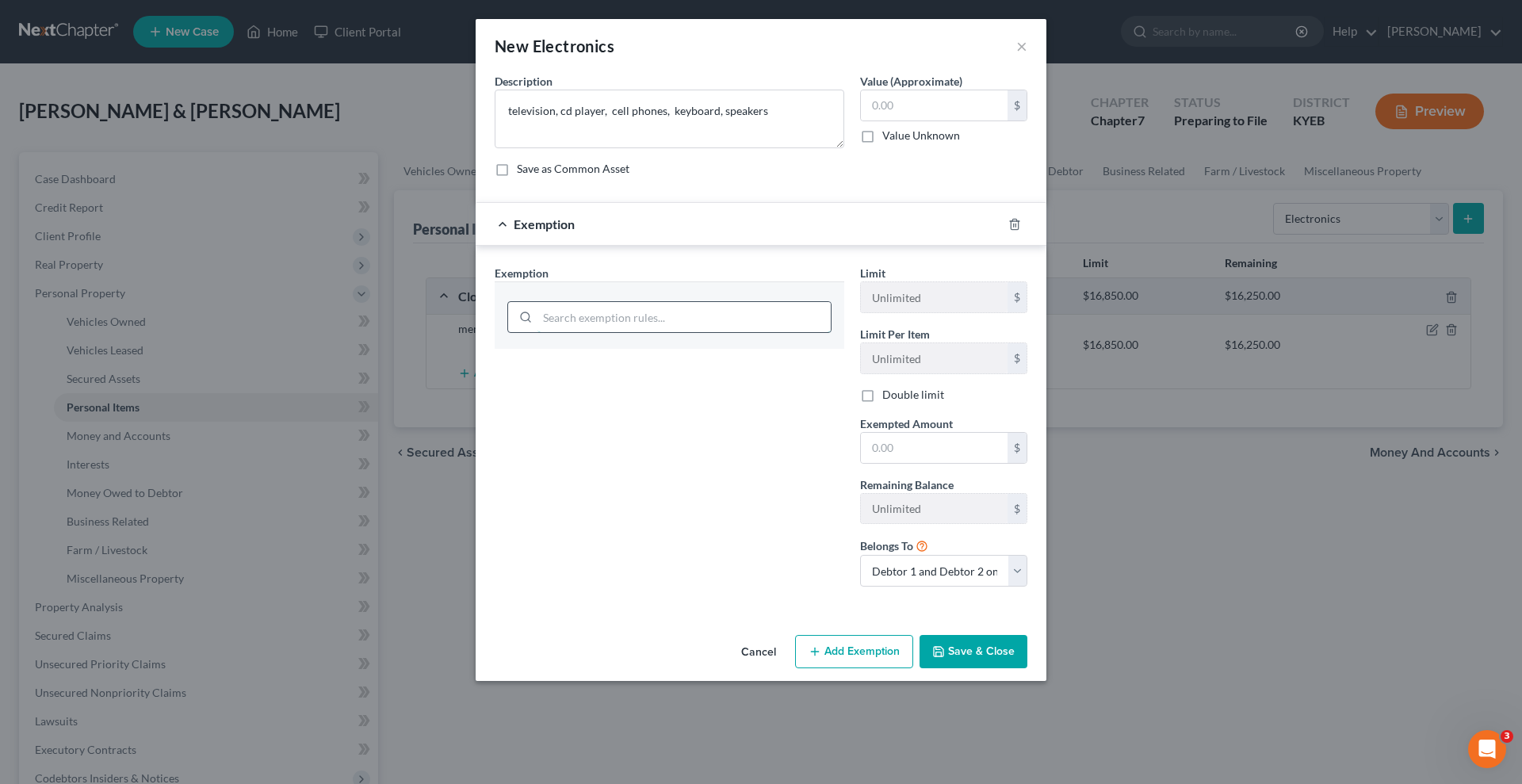
click at [643, 328] on input "search" at bounding box center [684, 316] width 294 height 30
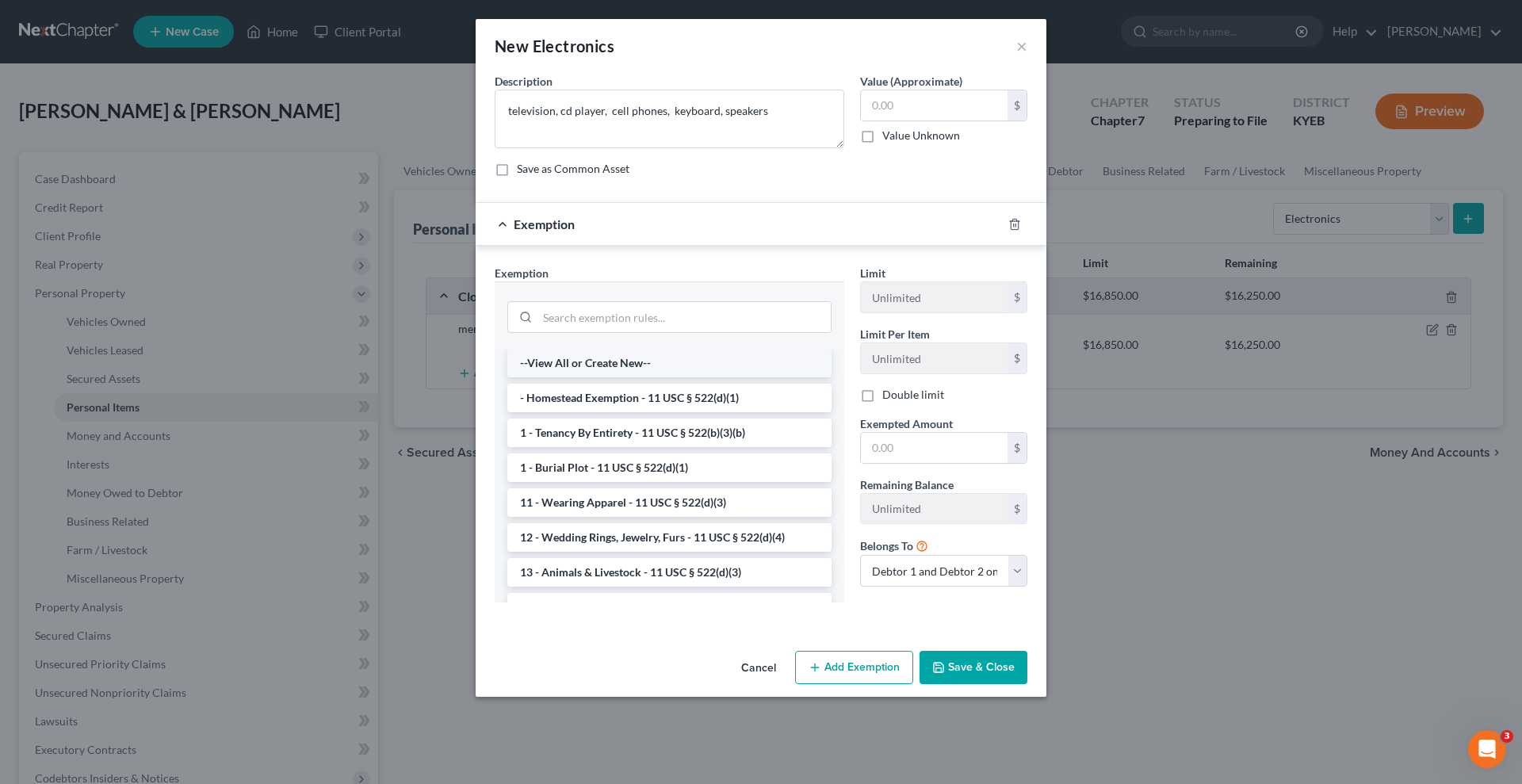
click at [546, 361] on li "--View All or Create New--" at bounding box center [669, 362] width 325 height 28
select select "0"
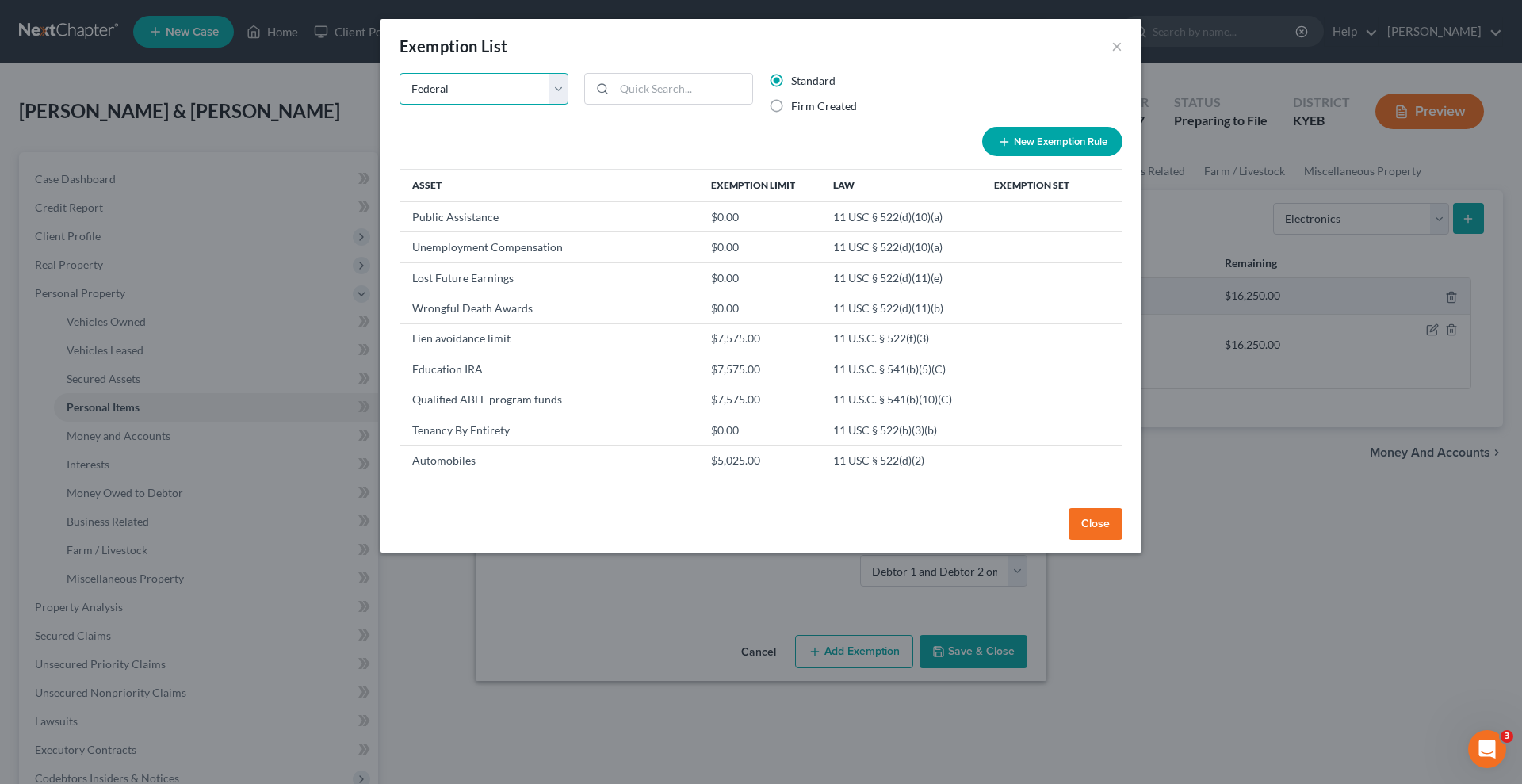
click at [555, 82] on select "State Federal AL AK AR AZ CA CO CT DE DC [GEOGRAPHIC_DATA] [GEOGRAPHIC_DATA] GU…" at bounding box center [483, 88] width 169 height 32
click at [399, 73] on select "State Federal AL AK AR AZ CA CO CT DE DC [GEOGRAPHIC_DATA] [GEOGRAPHIC_DATA] GU…" at bounding box center [483, 88] width 169 height 32
click at [1088, 521] on button "Close" at bounding box center [1095, 523] width 54 height 32
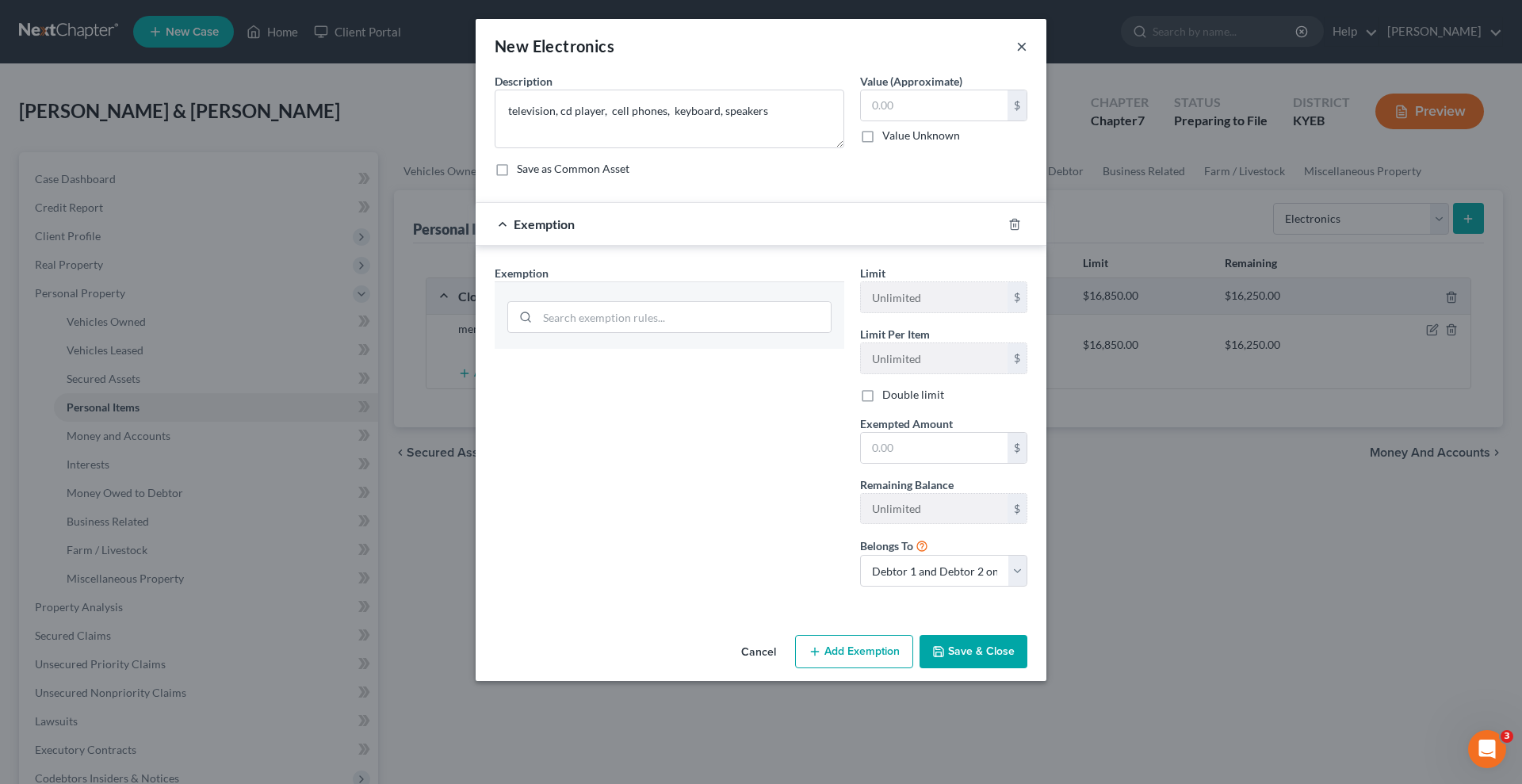
click at [1021, 47] on button "×" at bounding box center [1021, 46] width 11 height 19
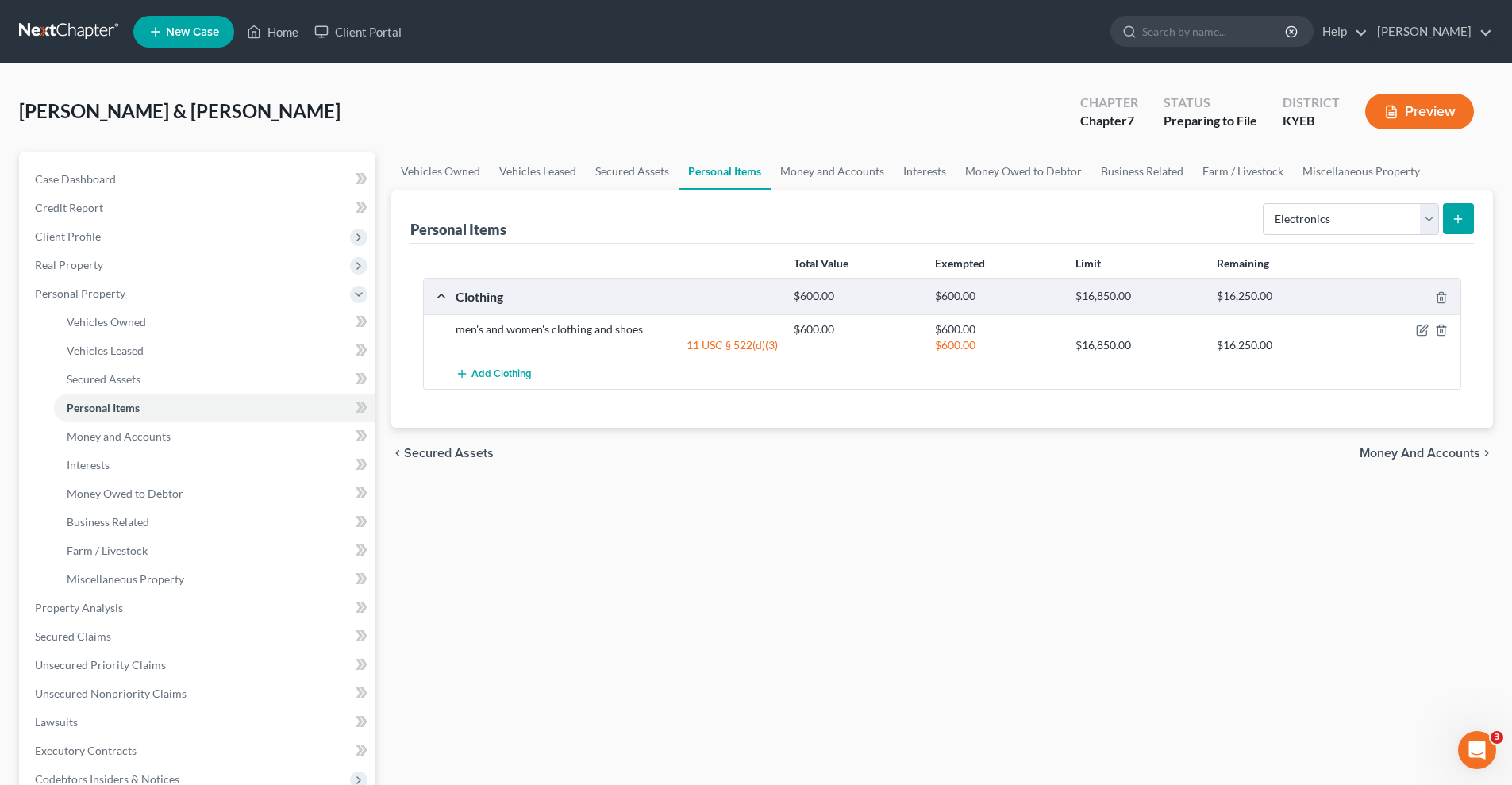
click at [717, 168] on link "Personal Items" at bounding box center [724, 172] width 92 height 38
click at [1337, 298] on div "$16,250.00" at bounding box center [1279, 296] width 141 height 16
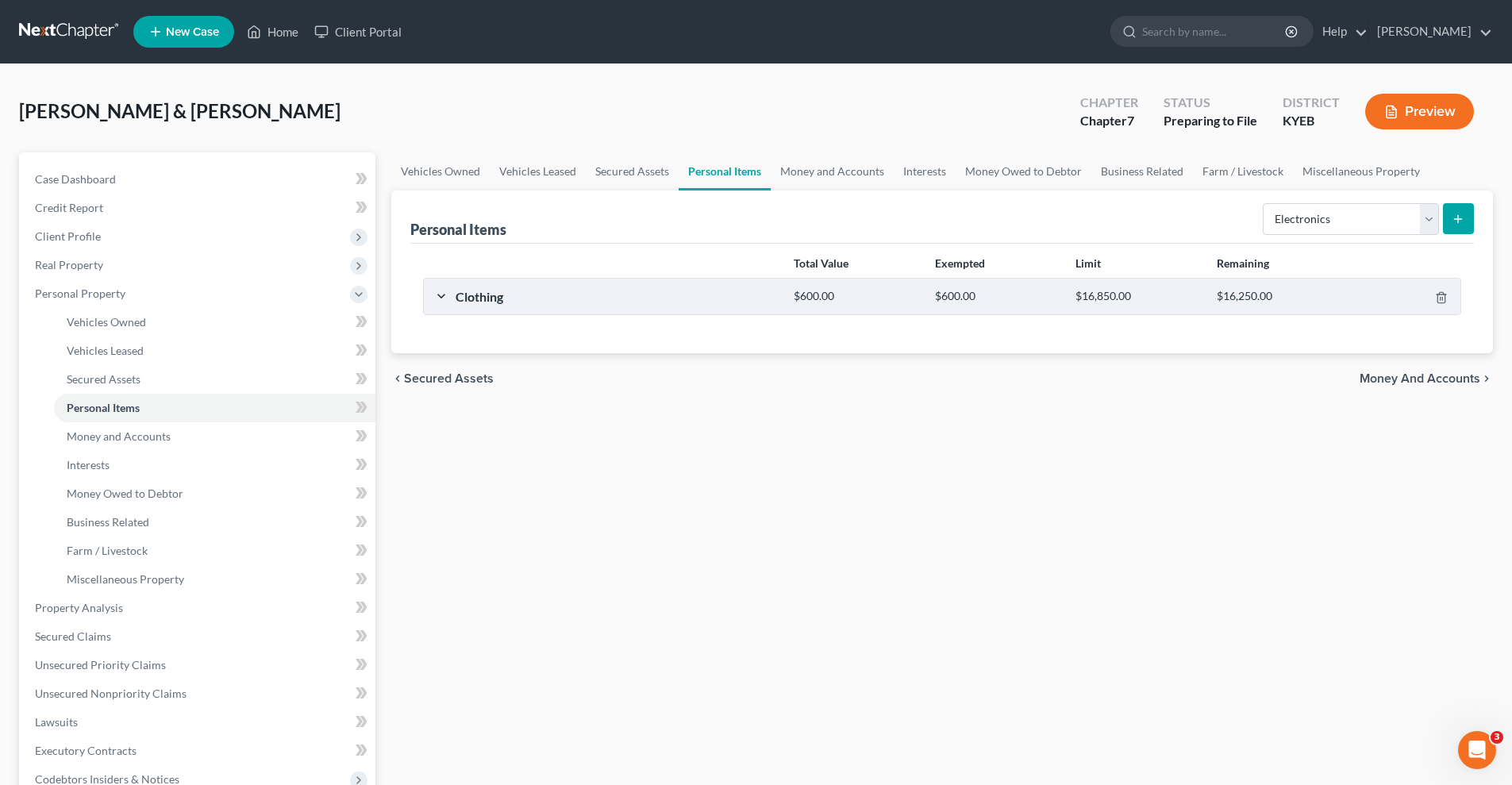
click at [436, 291] on div "Clothing $600.00 $600.00 $16,850.00 $16,250.00" at bounding box center [939, 296] width 1030 height 36
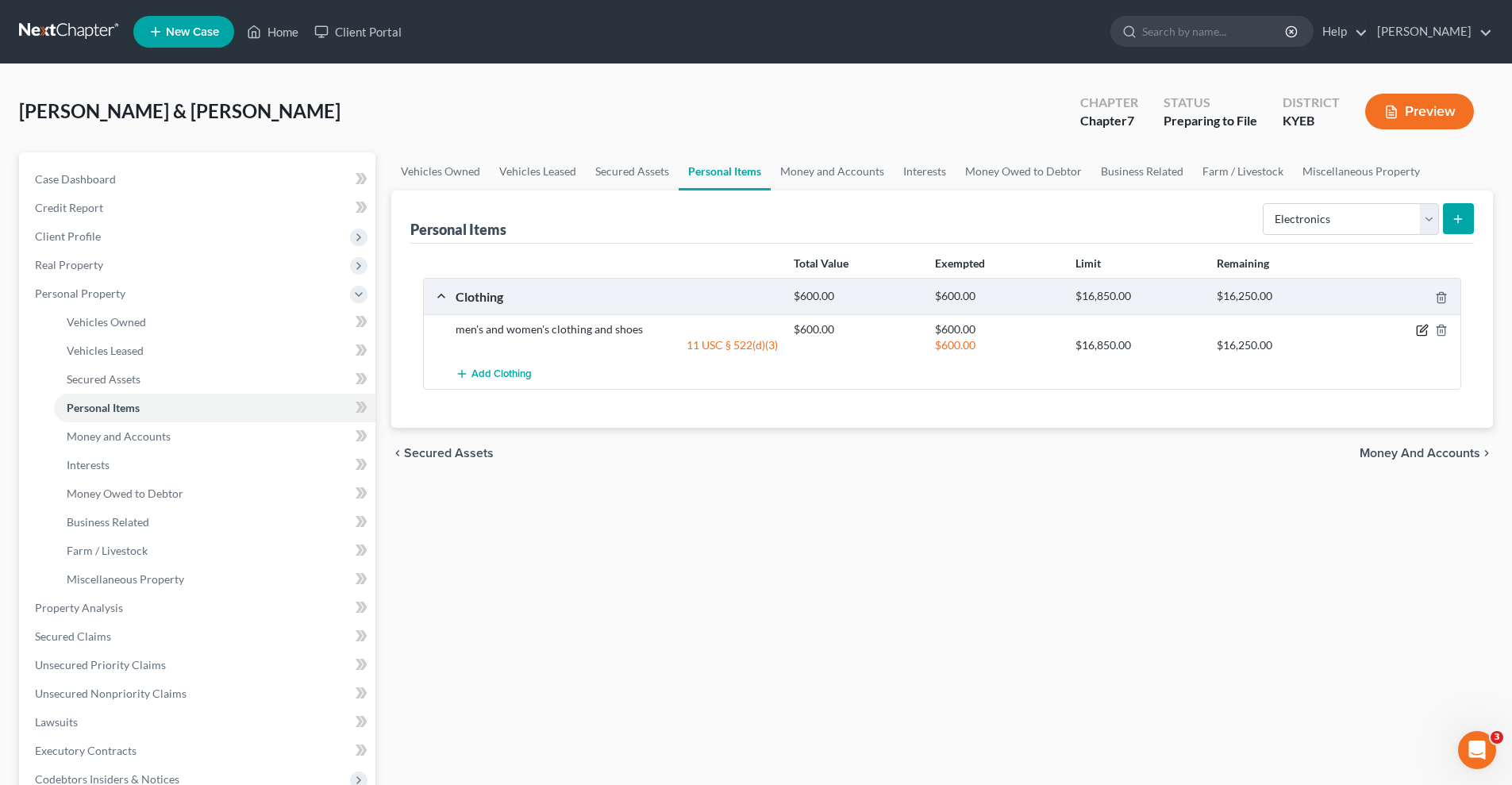
click at [1423, 330] on icon "button" at bounding box center [1423, 330] width 13 height 13
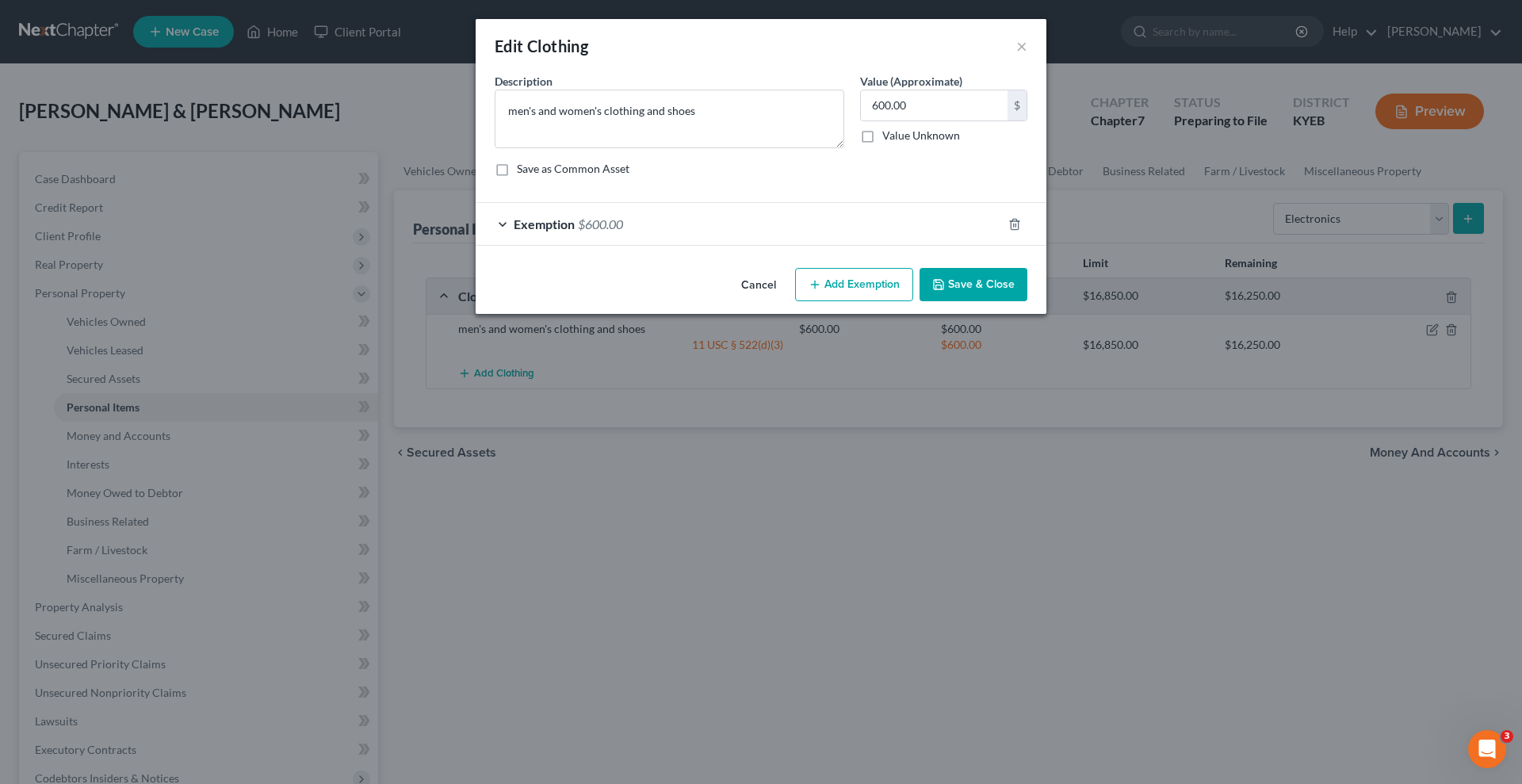
click at [793, 213] on div "Exemption $600.00" at bounding box center [739, 224] width 526 height 42
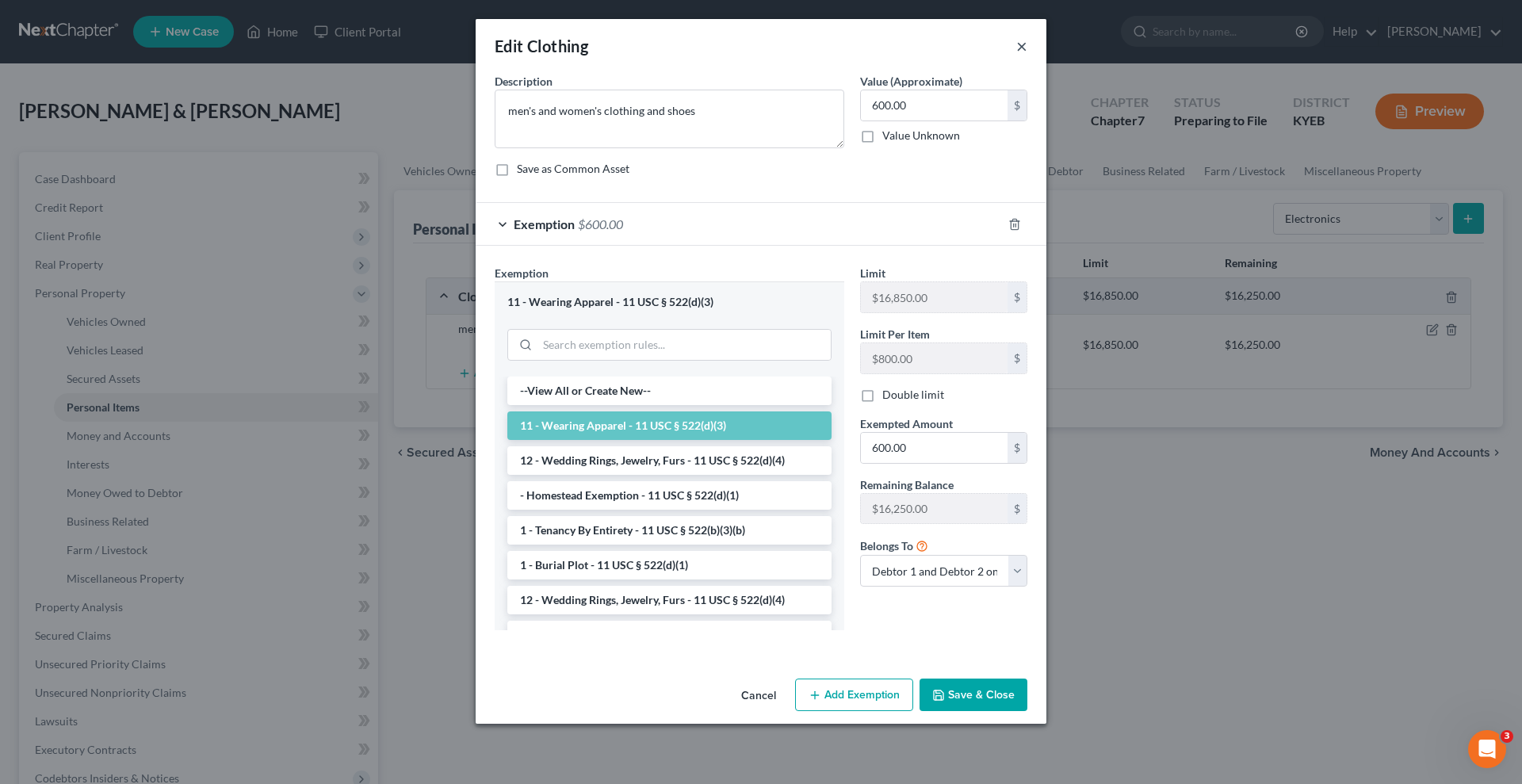
click at [1022, 46] on button "×" at bounding box center [1021, 46] width 11 height 19
click at [1022, 45] on button "×" at bounding box center [1021, 46] width 11 height 19
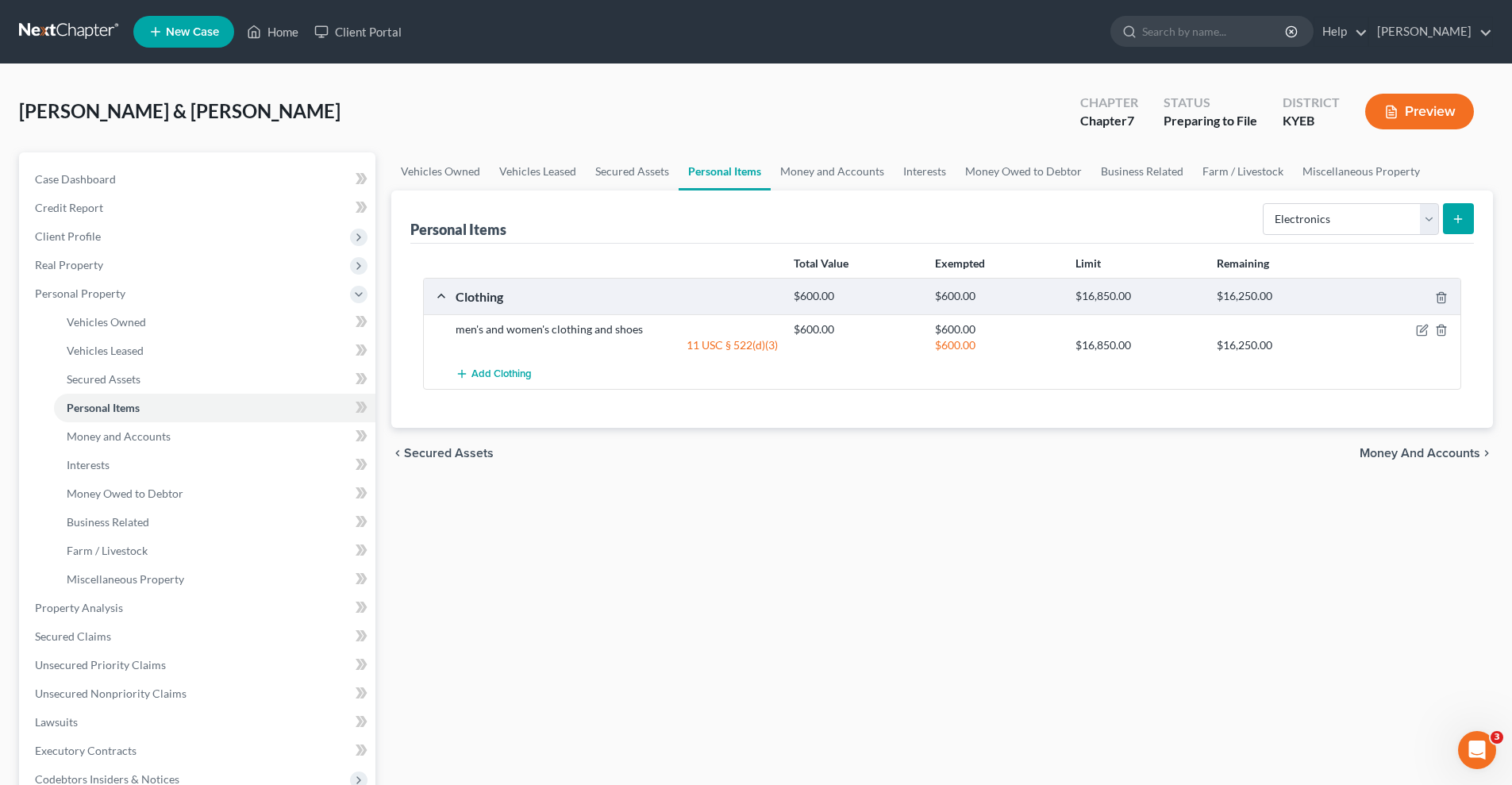
click at [1460, 216] on icon "submit" at bounding box center [1458, 219] width 13 height 13
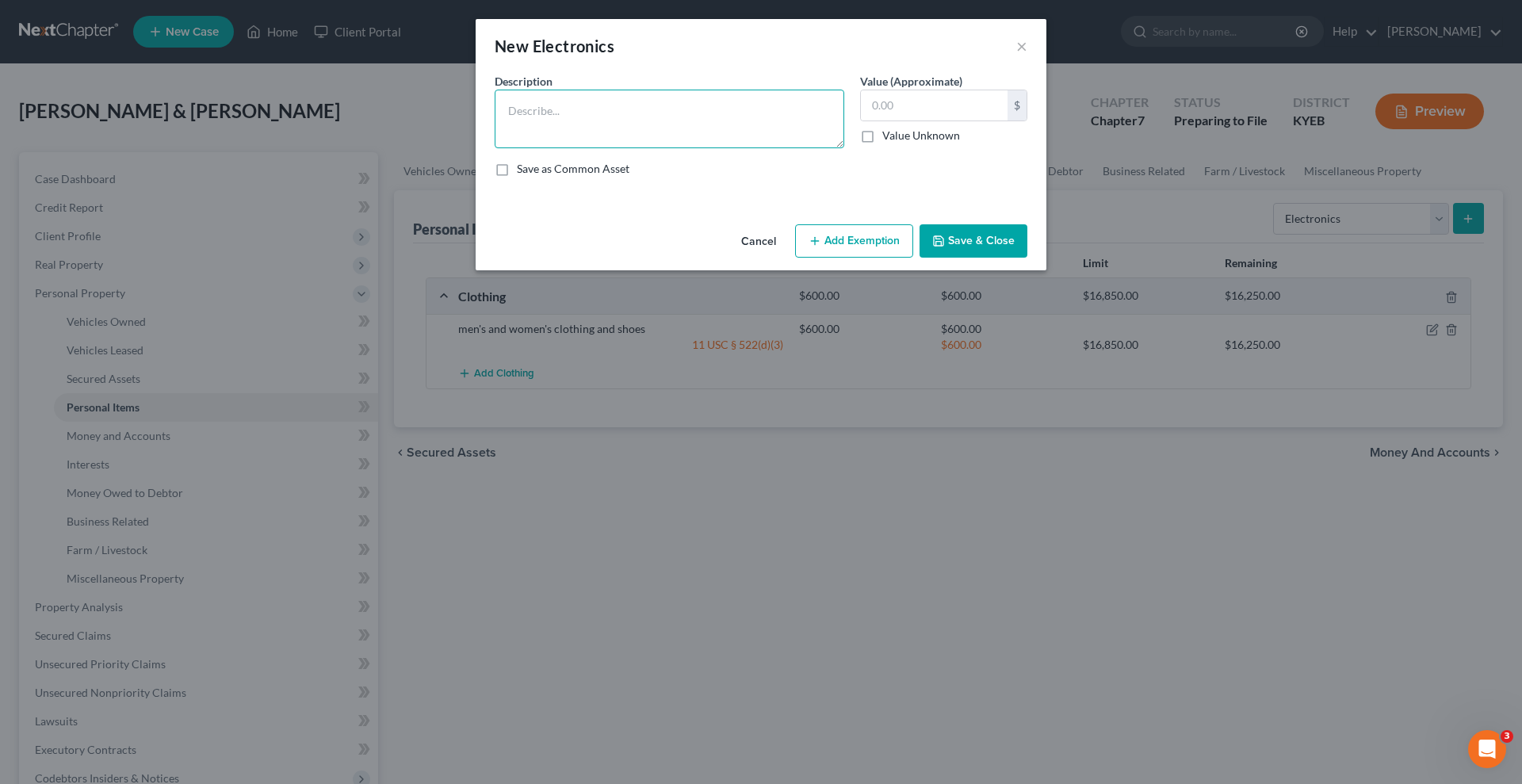
click at [561, 115] on textarea at bounding box center [668, 119] width 349 height 58
type textarea "television, keyboard, speakers, cd player"
click at [876, 107] on input "text" at bounding box center [934, 105] width 147 height 30
type input "500"
click at [865, 234] on button "Add Exemption" at bounding box center [854, 241] width 119 height 34
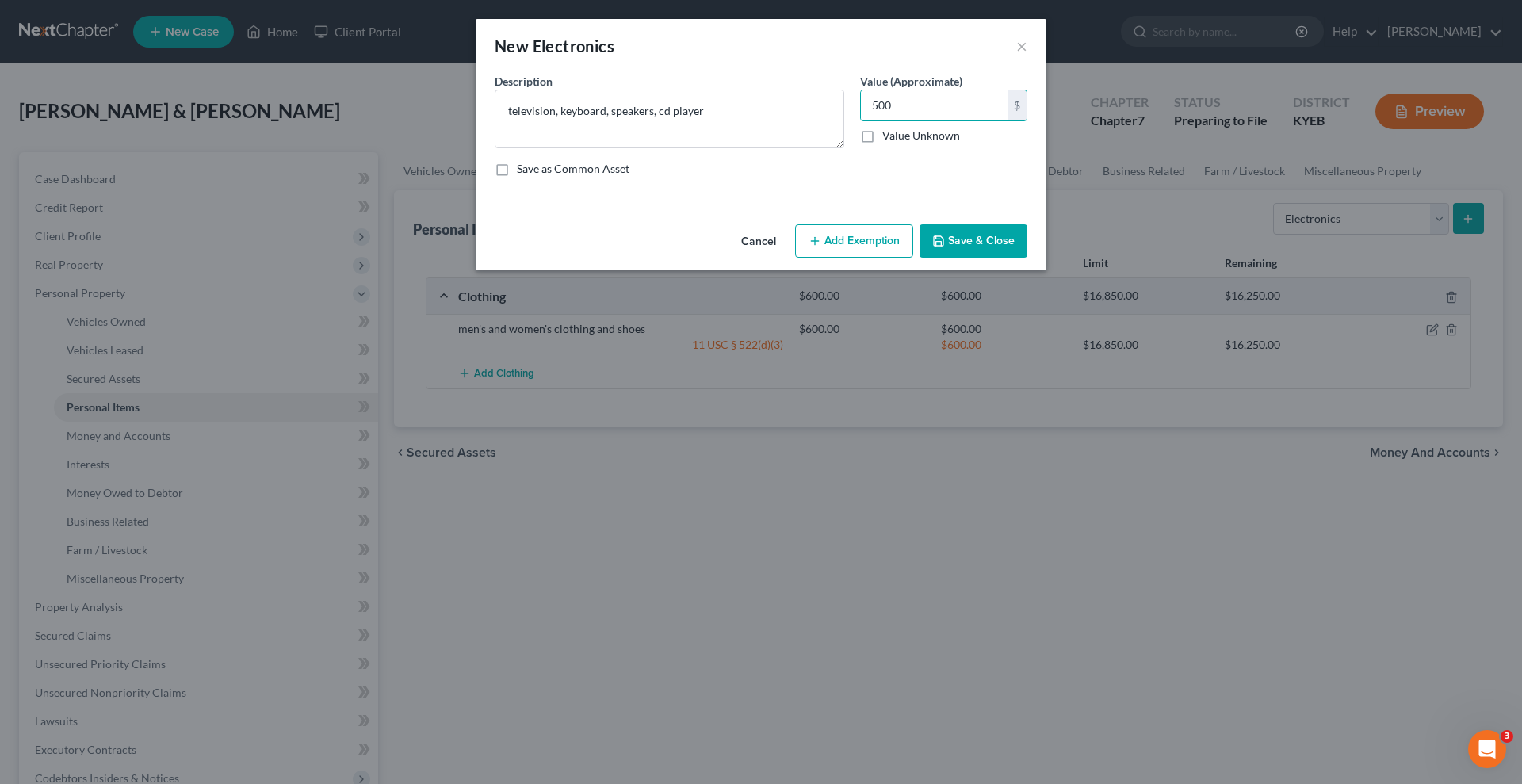
select select "2"
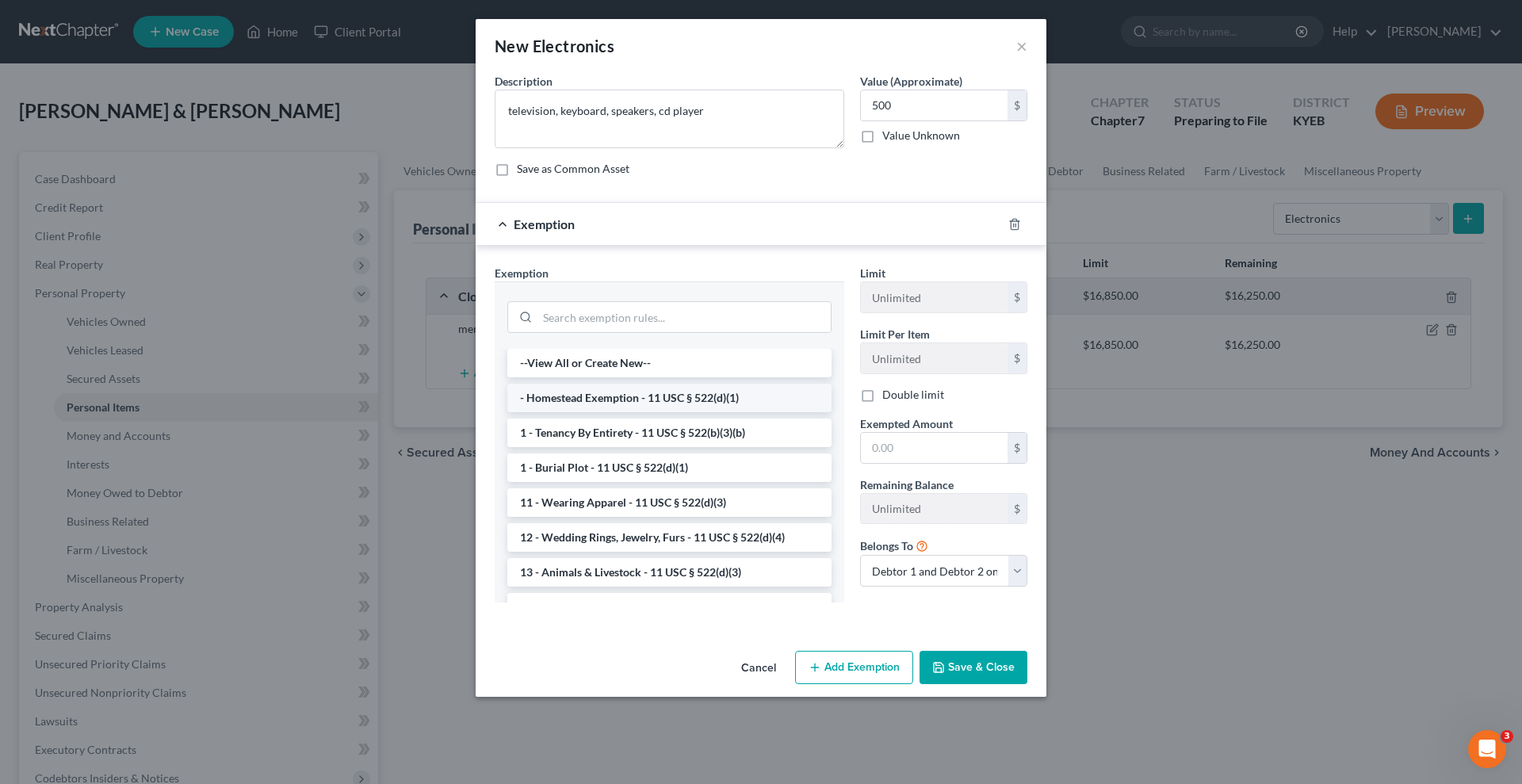
click at [631, 396] on li "- Homestead Exemption - 11 USC § 522(d)(1)" at bounding box center [669, 397] width 325 height 28
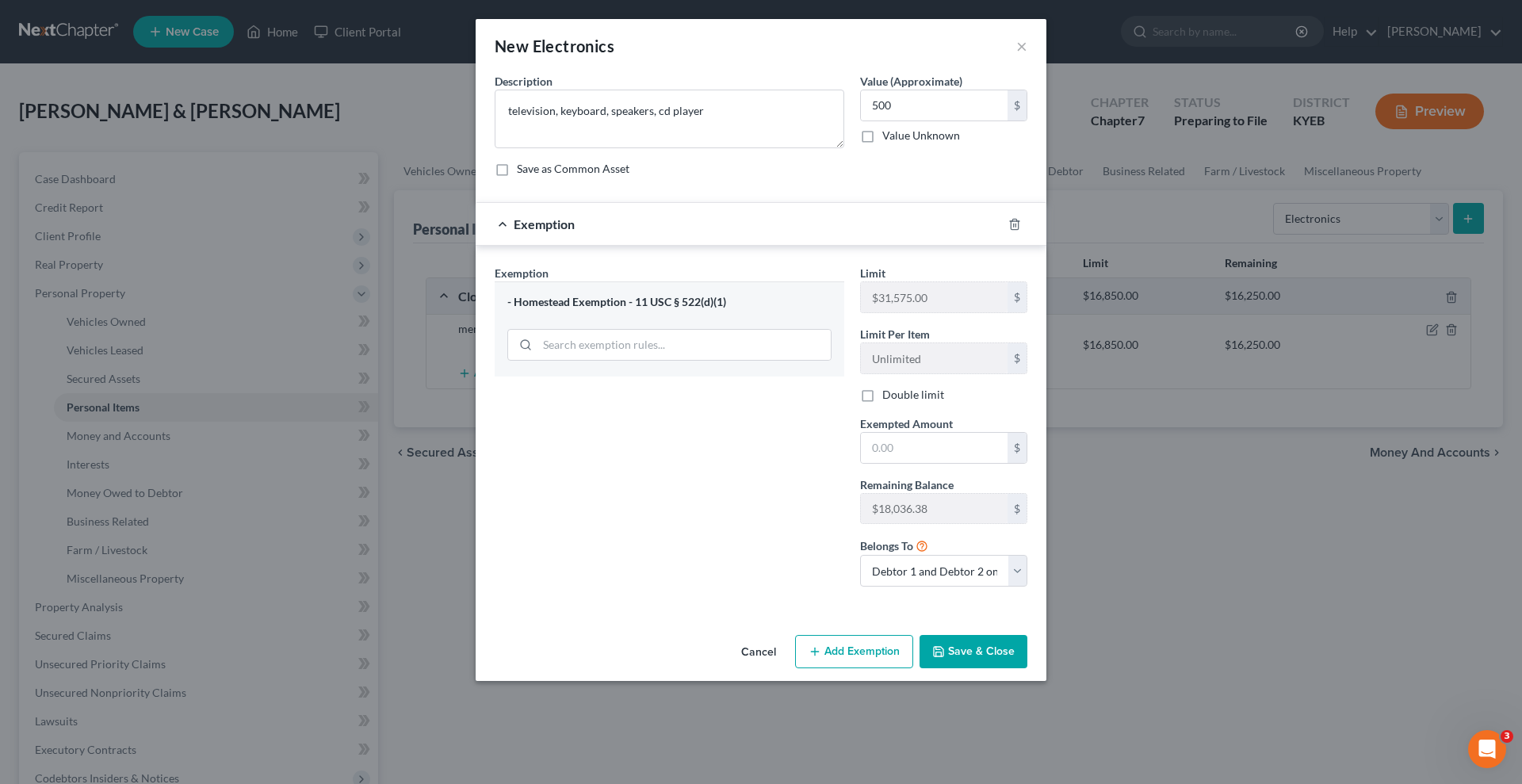
click at [978, 650] on button "Save & Close" at bounding box center [973, 651] width 108 height 34
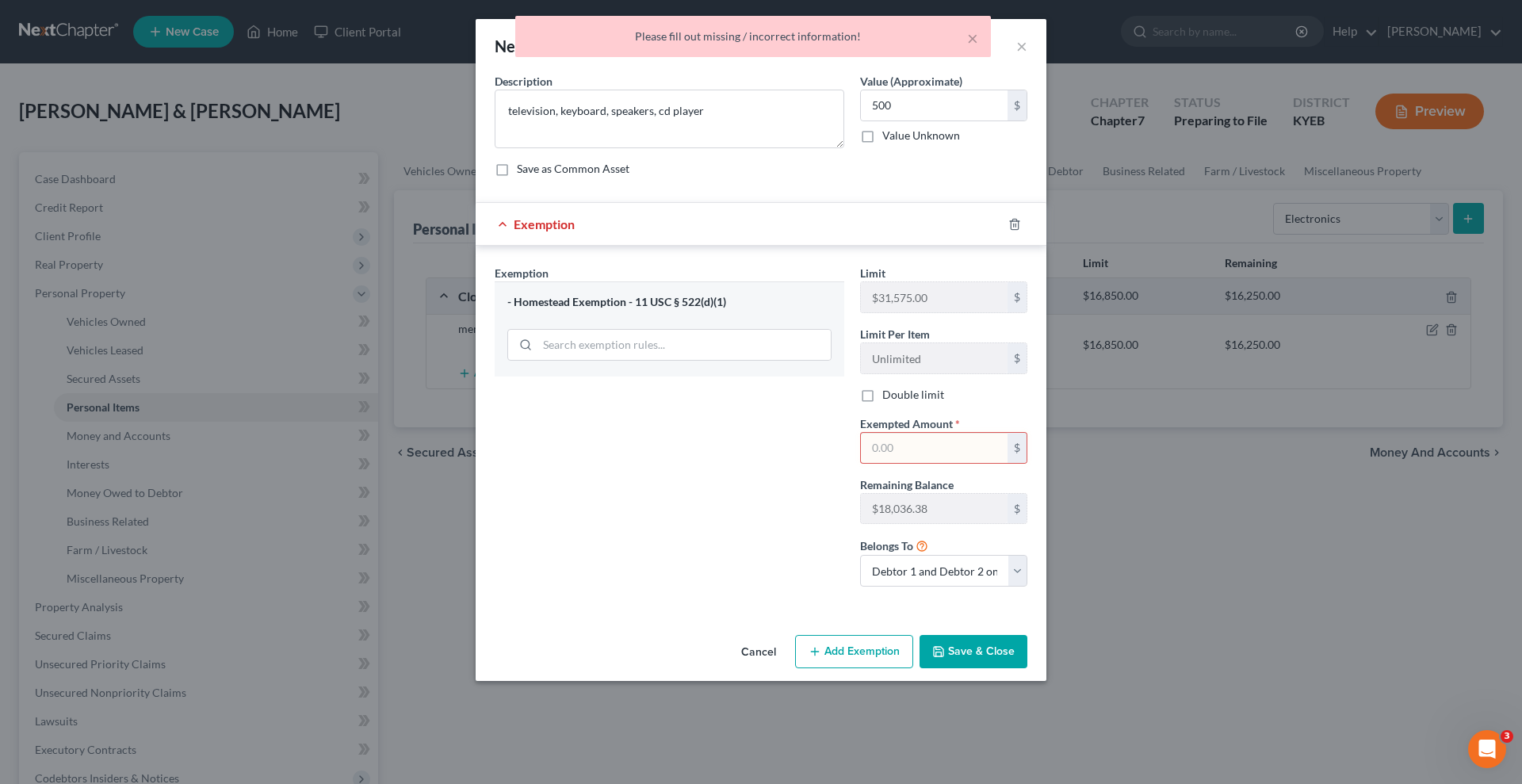
drag, startPoint x: 881, startPoint y: 453, endPoint x: 941, endPoint y: 450, distance: 60.1
click at [881, 453] on input "text" at bounding box center [934, 448] width 147 height 30
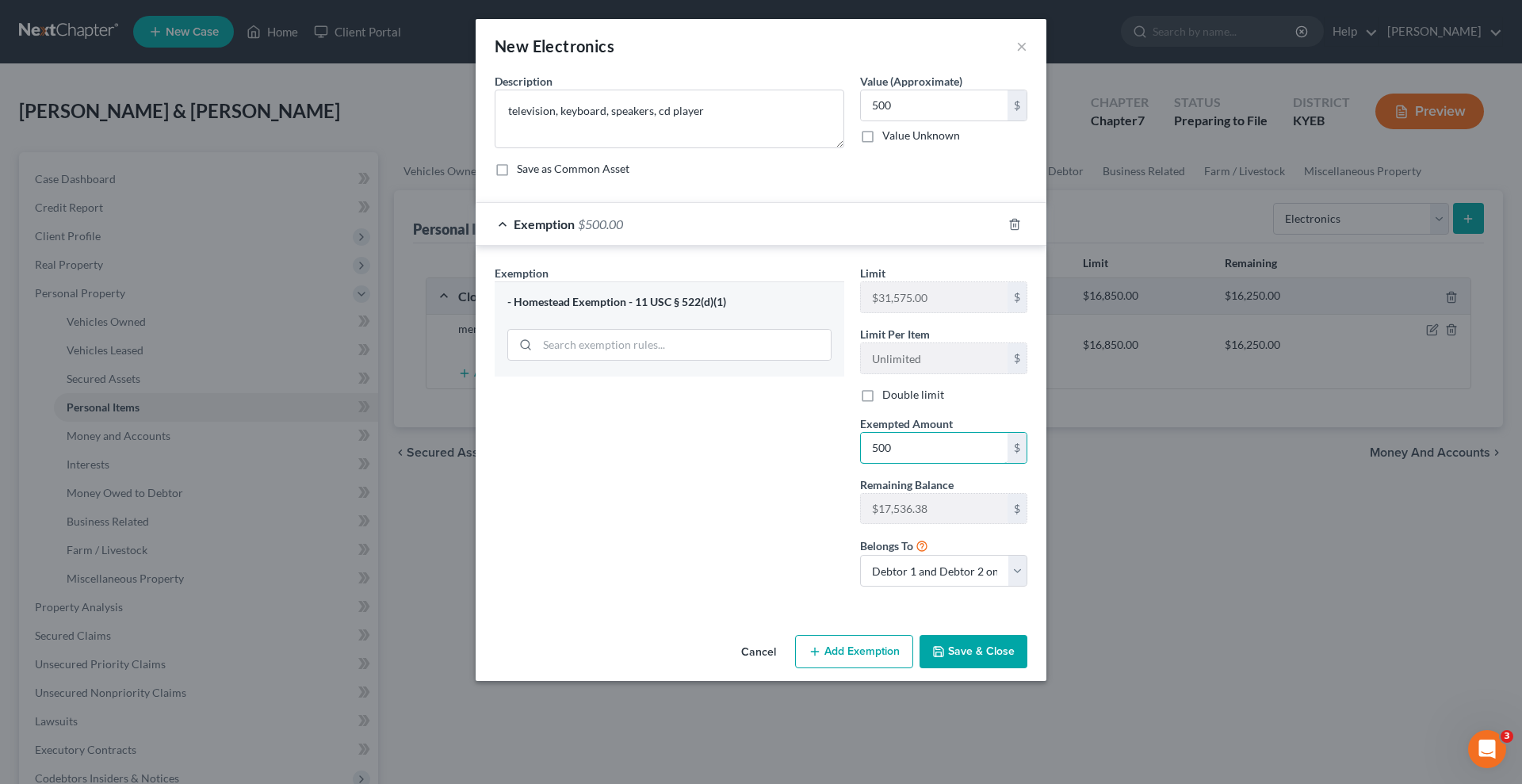
type input "500"
click at [989, 649] on button "Save & Close" at bounding box center [973, 651] width 108 height 34
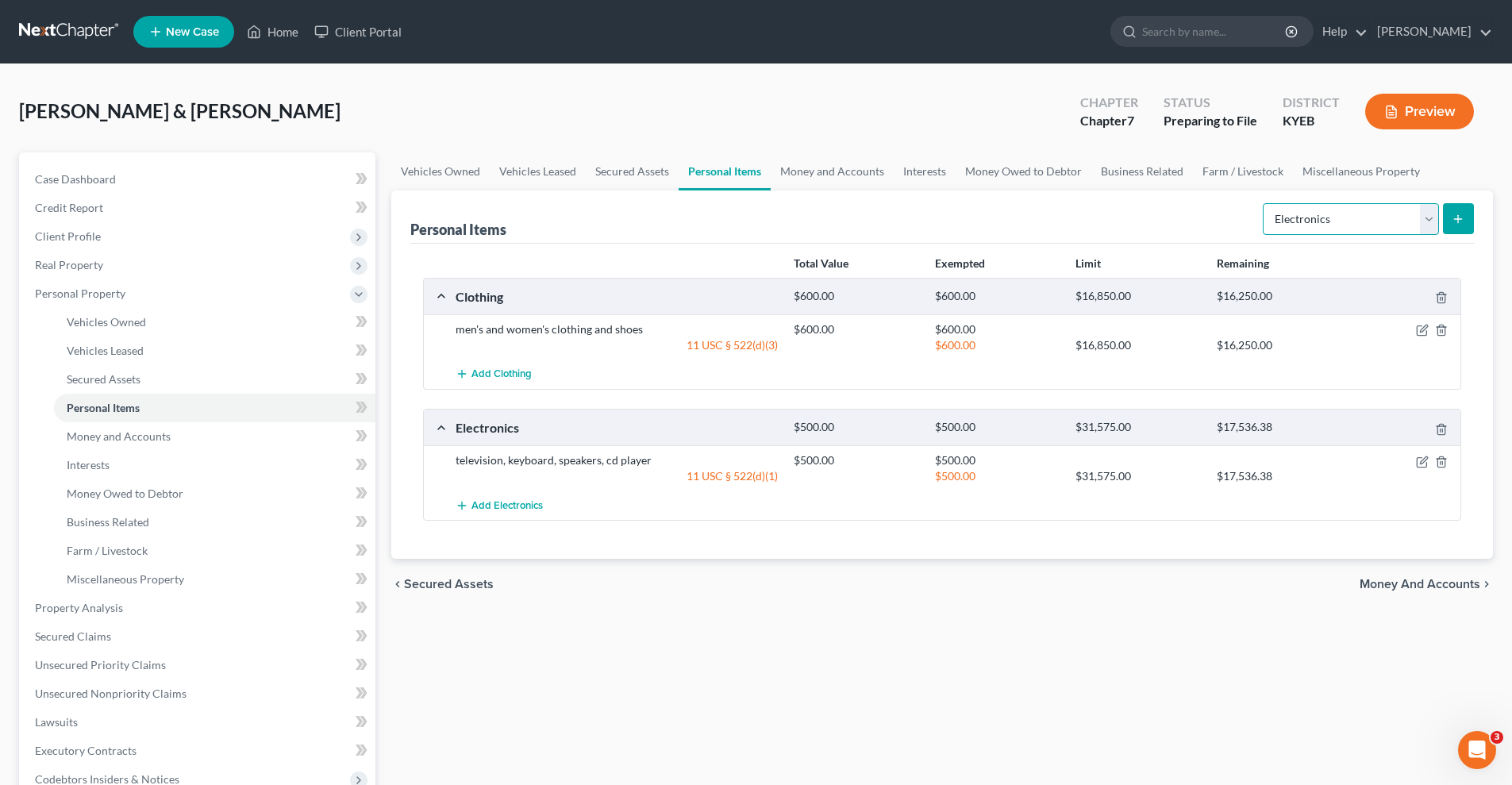
click at [1430, 215] on select "Select Item Type Clothing Collectibles Of Value Electronics Firearms Household …" at bounding box center [1350, 219] width 176 height 32
select select "household_goods"
click at [1265, 204] on select "Select Item Type Clothing Collectibles Of Value Electronics Firearms Household …" at bounding box center [1350, 219] width 176 height 32
click at [1458, 216] on line "submit" at bounding box center [1458, 219] width 0 height 7
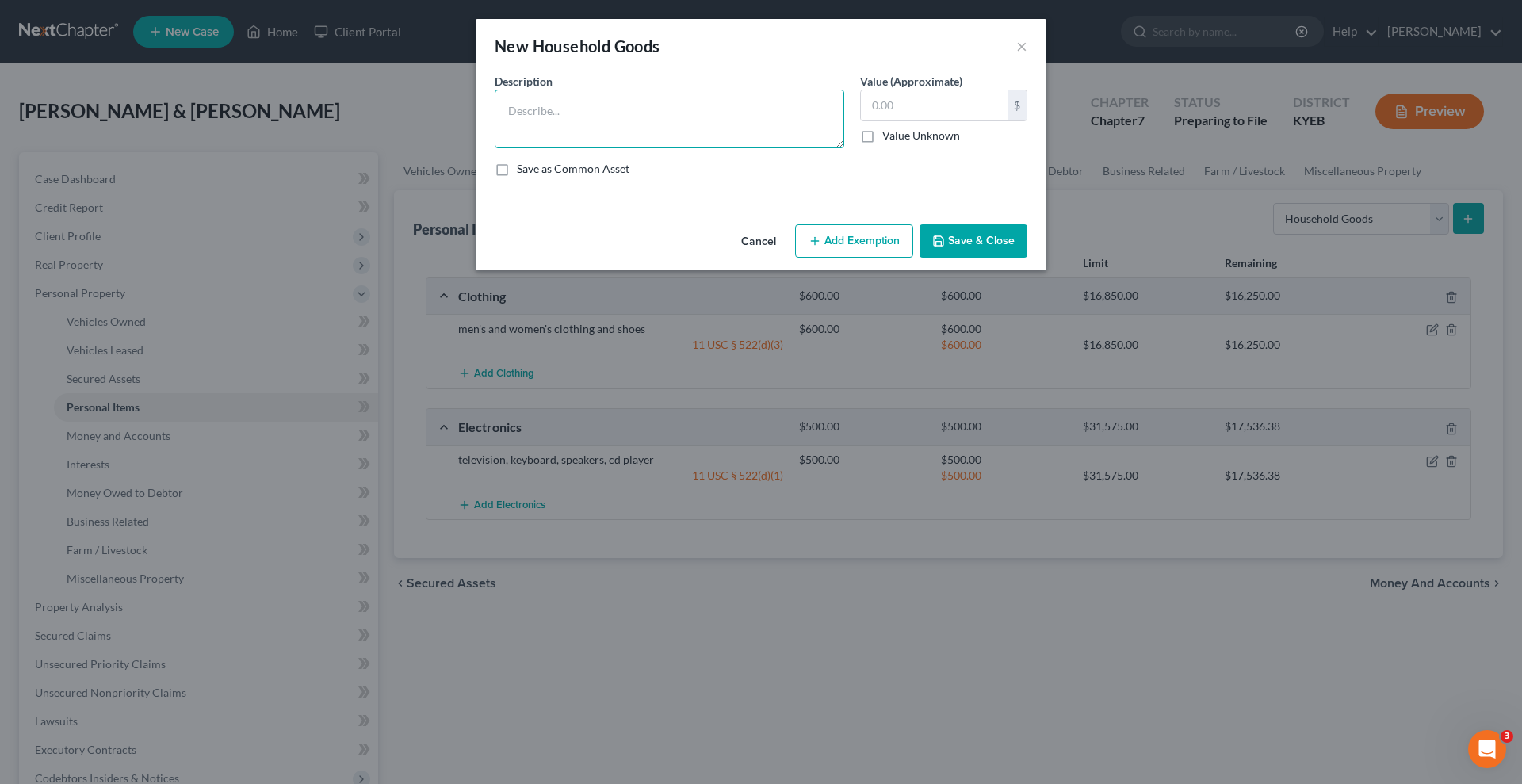
click at [547, 113] on textarea at bounding box center [668, 119] width 349 height 58
type textarea "couch, dining room table and chairs, recliner, kitchenware, 3 beds, dressers, r…"
click at [872, 107] on input "text" at bounding box center [934, 105] width 147 height 30
type input "1,500"
click at [853, 239] on button "Add Exemption" at bounding box center [854, 241] width 119 height 34
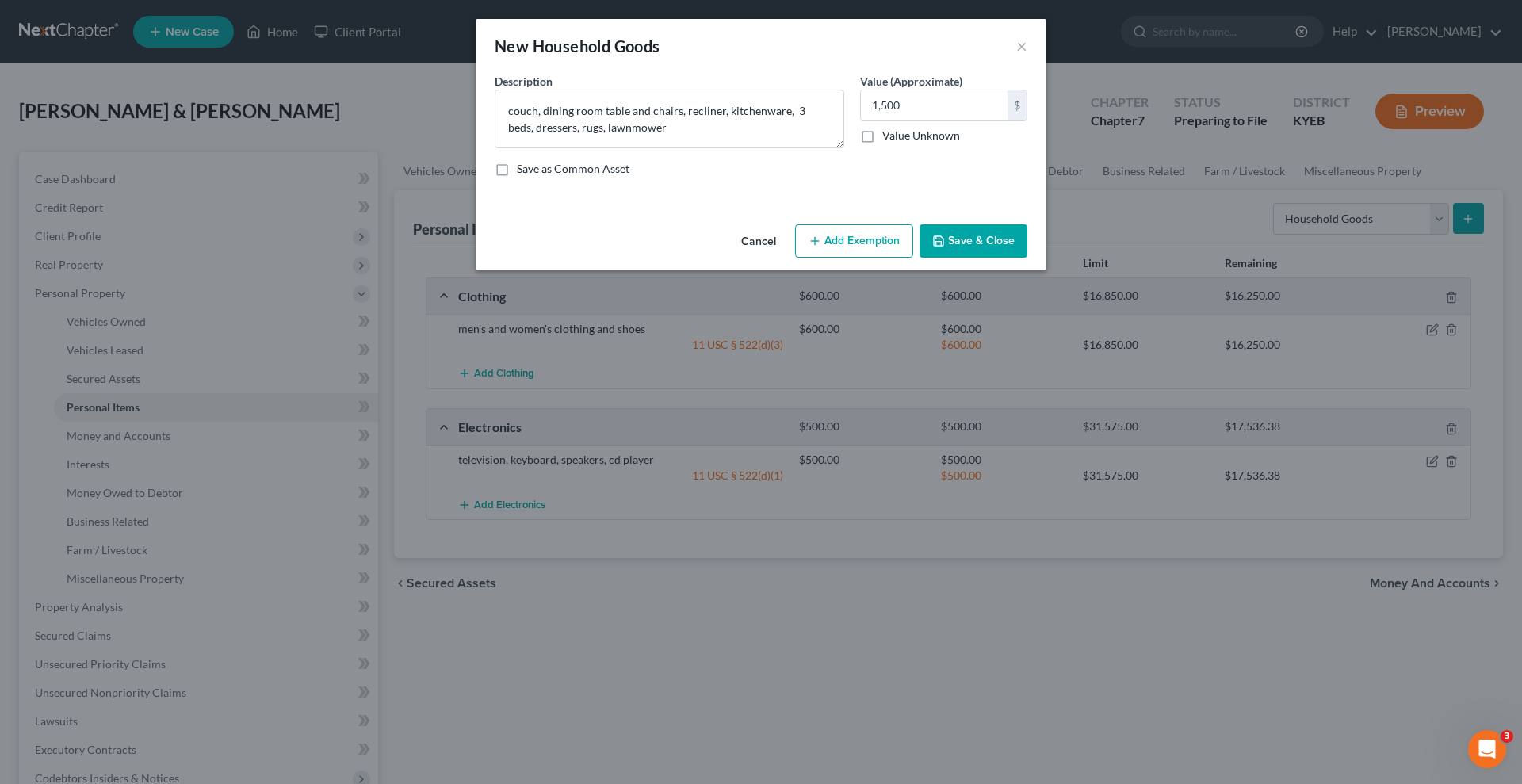
select select "2"
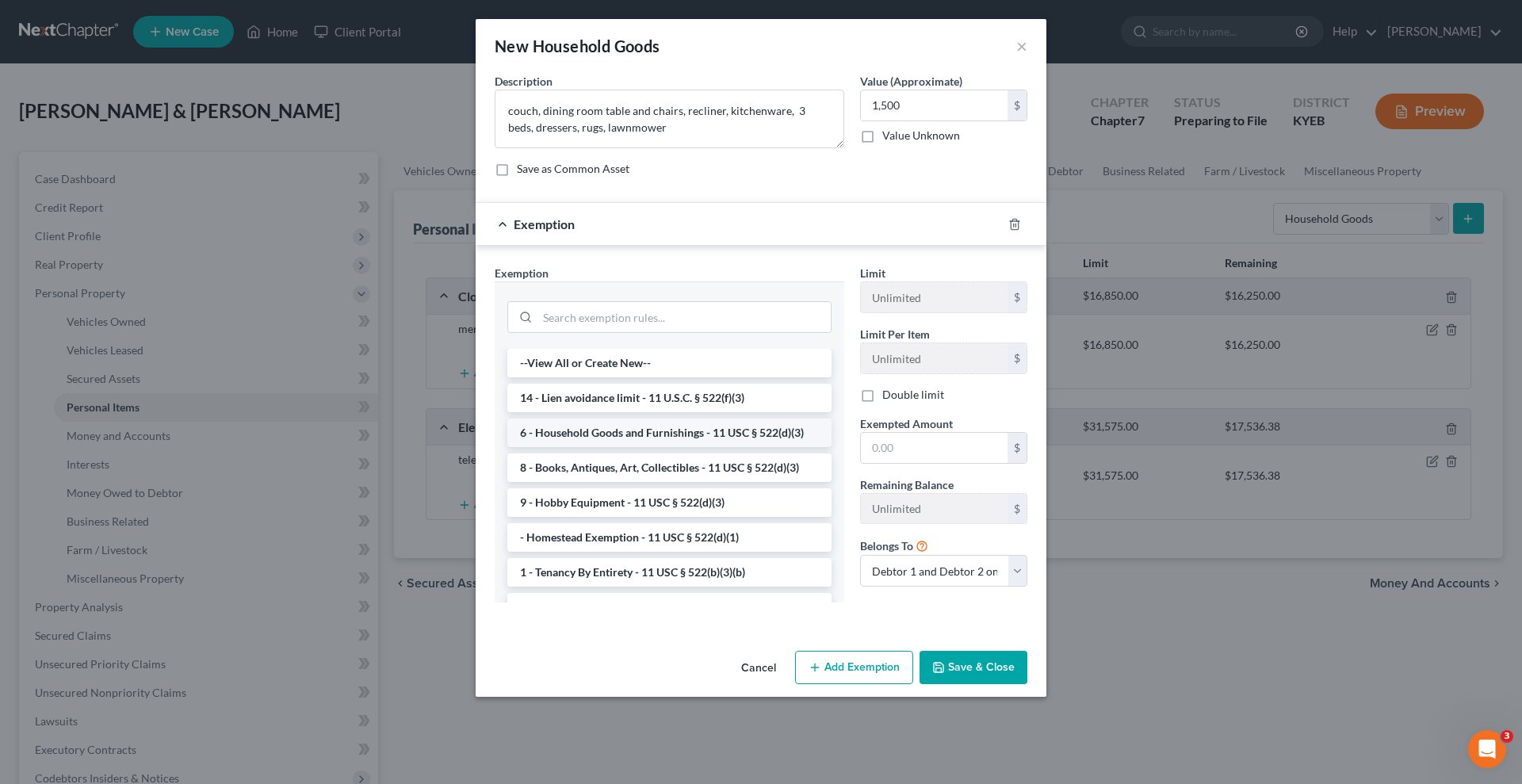
click at [642, 429] on li "6 - Household Goods and Furnishings - 11 USC § 522(d)(3)" at bounding box center [669, 432] width 325 height 28
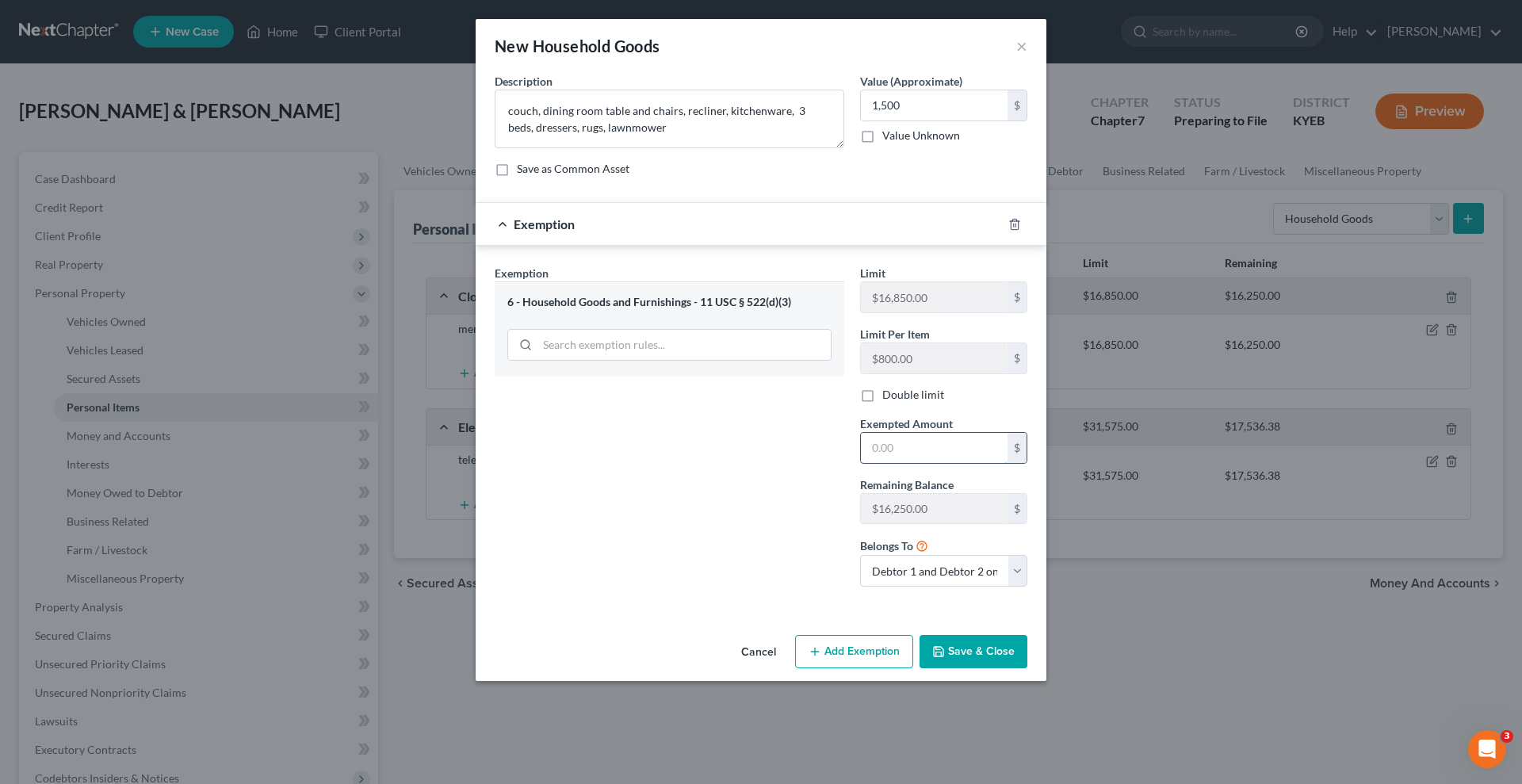
drag, startPoint x: 871, startPoint y: 446, endPoint x: 942, endPoint y: 446, distance: 71.0
click at [871, 446] on input "text" at bounding box center [934, 448] width 147 height 30
type input "1,500"
click at [974, 644] on button "Save & Close" at bounding box center [973, 651] width 108 height 34
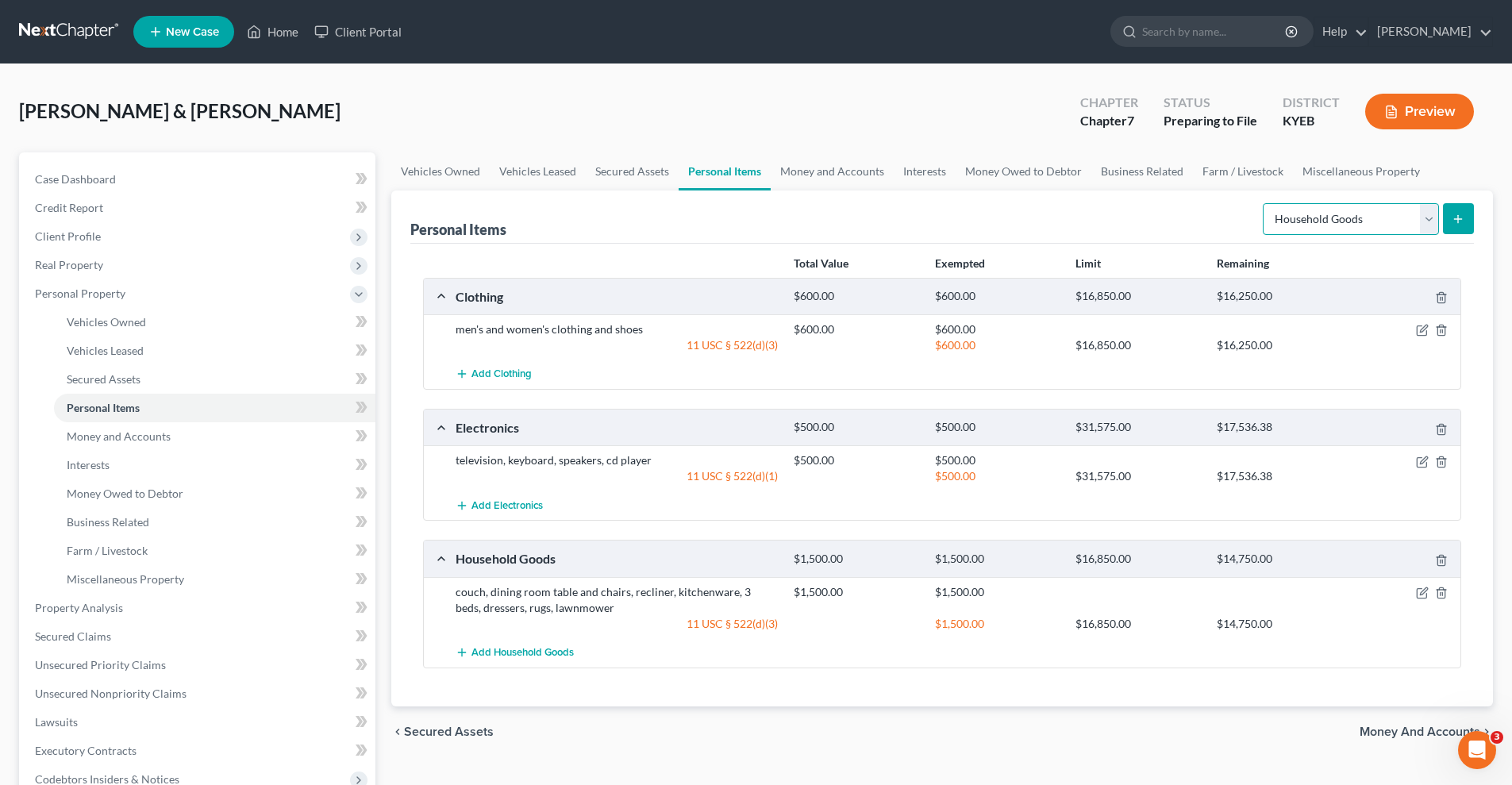
click at [1428, 215] on select "Select Item Type Clothing Collectibles Of Value Electronics Firearms Household …" at bounding box center [1350, 219] width 176 height 32
select select "jewelry"
click at [1265, 204] on select "Select Item Type Clothing Collectibles Of Value Electronics Firearms Household …" at bounding box center [1350, 219] width 176 height 32
click at [1463, 215] on icon "submit" at bounding box center [1458, 219] width 13 height 13
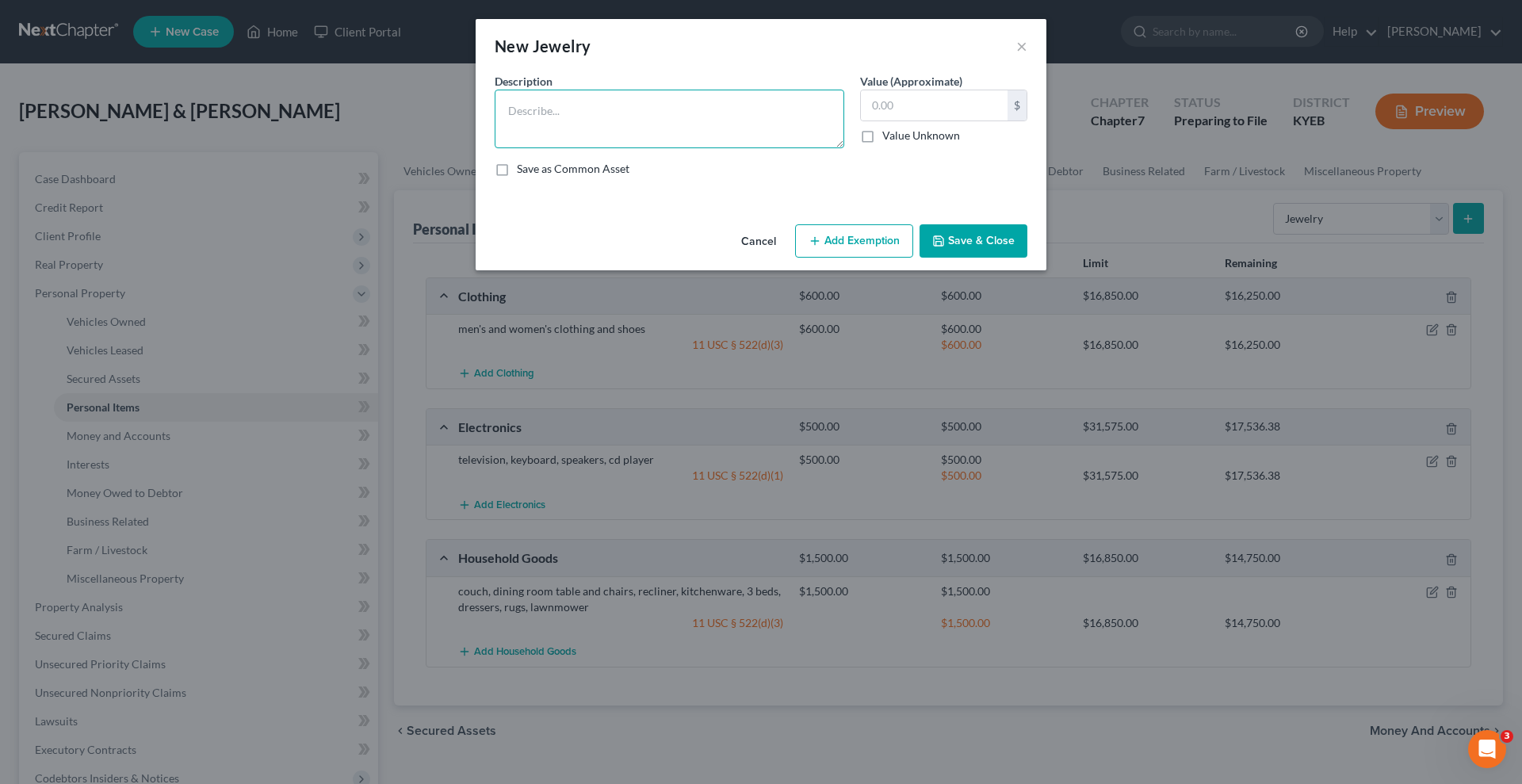
drag, startPoint x: 513, startPoint y: 111, endPoint x: 535, endPoint y: 106, distance: 22.6
click at [513, 110] on textarea at bounding box center [668, 119] width 349 height 58
type textarea "mens and womens wedding rings"
click at [873, 104] on input "text" at bounding box center [934, 105] width 147 height 30
type input "2,000"
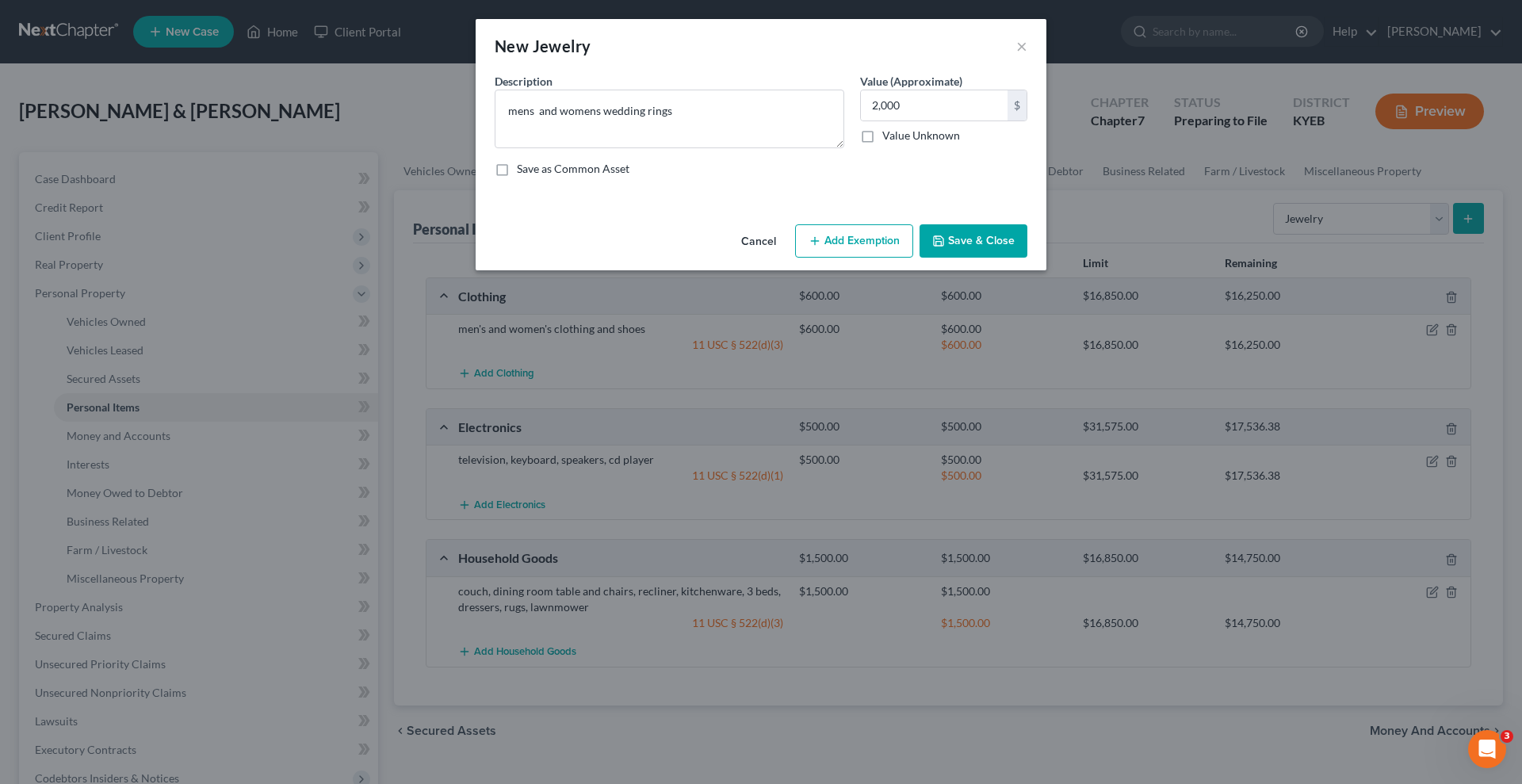
click at [856, 238] on button "Add Exemption" at bounding box center [854, 241] width 119 height 34
select select "2"
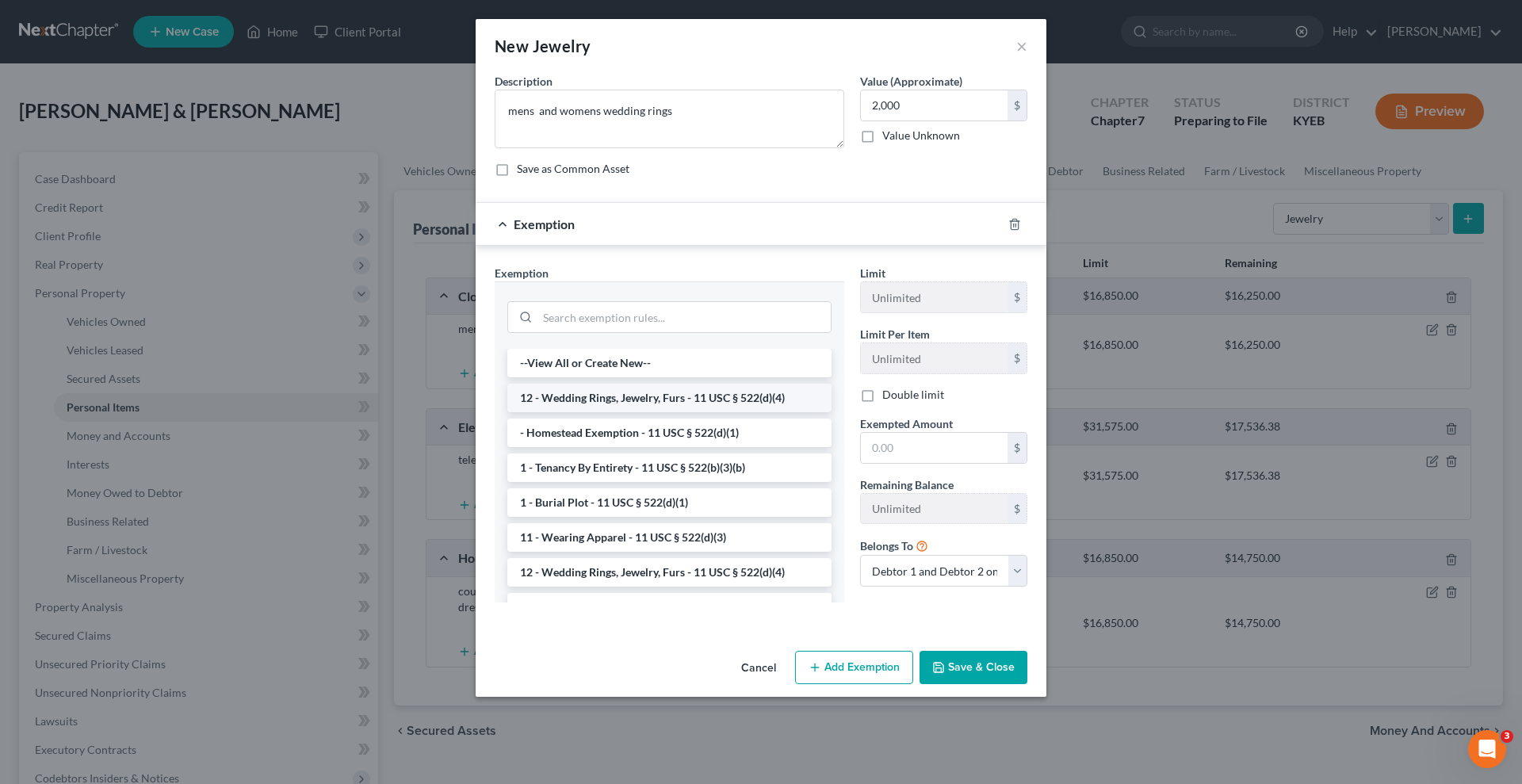
click at [654, 393] on li "12 - Wedding Rings, Jewelry, Furs - 11 USC § 522(d)(4)" at bounding box center [669, 397] width 325 height 28
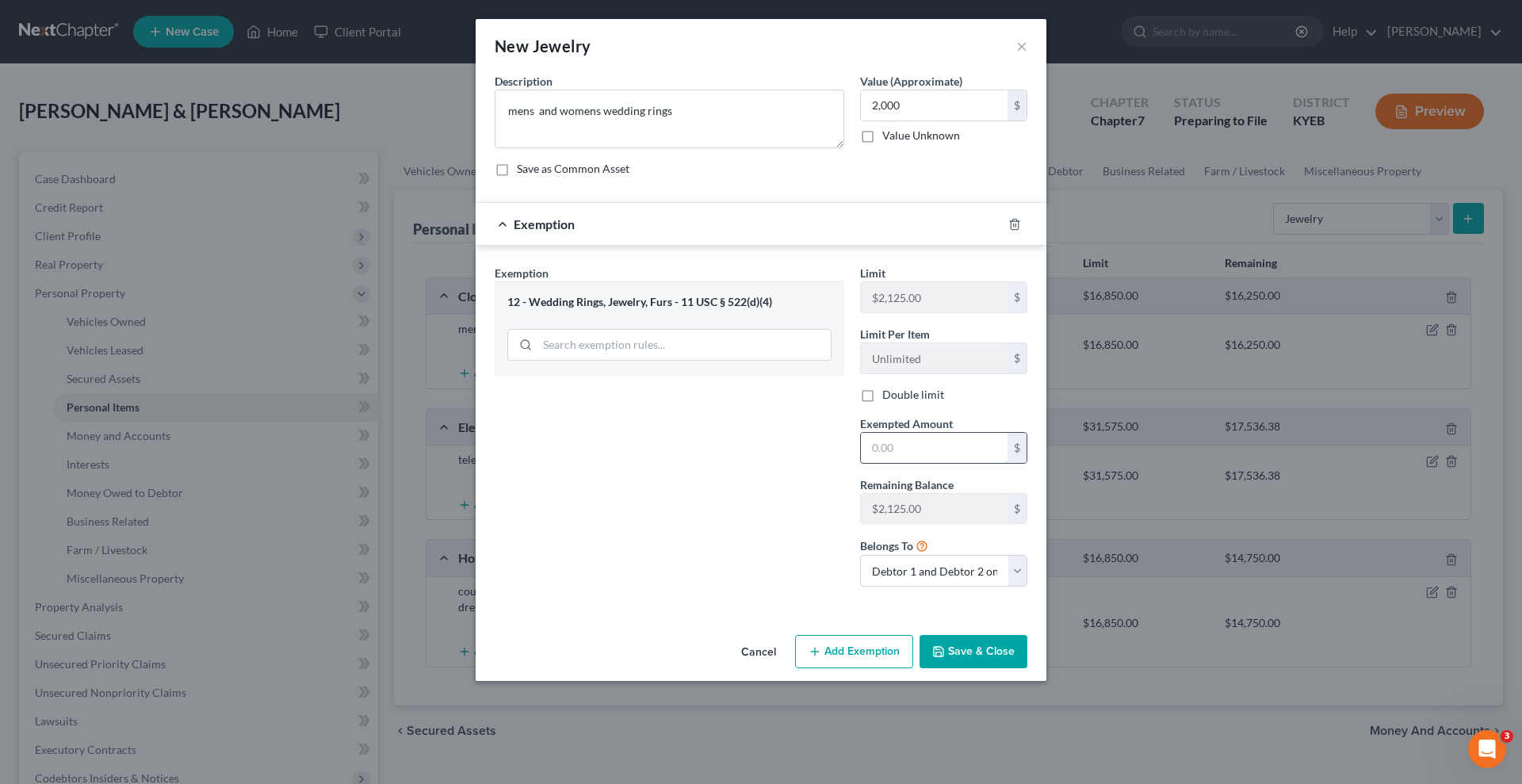
click at [872, 446] on input "text" at bounding box center [934, 448] width 147 height 30
type input "2,000"
click at [970, 645] on button "Save & Close" at bounding box center [973, 651] width 108 height 34
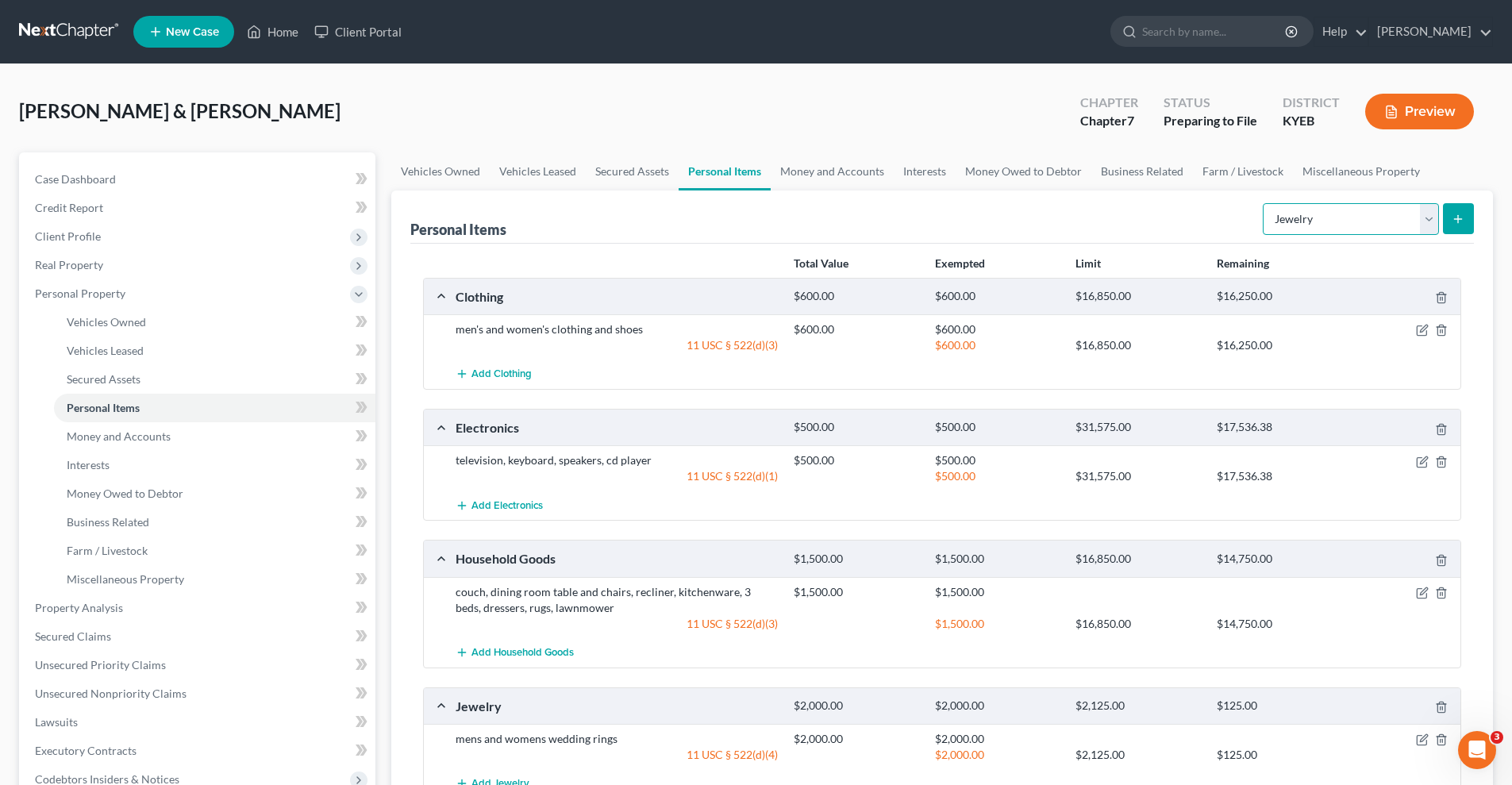
click at [1429, 214] on select "Select Item Type Clothing Collectibles Of Value Electronics Firearms Household …" at bounding box center [1350, 219] width 176 height 32
click at [1482, 167] on ul "Vehicles Owned Vehicles Leased Secured Assets Personal Items Money and Accounts…" at bounding box center [942, 172] width 1102 height 38
click at [823, 168] on link "Money and Accounts" at bounding box center [832, 172] width 123 height 38
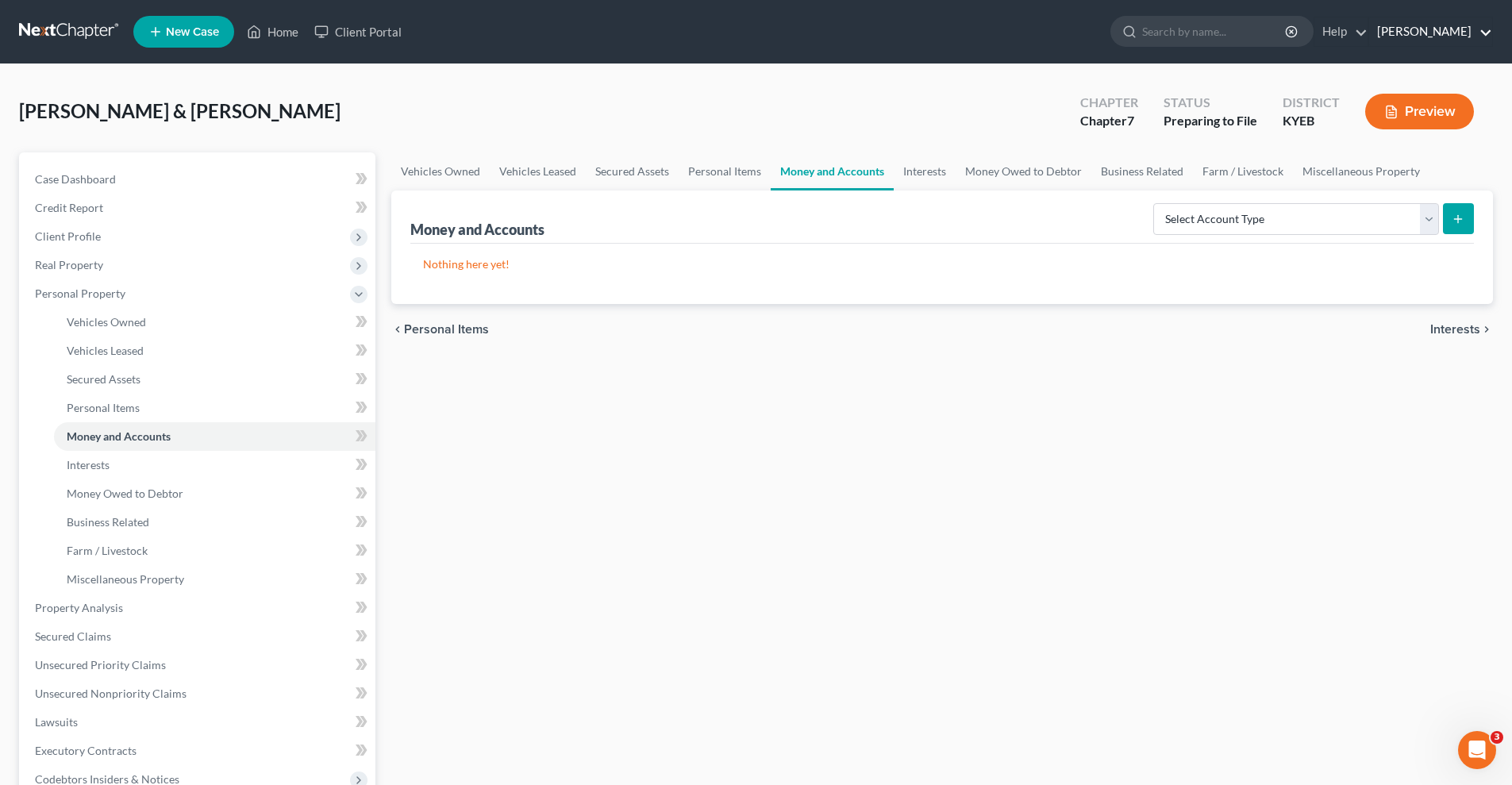
click at [1402, 26] on link "[PERSON_NAME]" at bounding box center [1430, 31] width 123 height 28
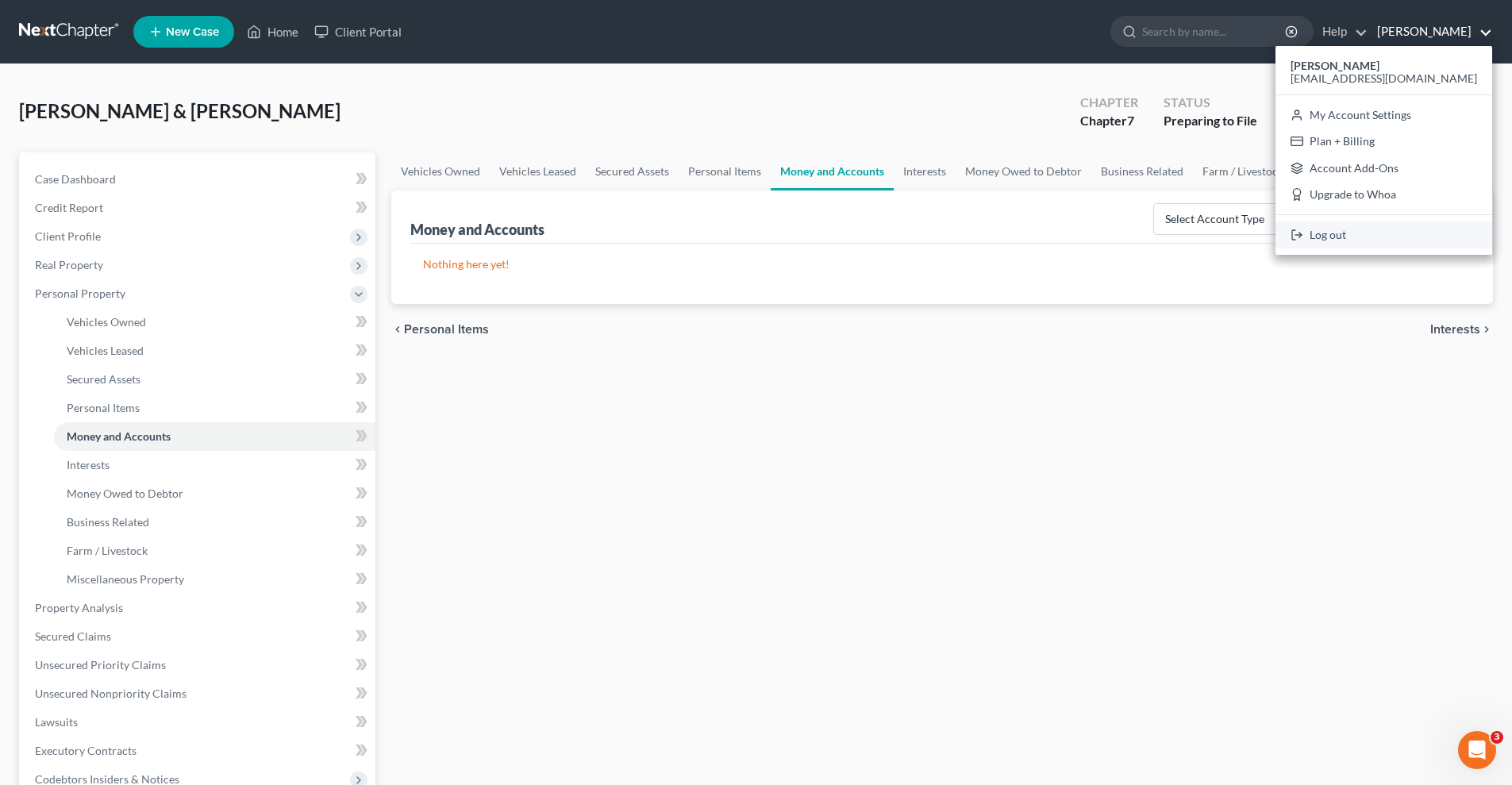
click at [1411, 231] on link "Log out" at bounding box center [1383, 236] width 216 height 27
